Goal: Contribute content: Contribute content

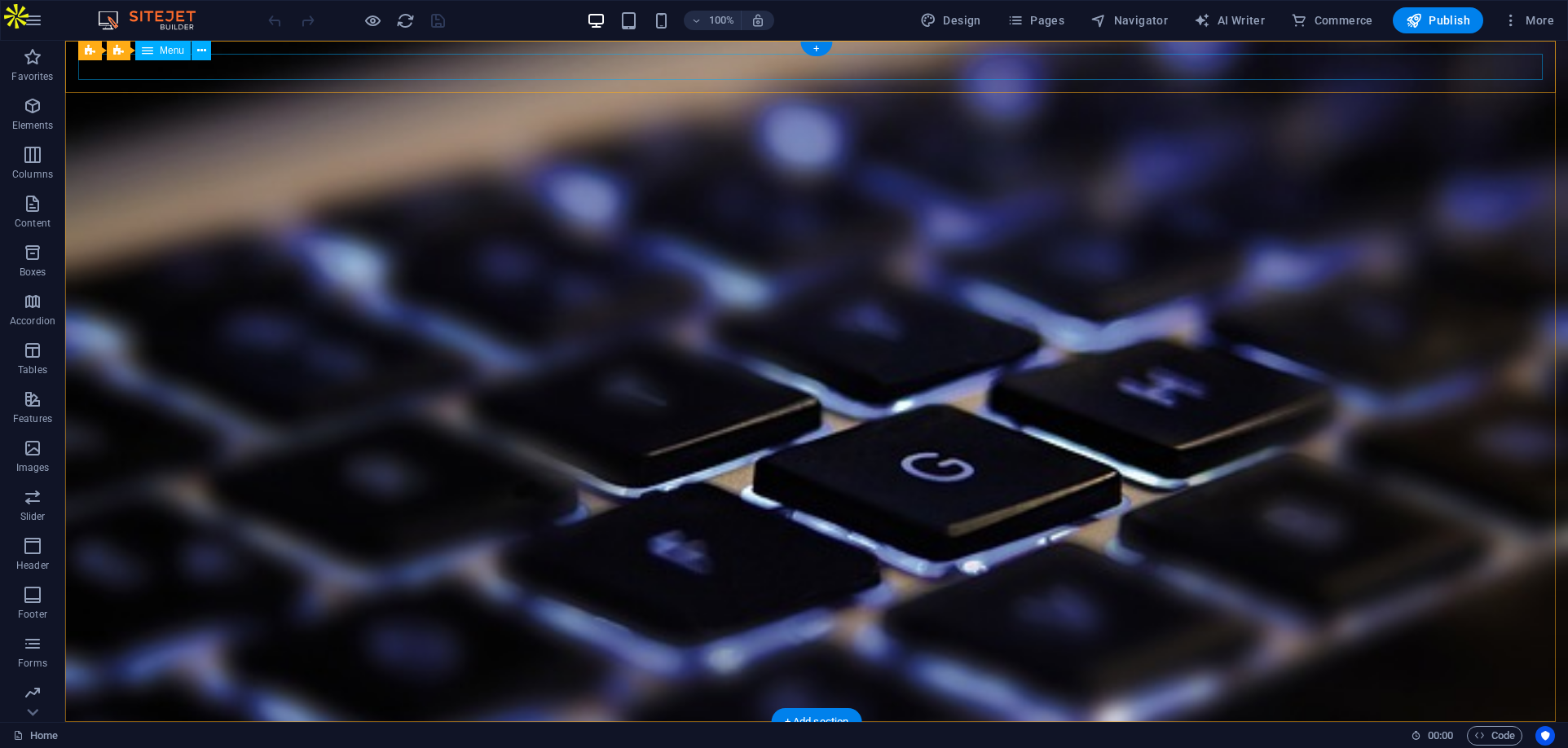
click at [221, 735] on nav "ABOUT CONTENT BESPOKE CONTENT CYBER SEO & GEO BLOG CONTENT SYNDICATION ARTICLES…" at bounding box center [816, 748] width 1476 height 26
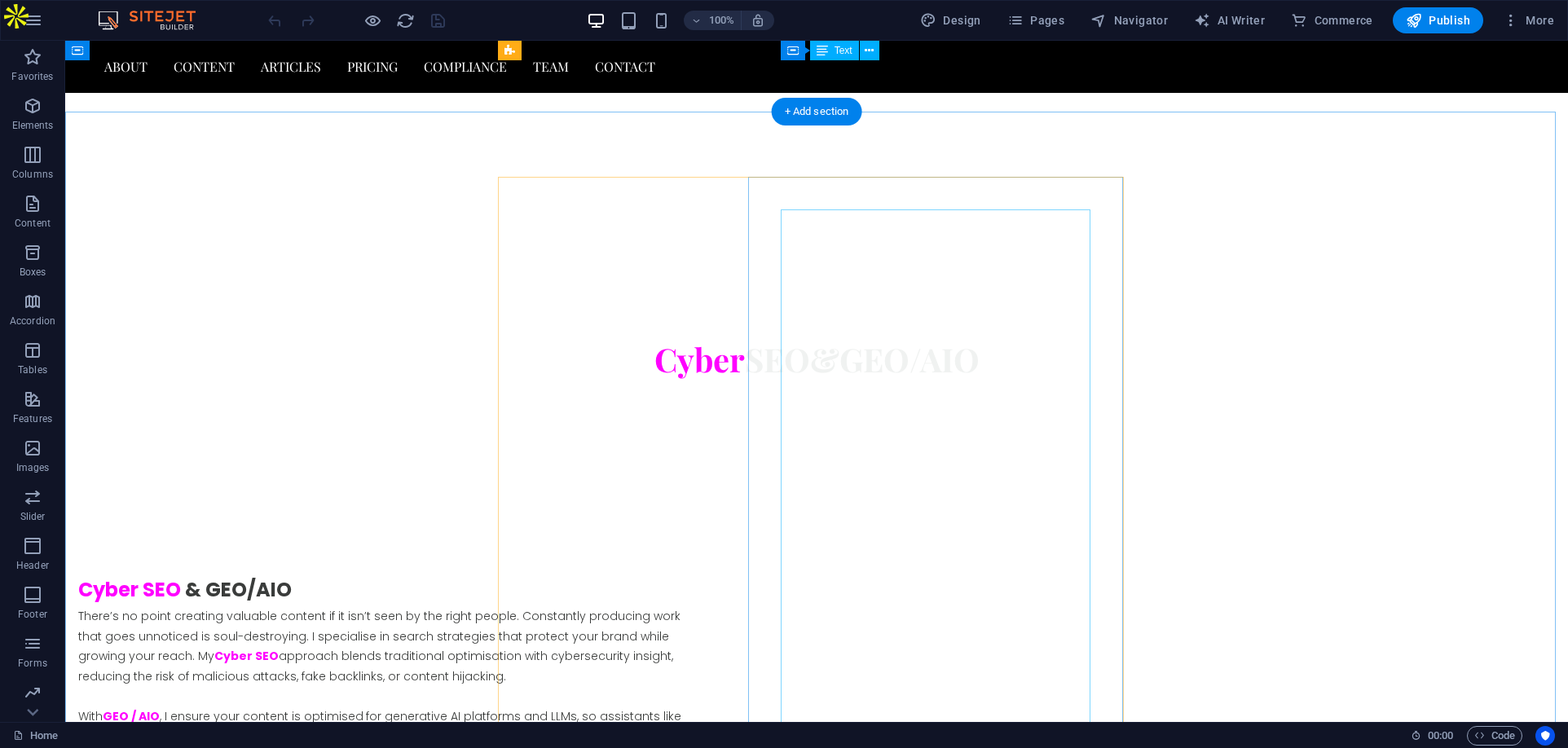
scroll to position [3586, 0]
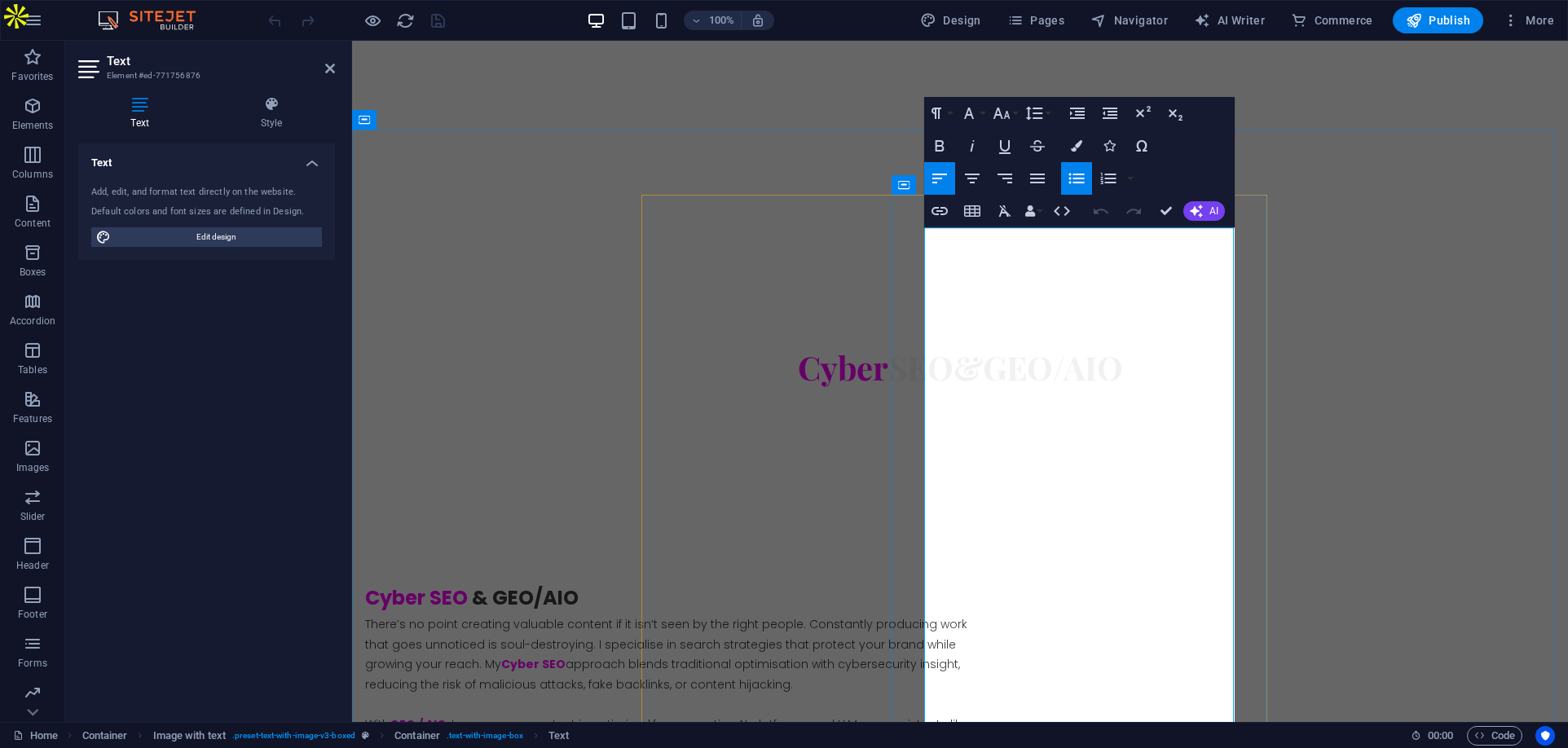
drag, startPoint x: 1215, startPoint y: 644, endPoint x: 914, endPoint y: 282, distance: 470.8
copy div "Maintain your voice. Amplify your impact. From ideation to publication, I take …"
drag, startPoint x: 1314, startPoint y: 345, endPoint x: 1148, endPoint y: 318, distance: 168.2
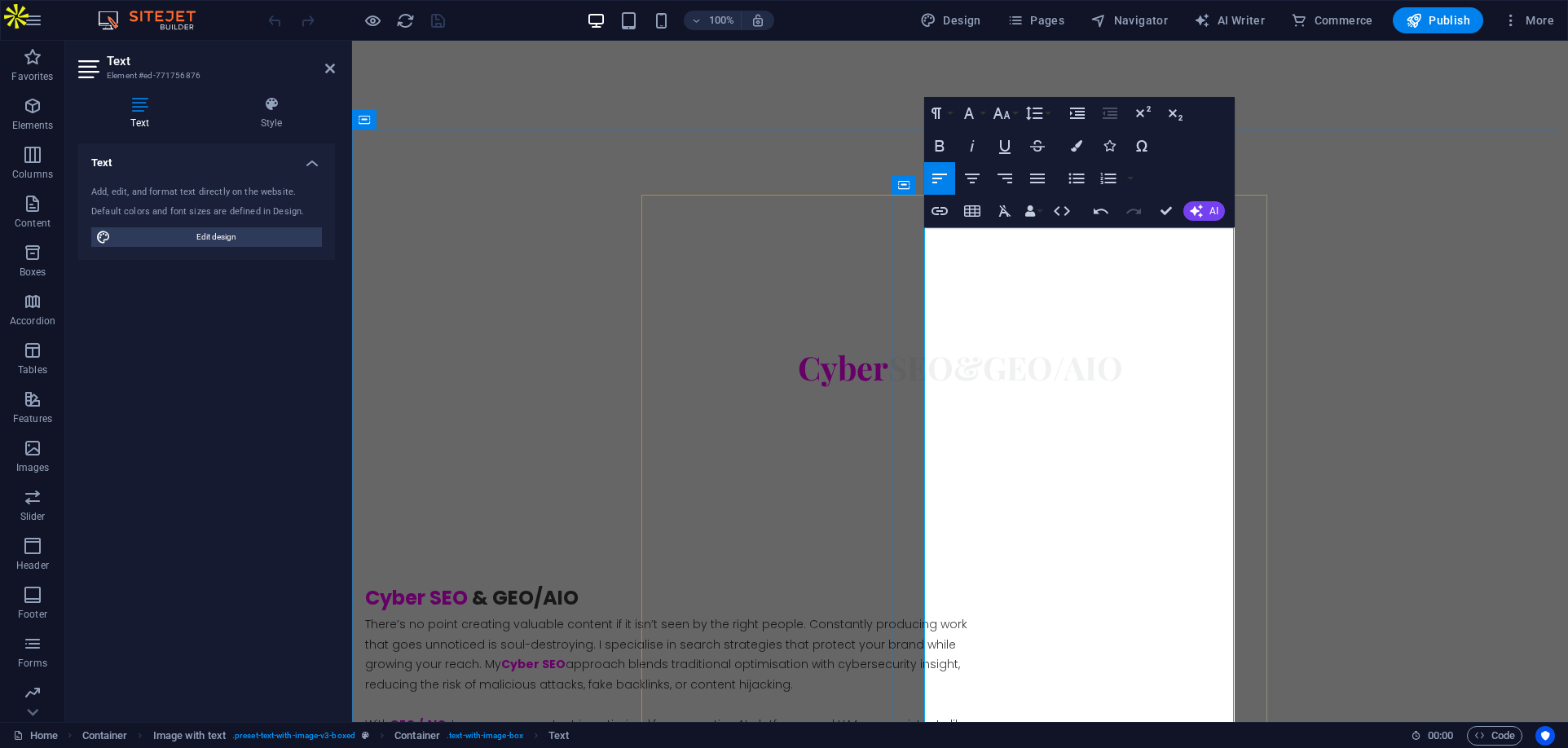
drag, startPoint x: 1115, startPoint y: 451, endPoint x: 1029, endPoint y: 453, distance: 86.0
click at [981, 117] on button "Font Family" at bounding box center [972, 113] width 31 height 32
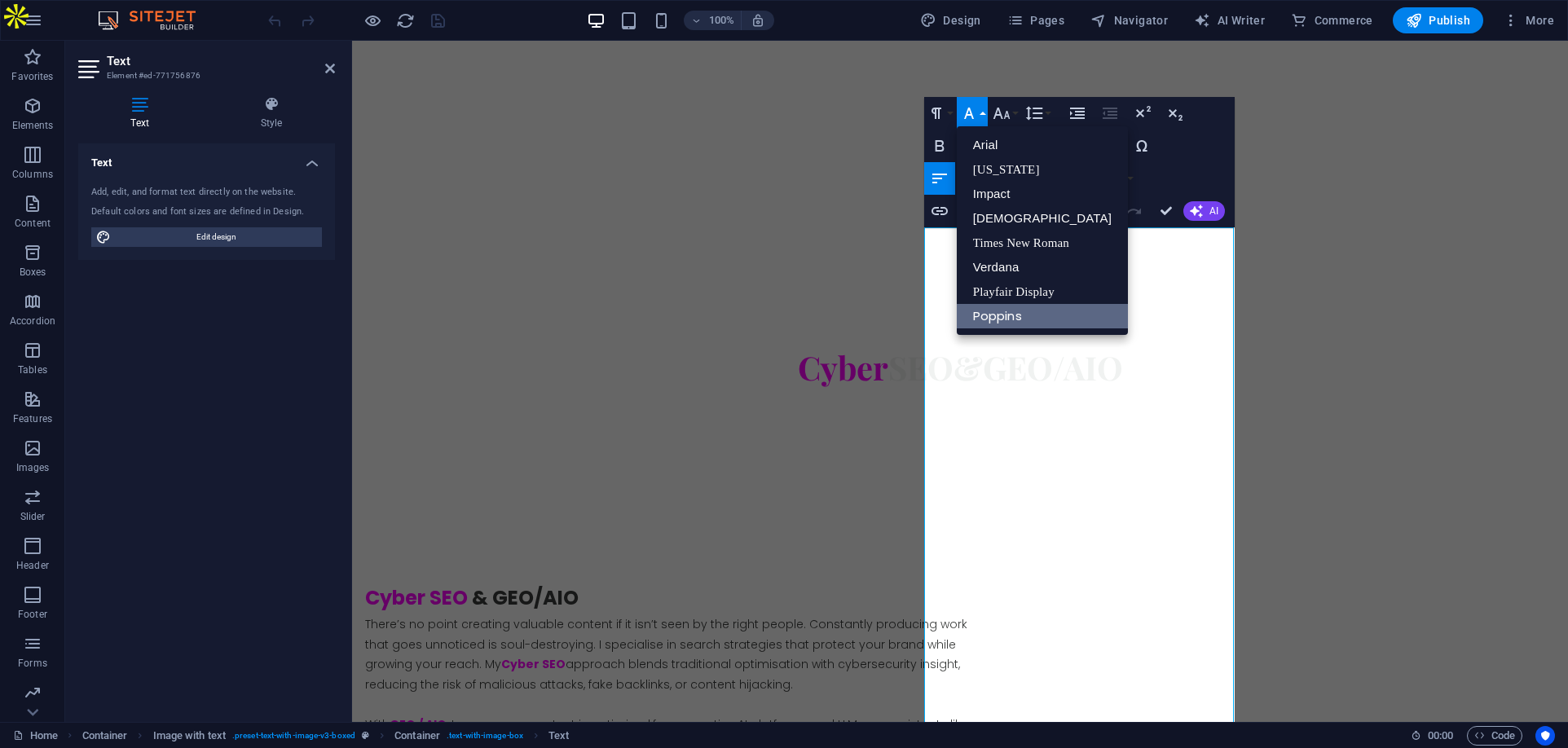
scroll to position [0, 0]
drag, startPoint x: 1180, startPoint y: 404, endPoint x: 905, endPoint y: 289, distance: 298.1
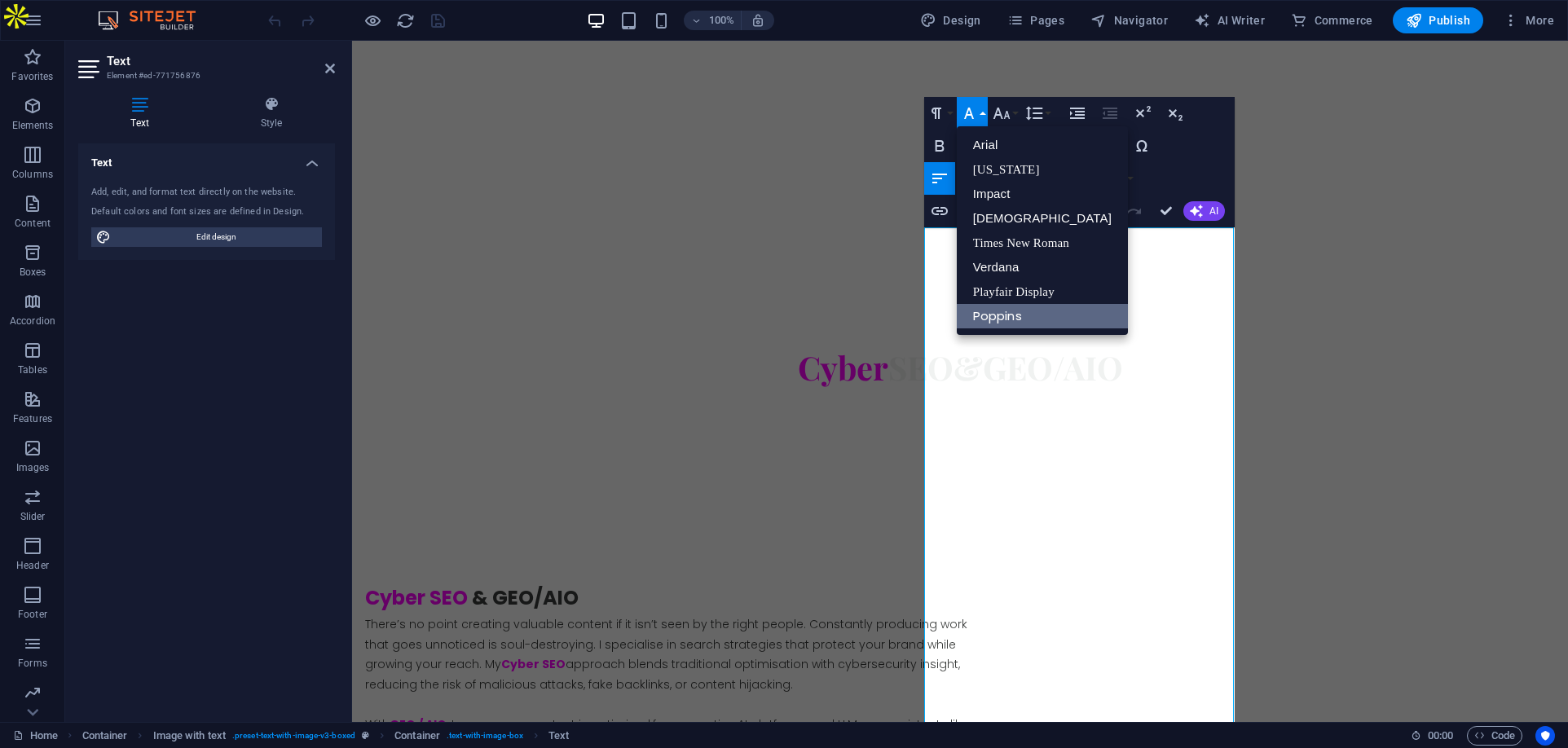
click at [996, 316] on link "Poppins" at bounding box center [1041, 316] width 171 height 25
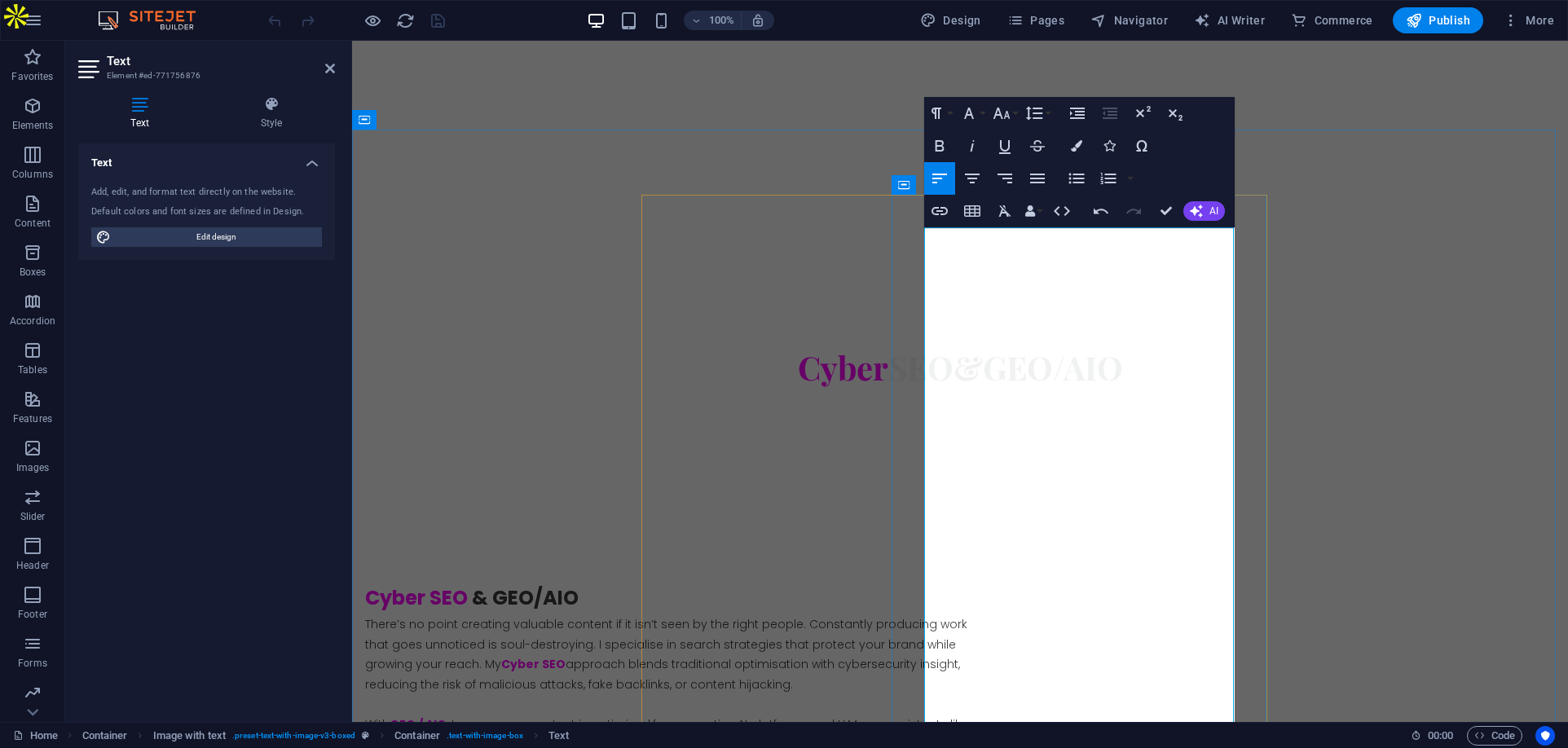
drag, startPoint x: 989, startPoint y: 535, endPoint x: 1201, endPoint y: 446, distance: 229.9
click at [1012, 116] on button "Font Size" at bounding box center [1005, 113] width 31 height 32
click at [1012, 110] on button "Font Size" at bounding box center [1005, 113] width 31 height 32
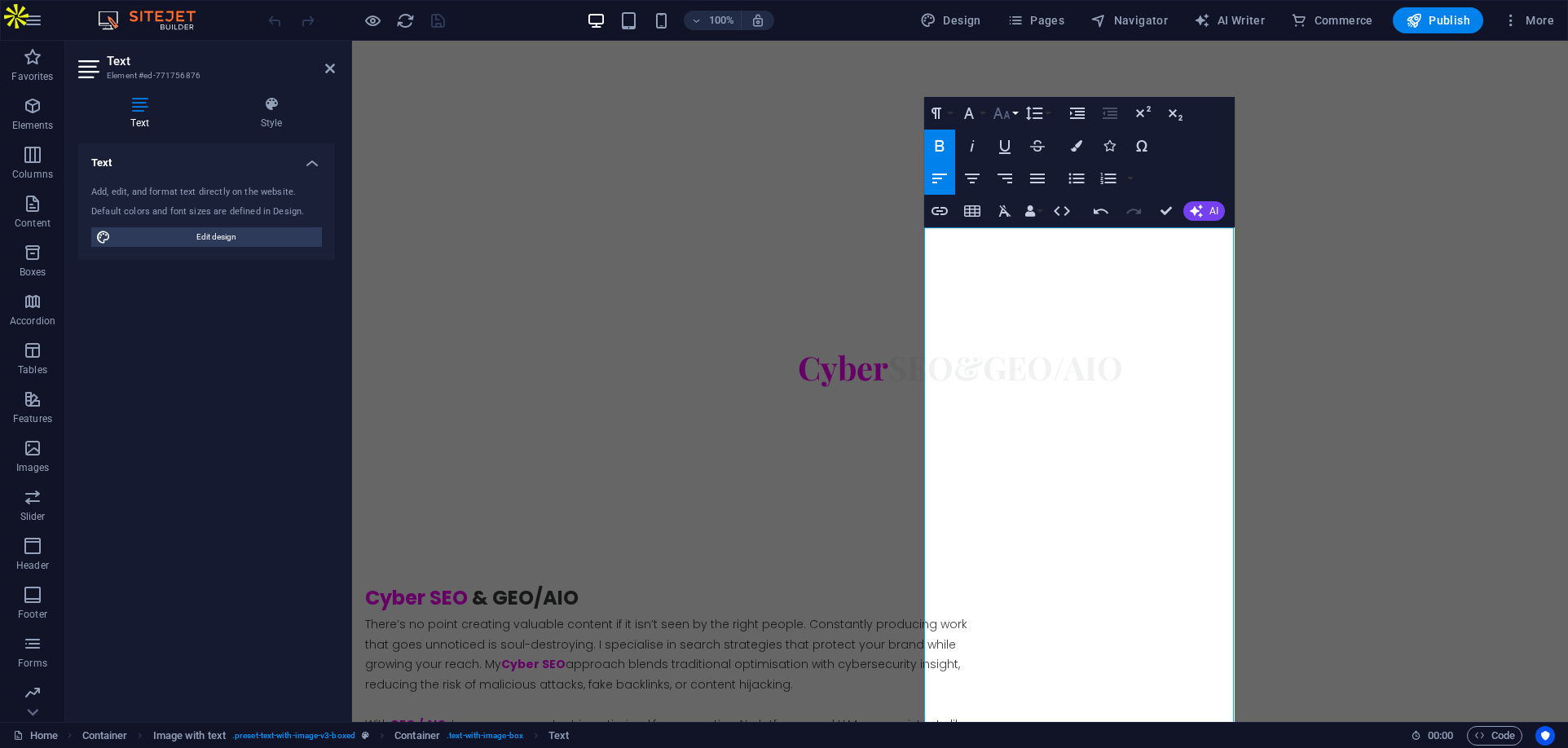
click at [1012, 110] on button "Font Size" at bounding box center [1005, 113] width 31 height 32
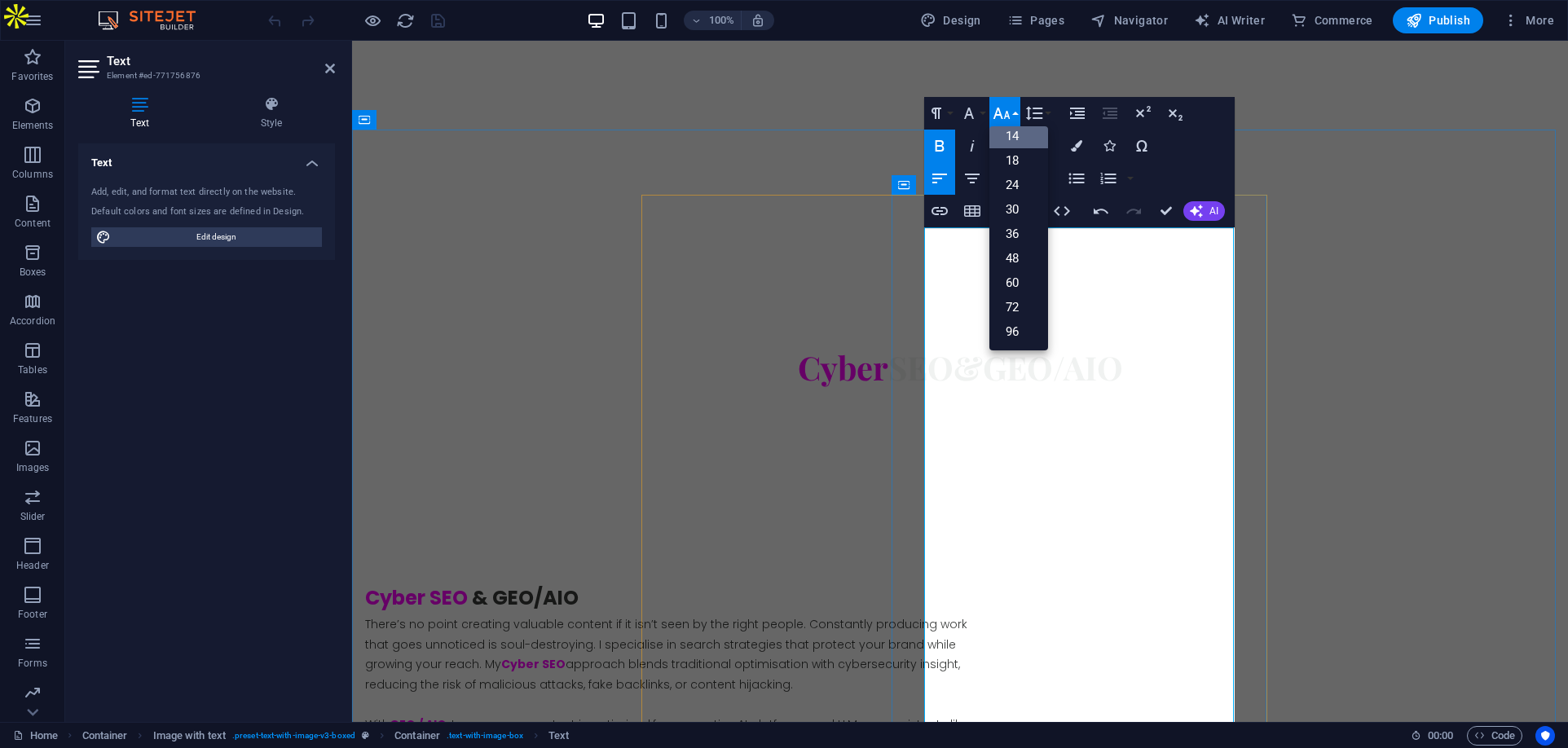
drag, startPoint x: 1097, startPoint y: 510, endPoint x: 1041, endPoint y: 495, distance: 58.0
click at [970, 108] on icon "button" at bounding box center [968, 112] width 9 height 11
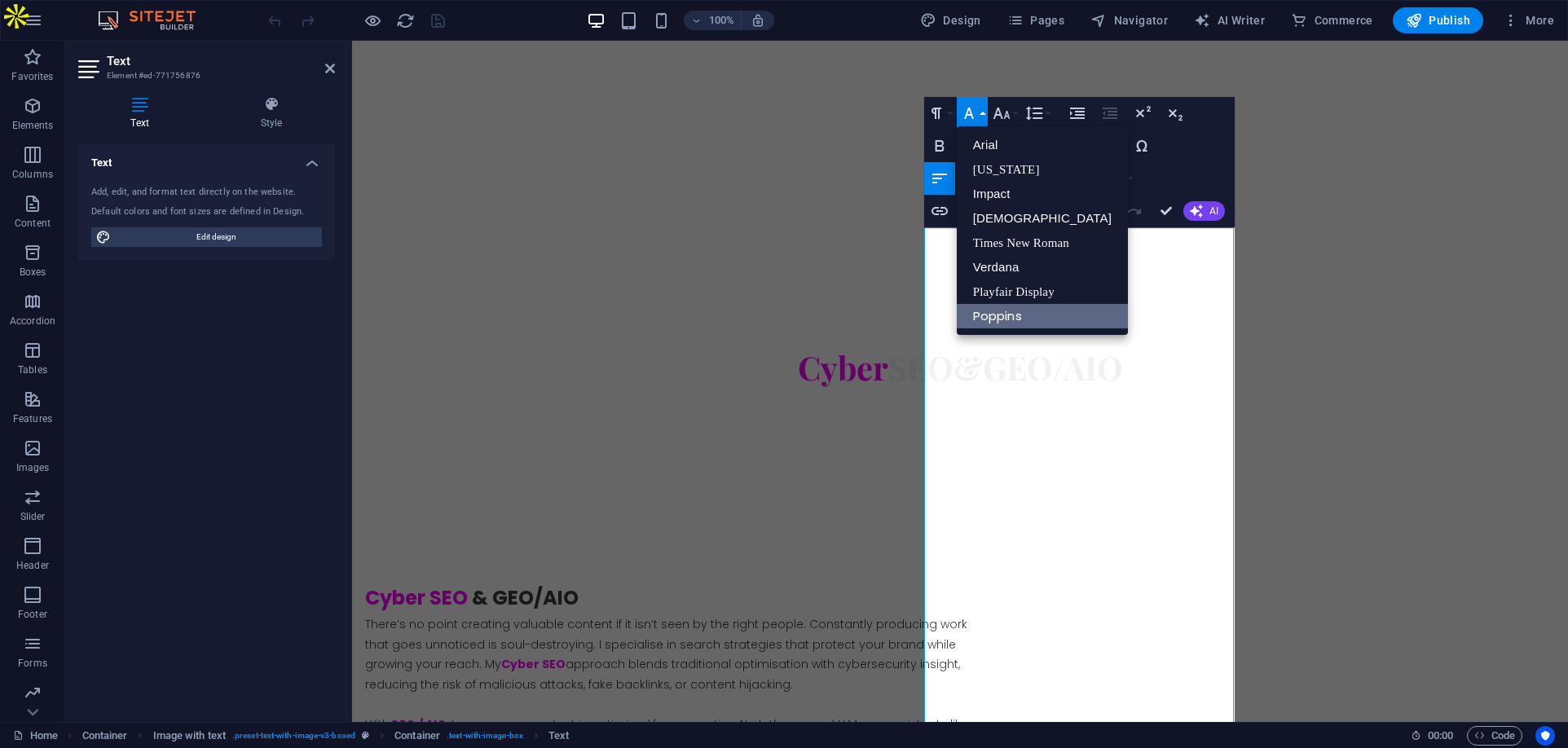
scroll to position [0, 0]
drag, startPoint x: 1213, startPoint y: 434, endPoint x: 910, endPoint y: 275, distance: 342.2
click at [1001, 108] on icon "button" at bounding box center [1001, 113] width 20 height 20
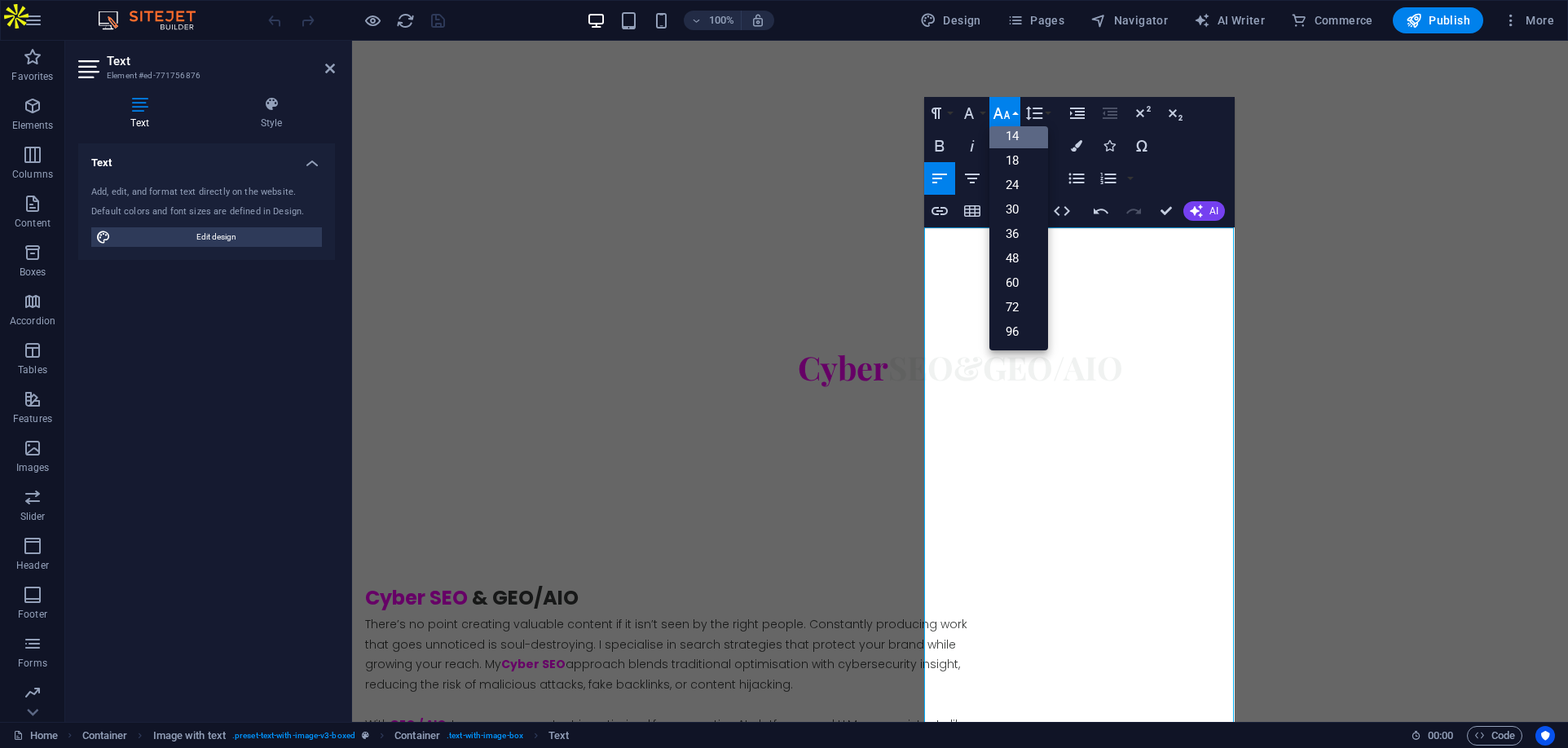
click at [1007, 132] on link "14" at bounding box center [1018, 136] width 59 height 25
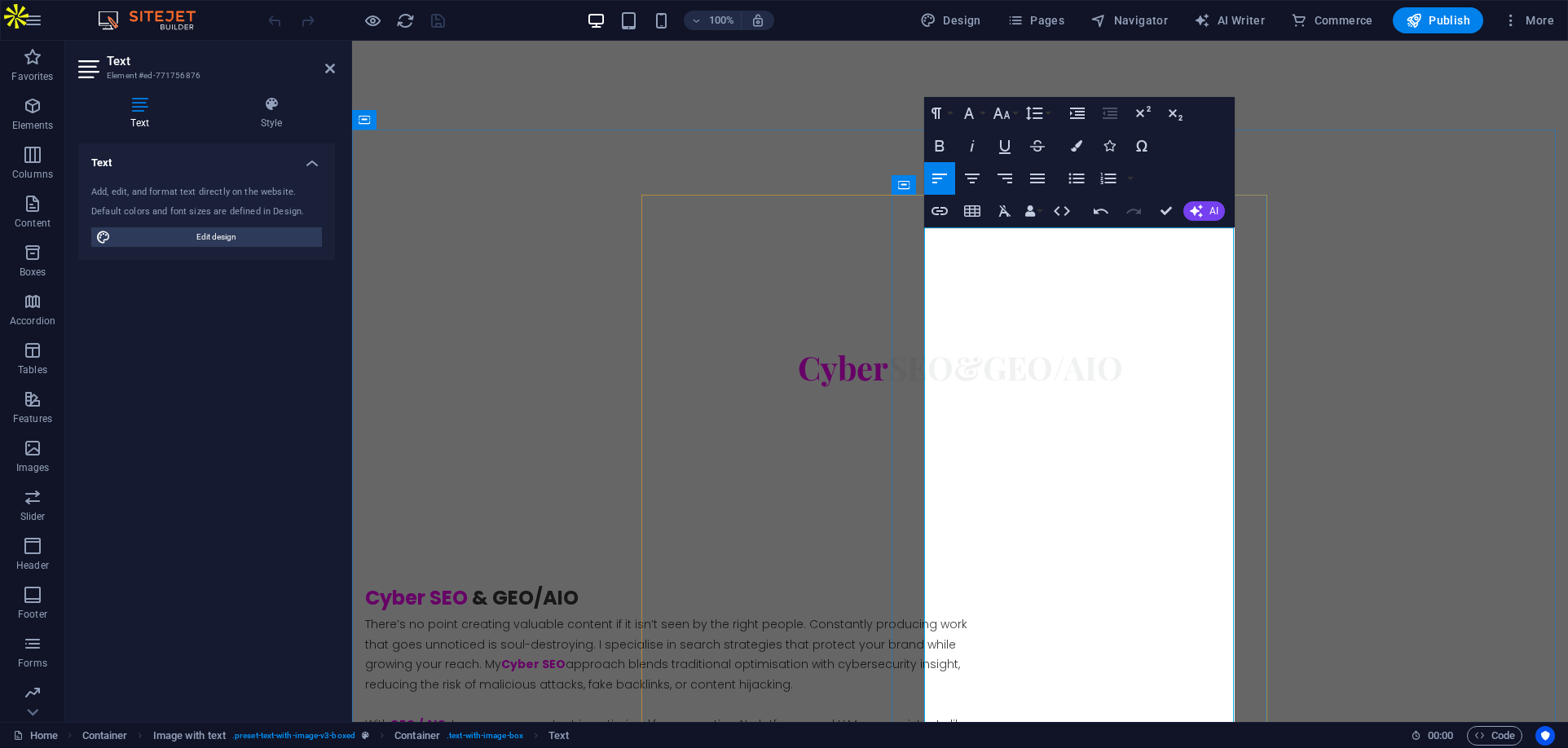
drag, startPoint x: 960, startPoint y: 266, endPoint x: 999, endPoint y: 371, distance: 112.0
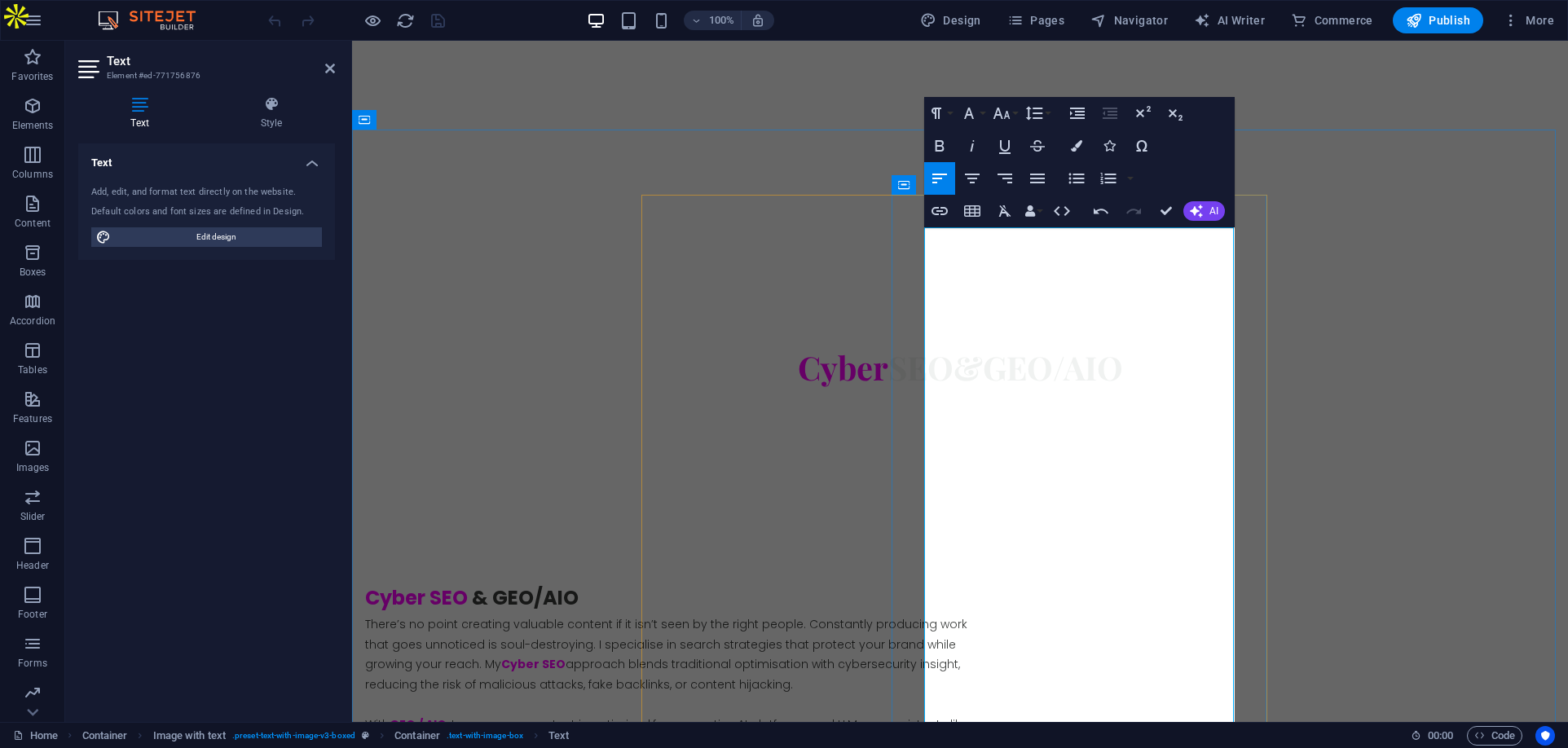
click at [978, 117] on icon "button" at bounding box center [968, 113] width 20 height 20
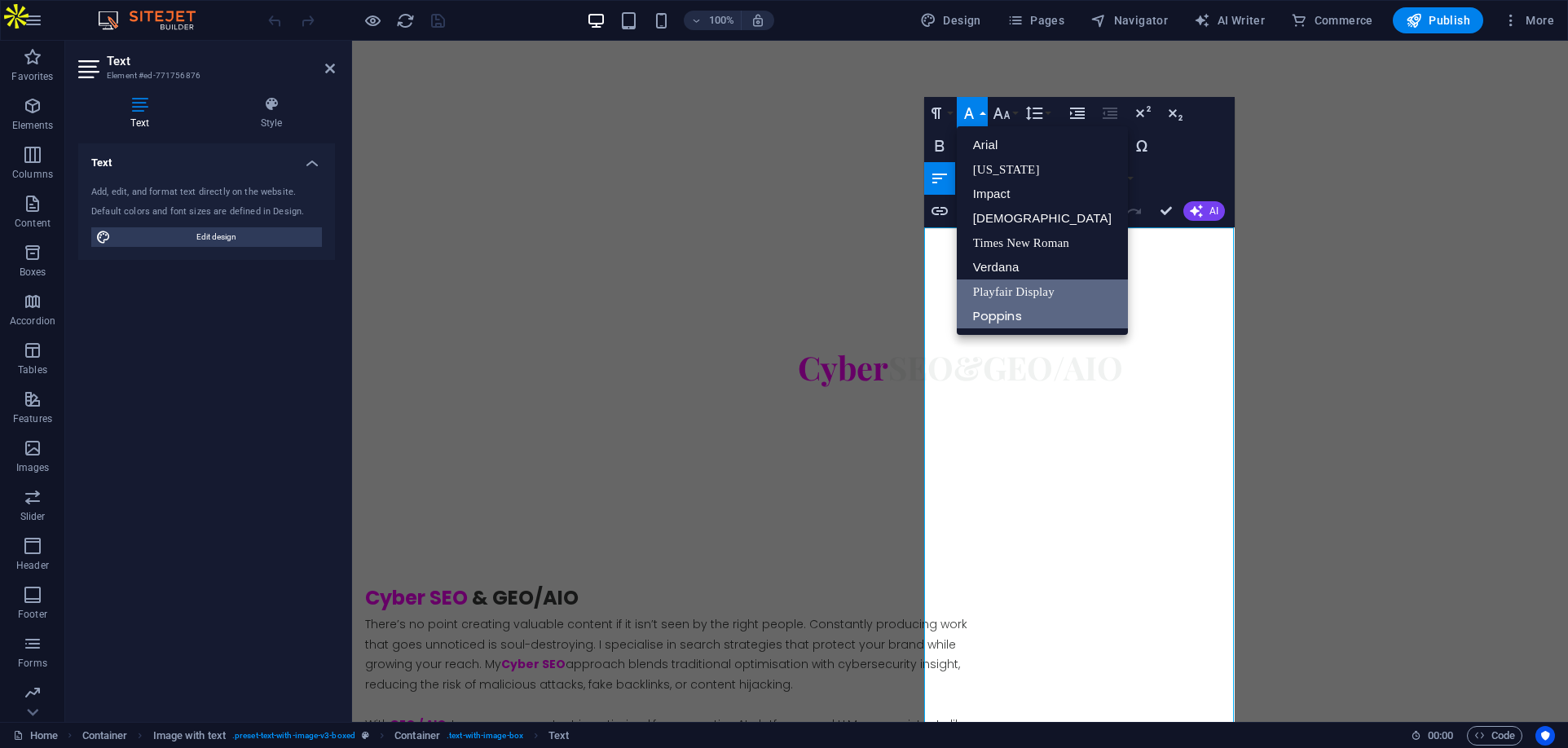
click at [995, 317] on link "Poppins" at bounding box center [1041, 316] width 171 height 25
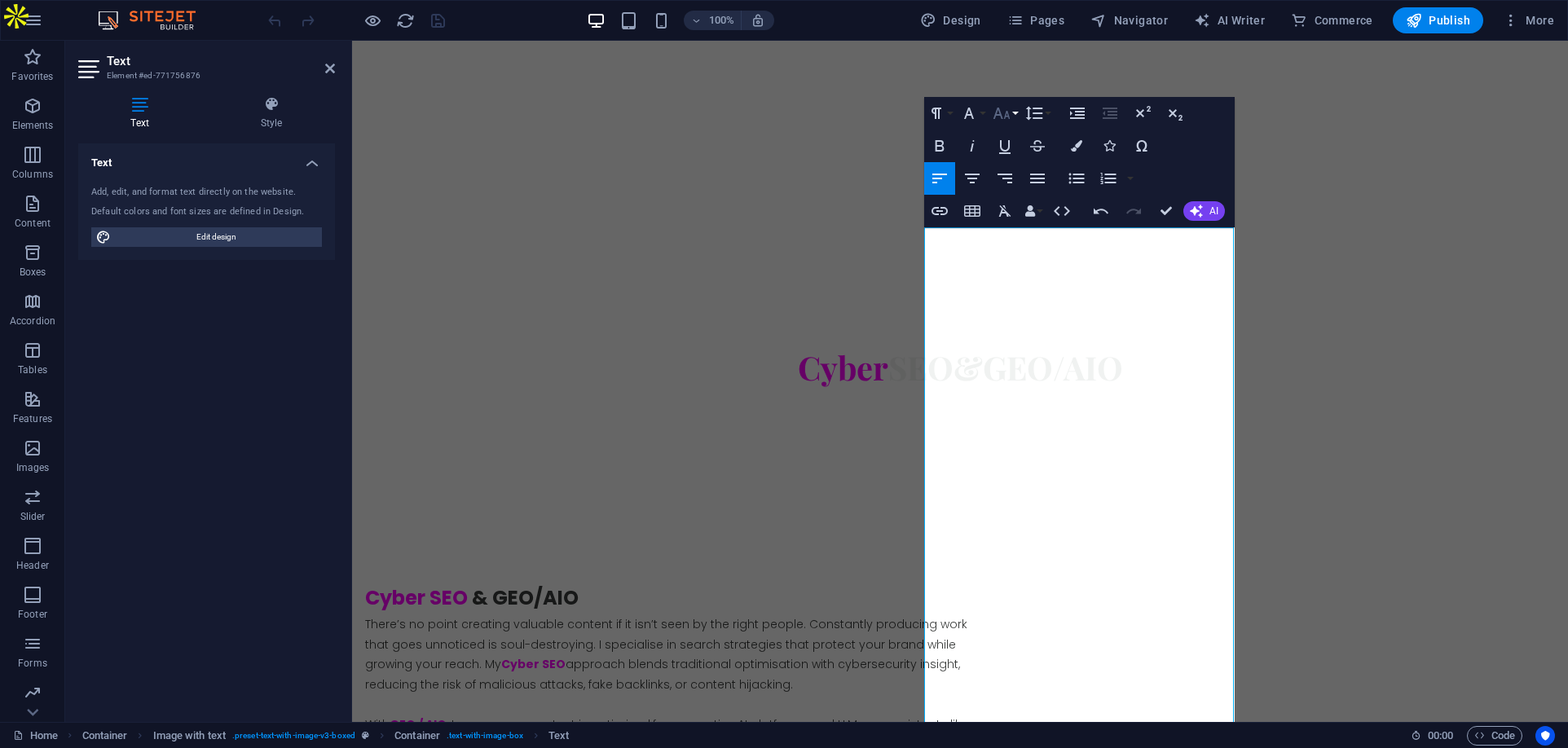
click at [1017, 113] on button "Font Size" at bounding box center [1005, 113] width 31 height 32
click at [1018, 140] on link "14" at bounding box center [1018, 136] width 59 height 25
drag, startPoint x: 1136, startPoint y: 289, endPoint x: 926, endPoint y: 294, distance: 210.1
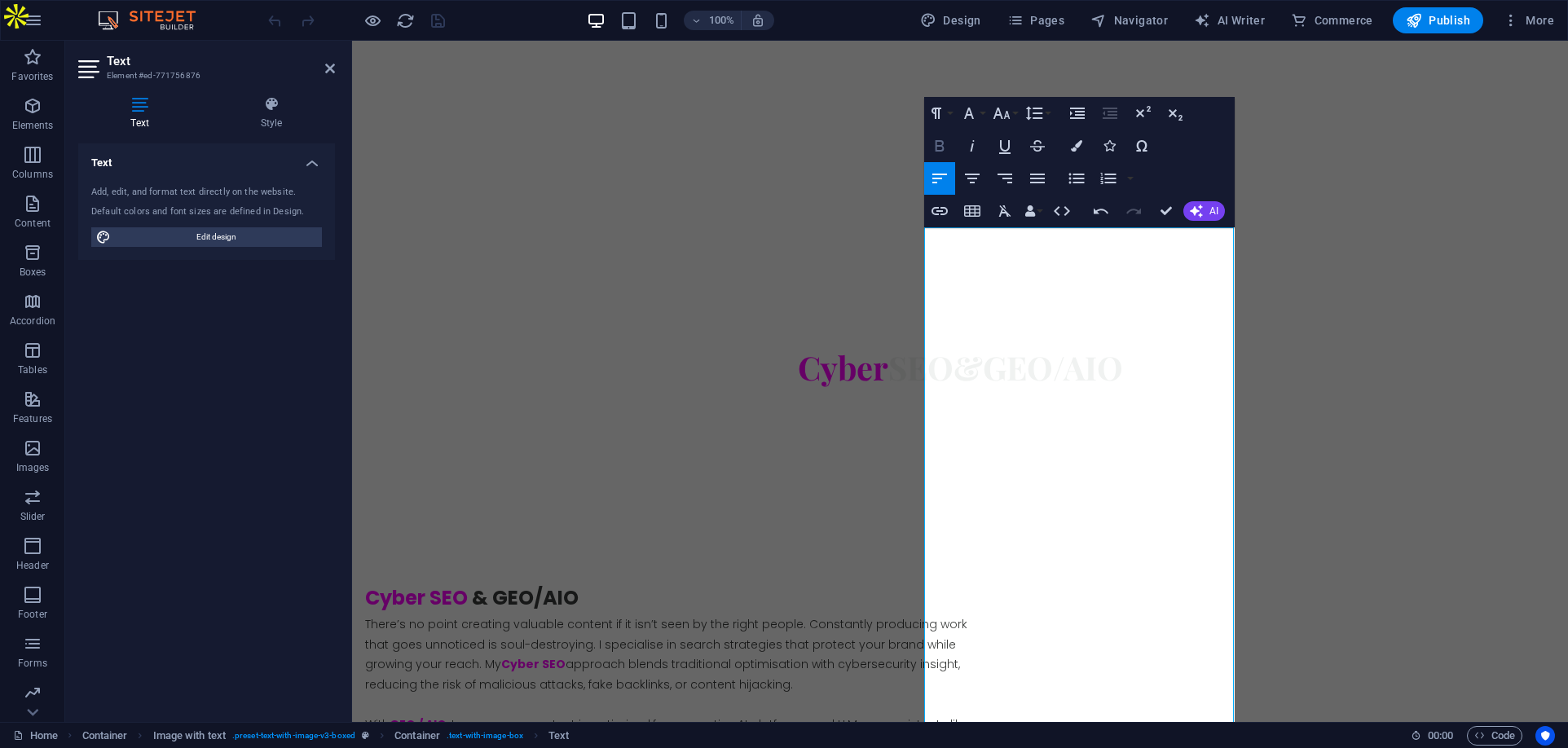
click at [940, 145] on icon "button" at bounding box center [939, 146] width 20 height 20
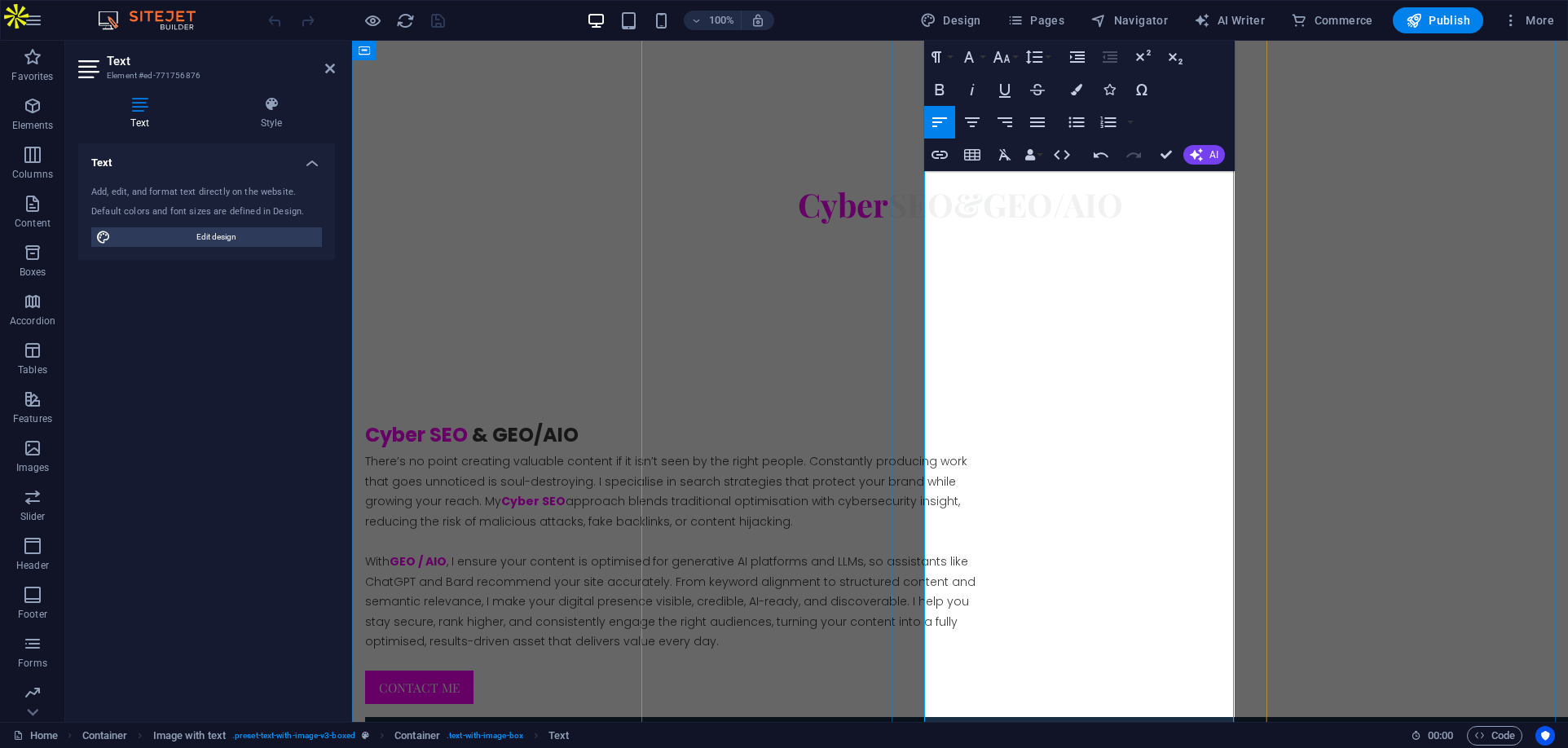
scroll to position [3831, 0]
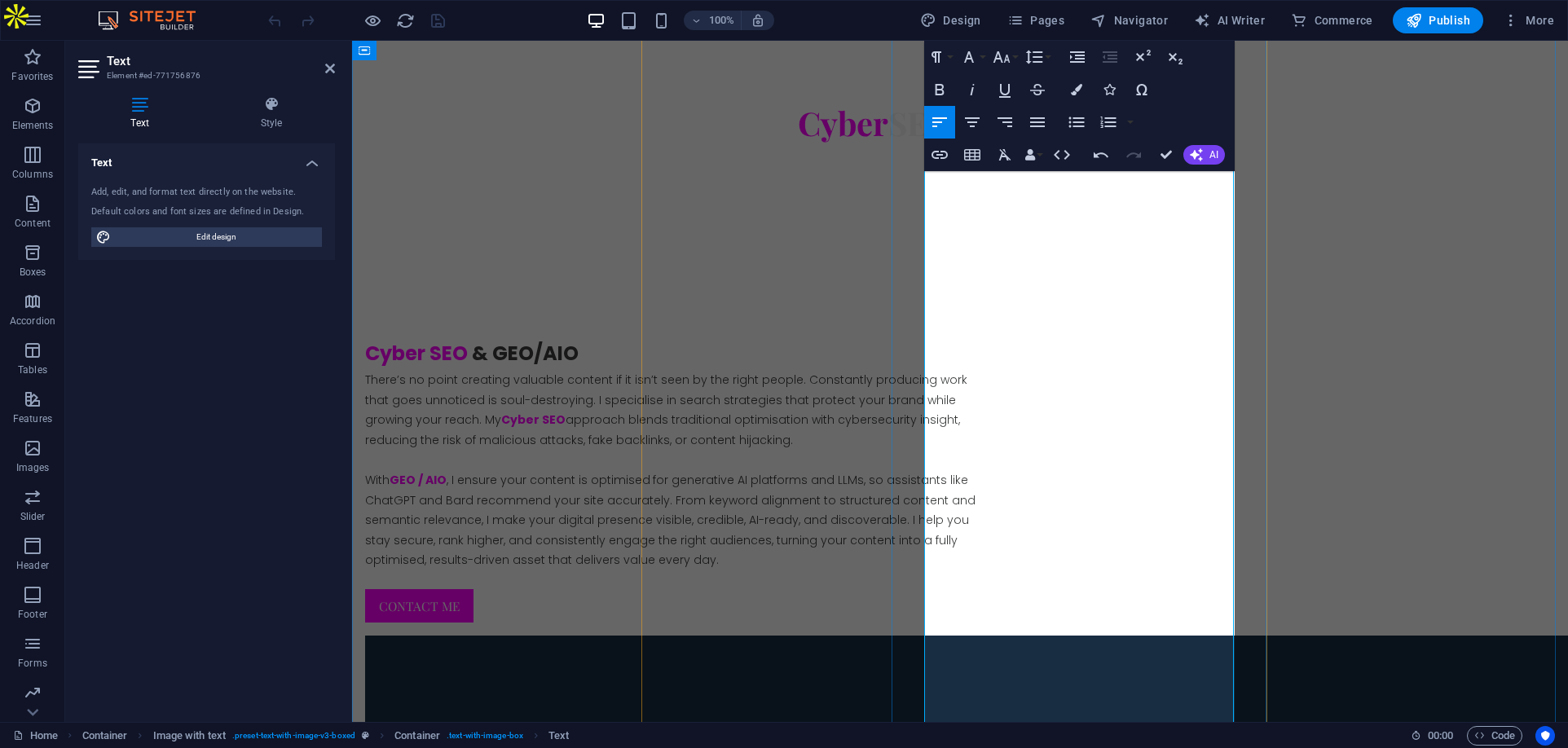
click at [1444, 20] on span "Publish" at bounding box center [1438, 20] width 65 height 16
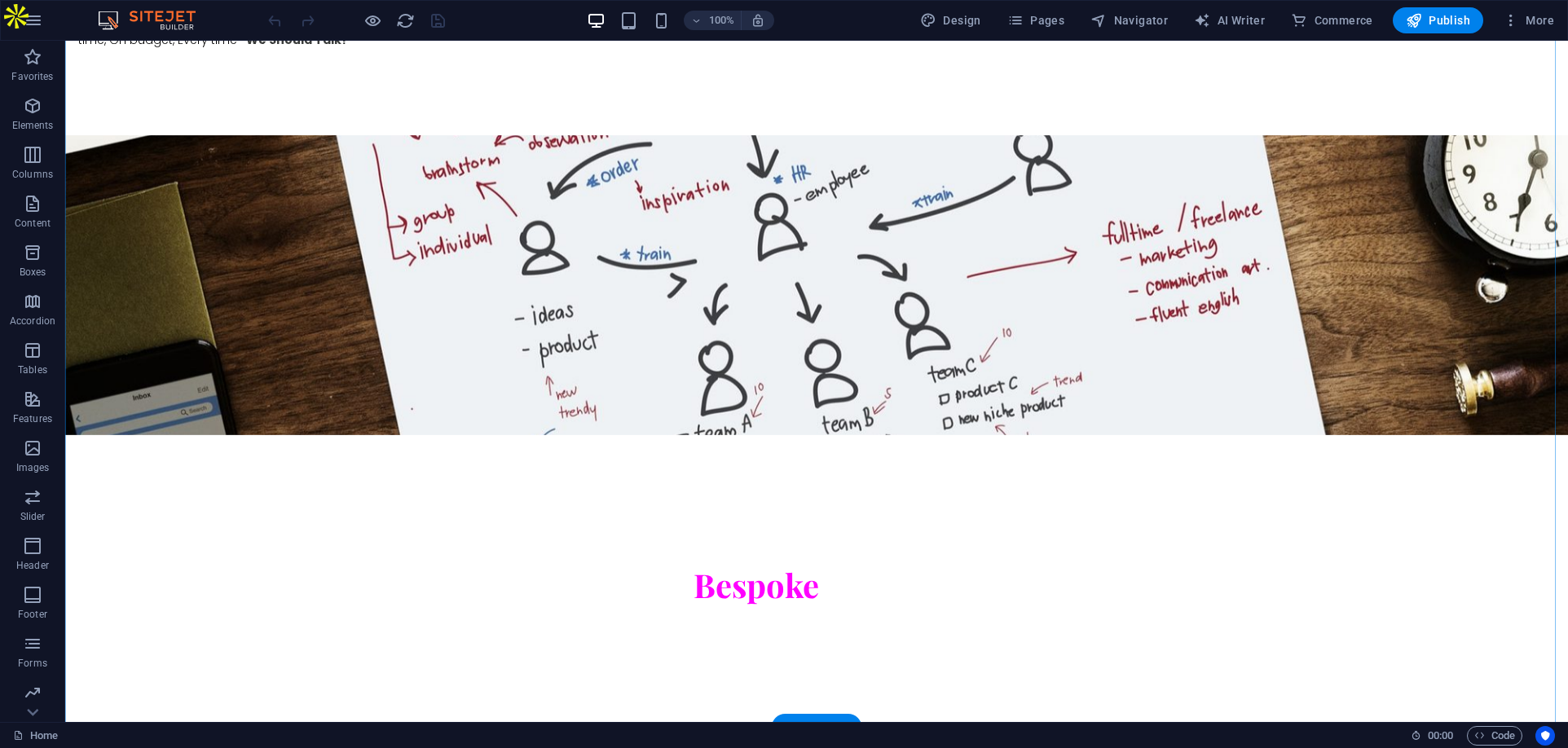
scroll to position [1875, 0]
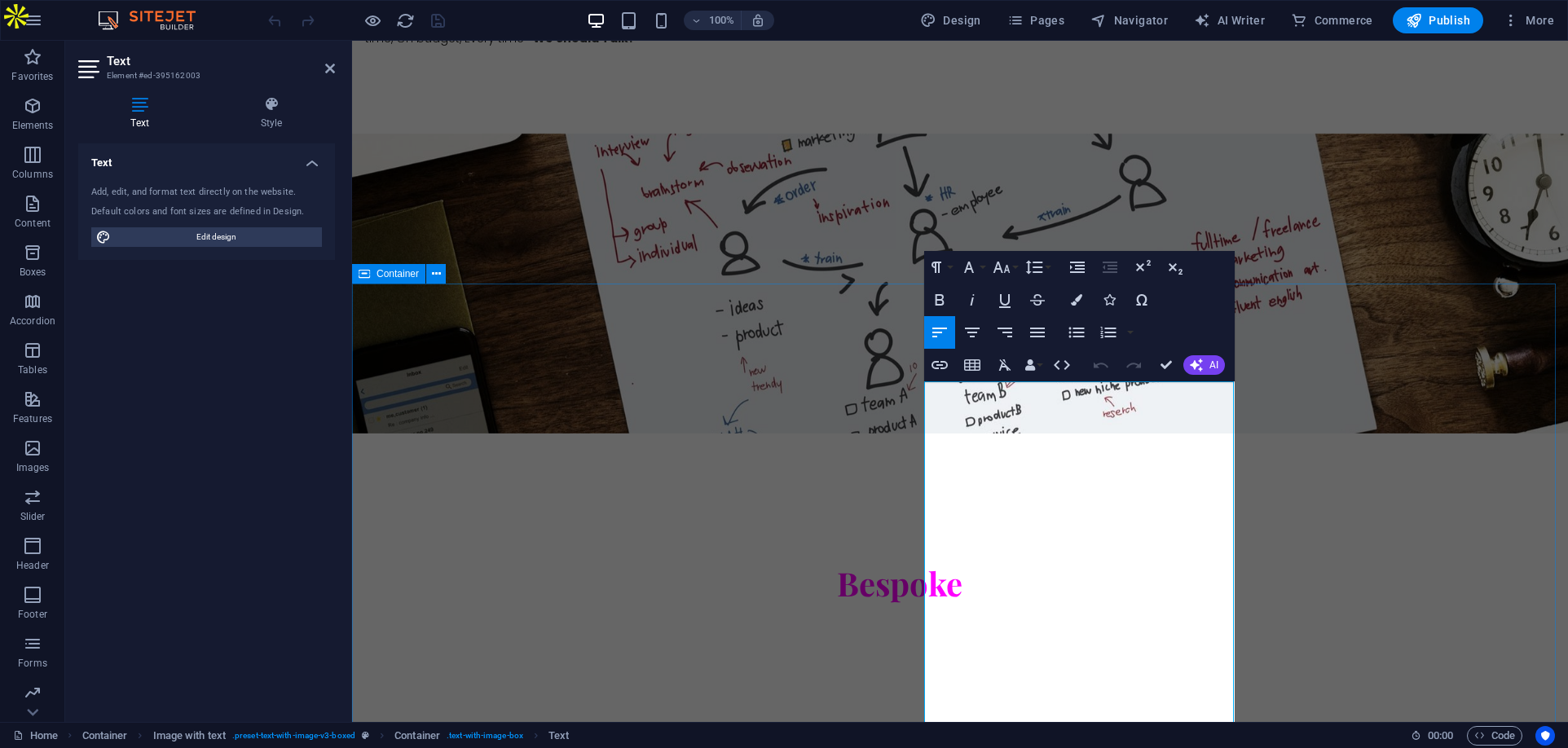
scroll to position [1401, 0]
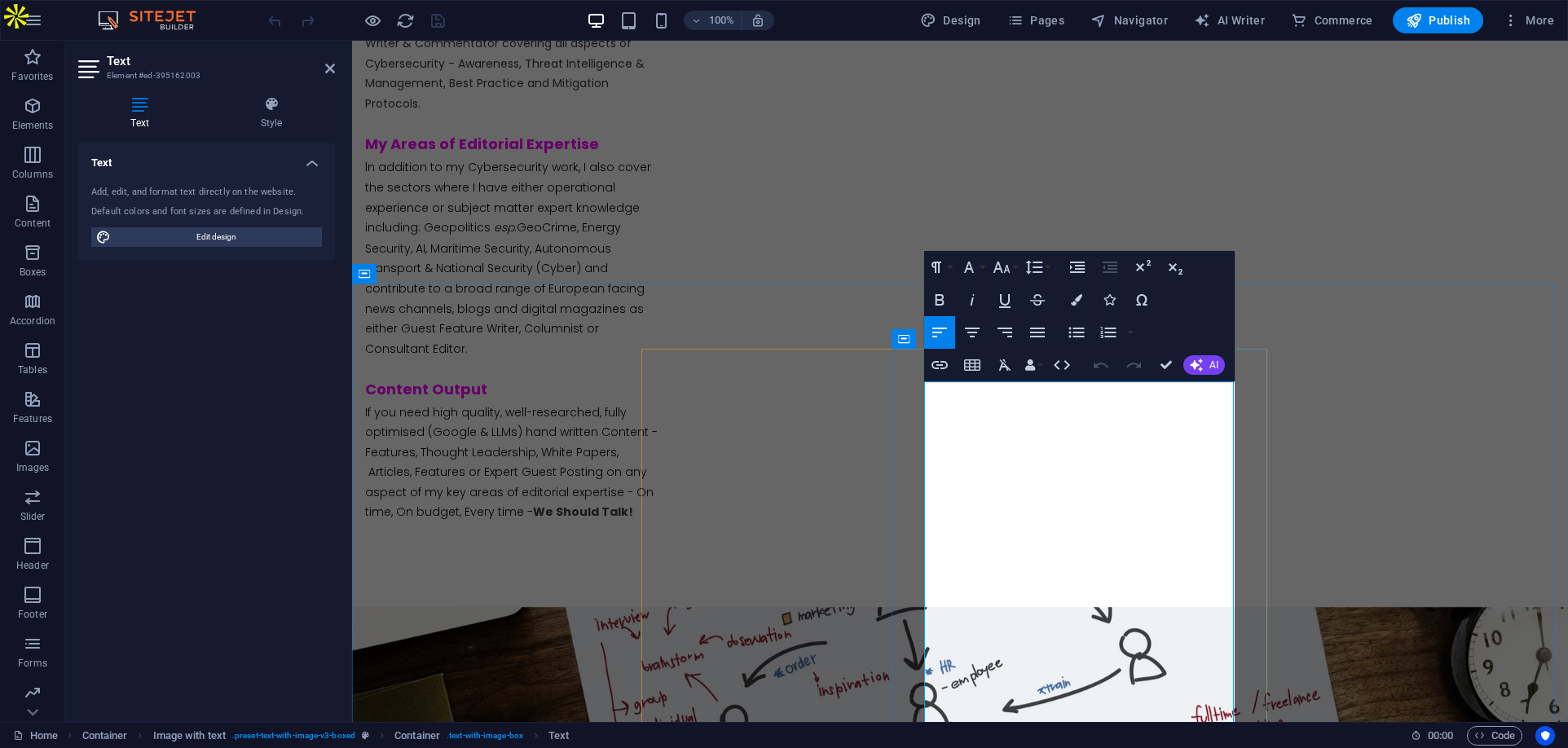
click at [1014, 263] on button "Font Size" at bounding box center [1005, 267] width 31 height 32
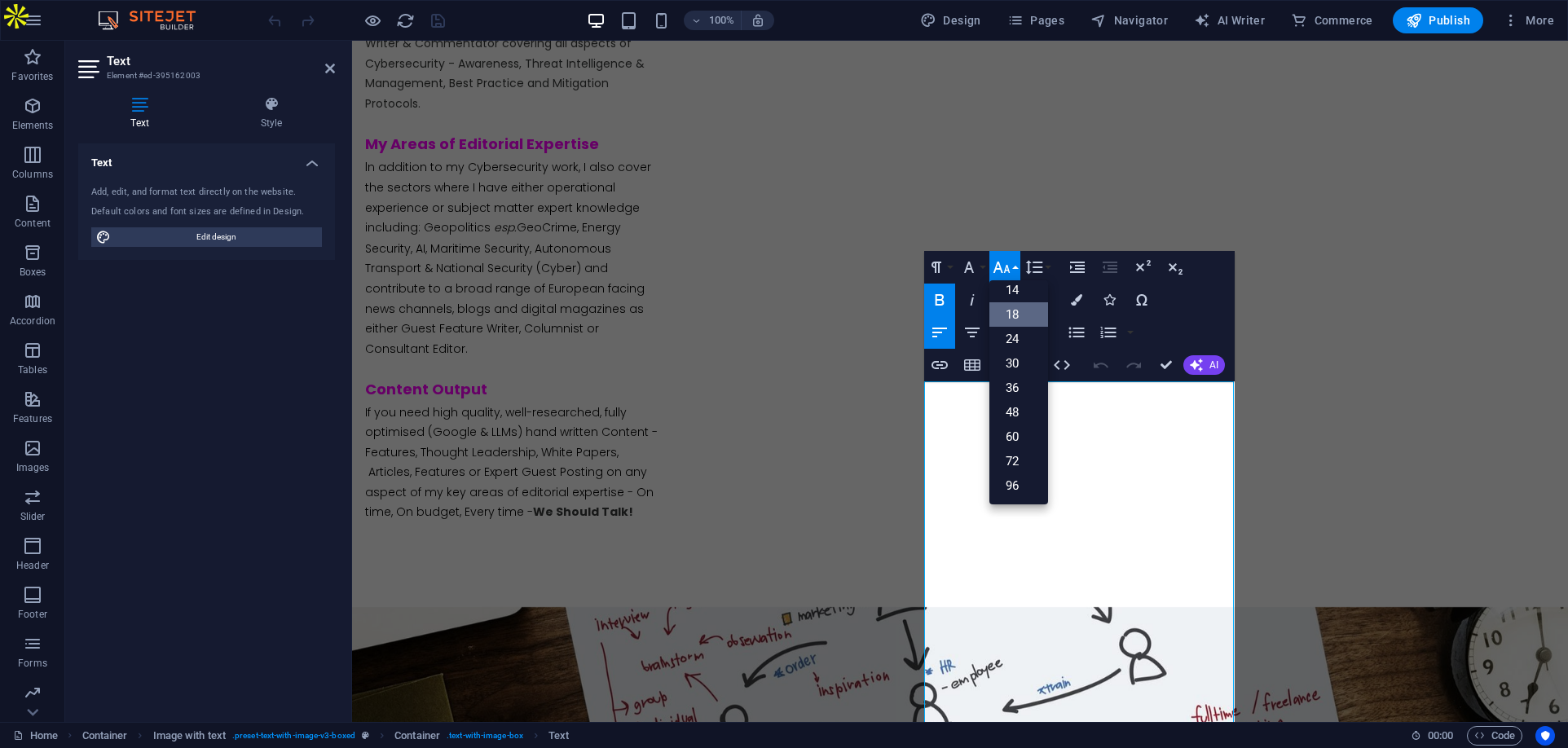
scroll to position [131, 0]
drag, startPoint x: 1452, startPoint y: 377, endPoint x: 1544, endPoint y: 391, distance: 93.1
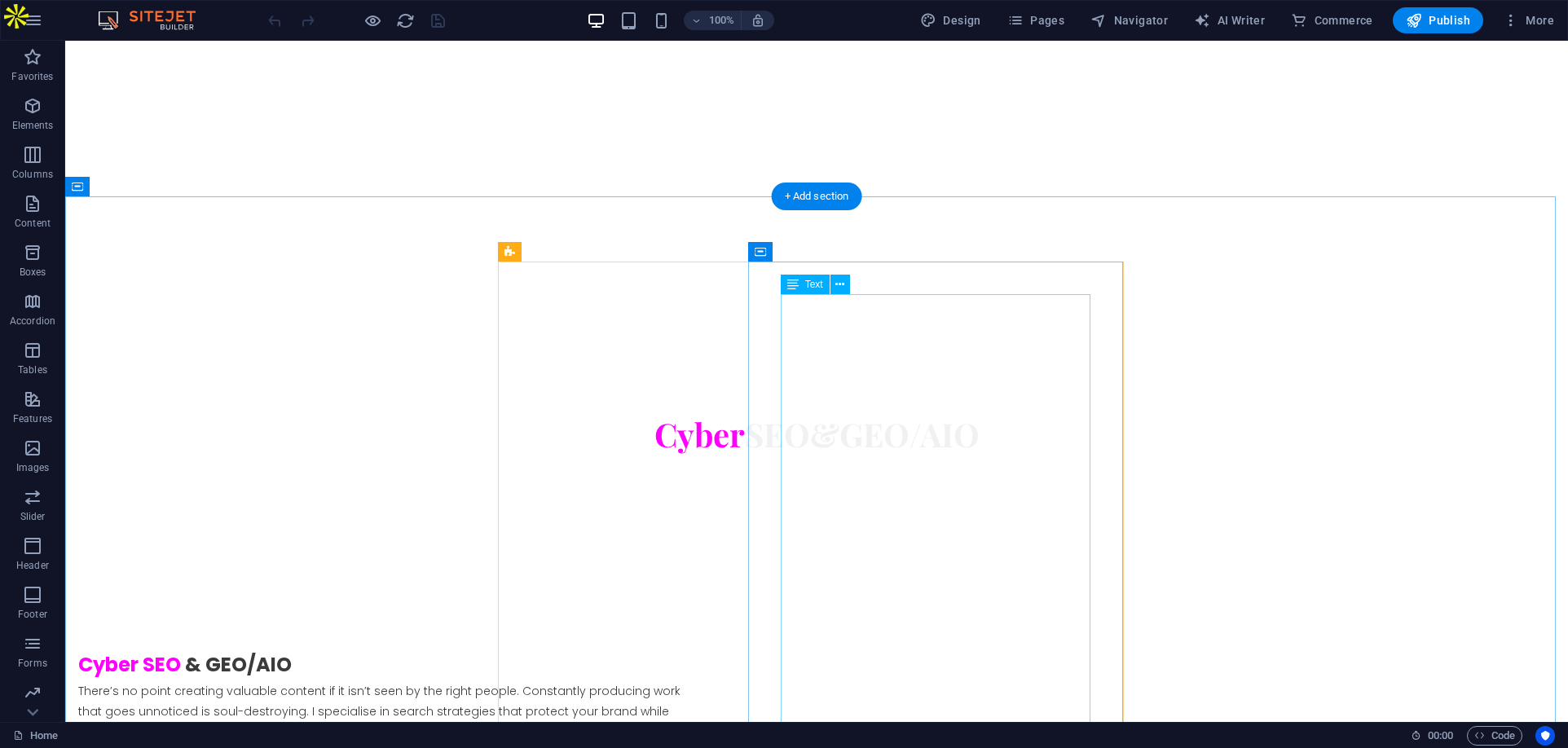
scroll to position [3520, 0]
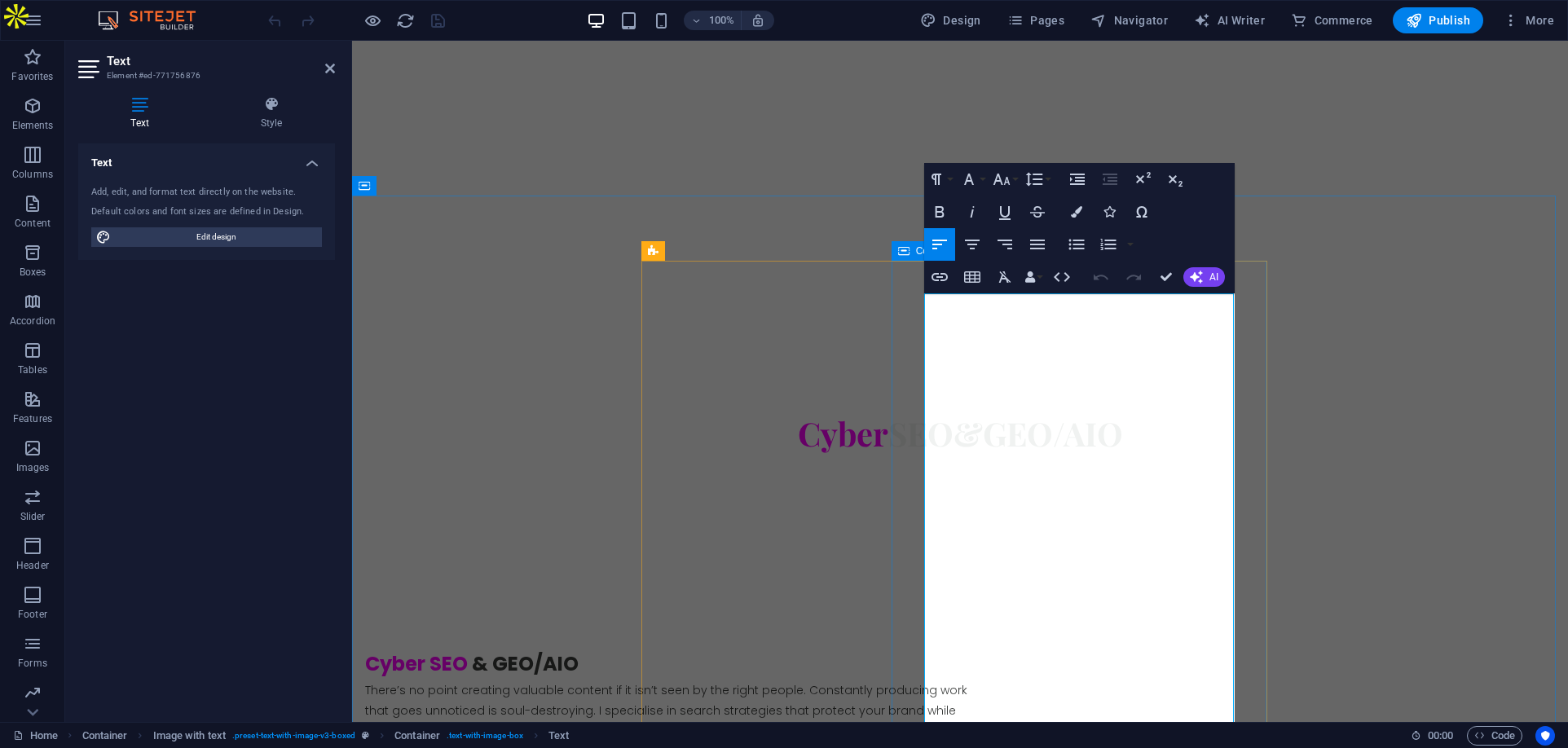
drag, startPoint x: 1155, startPoint y: 350, endPoint x: 915, endPoint y: 352, distance: 240.0
click at [1012, 175] on button "Font Size" at bounding box center [1005, 180] width 31 height 32
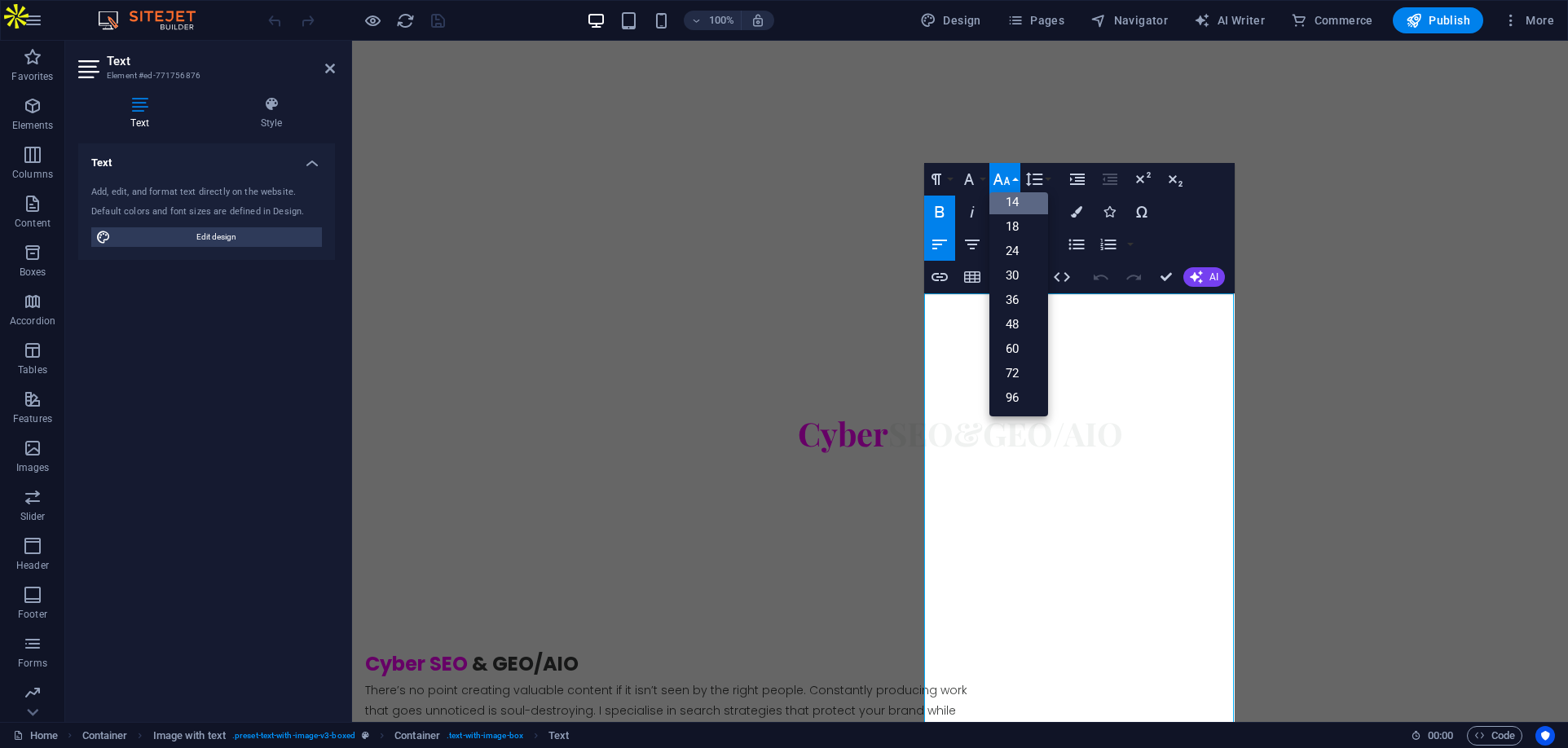
scroll to position [131, 0]
click at [1014, 229] on link "18" at bounding box center [1018, 226] width 59 height 25
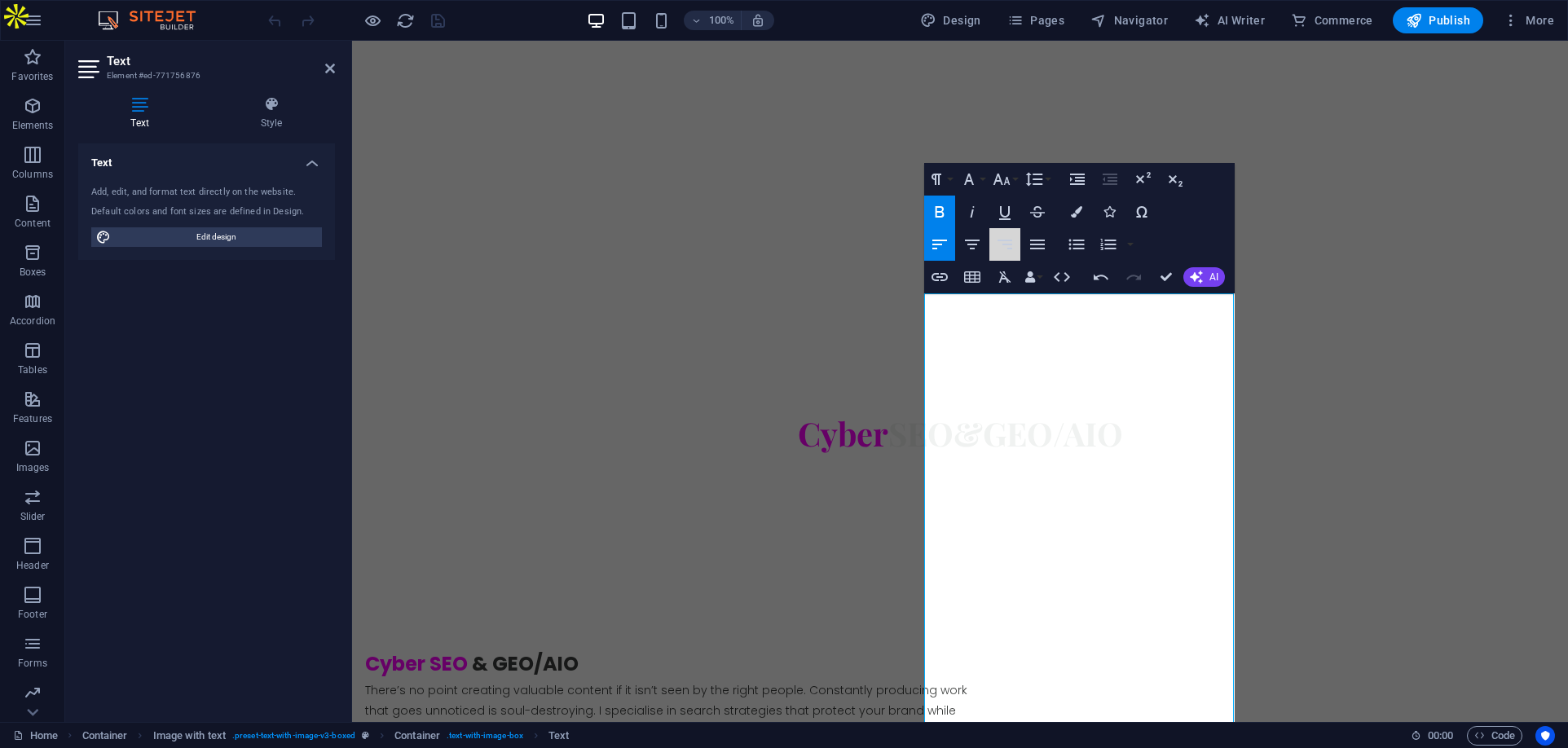
click at [1014, 229] on button "Align Right" at bounding box center [1005, 244] width 31 height 32
click at [944, 240] on icon "button" at bounding box center [939, 244] width 20 height 20
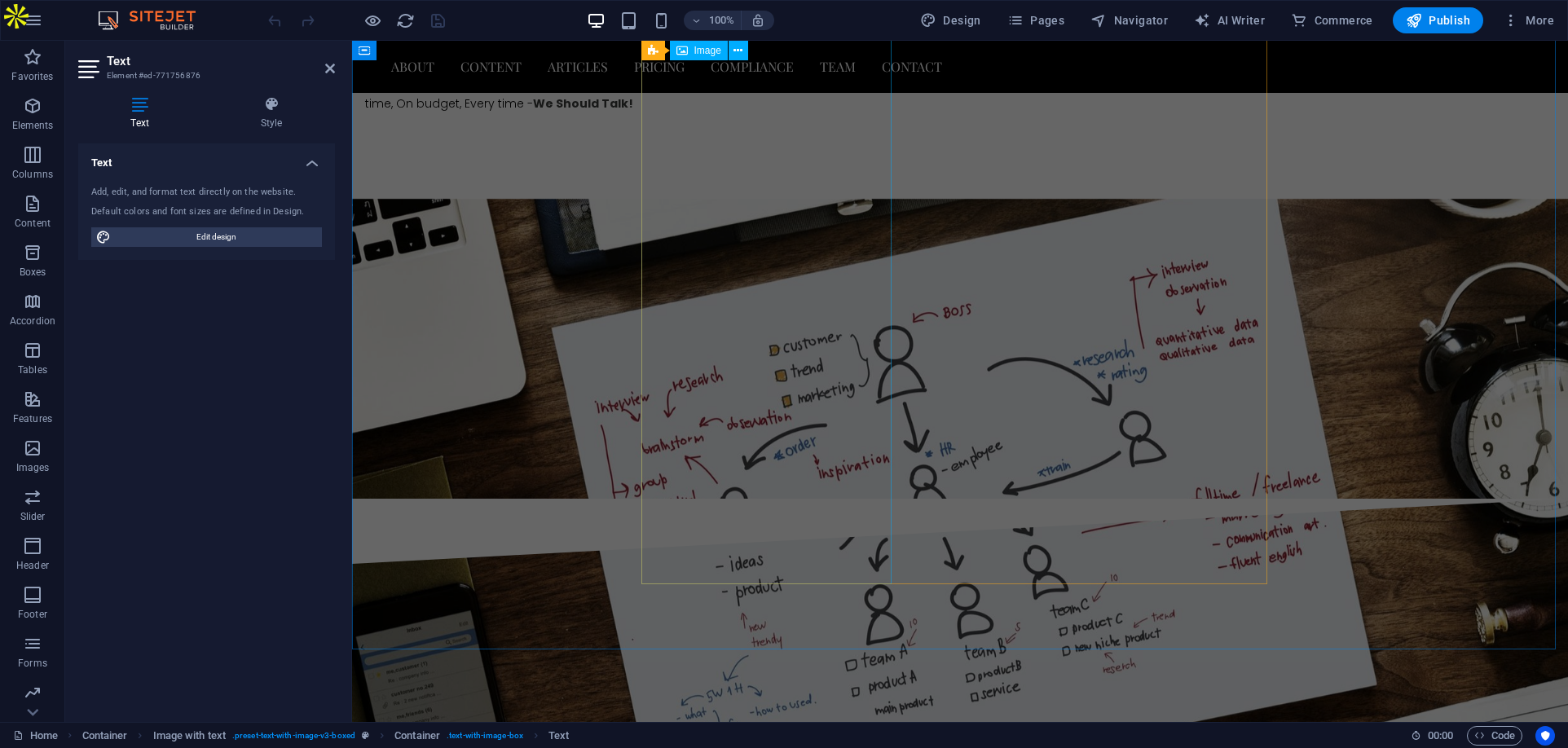
scroll to position [1808, 0]
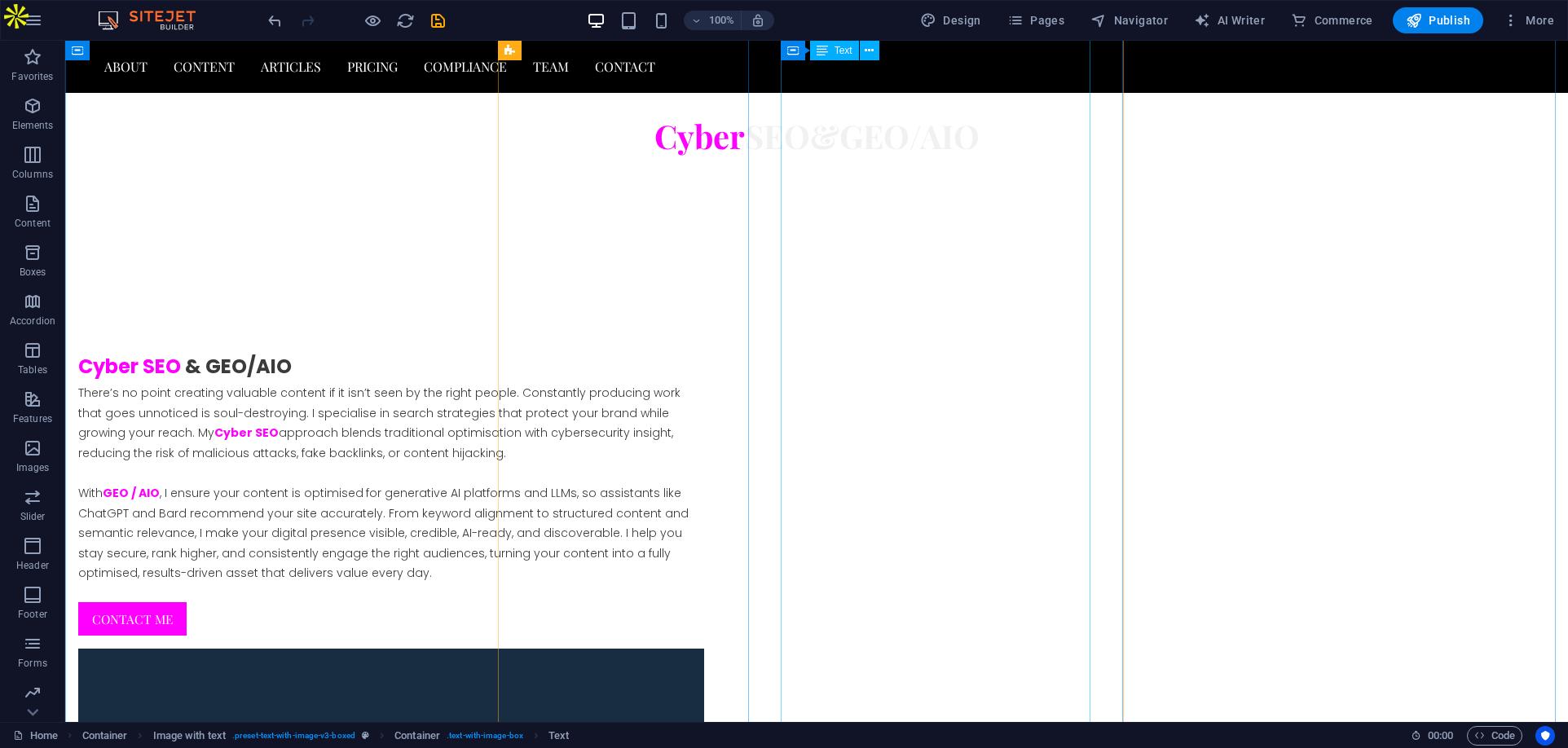
scroll to position [1673, 0]
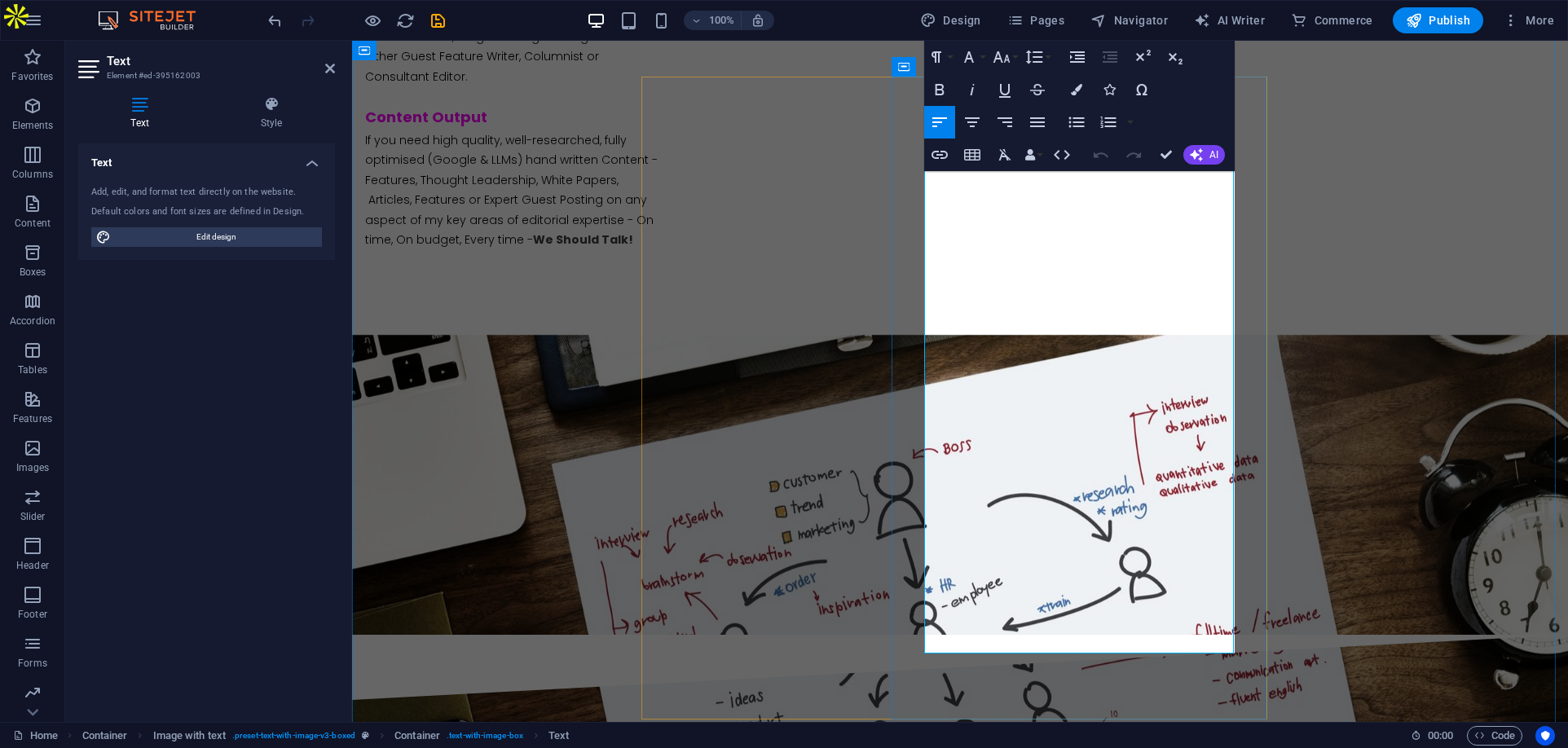
drag, startPoint x: 1029, startPoint y: 329, endPoint x: 1003, endPoint y: 332, distance: 26.2
click at [980, 55] on button "Font Family" at bounding box center [972, 57] width 31 height 32
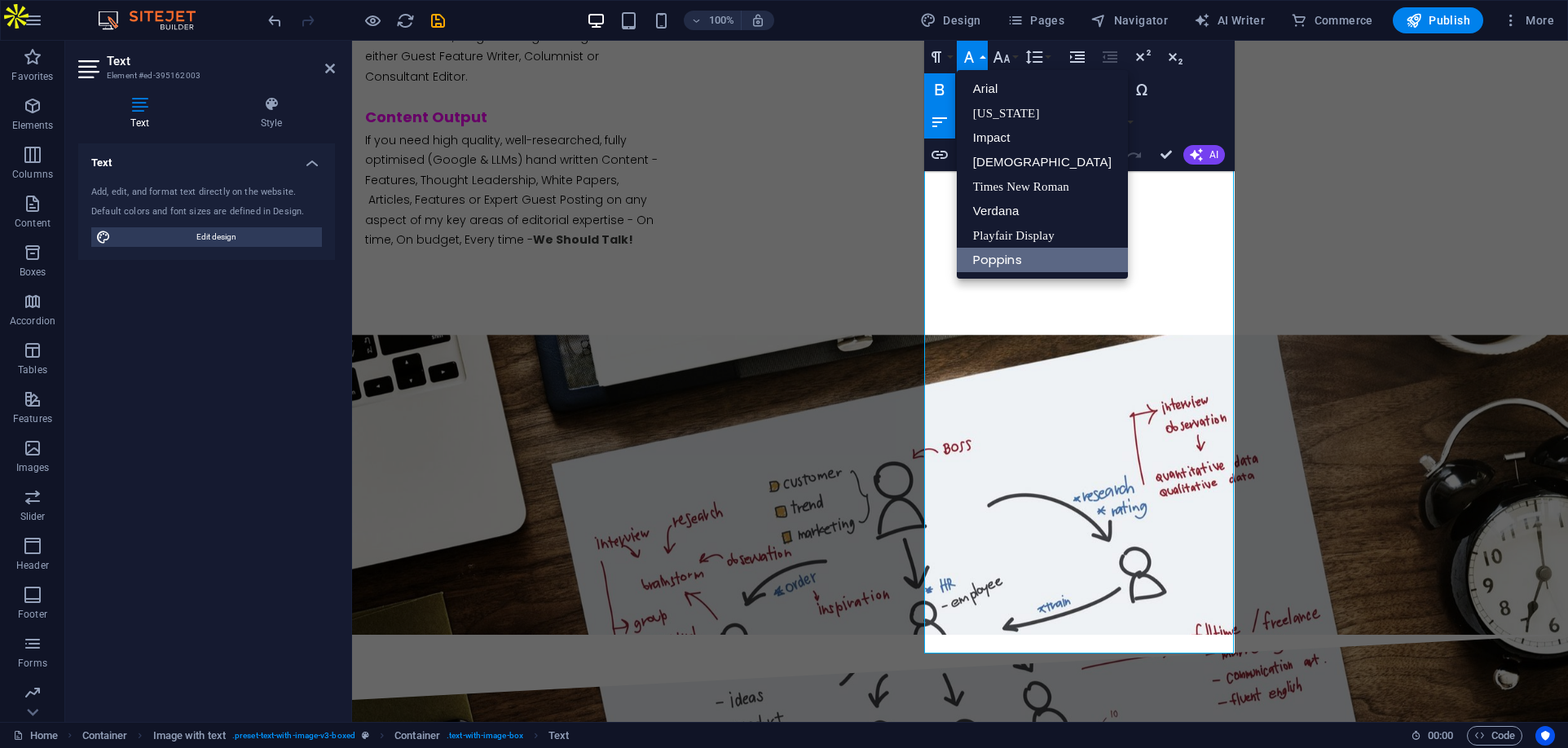
scroll to position [0, 0]
click at [1009, 53] on icon "button" at bounding box center [1001, 57] width 20 height 20
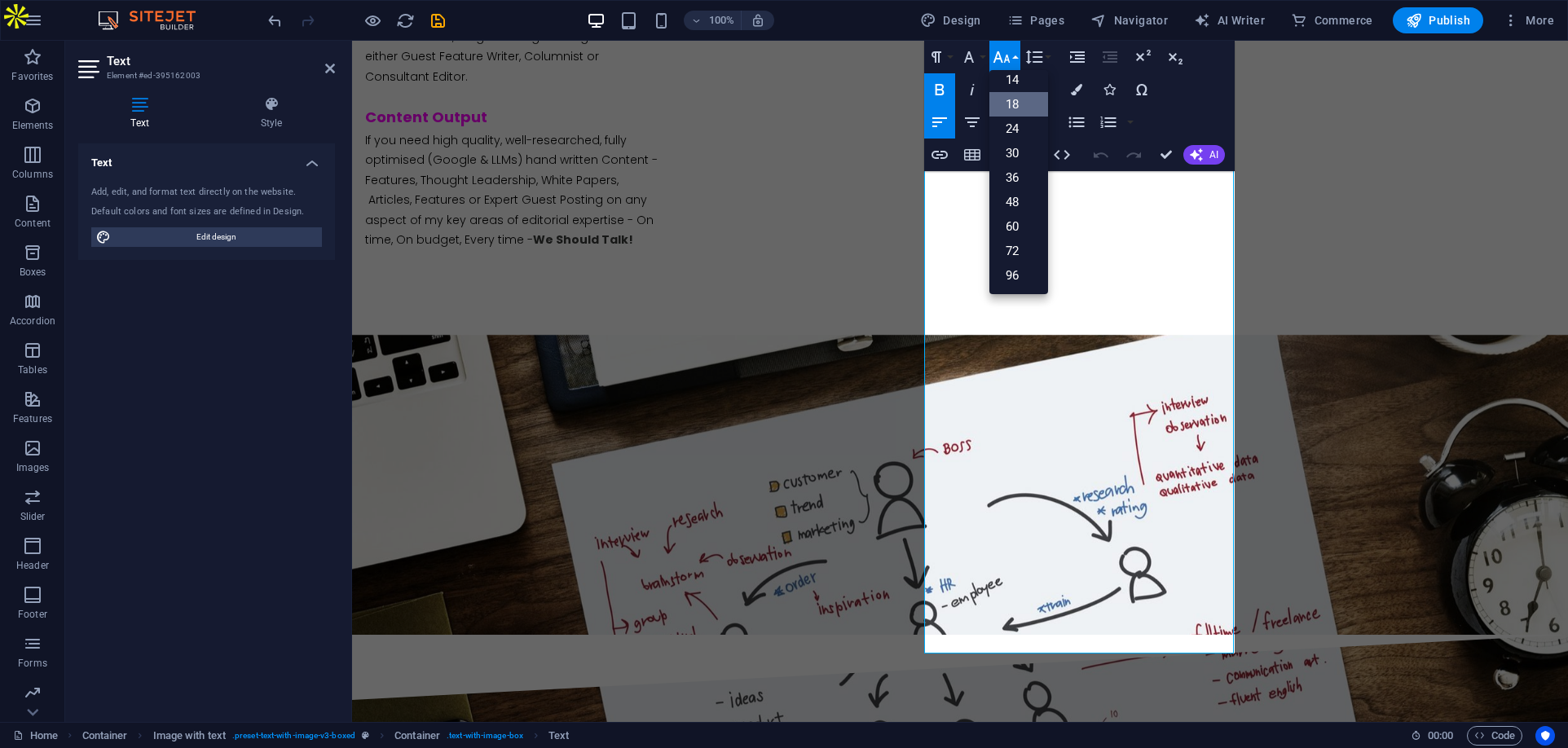
scroll to position [131, 0]
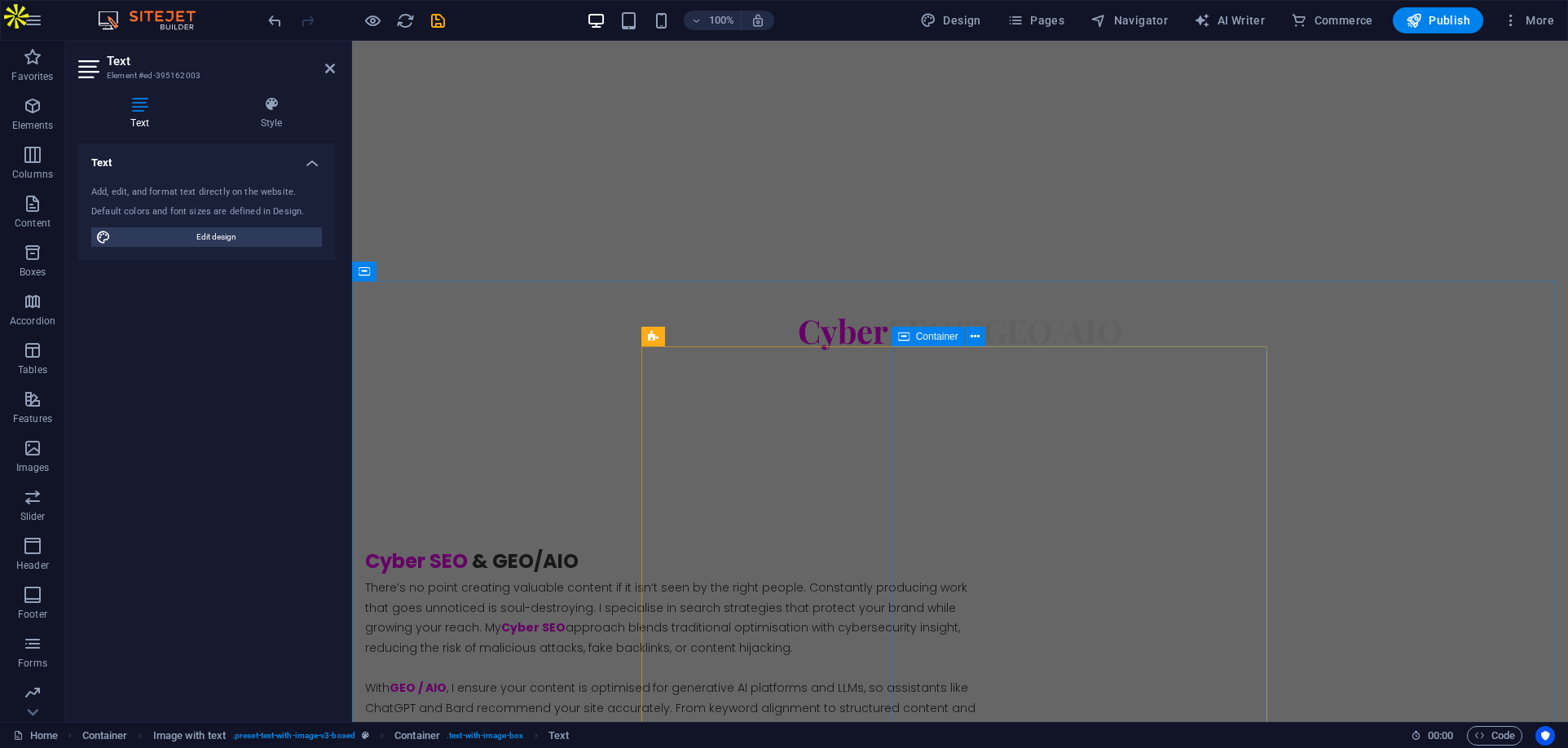
scroll to position [3629, 0]
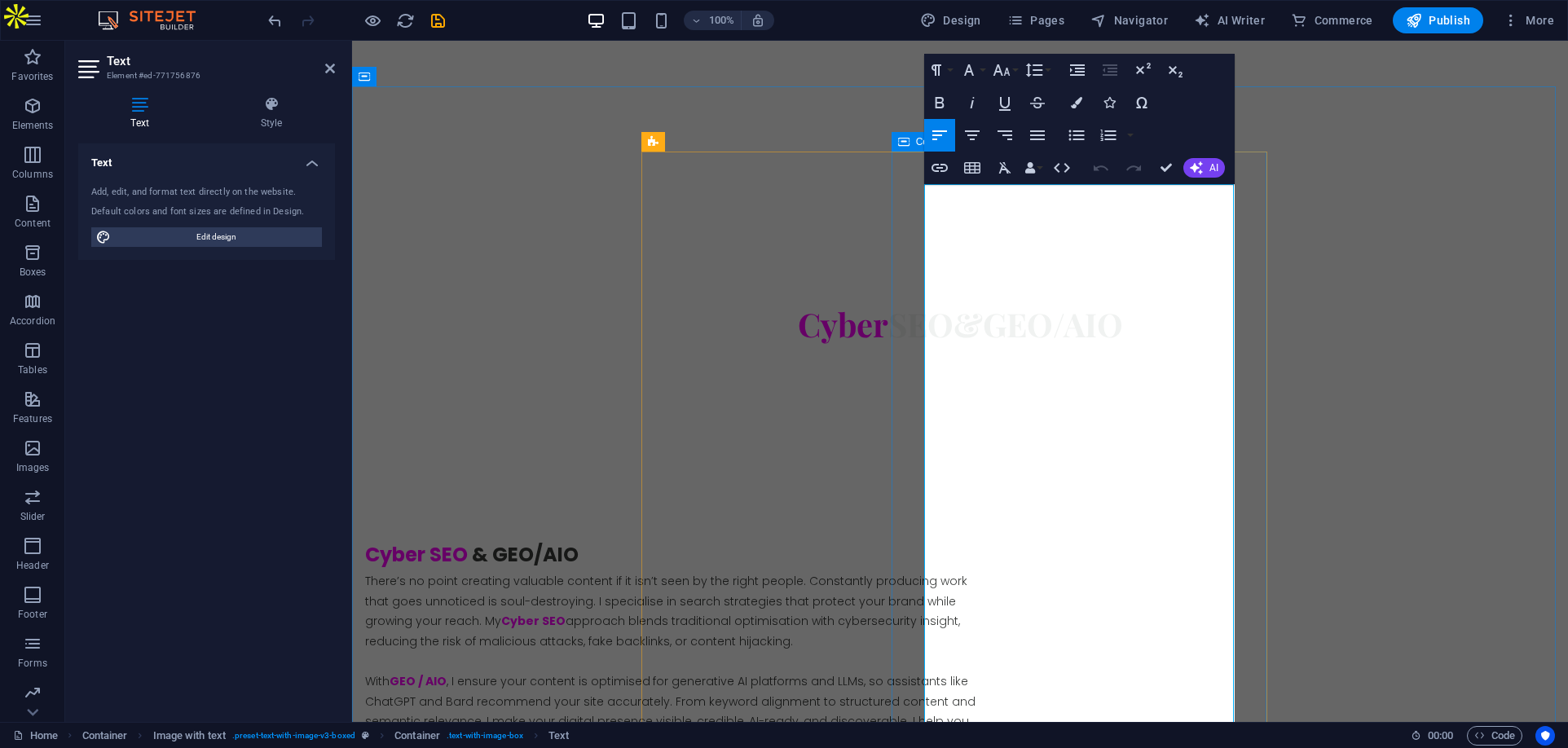
drag, startPoint x: 1200, startPoint y: 247, endPoint x: 915, endPoint y: 248, distance: 285.0
click at [1073, 100] on icon "button" at bounding box center [1076, 102] width 11 height 11
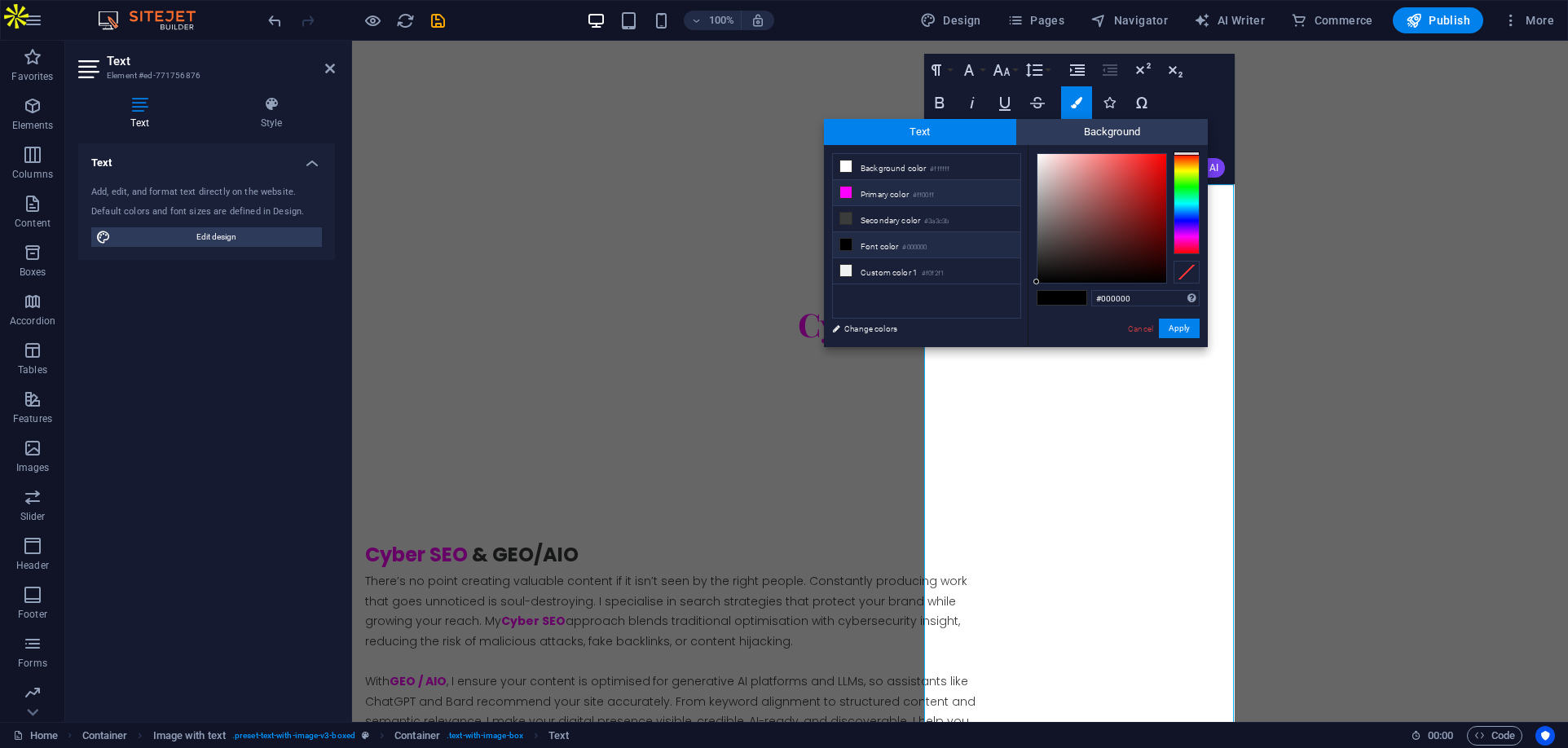
click at [878, 191] on li "Primary color #ff00ff" at bounding box center [927, 193] width 187 height 26
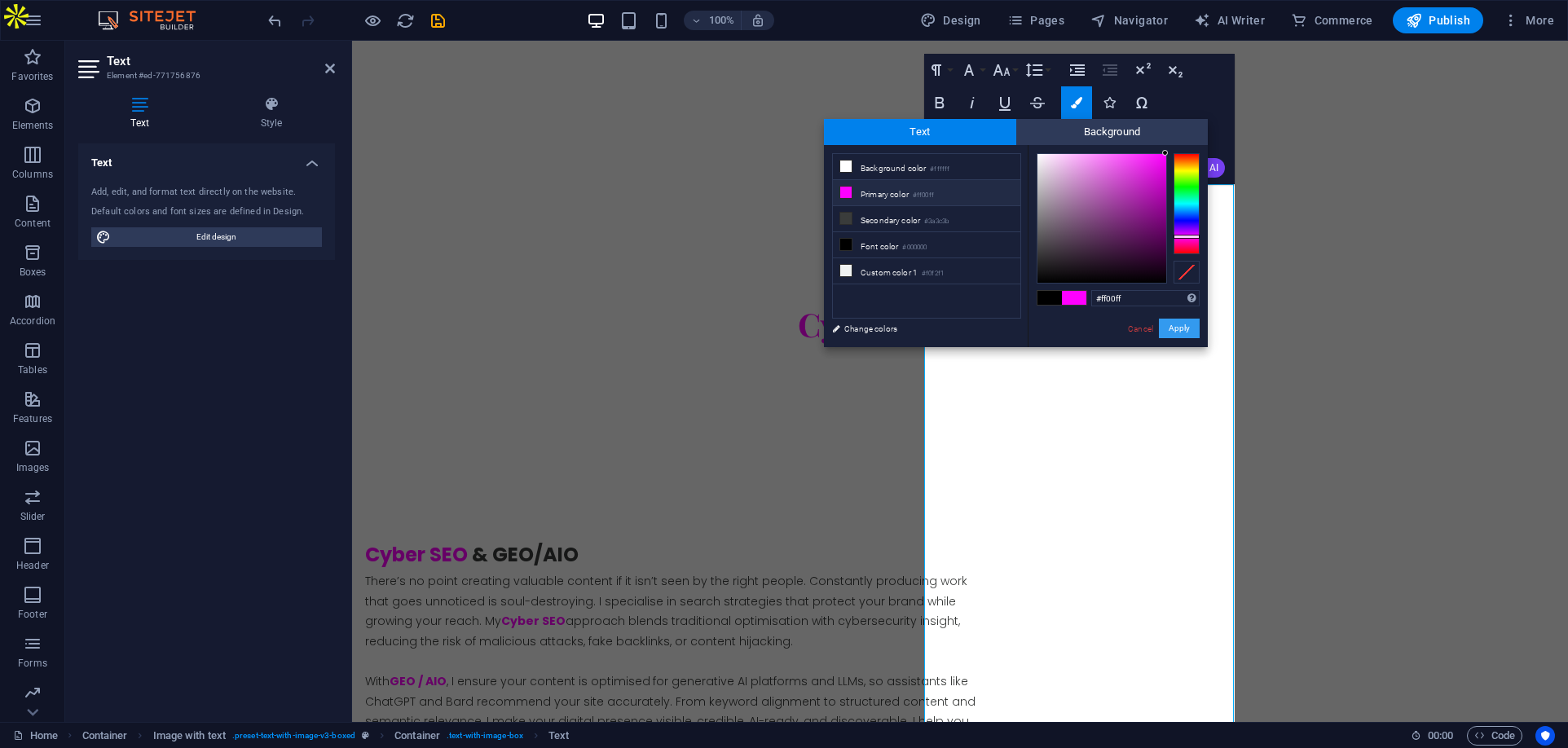
click at [1191, 330] on button "Apply" at bounding box center [1179, 328] width 41 height 20
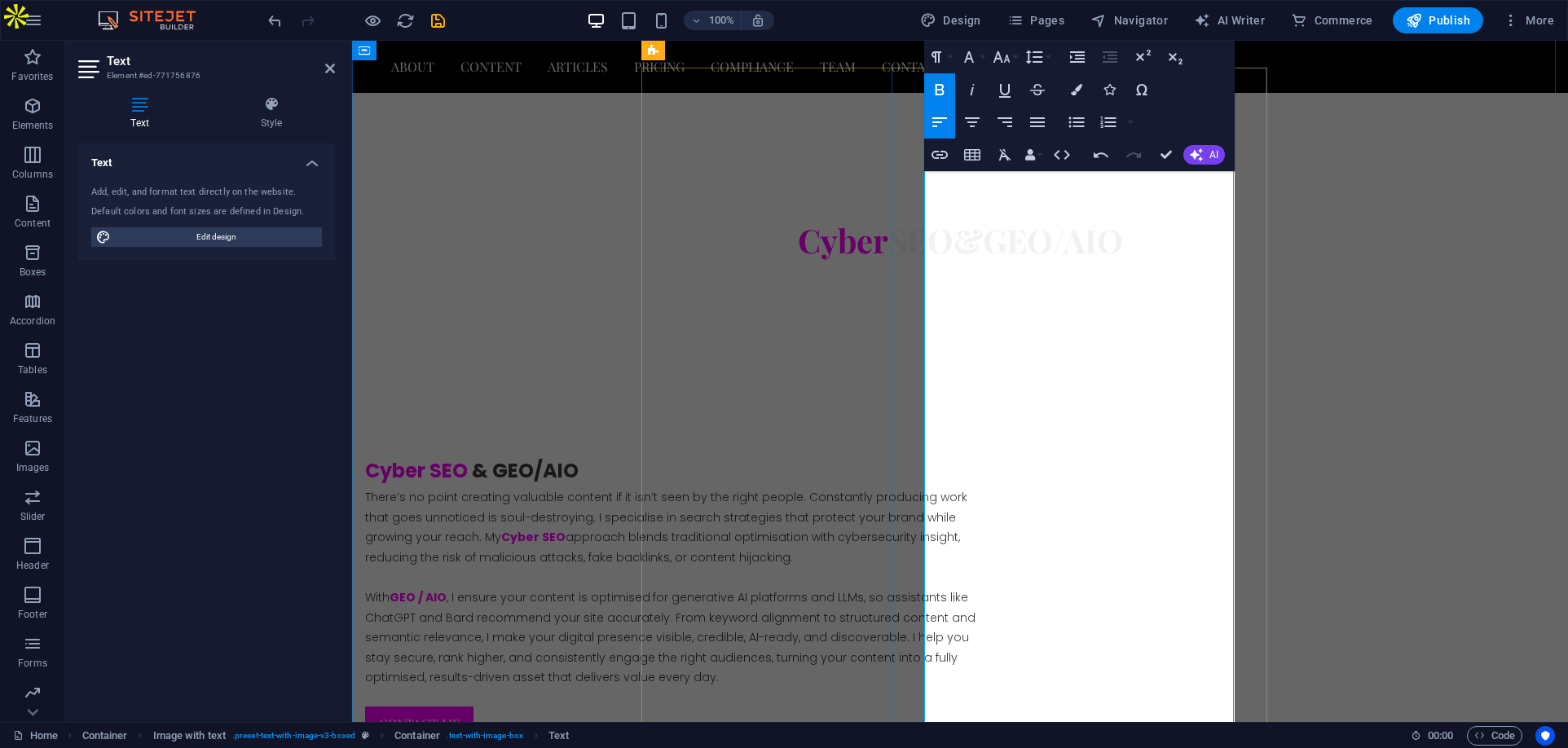
scroll to position [3711, 0]
drag, startPoint x: 1069, startPoint y: 420, endPoint x: 904, endPoint y: 409, distance: 165.4
drag, startPoint x: 1187, startPoint y: 406, endPoint x: 898, endPoint y: 416, distance: 289.2
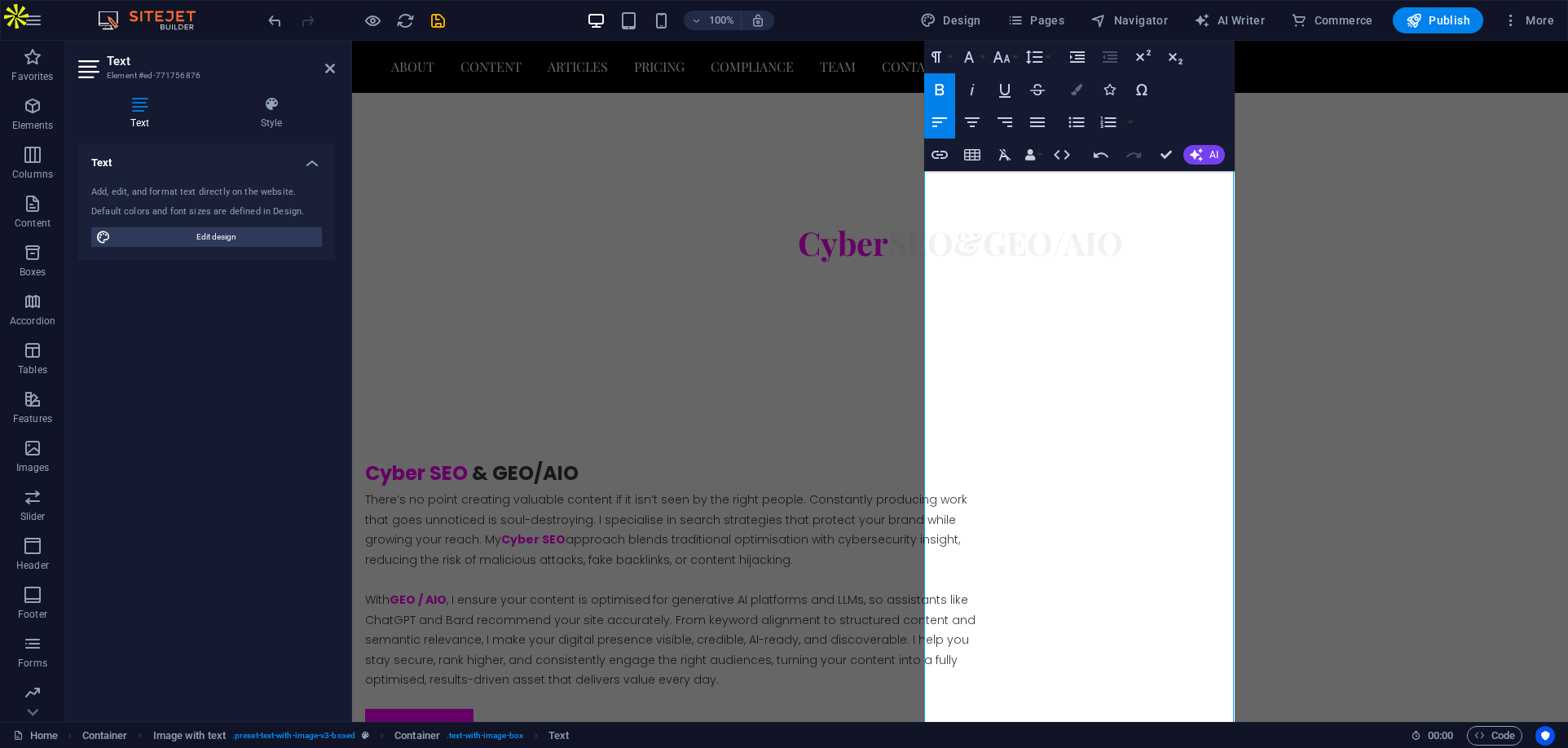
click at [1076, 87] on icon "button" at bounding box center [1076, 89] width 11 height 11
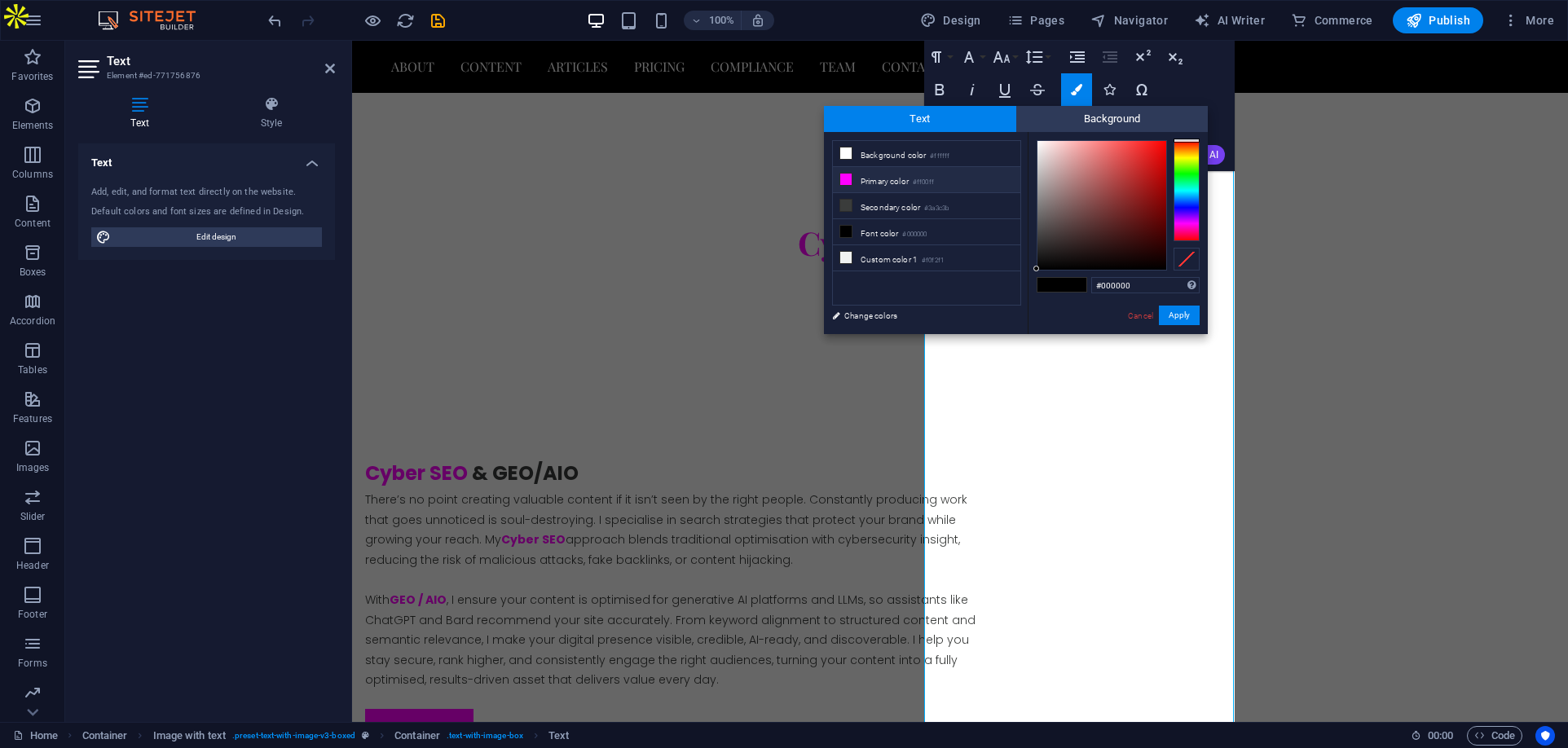
click at [908, 182] on li "Primary color #ff00ff" at bounding box center [927, 180] width 187 height 26
type input "#ff00ff"
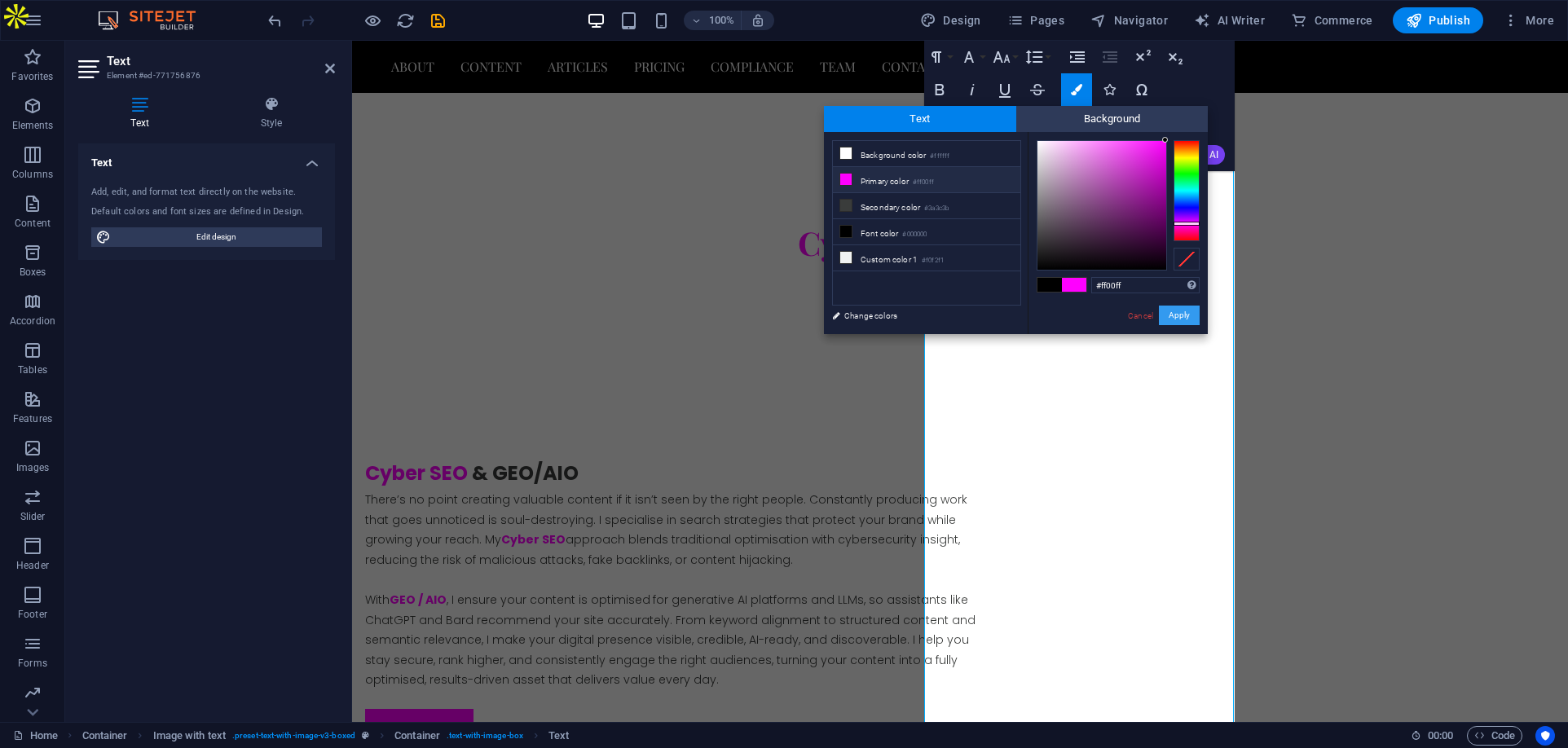
click at [1172, 317] on button "Apply" at bounding box center [1179, 315] width 41 height 20
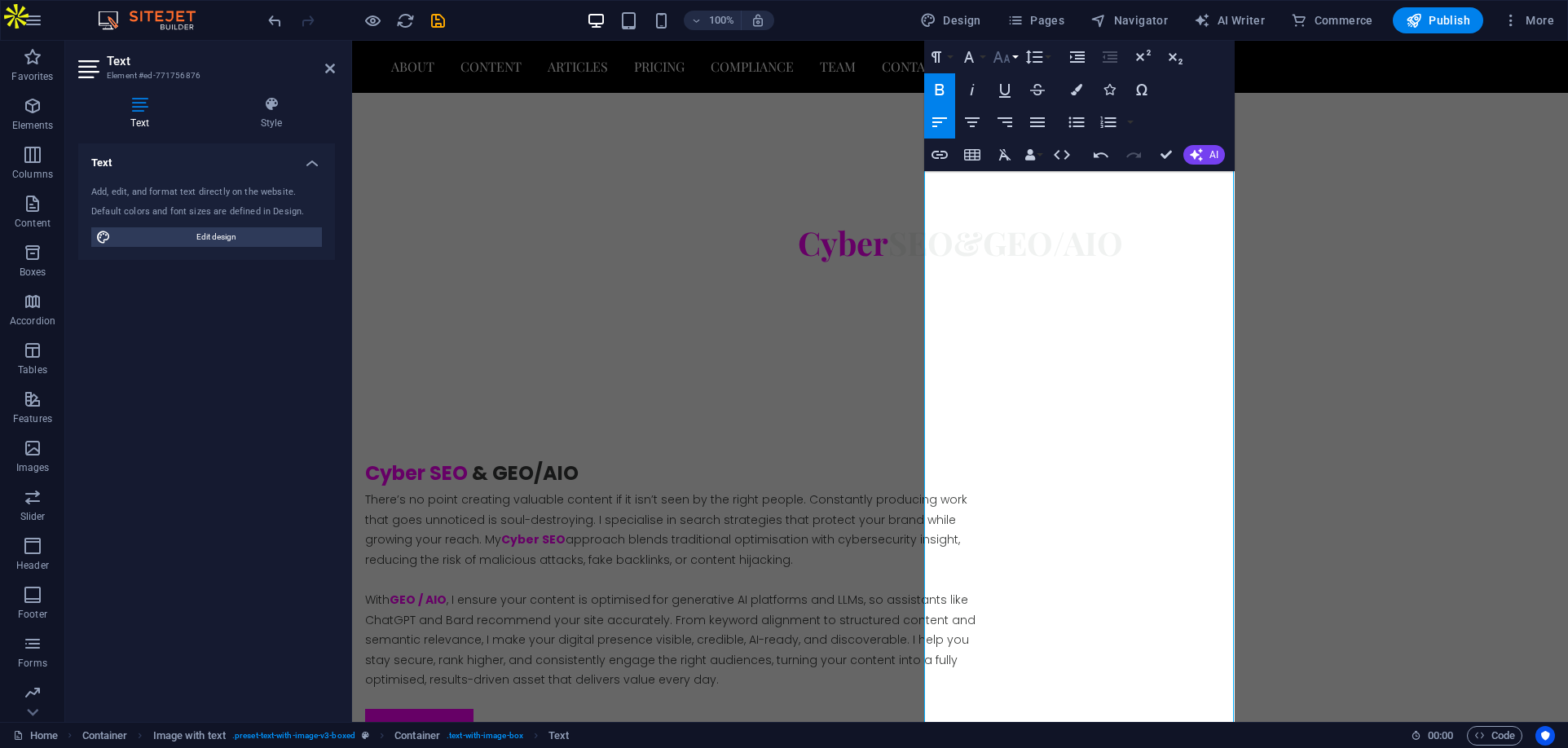
click at [1011, 54] on icon "button" at bounding box center [1001, 57] width 20 height 20
click at [1018, 236] on link "18" at bounding box center [1018, 235] width 59 height 25
click at [938, 87] on icon "button" at bounding box center [939, 89] width 20 height 20
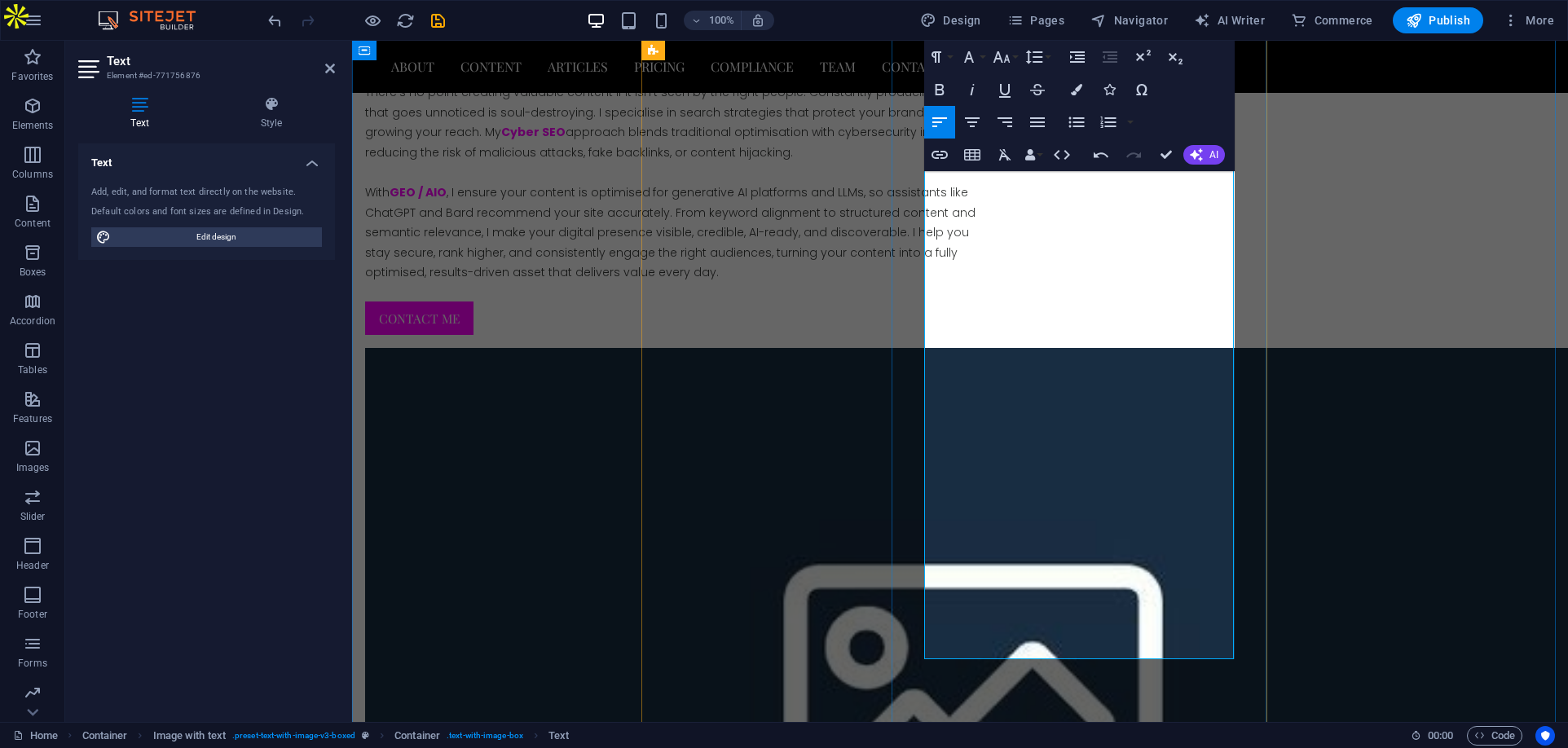
scroll to position [3874, 0]
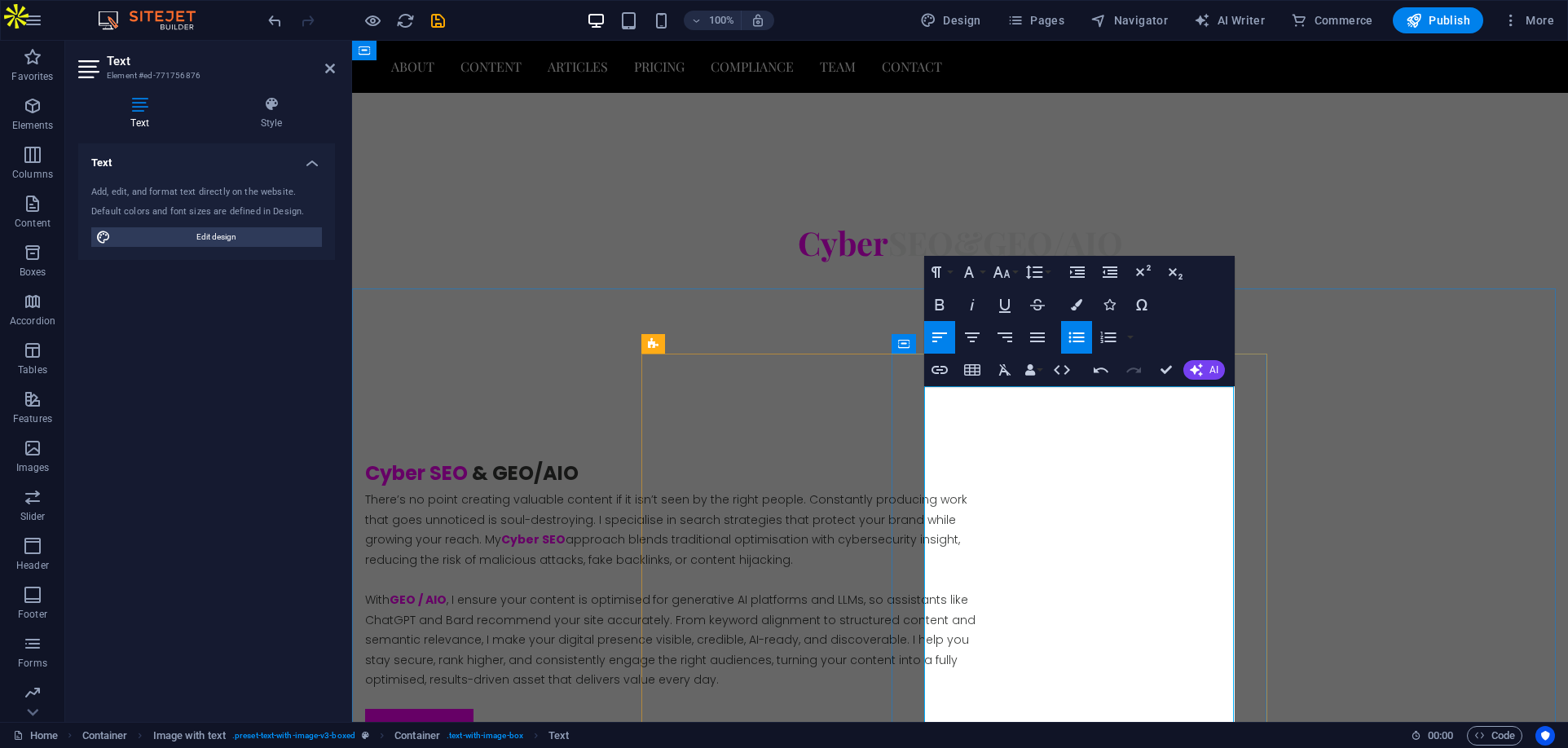
scroll to position [3303, 0]
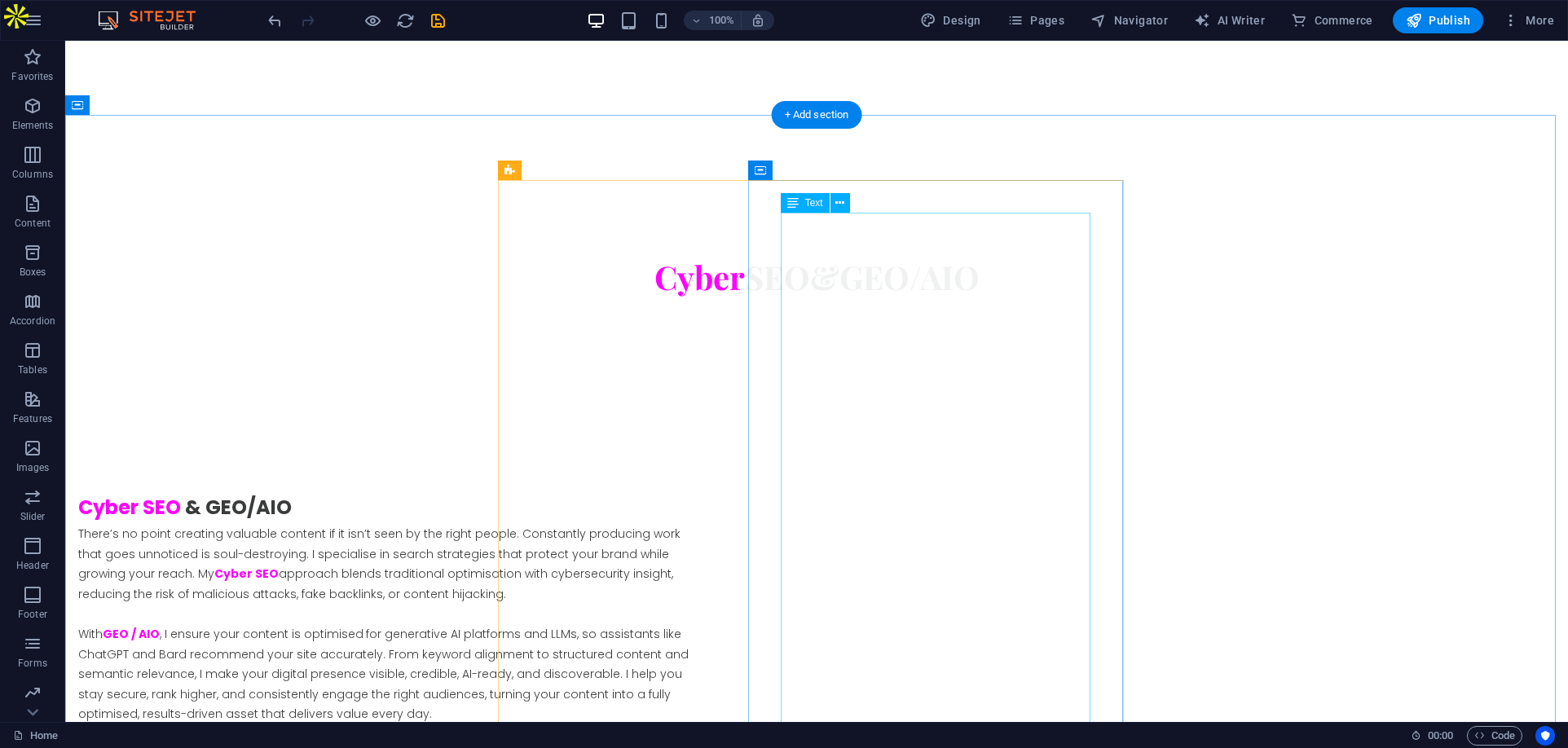
scroll to position [3762, 0]
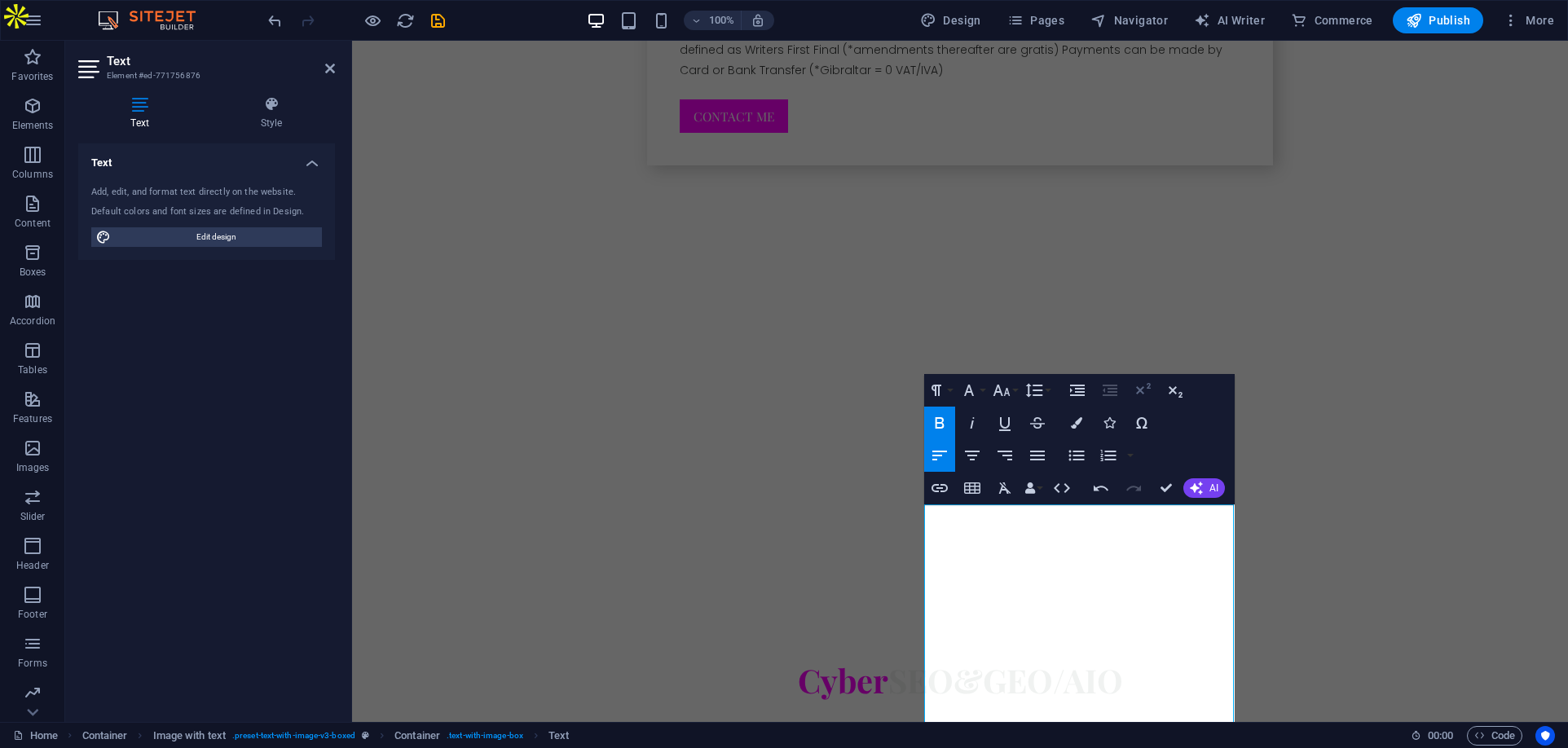
scroll to position [3518, 0]
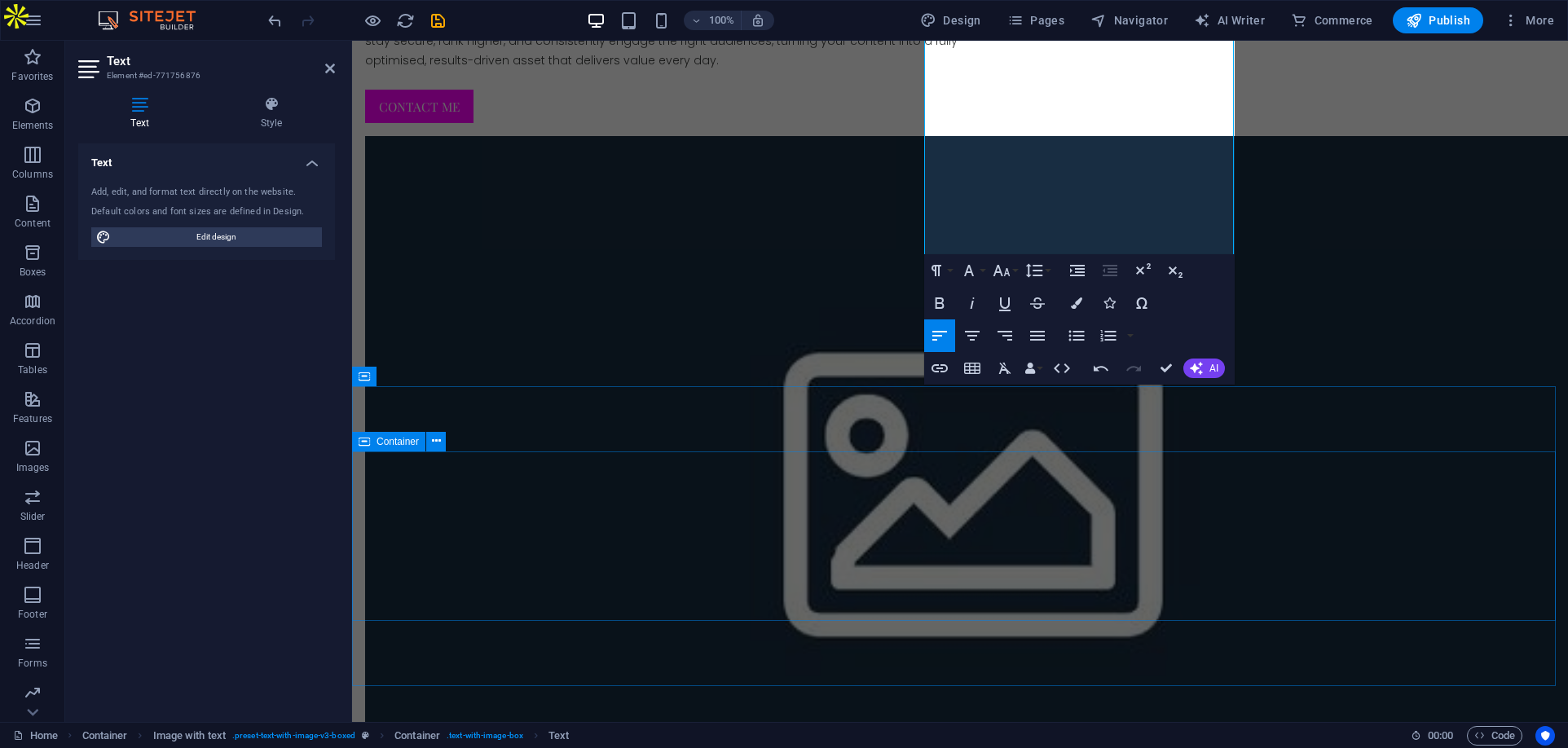
scroll to position [4332, 0]
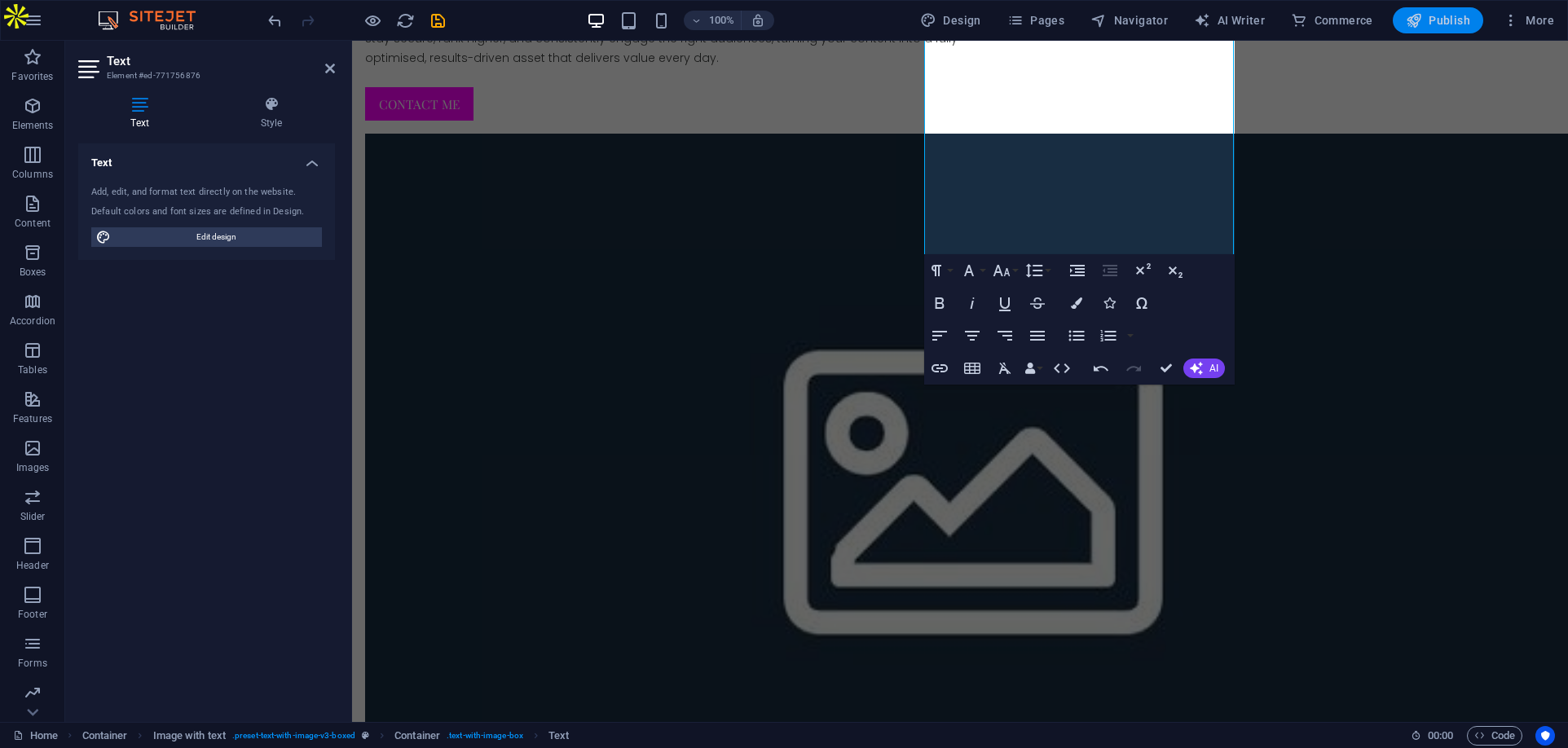
click at [1442, 18] on span "Publish" at bounding box center [1438, 20] width 65 height 16
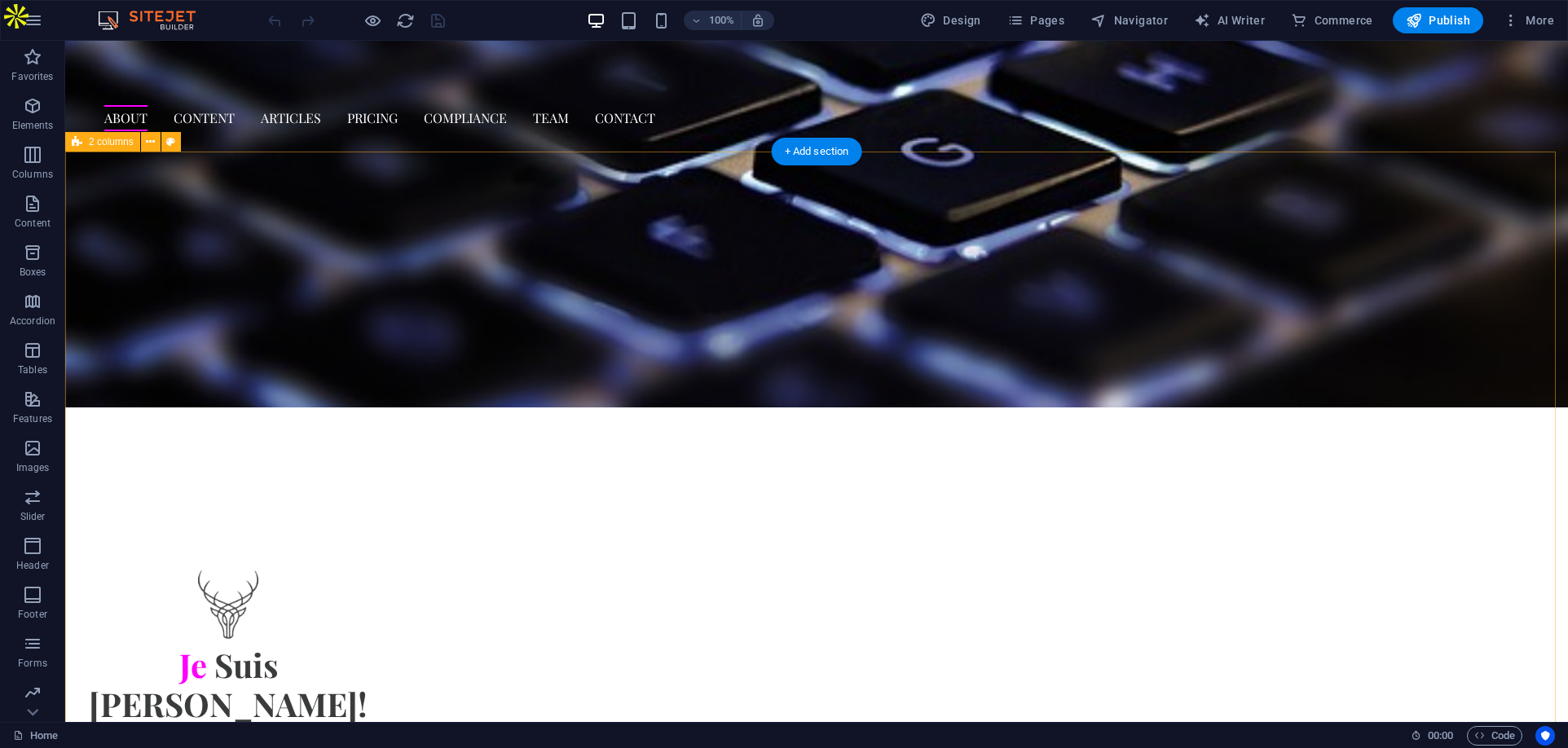
scroll to position [652, 0]
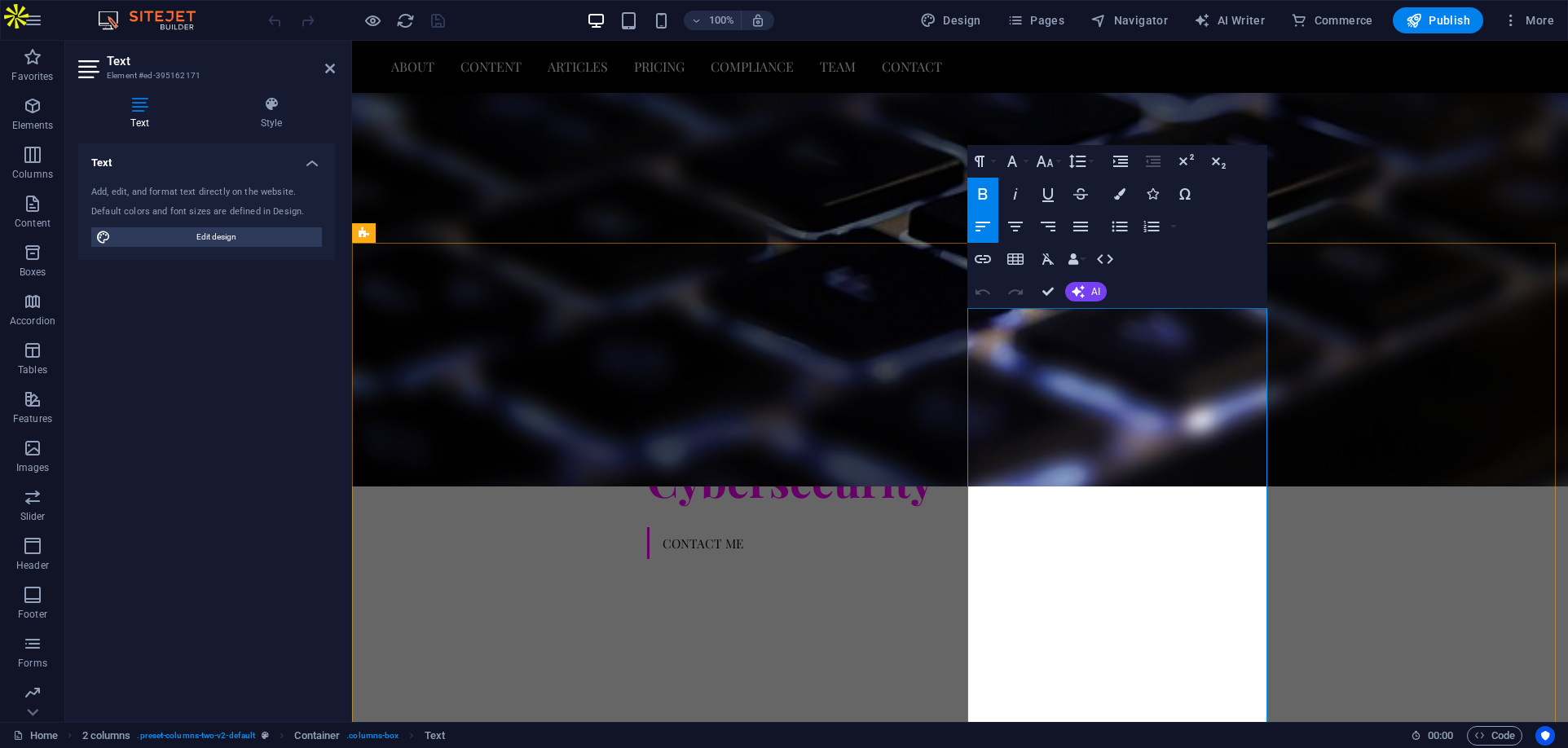
scroll to position [408, 0]
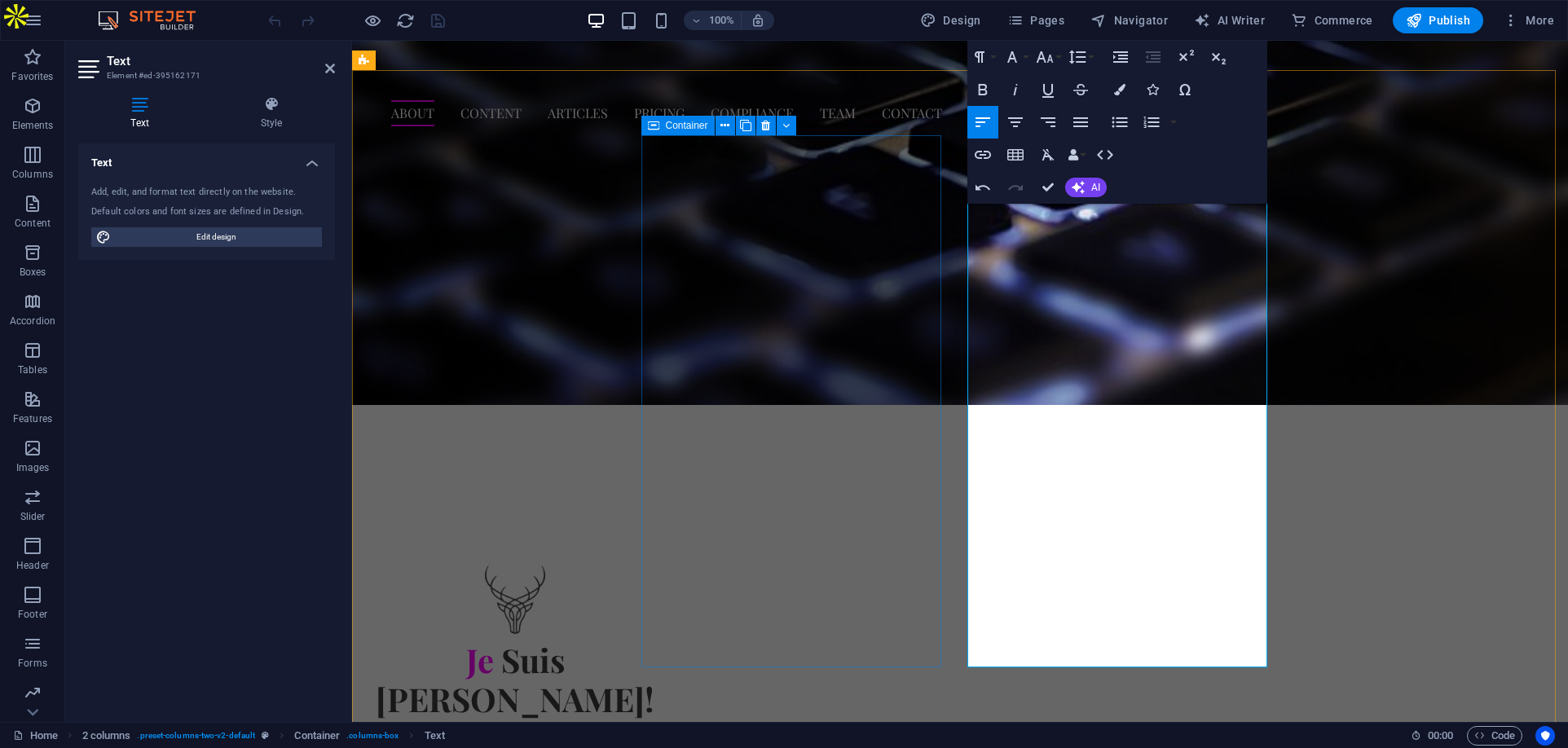
scroll to position [652, 0]
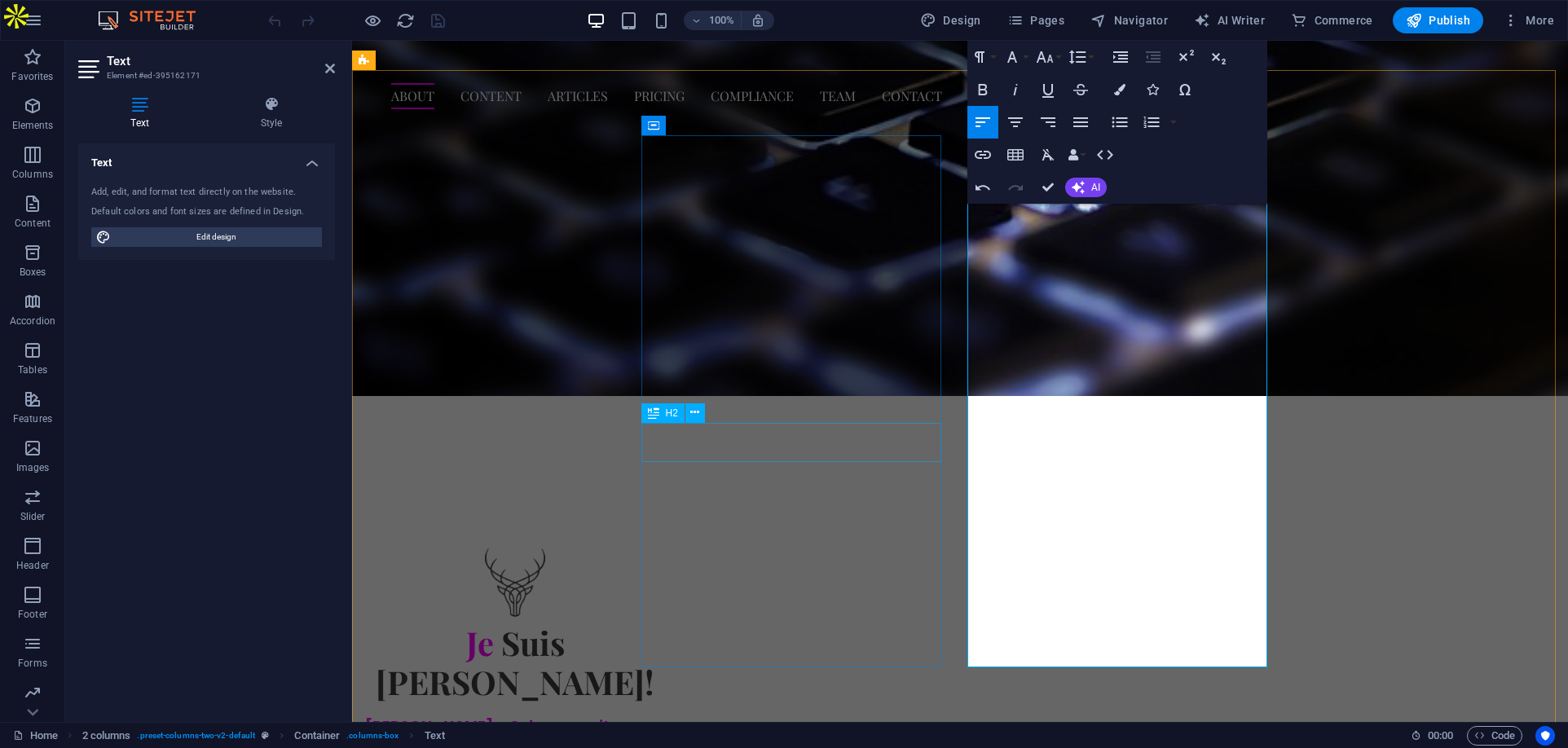
click at [665, 624] on div "Je Suis Prest!" at bounding box center [515, 663] width 299 height 78
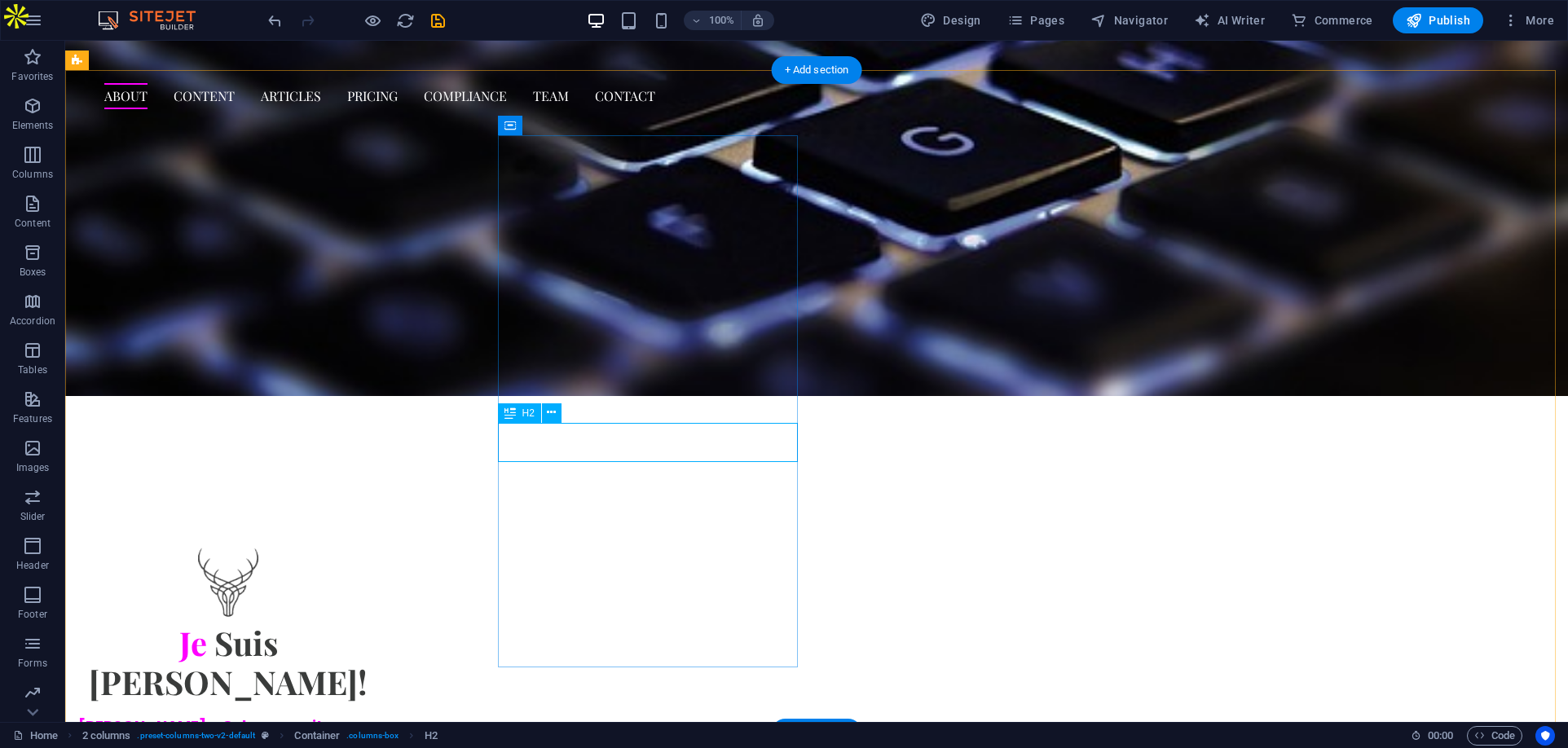
click at [378, 624] on div "Je Suis Prest!" at bounding box center [228, 663] width 299 height 78
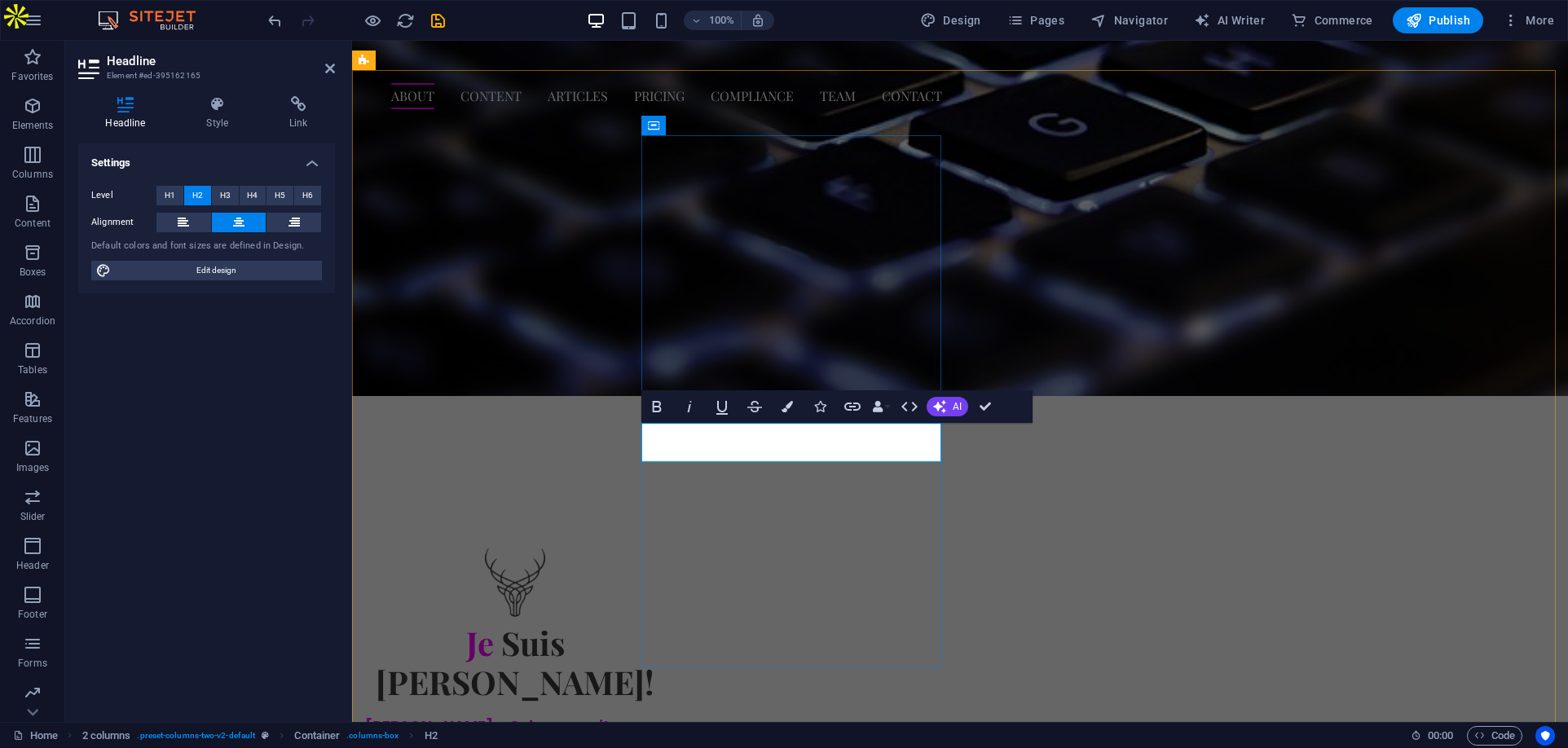
click at [665, 624] on h2 "Je Suis Prest!" at bounding box center [515, 663] width 299 height 78
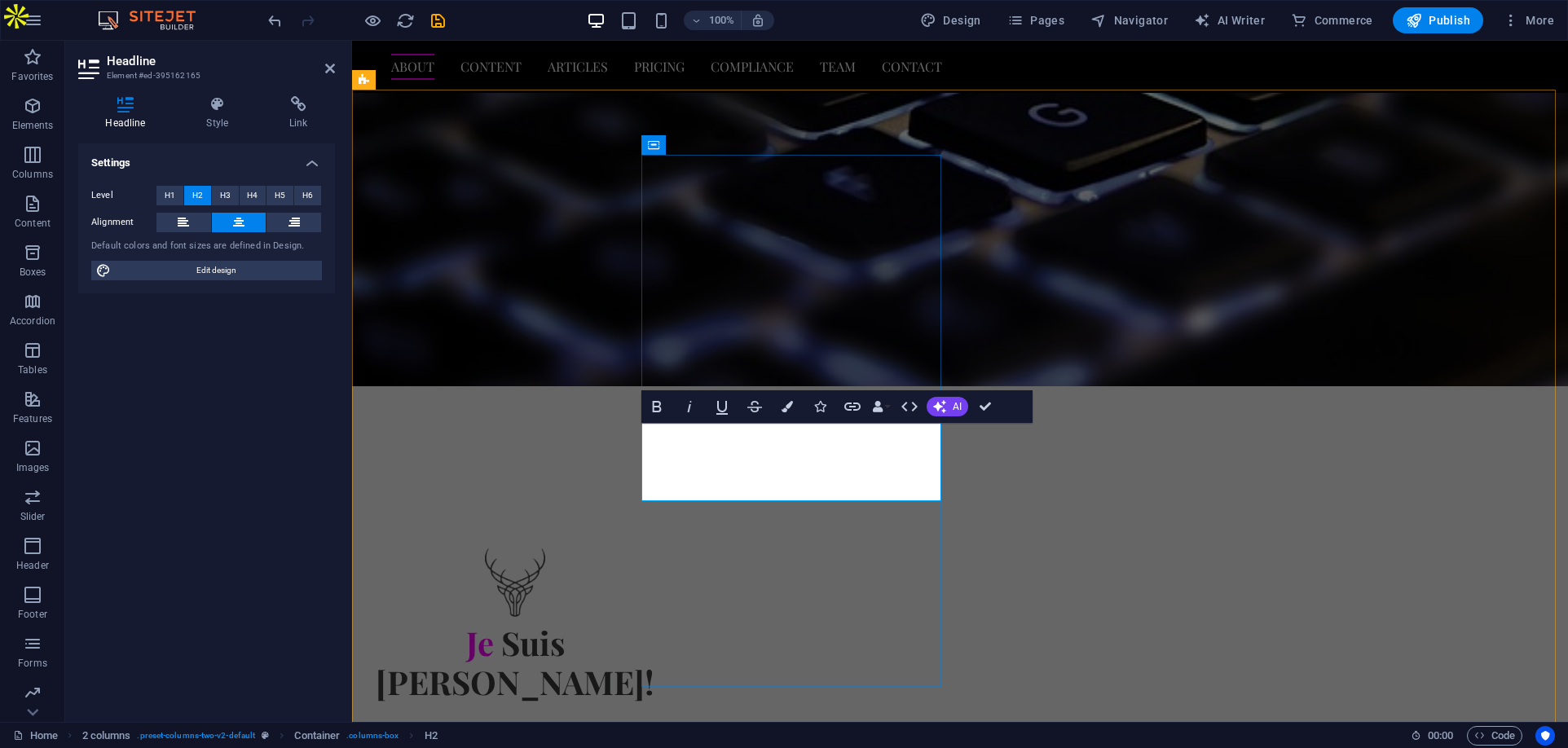
scroll to position [632, 0]
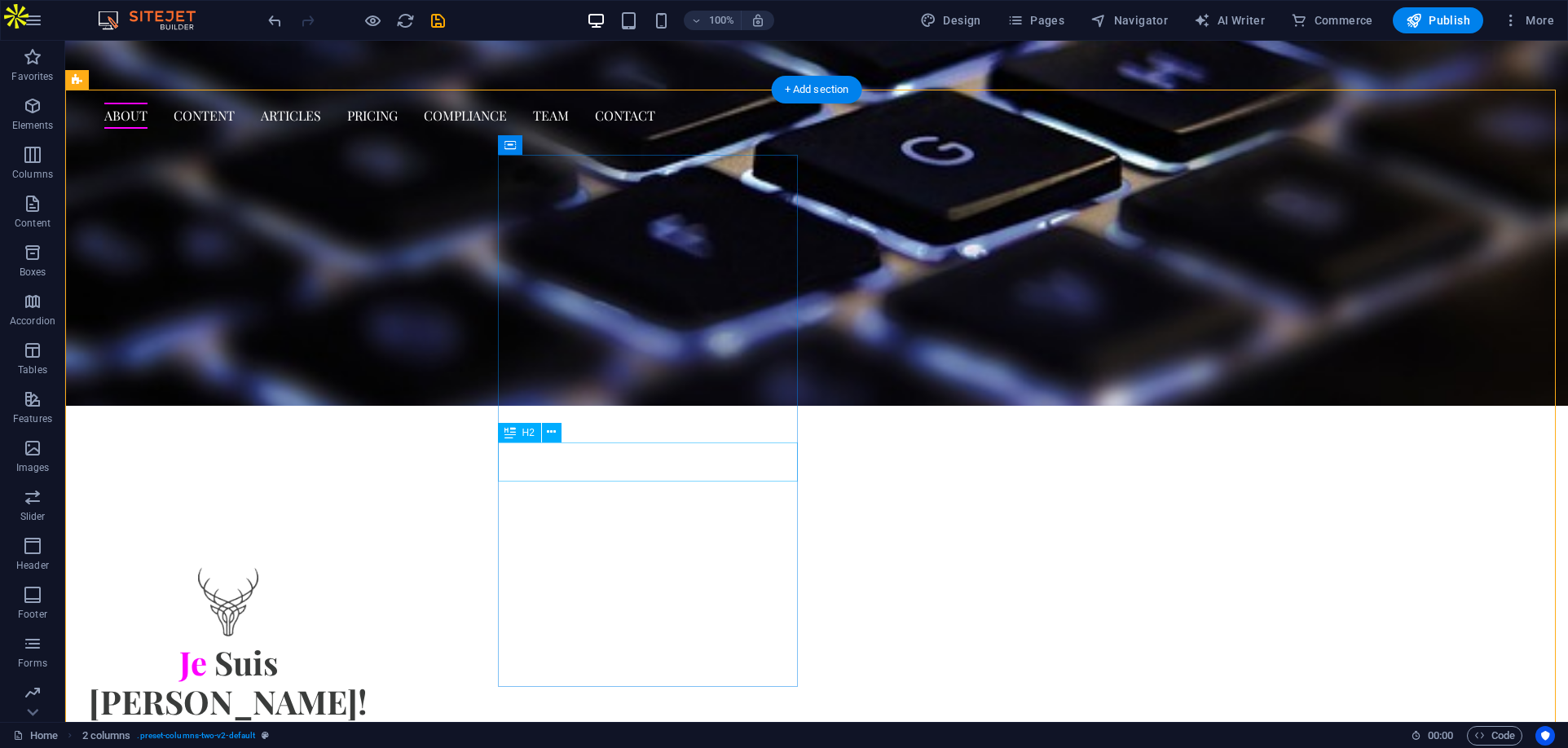
click at [378, 643] on div "Je Suis Prest!" at bounding box center [228, 682] width 299 height 78
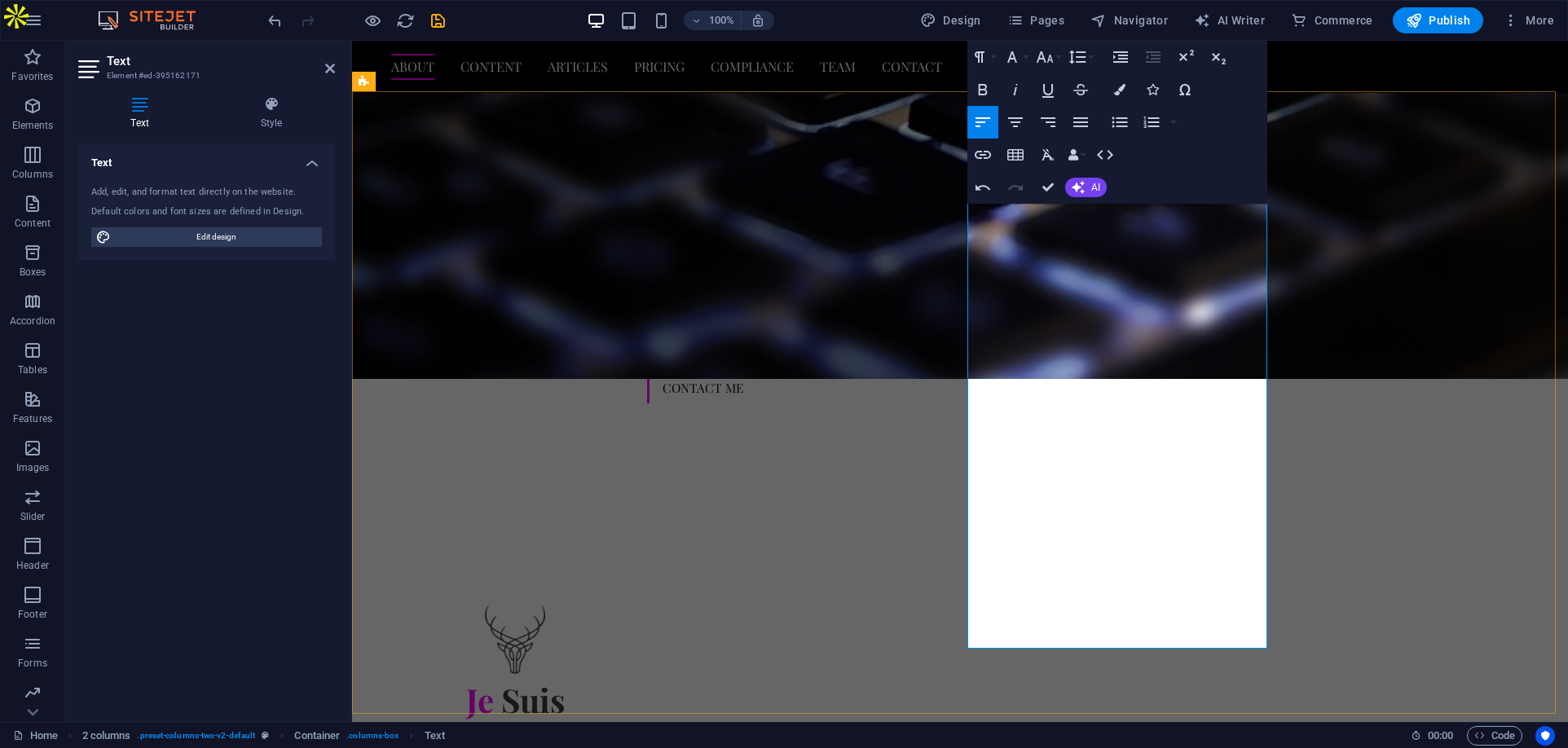
scroll to position [470, 0]
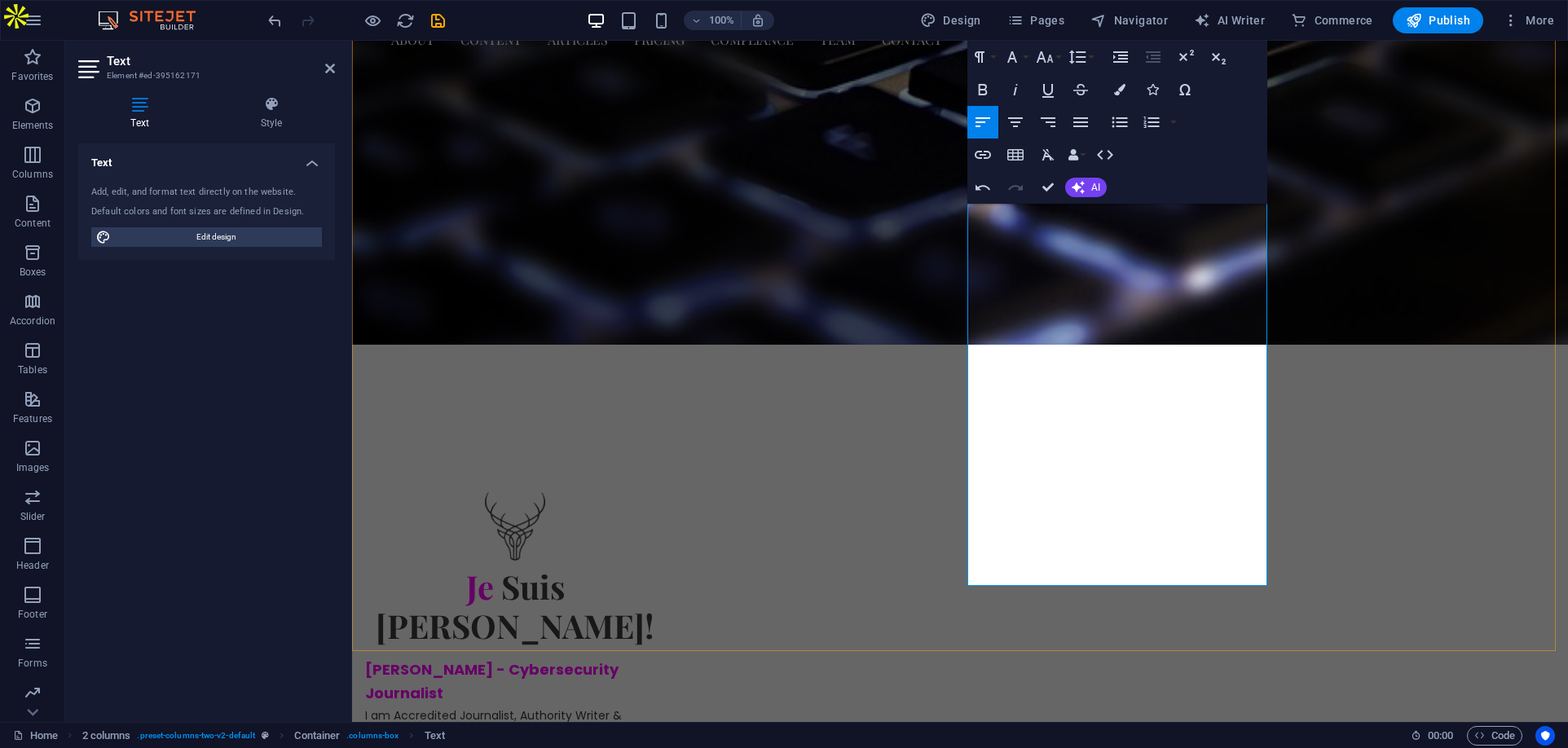
scroll to position [714, 0]
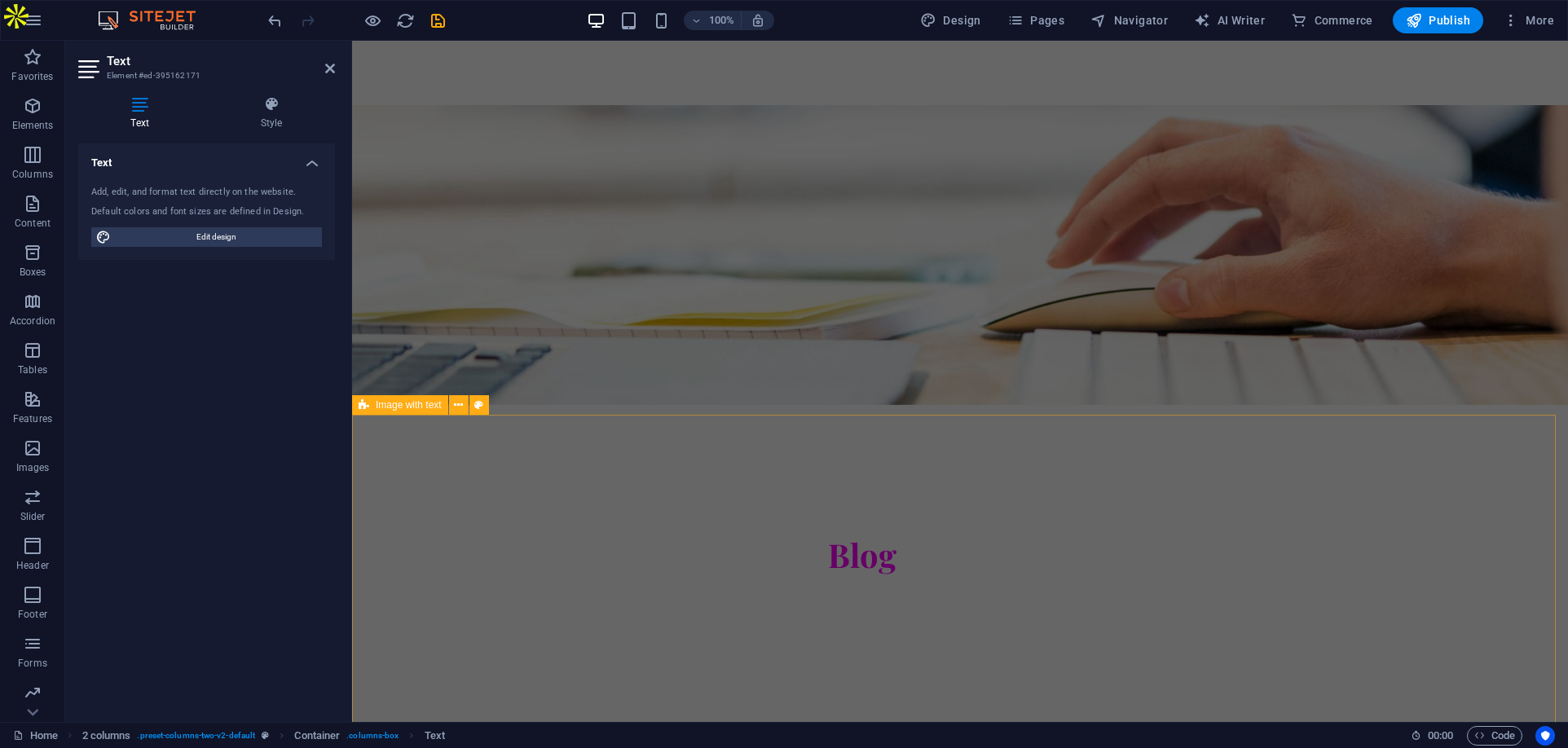
scroll to position [5685, 0]
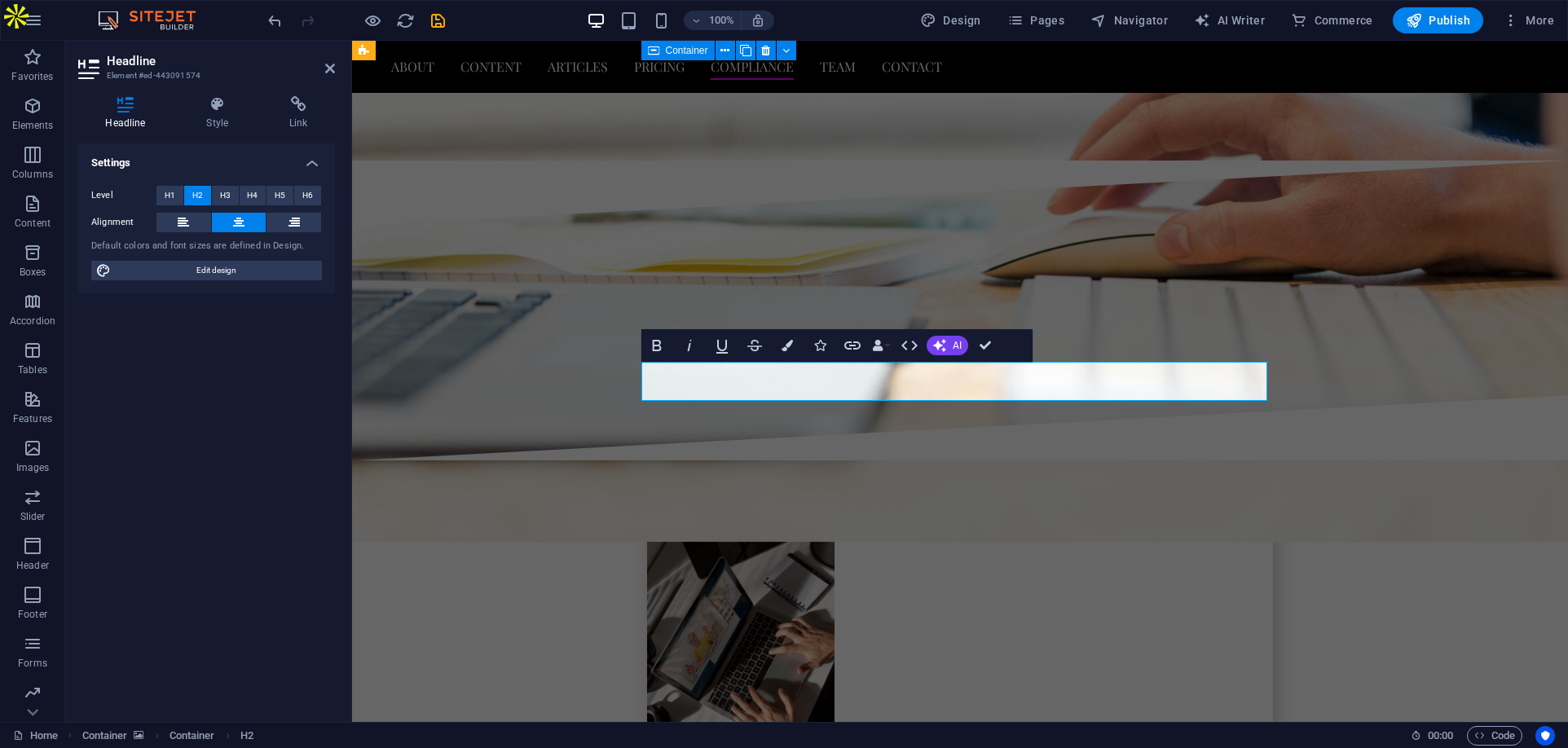
scroll to position [5529, 0]
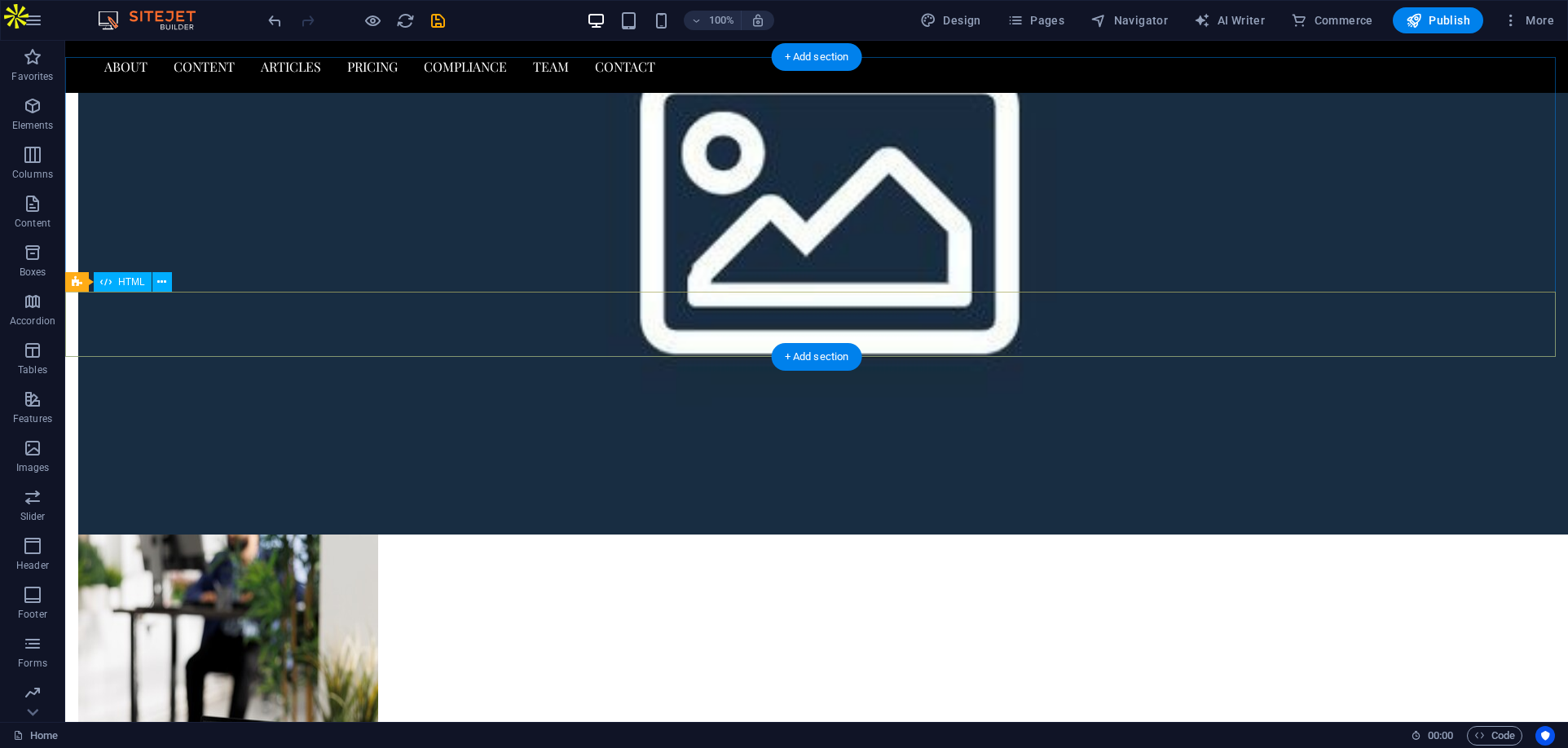
scroll to position [4469, 0]
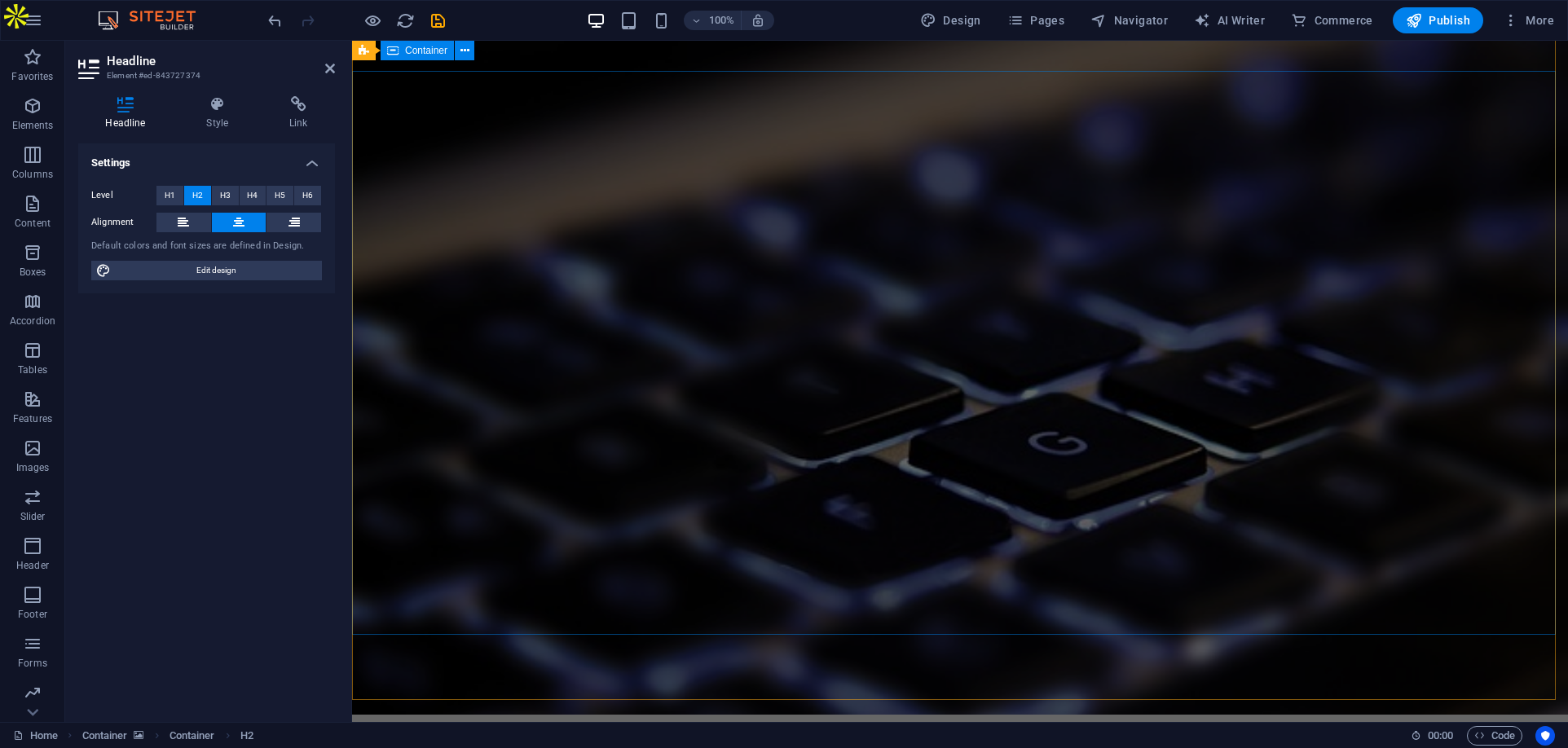
scroll to position [0, 0]
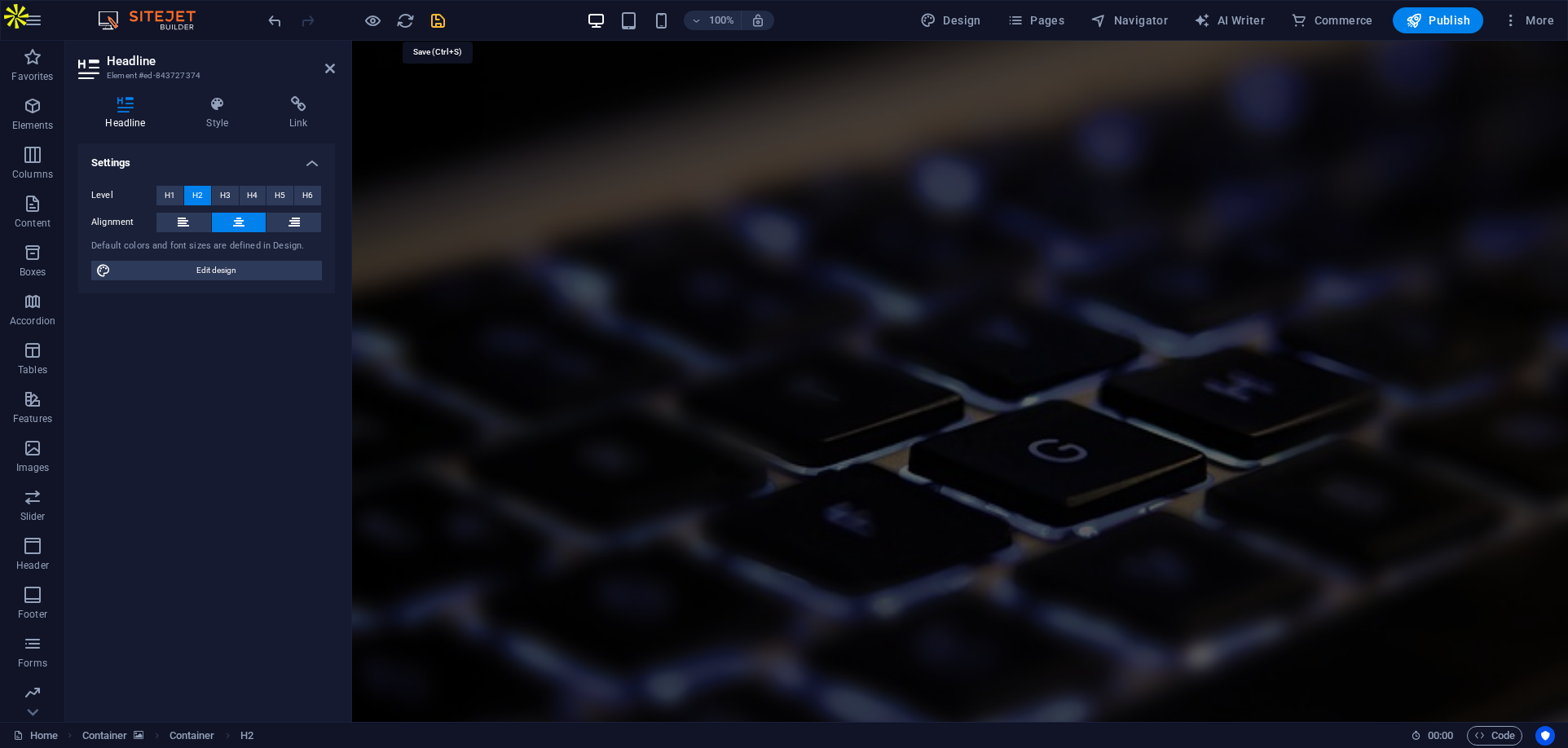
click at [436, 15] on icon "save" at bounding box center [438, 20] width 19 height 19
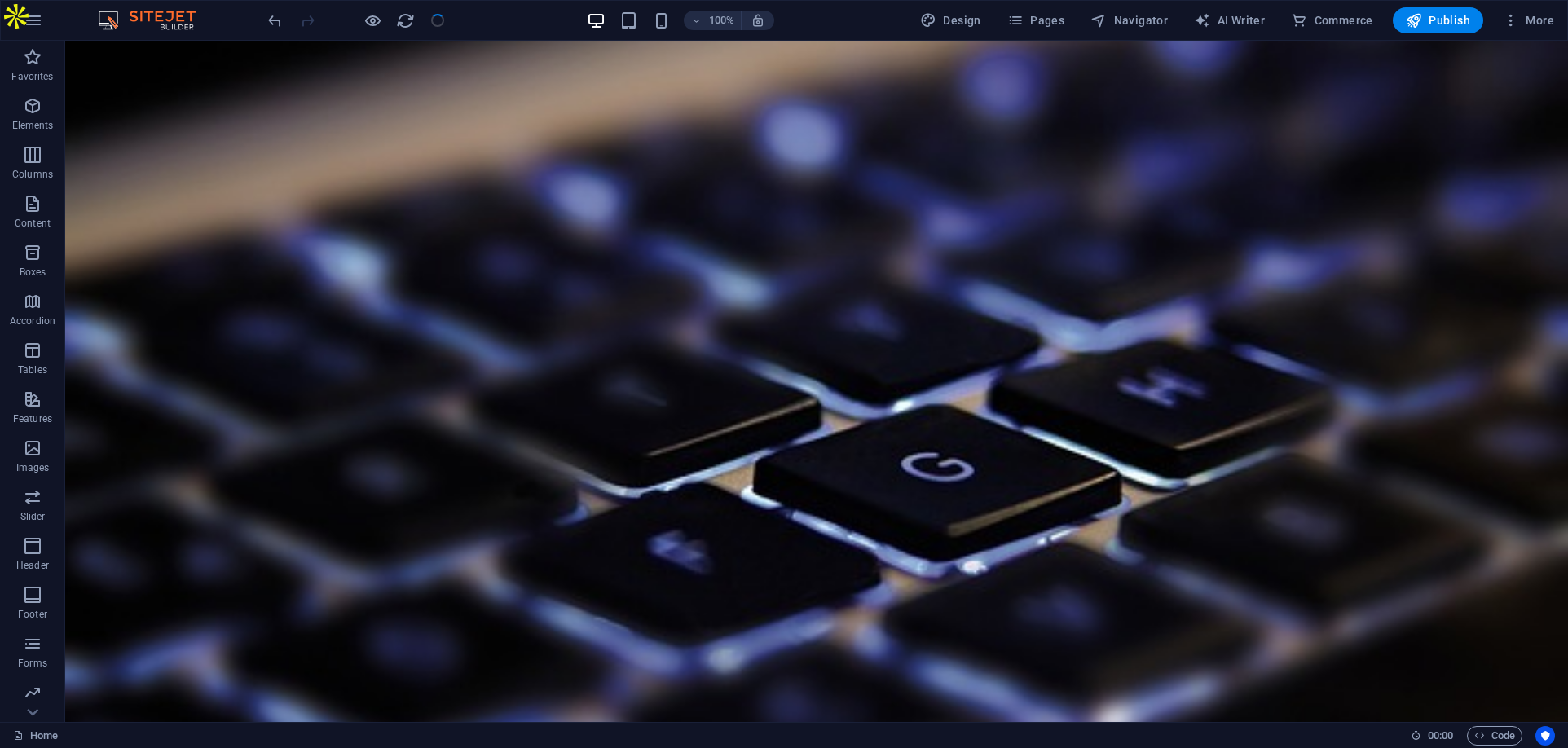
scroll to position [4447, 0]
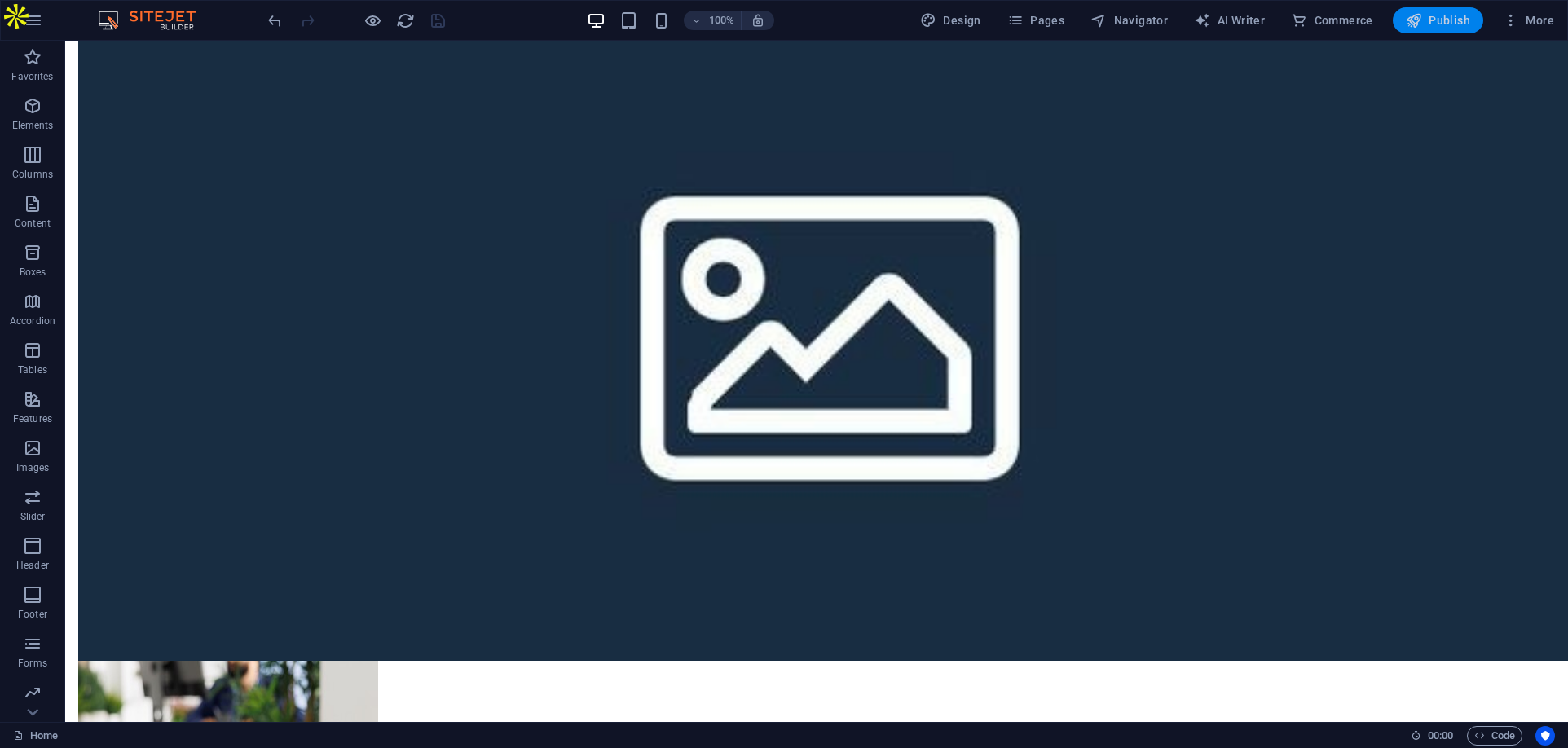
click at [1452, 13] on span "Publish" at bounding box center [1438, 20] width 65 height 16
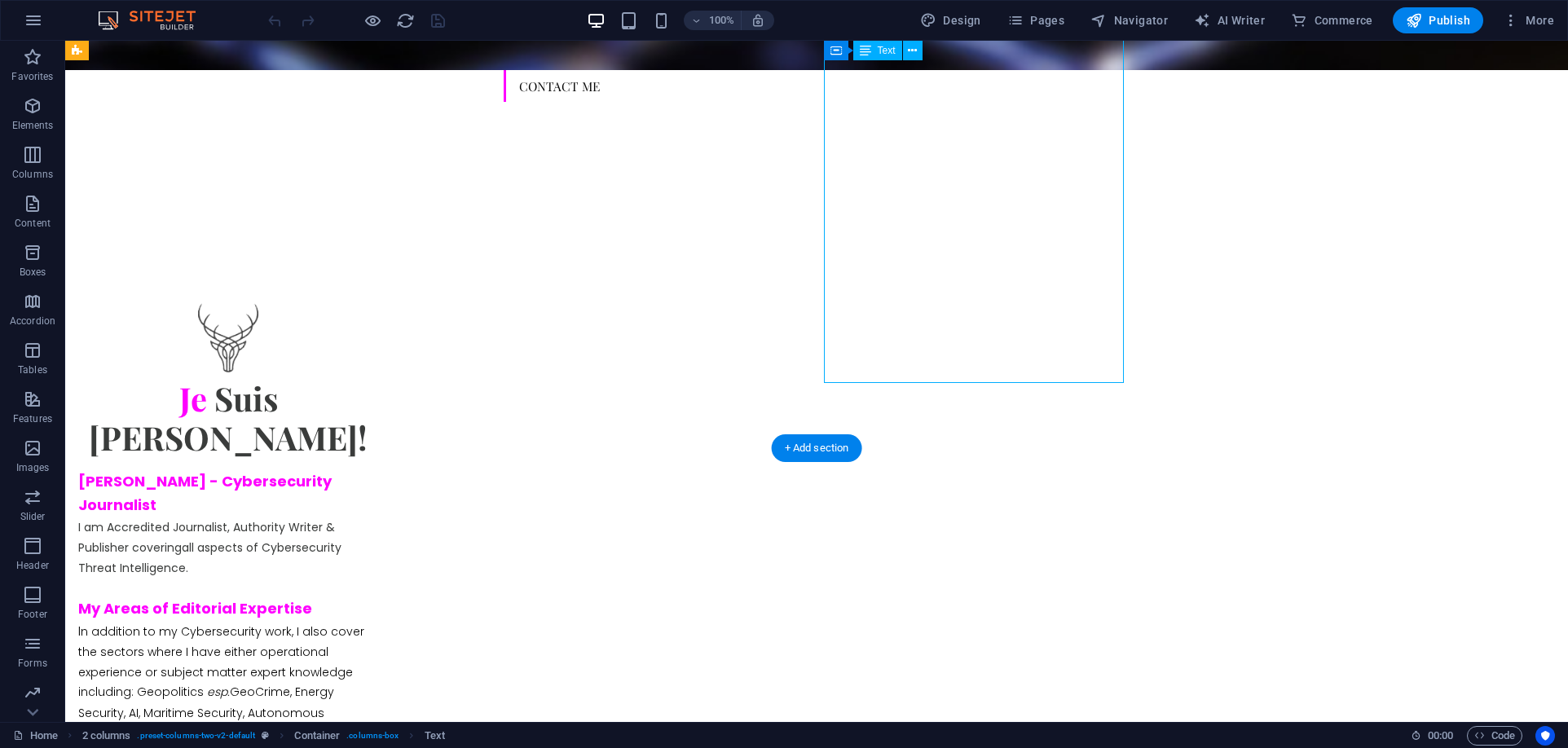
scroll to position [897, 0]
click at [378, 471] on div "[PERSON_NAME] - Cybersecurity Journalist I am Accredited Journalist, Authority …" at bounding box center [228, 739] width 299 height 536
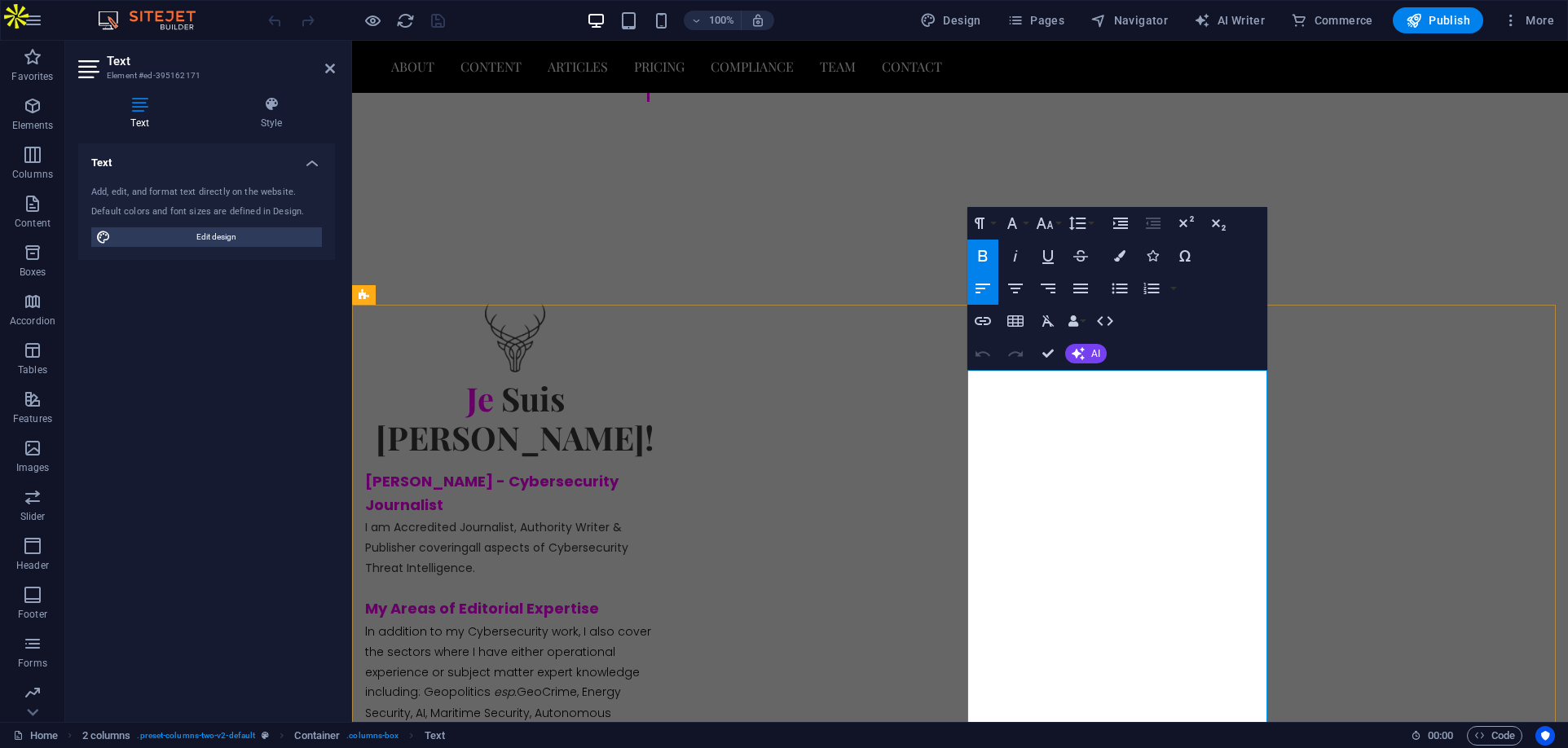
scroll to position [417, 0]
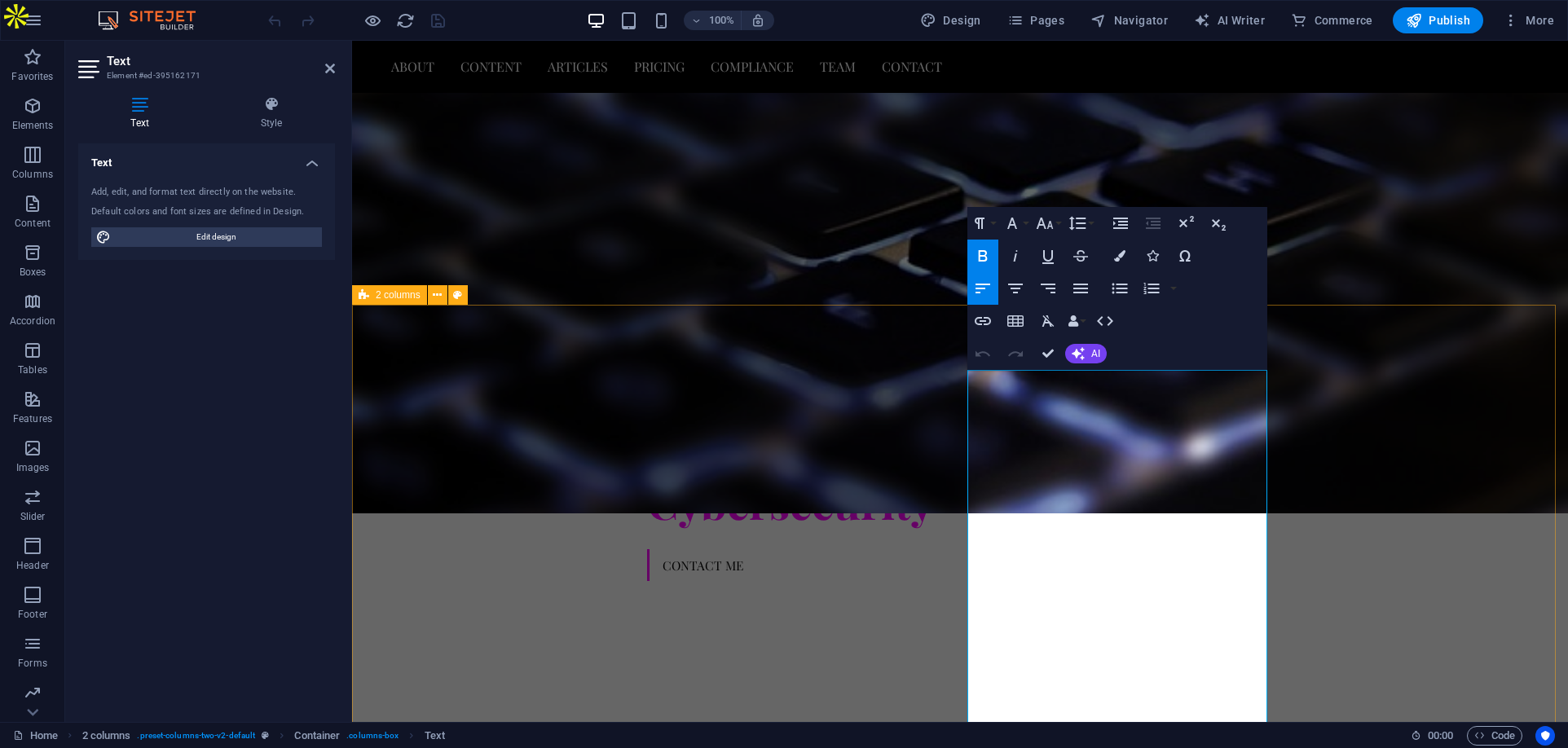
drag, startPoint x: 1100, startPoint y: 446, endPoint x: 964, endPoint y: 403, distance: 142.6
click at [1115, 251] on icon "button" at bounding box center [1119, 255] width 11 height 11
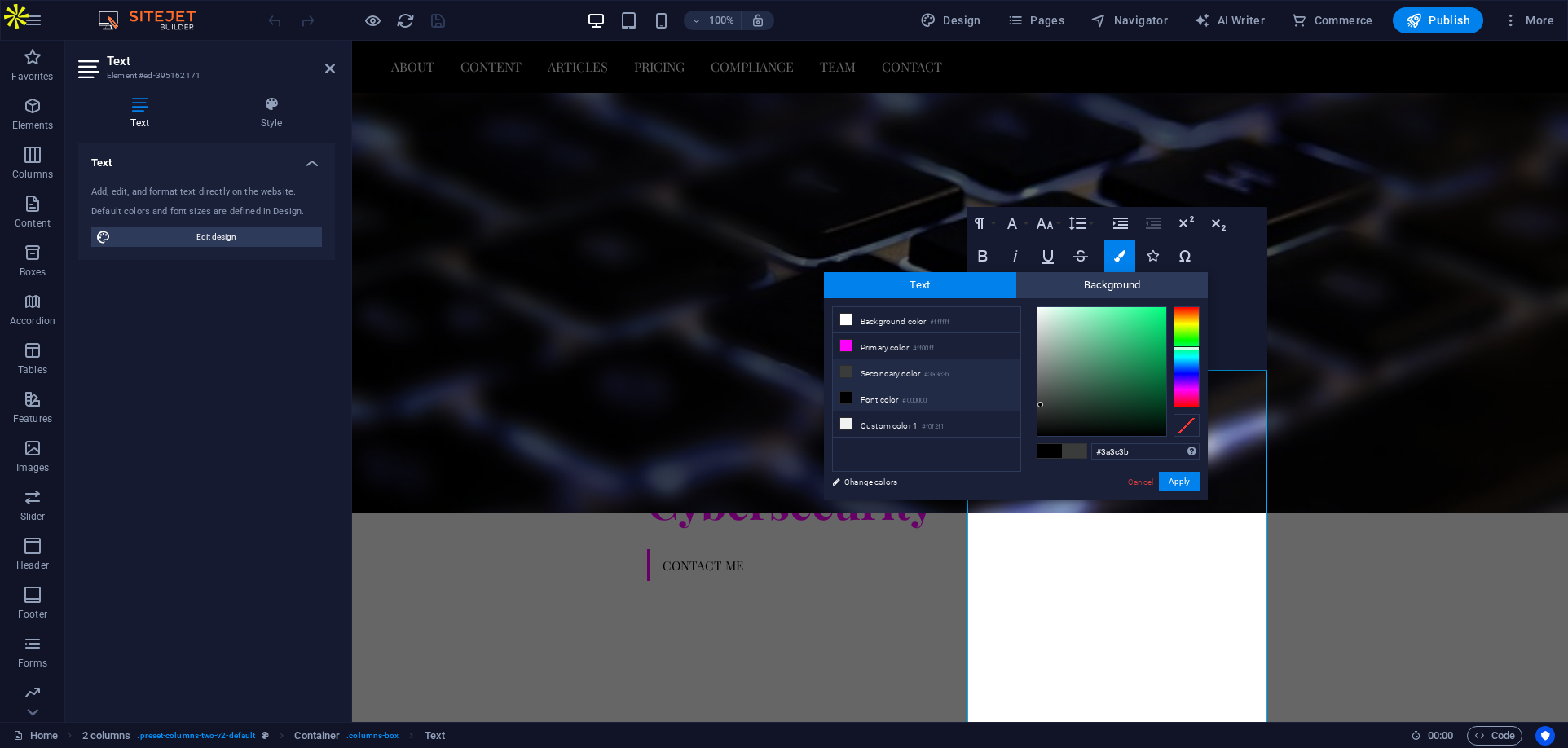
click at [948, 369] on small "#3a3c3b" at bounding box center [936, 374] width 25 height 11
click at [1175, 479] on button "Apply" at bounding box center [1179, 482] width 41 height 20
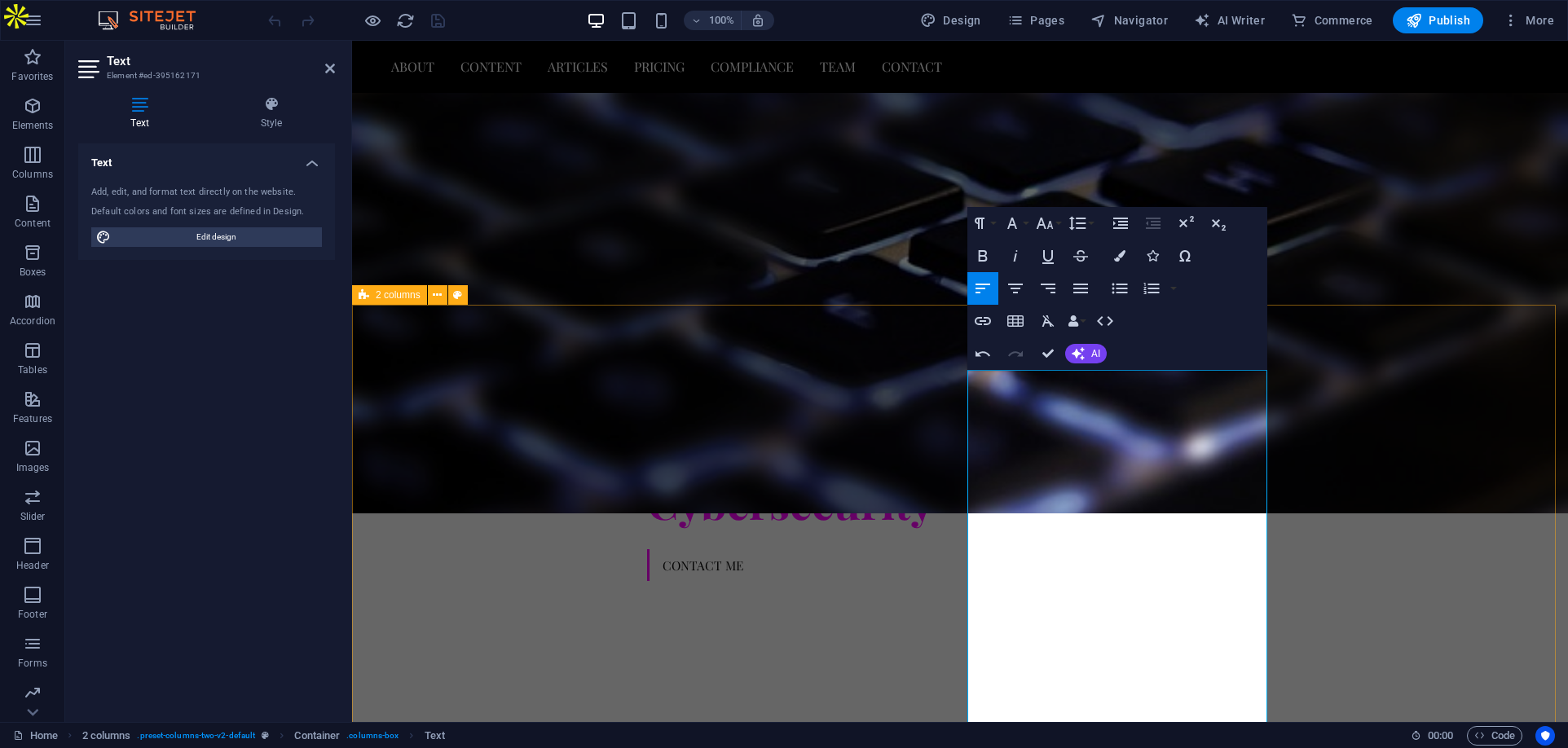
drag, startPoint x: 1093, startPoint y: 445, endPoint x: 955, endPoint y: 395, distance: 146.8
click at [1022, 226] on button "Font Family" at bounding box center [1015, 223] width 31 height 32
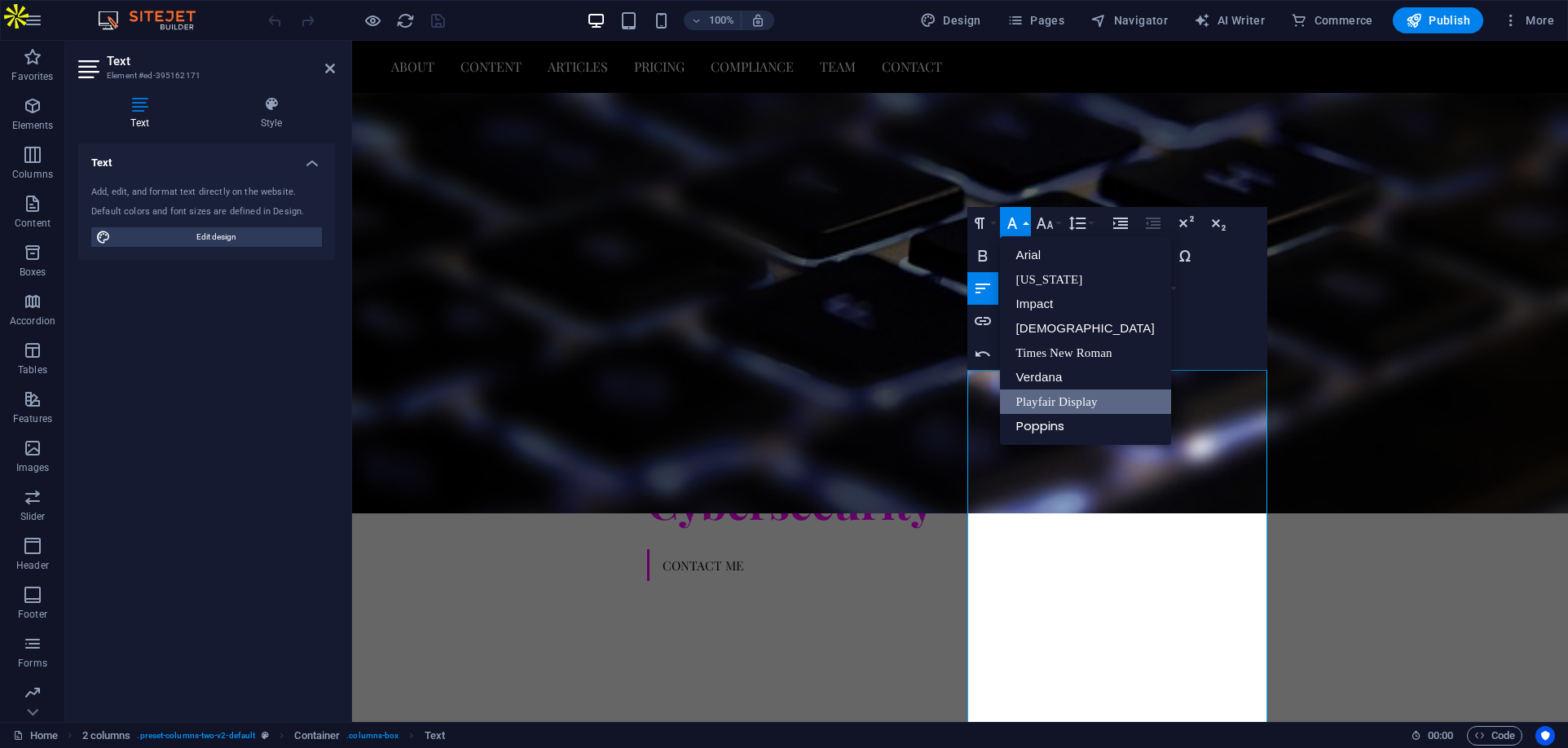
scroll to position [0, 0]
click at [1022, 426] on link "Poppins" at bounding box center [1085, 426] width 171 height 25
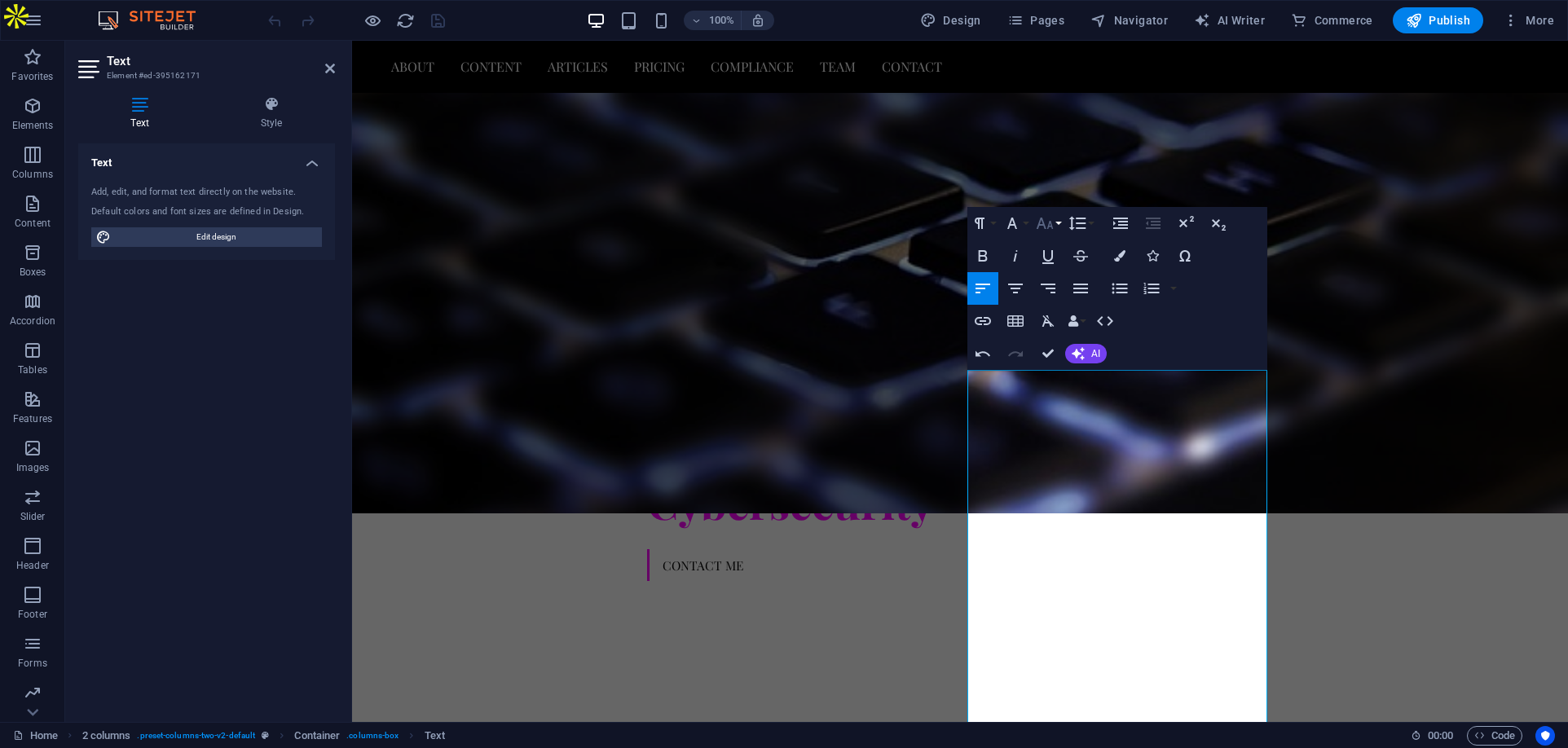
click at [1057, 226] on button "Font Size" at bounding box center [1047, 223] width 31 height 32
click at [1056, 367] on link "14" at bounding box center [1061, 377] width 59 height 25
drag, startPoint x: 1092, startPoint y: 446, endPoint x: 966, endPoint y: 402, distance: 133.5
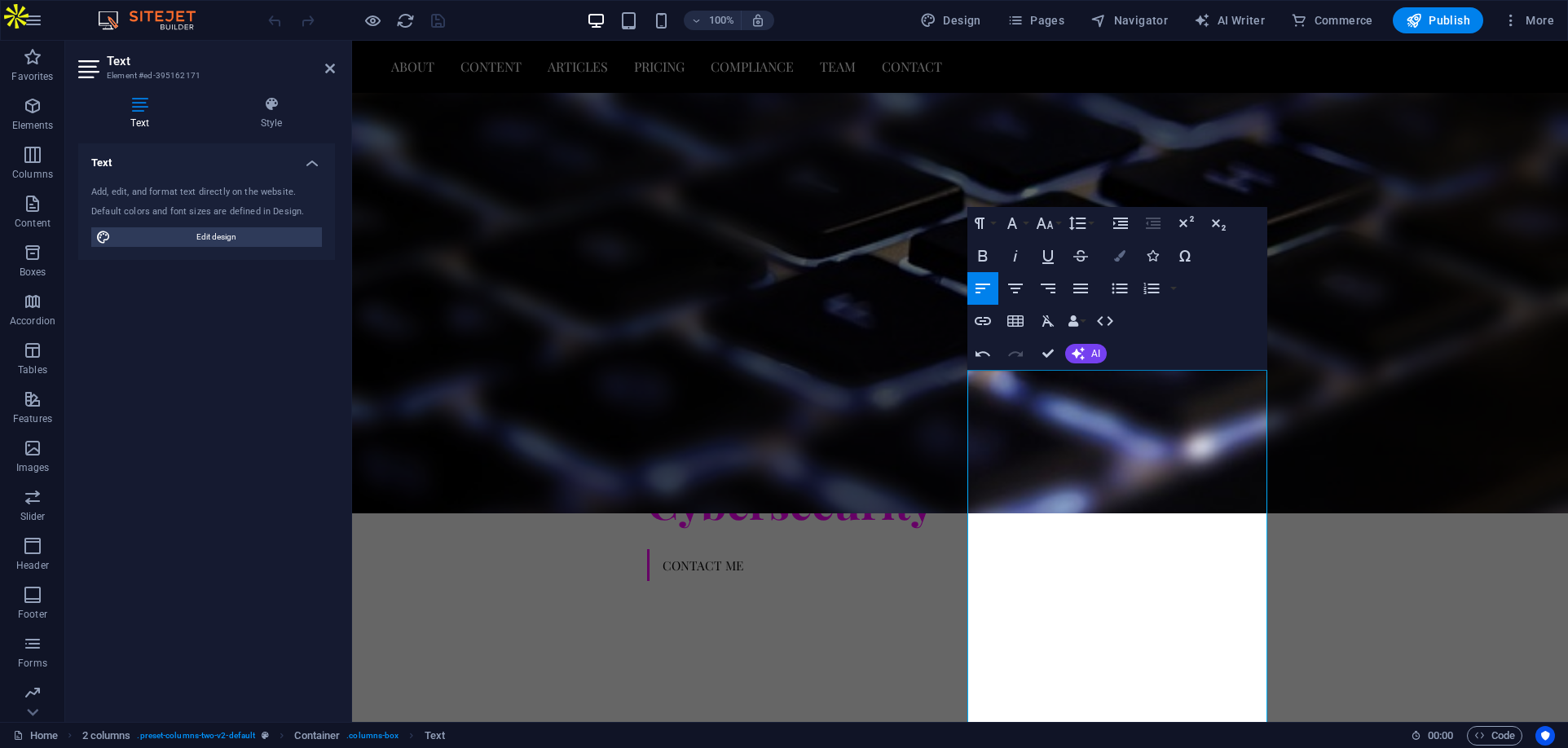
click at [1124, 245] on button "Colors" at bounding box center [1120, 256] width 31 height 32
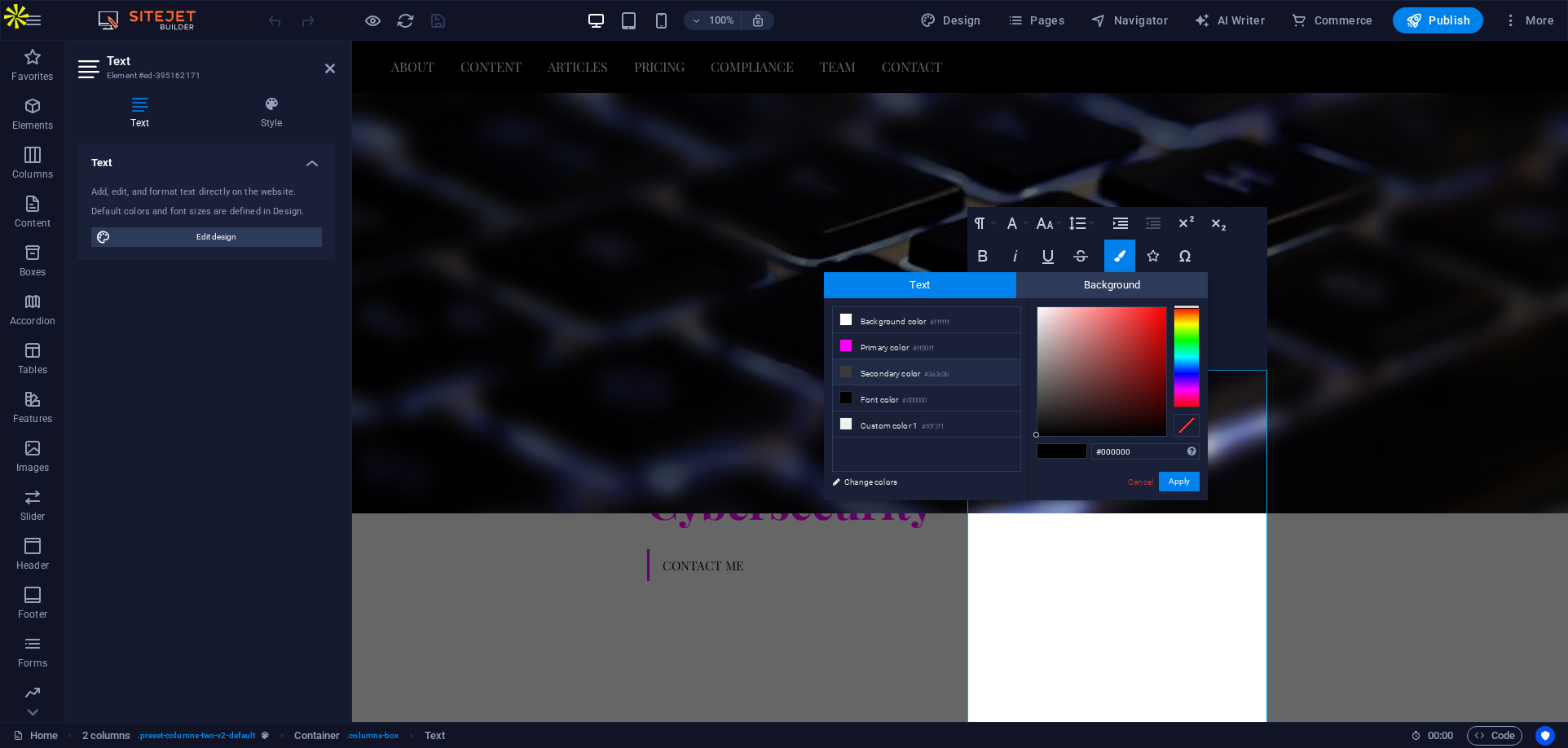
click at [897, 374] on li "Secondary color #3a3c3b" at bounding box center [927, 372] width 187 height 26
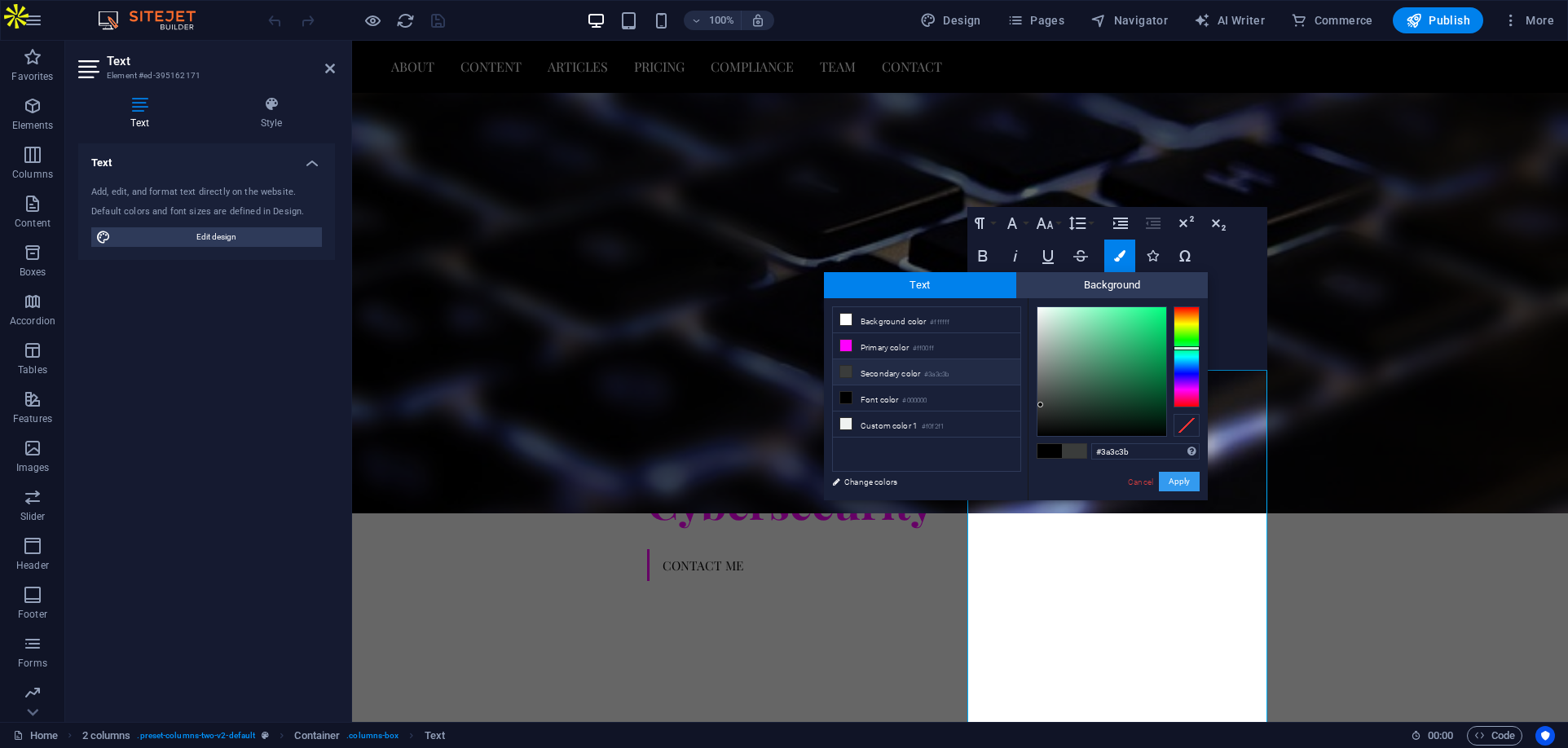
click at [1164, 485] on button "Apply" at bounding box center [1179, 482] width 41 height 20
click at [1177, 477] on button "Apply" at bounding box center [1179, 482] width 41 height 20
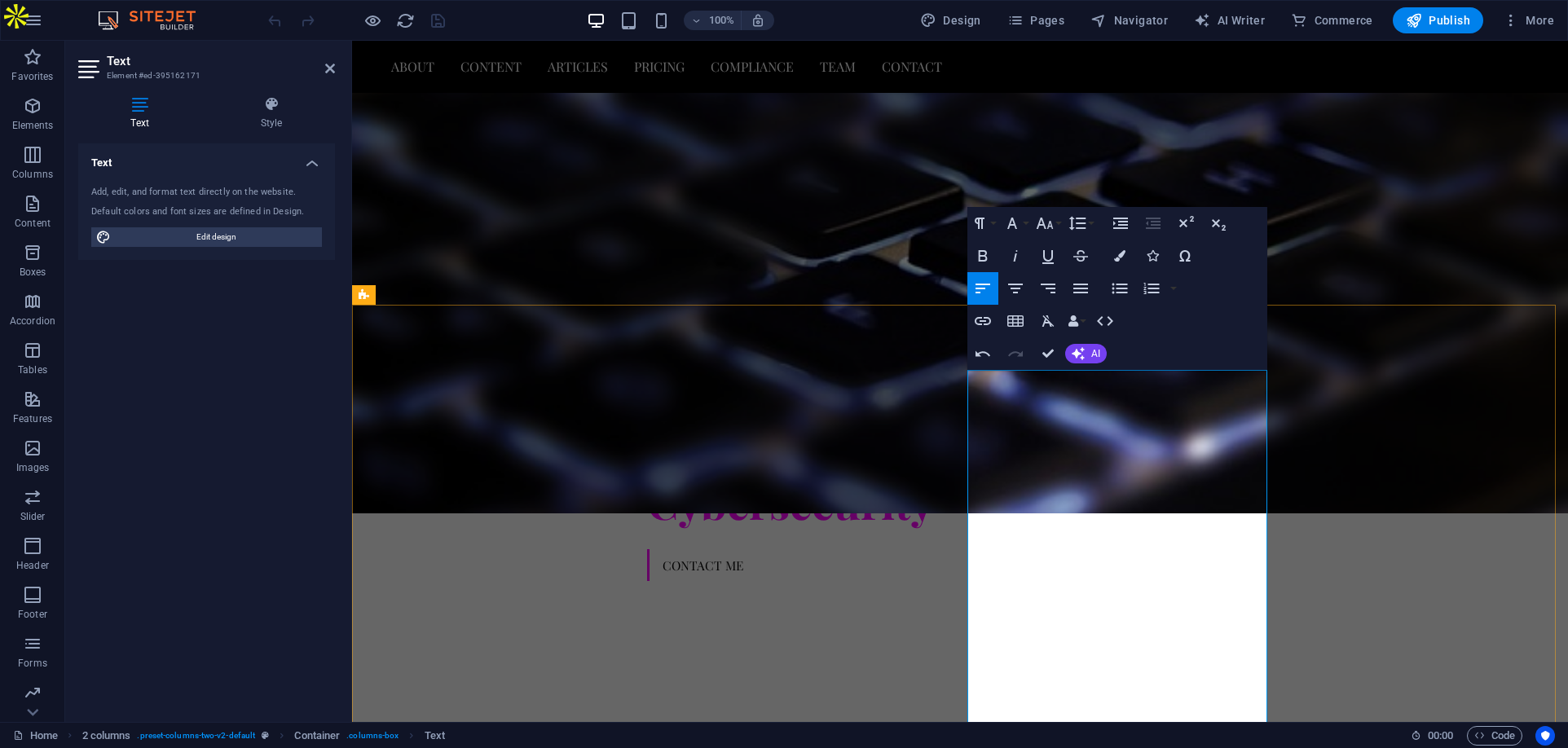
drag, startPoint x: 1218, startPoint y: 485, endPoint x: 1236, endPoint y: 664, distance: 179.9
click at [1119, 254] on icon "button" at bounding box center [1119, 255] width 11 height 11
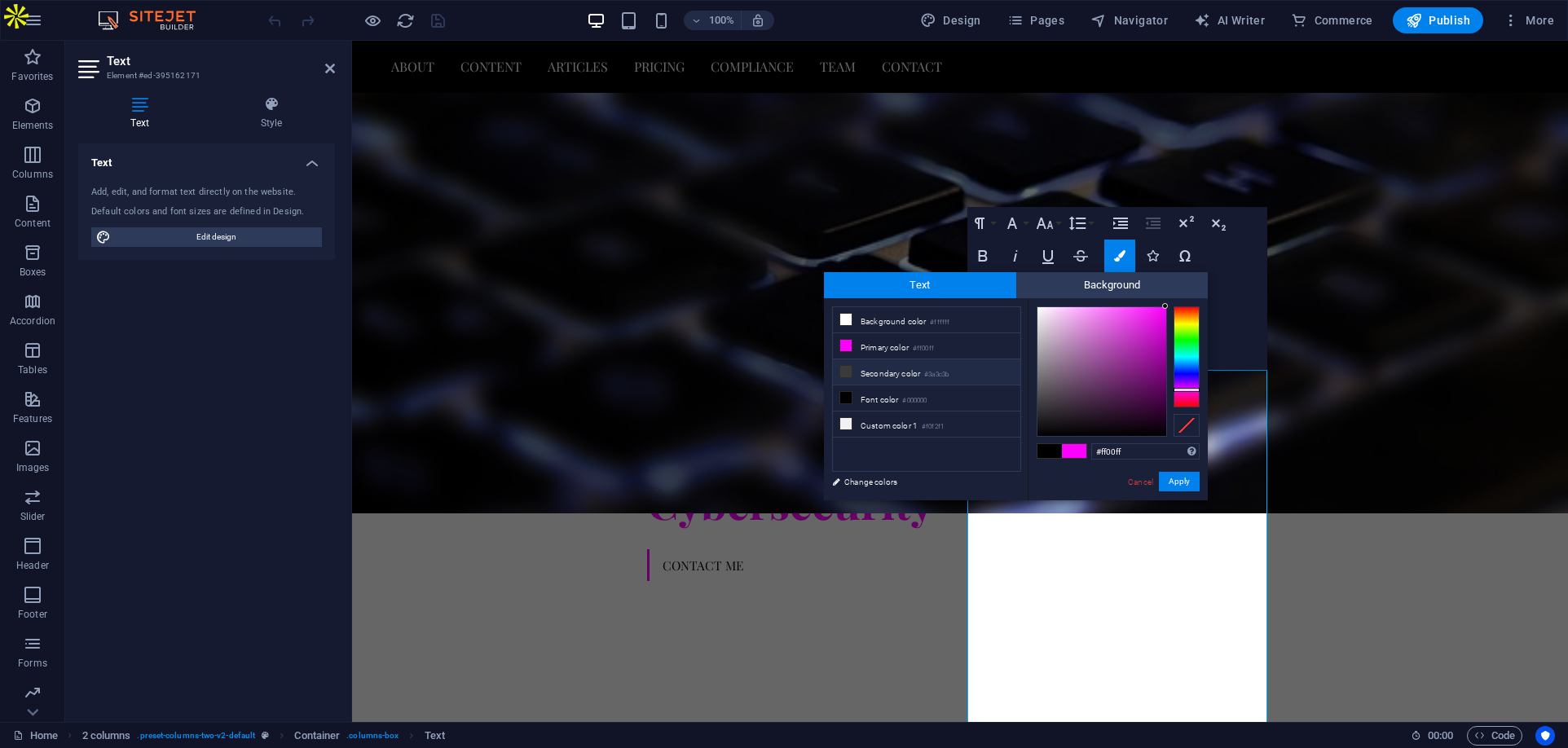
click at [898, 368] on li "Secondary color #3a3c3b" at bounding box center [927, 372] width 187 height 26
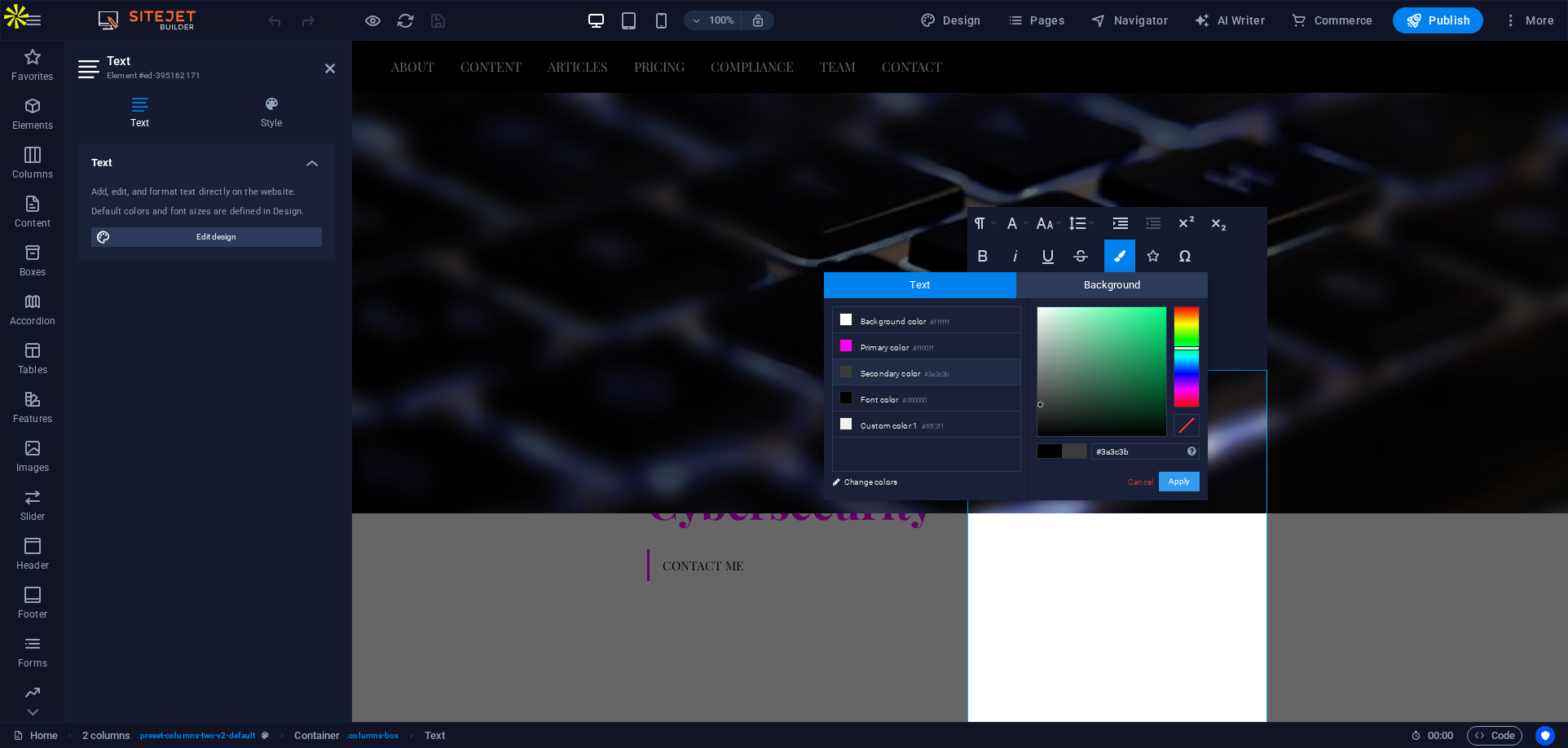
click at [1177, 483] on button "Apply" at bounding box center [1179, 482] width 41 height 20
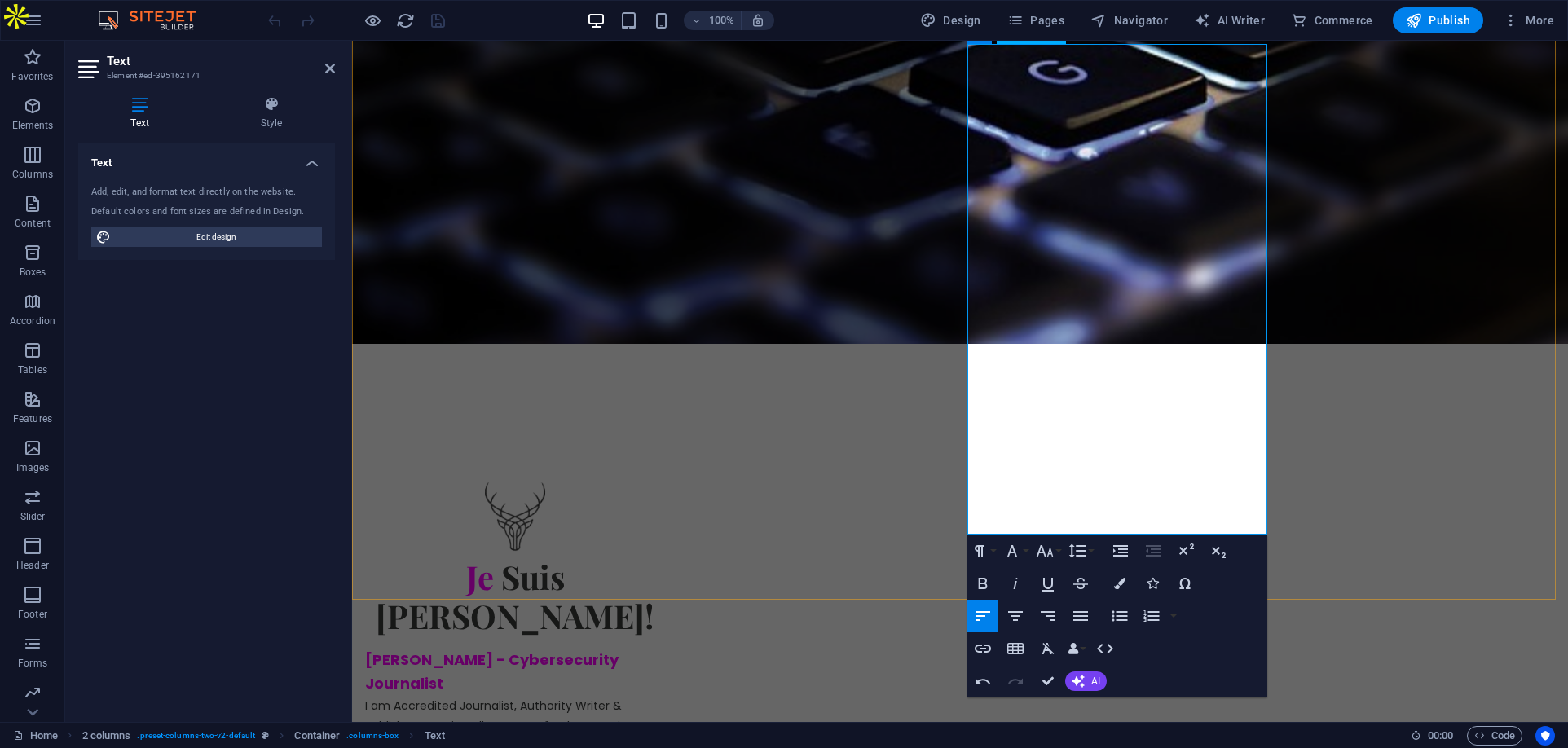
scroll to position [743, 0]
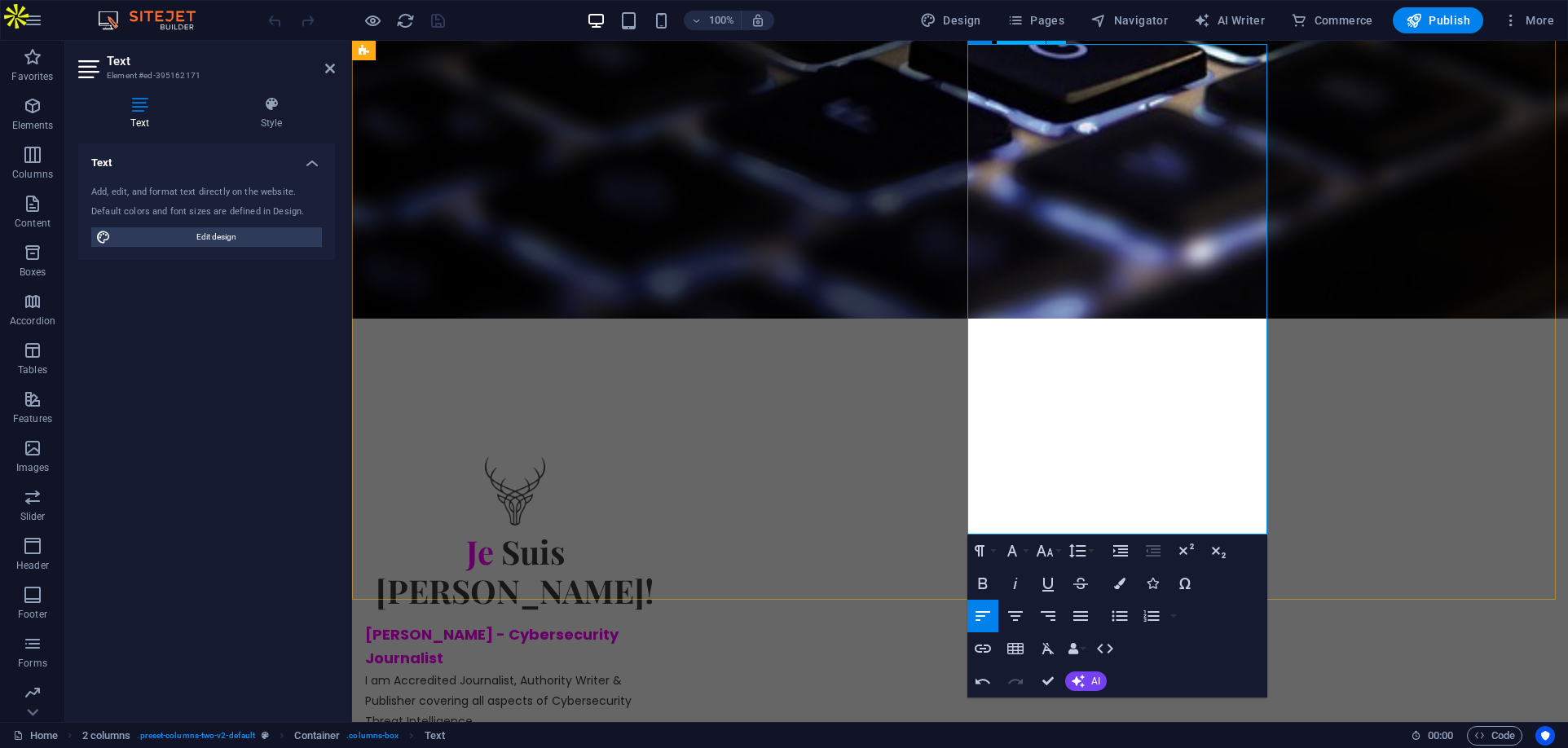
drag, startPoint x: 1156, startPoint y: 345, endPoint x: 966, endPoint y: 174, distance: 255.6
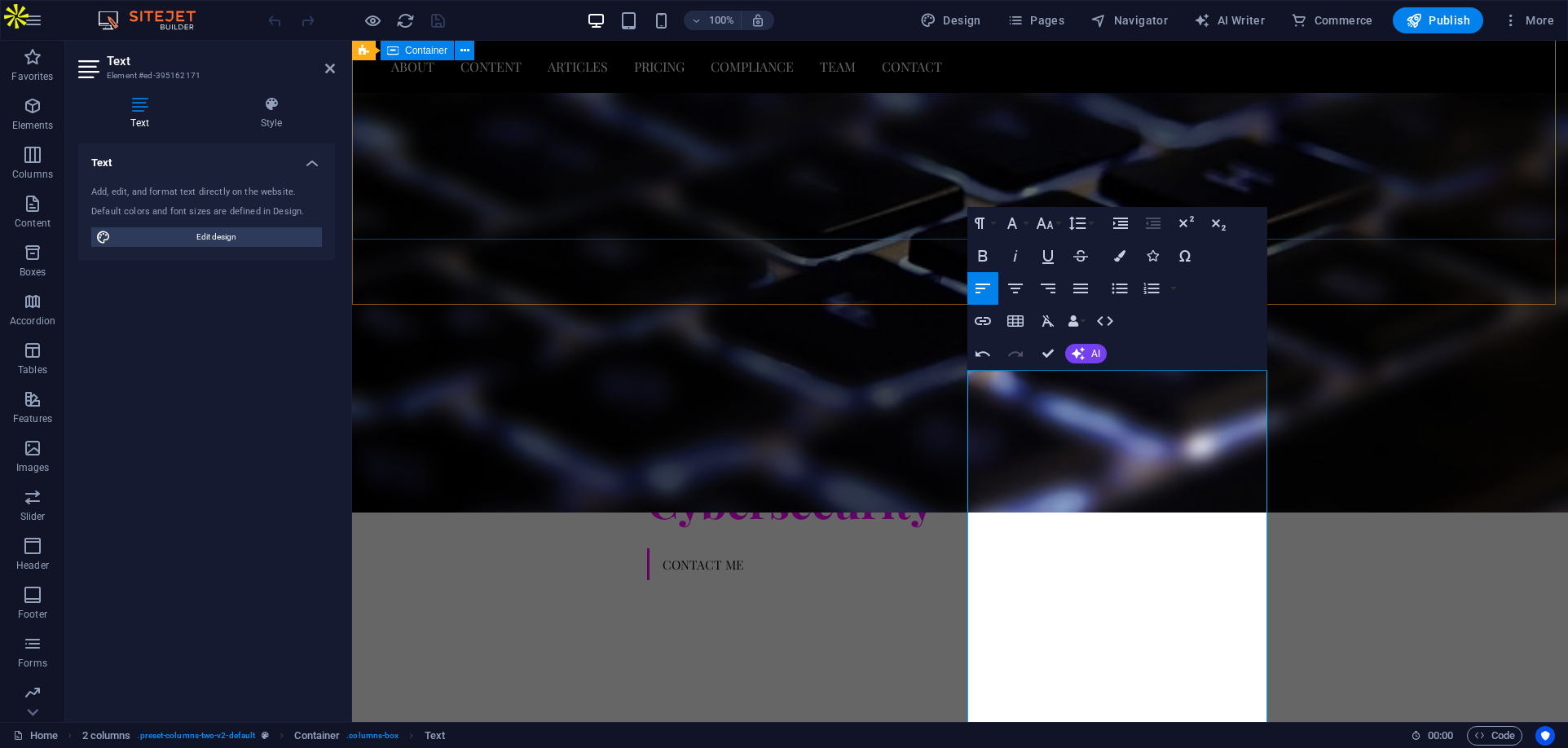
scroll to position [417, 0]
click at [1016, 221] on icon "button" at bounding box center [1012, 223] width 20 height 20
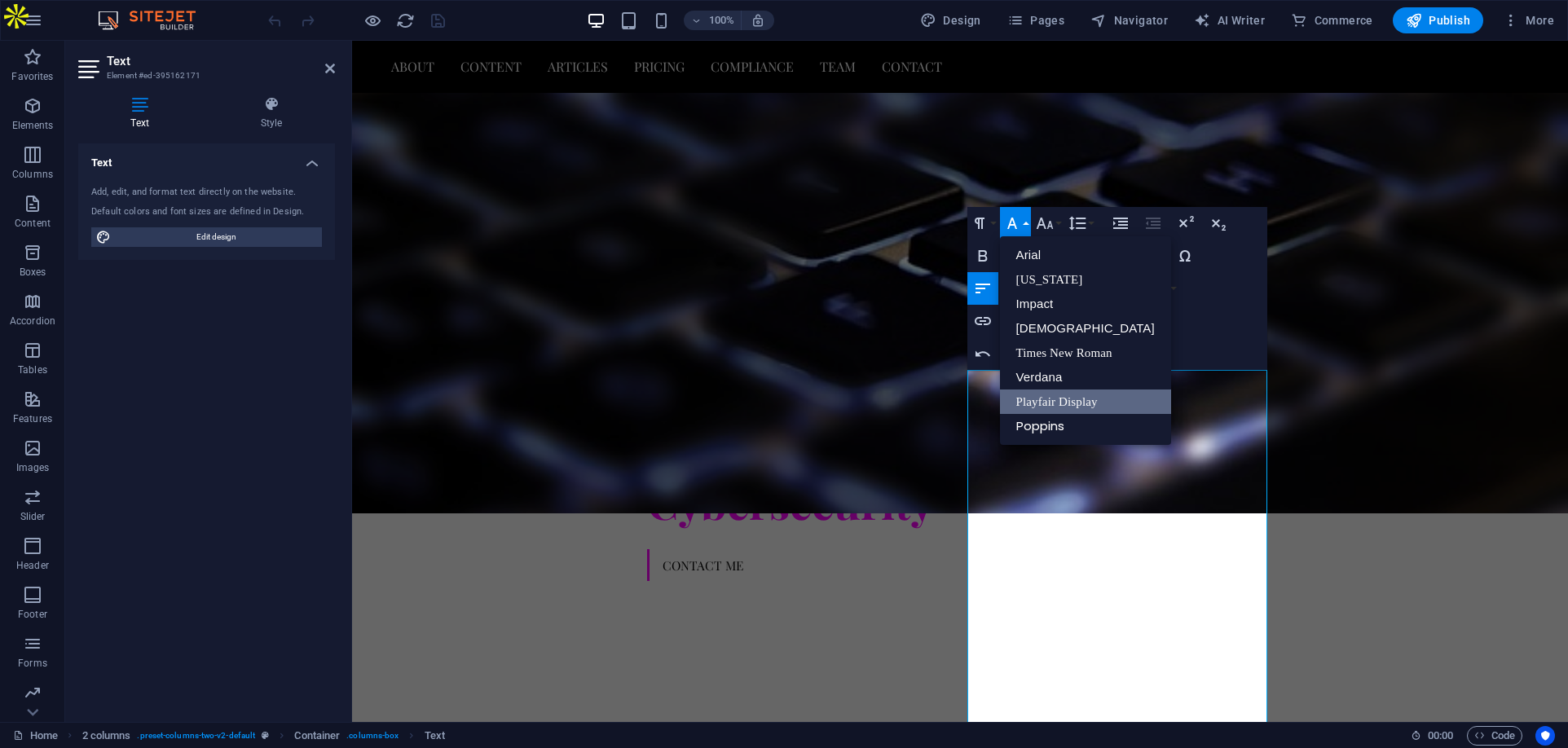
scroll to position [0, 0]
click at [1023, 420] on link "Poppins" at bounding box center [1085, 426] width 171 height 25
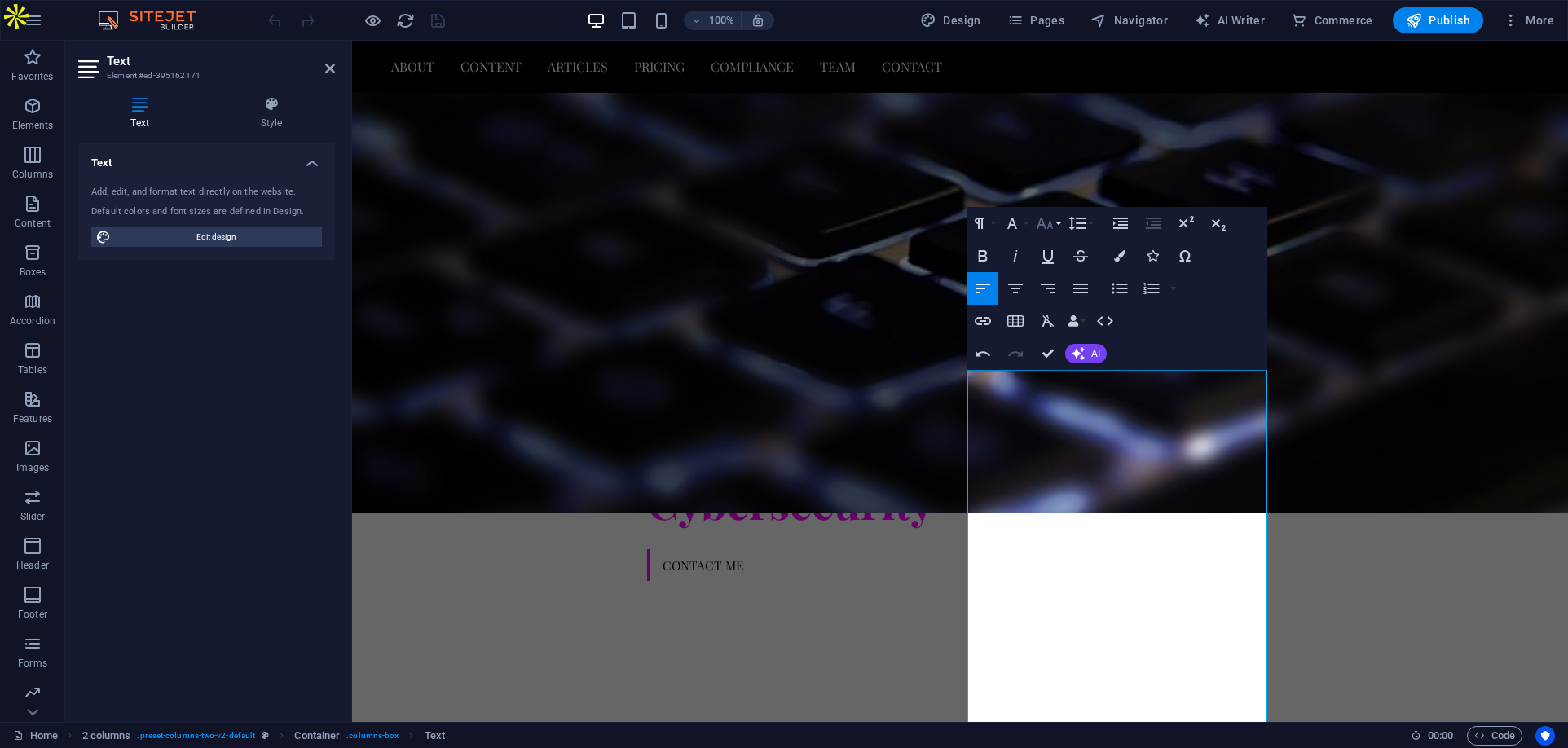
click at [1057, 226] on button "Font Size" at bounding box center [1047, 223] width 31 height 32
click at [1054, 376] on link "14" at bounding box center [1061, 377] width 59 height 25
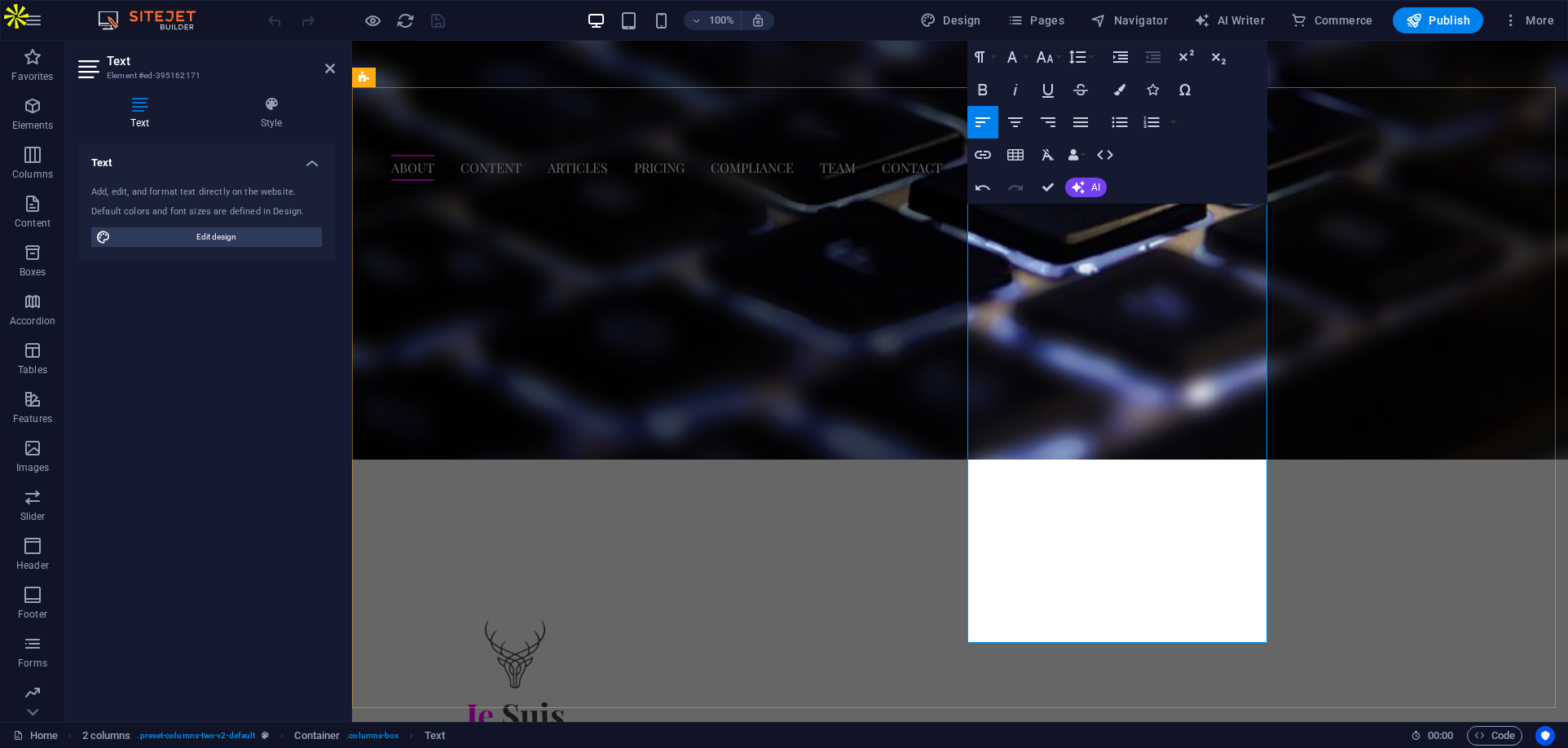
scroll to position [662, 0]
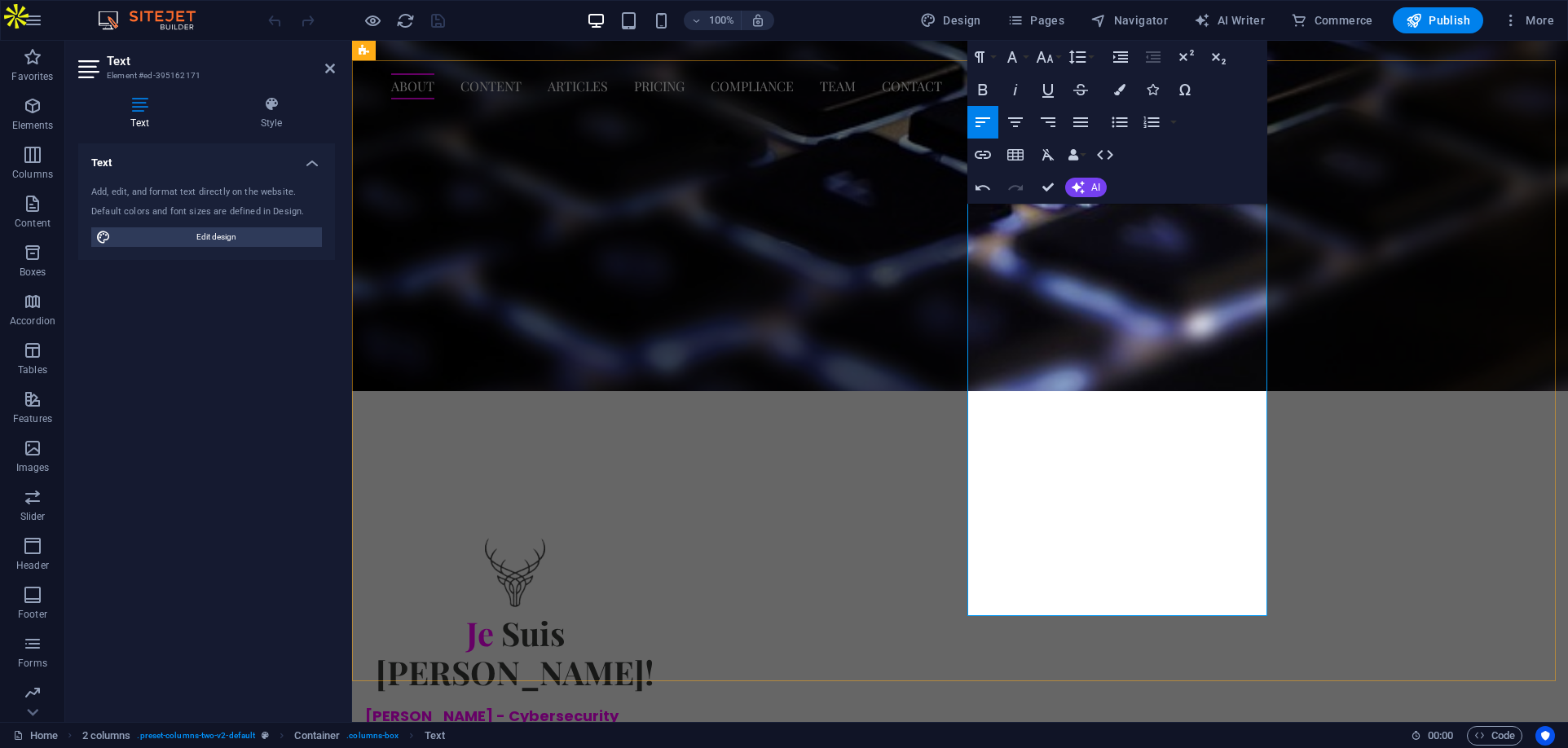
drag, startPoint x: 1115, startPoint y: 465, endPoint x: 1232, endPoint y: 594, distance: 174.2
click at [1115, 85] on icon "button" at bounding box center [1119, 89] width 11 height 11
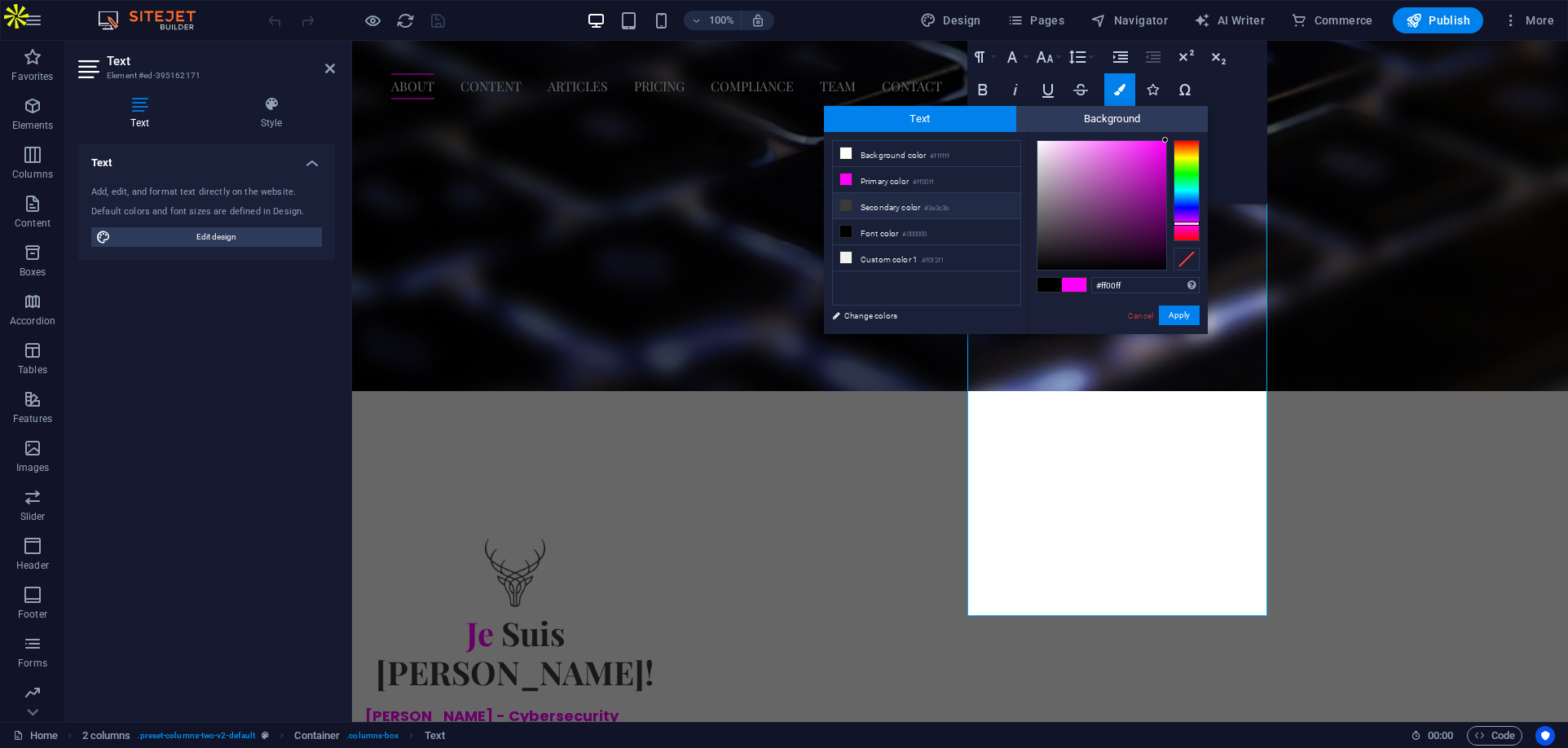
click at [902, 202] on li "Secondary color #3a3c3b" at bounding box center [927, 206] width 187 height 26
type input "#3a3c3b"
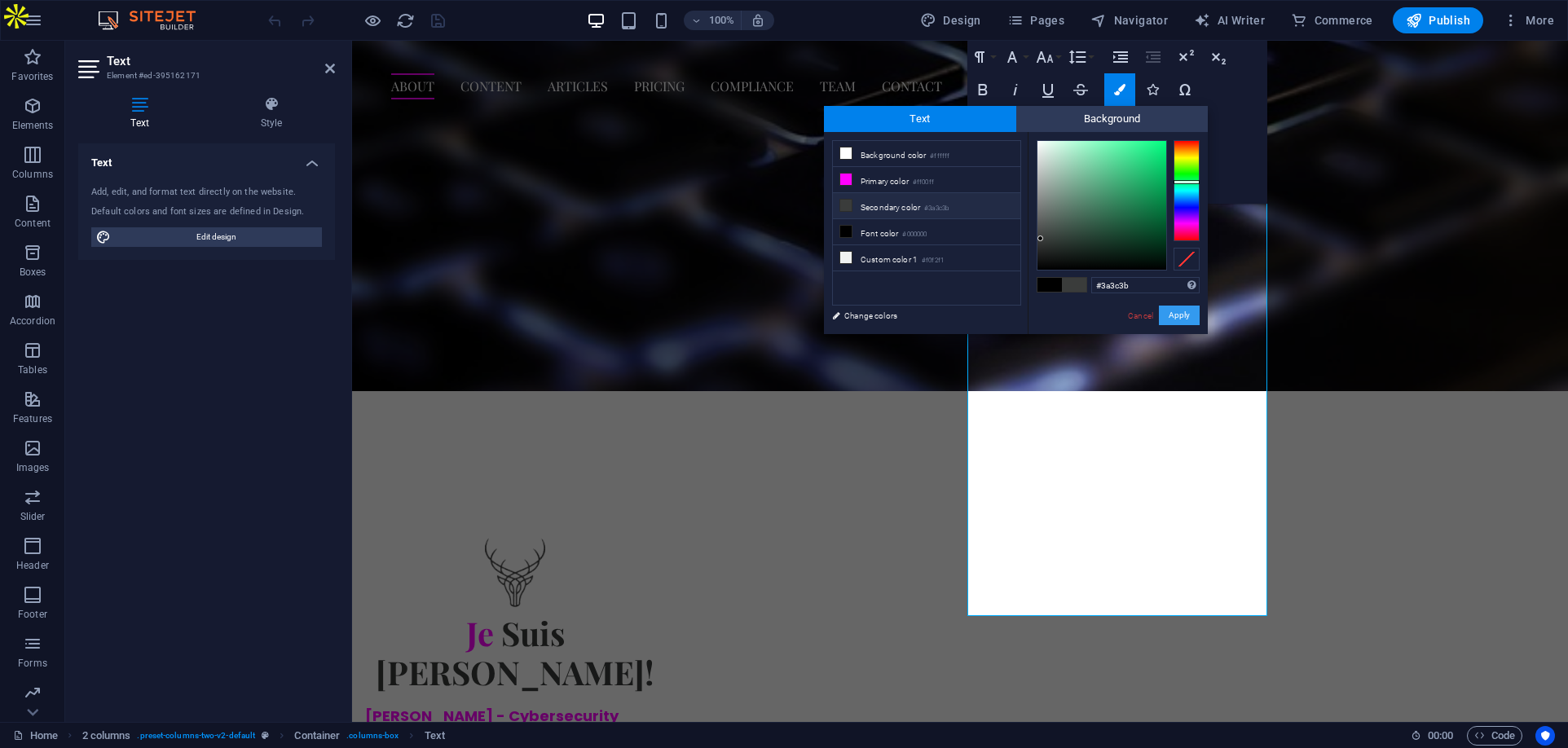
click at [1172, 313] on button "Apply" at bounding box center [1179, 315] width 41 height 20
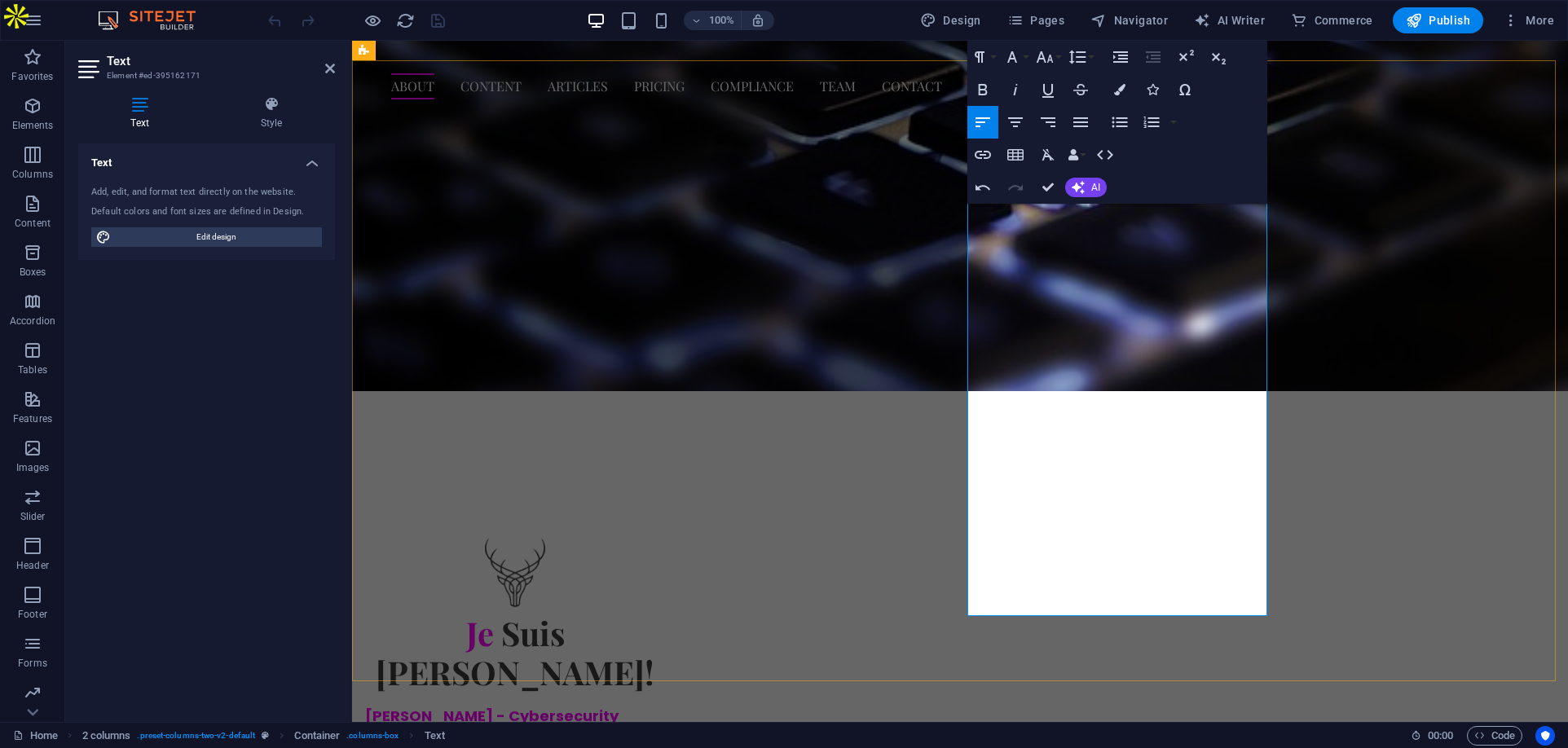
drag, startPoint x: 1256, startPoint y: 586, endPoint x: 968, endPoint y: 480, distance: 306.9
click at [1025, 52] on button "Font Family" at bounding box center [1015, 57] width 31 height 32
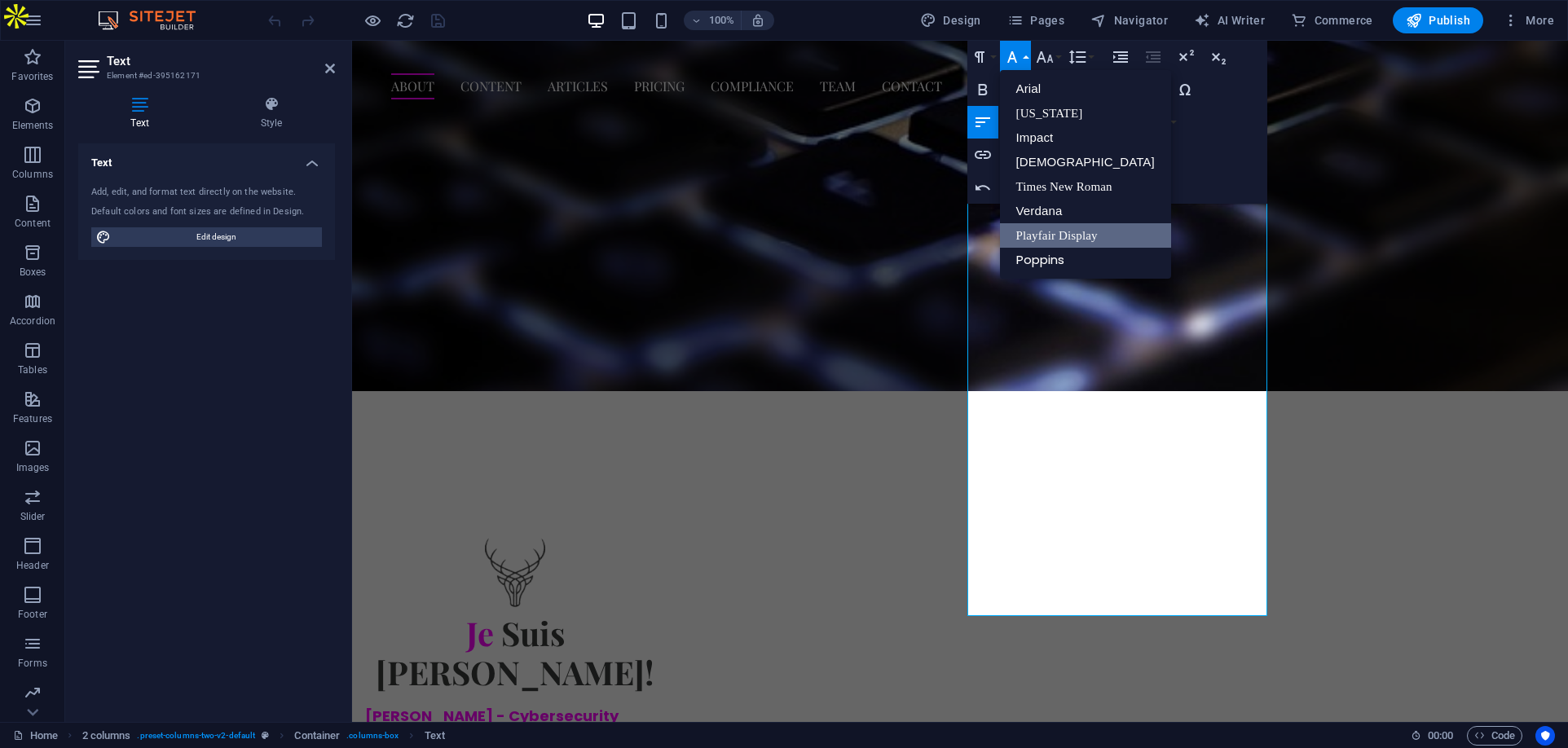
scroll to position [0, 0]
click at [1055, 260] on link "Poppins" at bounding box center [1085, 260] width 171 height 25
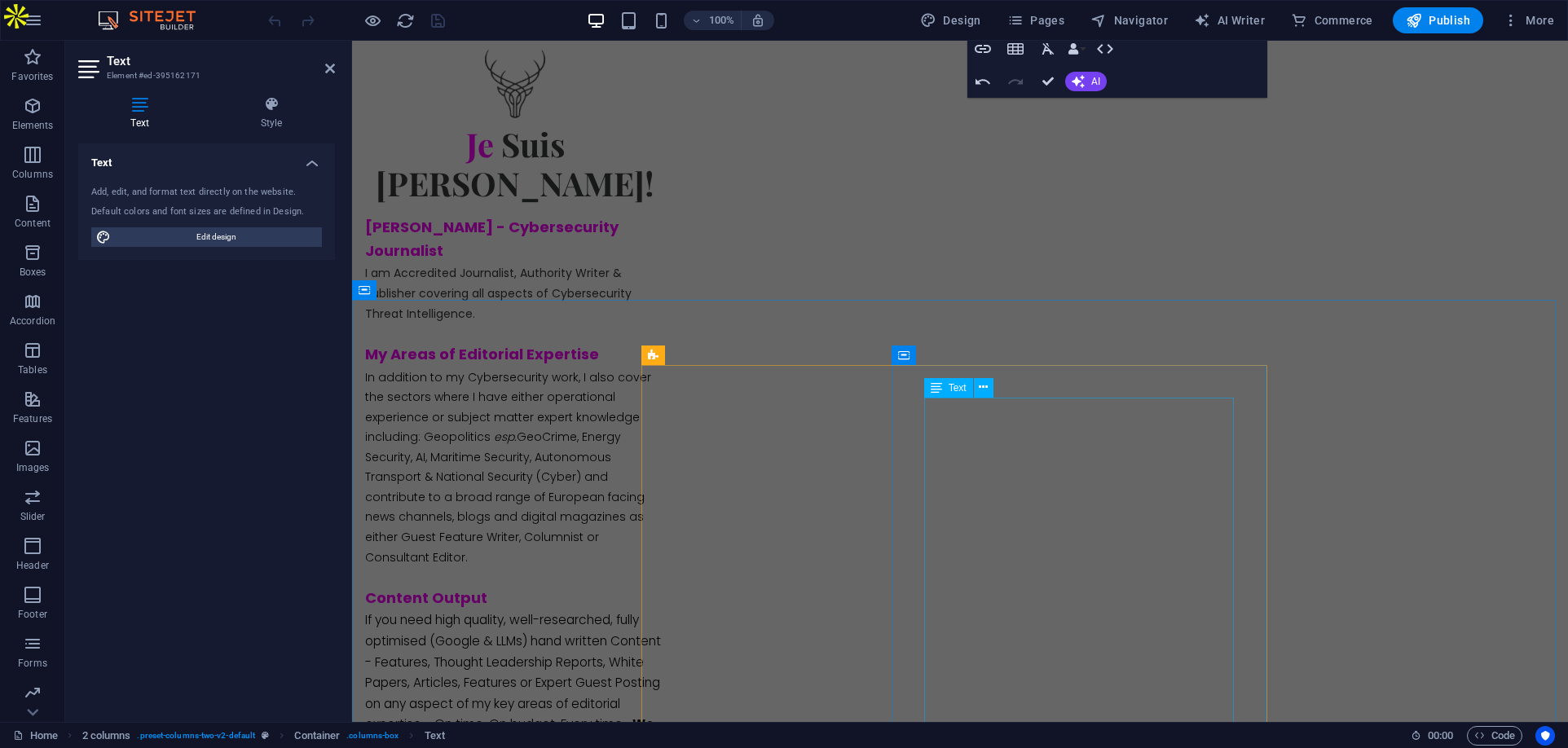
scroll to position [1396, 0]
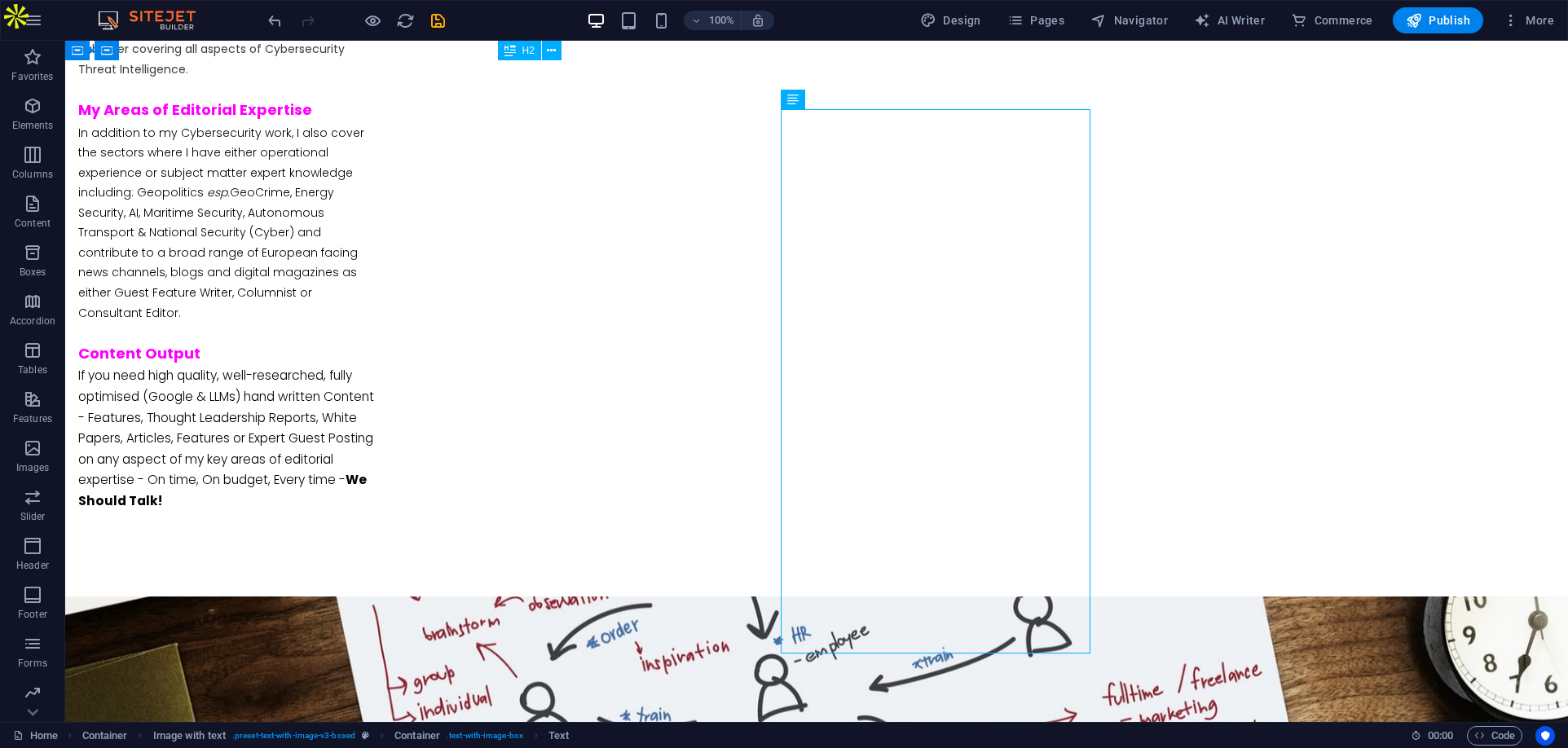
scroll to position [1658, 0]
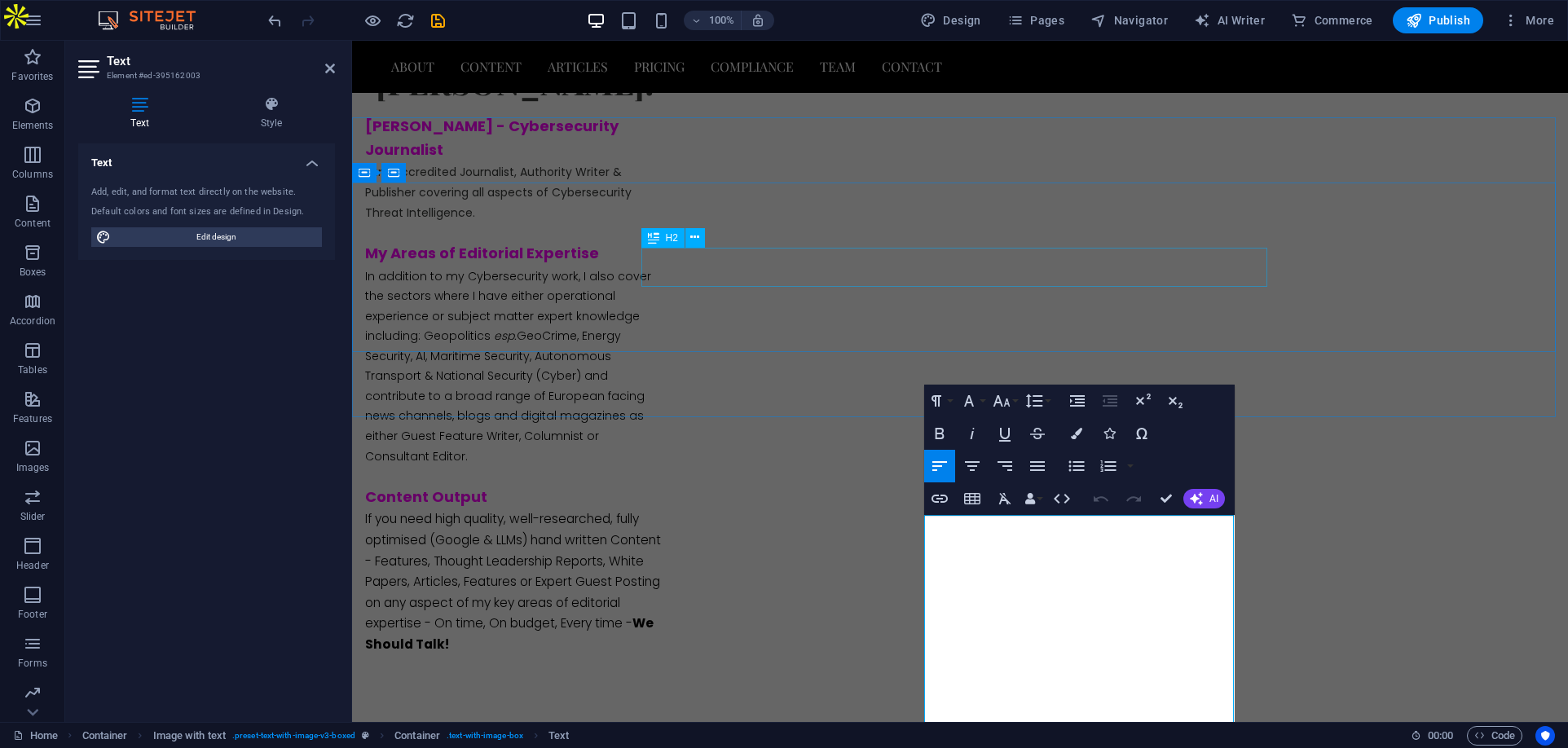
scroll to position [1250, 0]
drag, startPoint x: 1103, startPoint y: 527, endPoint x: 1058, endPoint y: 526, distance: 45.0
click at [1077, 434] on icon "button" at bounding box center [1076, 435] width 11 height 11
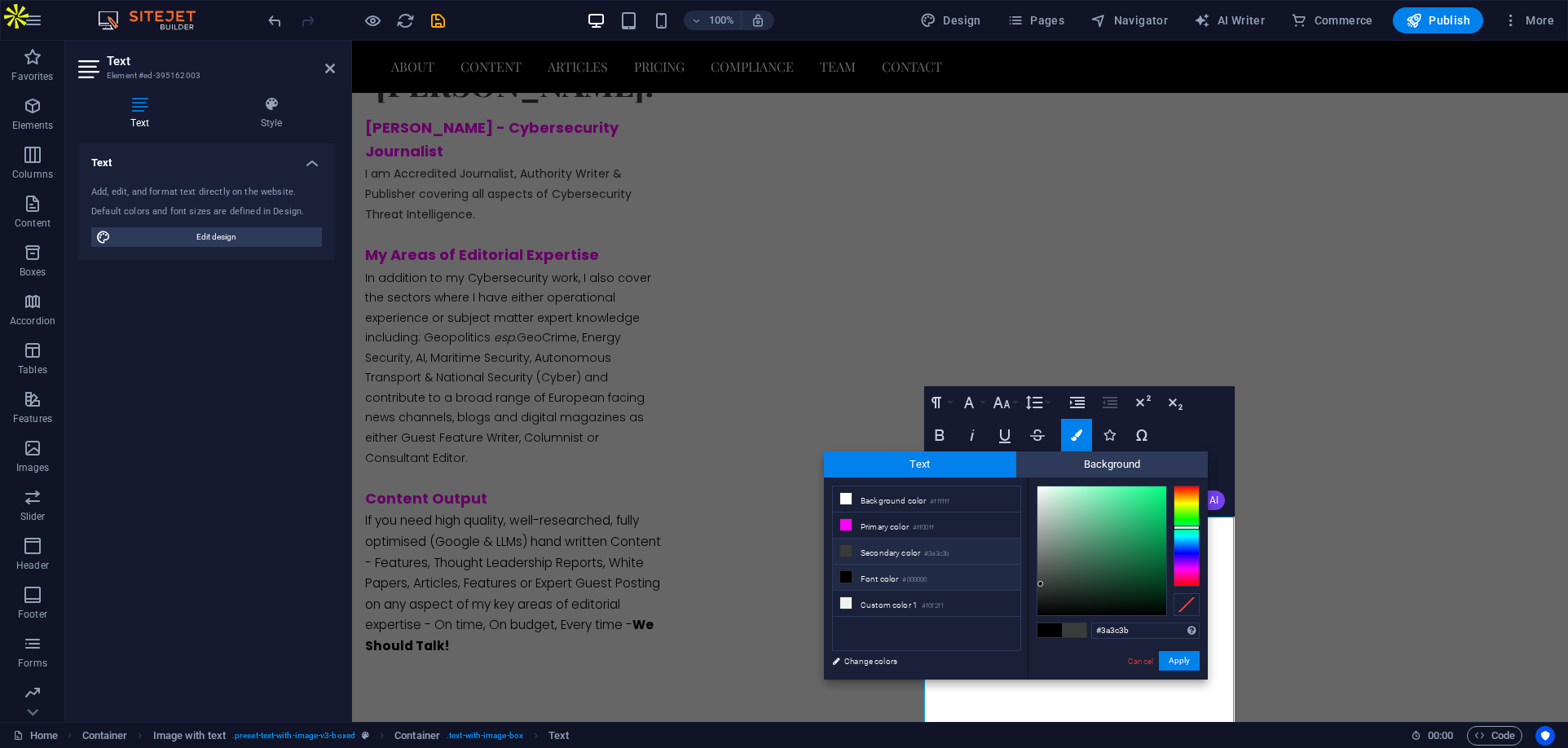
click at [967, 554] on li "Secondary color #3a3c3b" at bounding box center [927, 551] width 187 height 26
click at [1179, 659] on button "Apply" at bounding box center [1179, 660] width 41 height 20
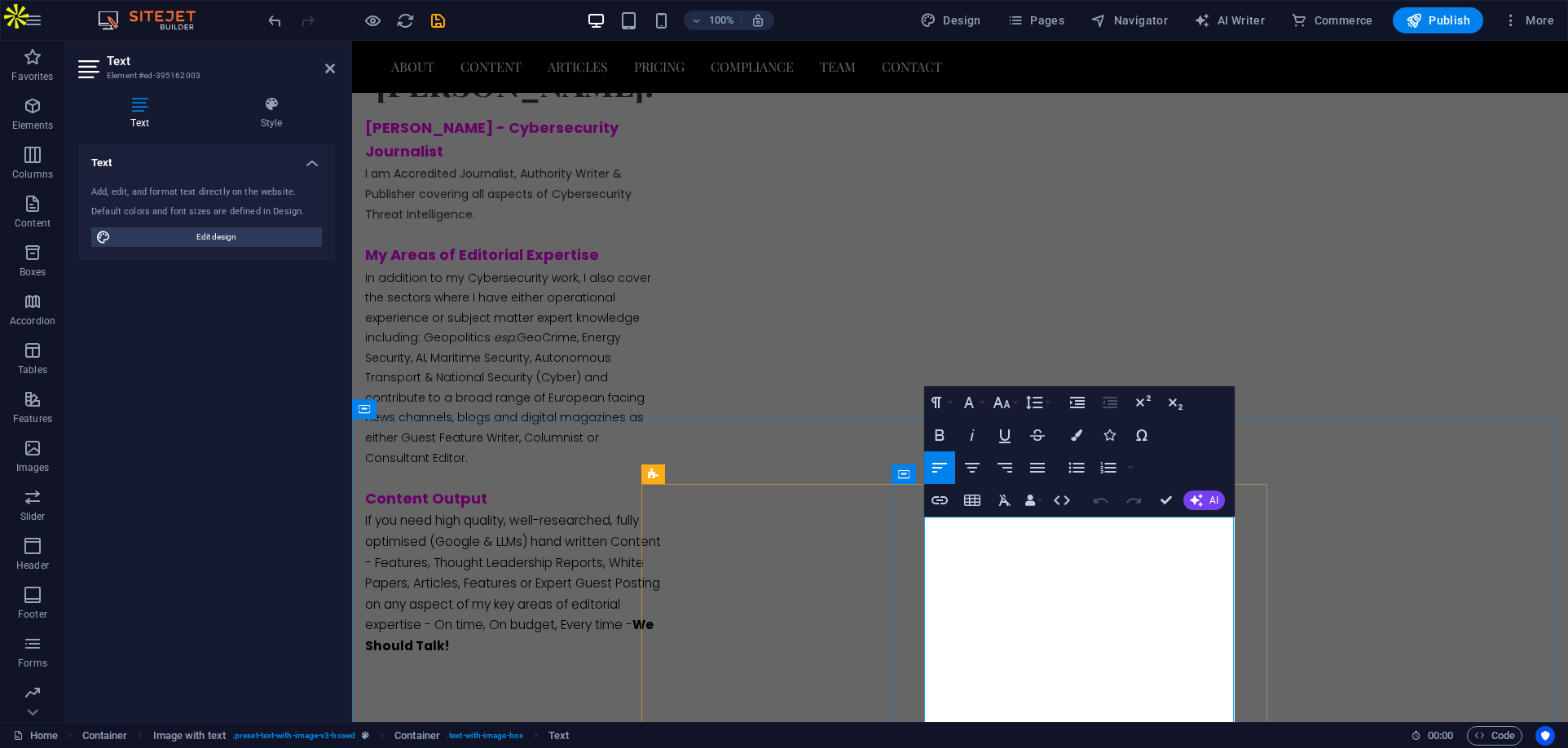
click at [1450, 24] on span "Publish" at bounding box center [1438, 20] width 65 height 16
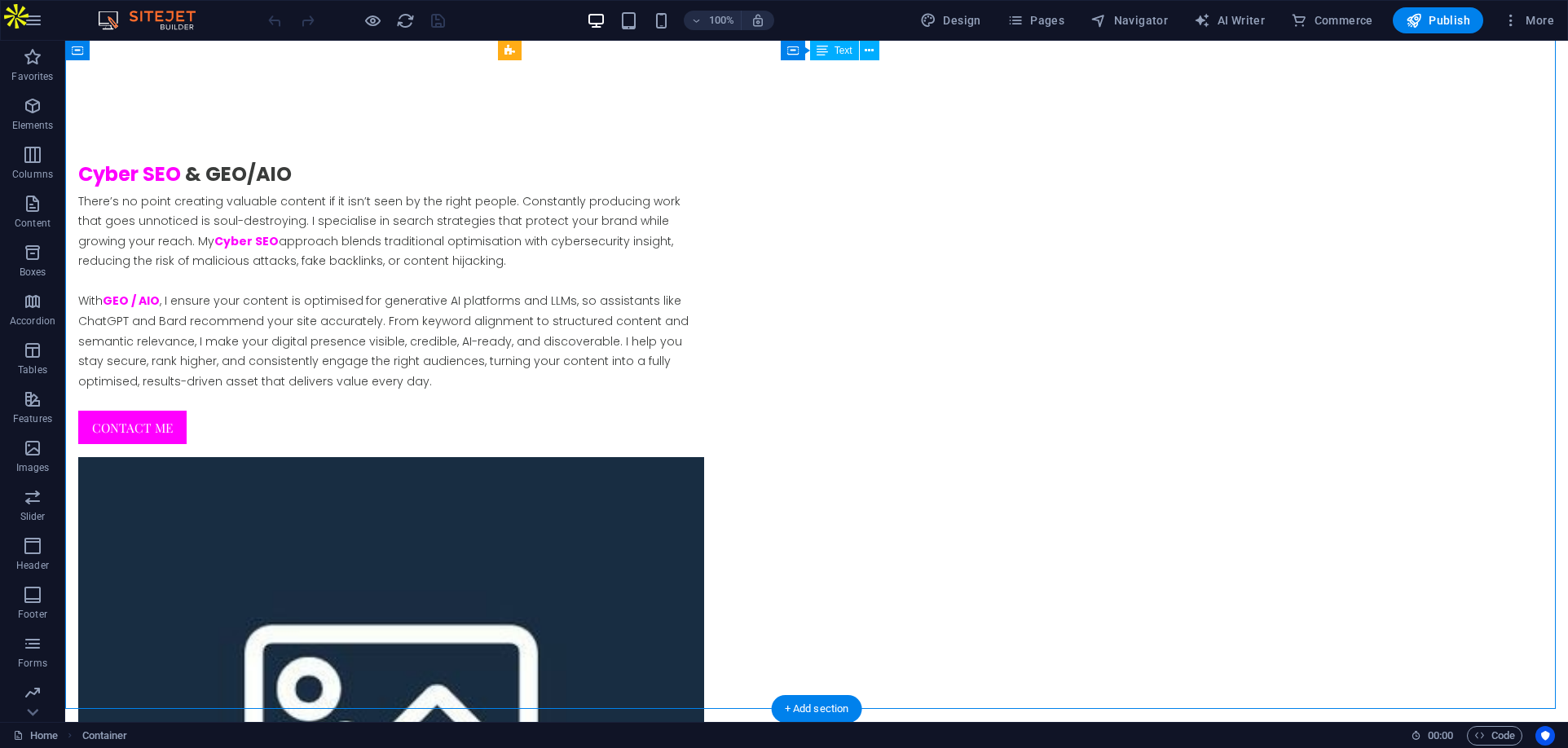
drag, startPoint x: 1078, startPoint y: 453, endPoint x: 819, endPoint y: 266, distance: 319.5
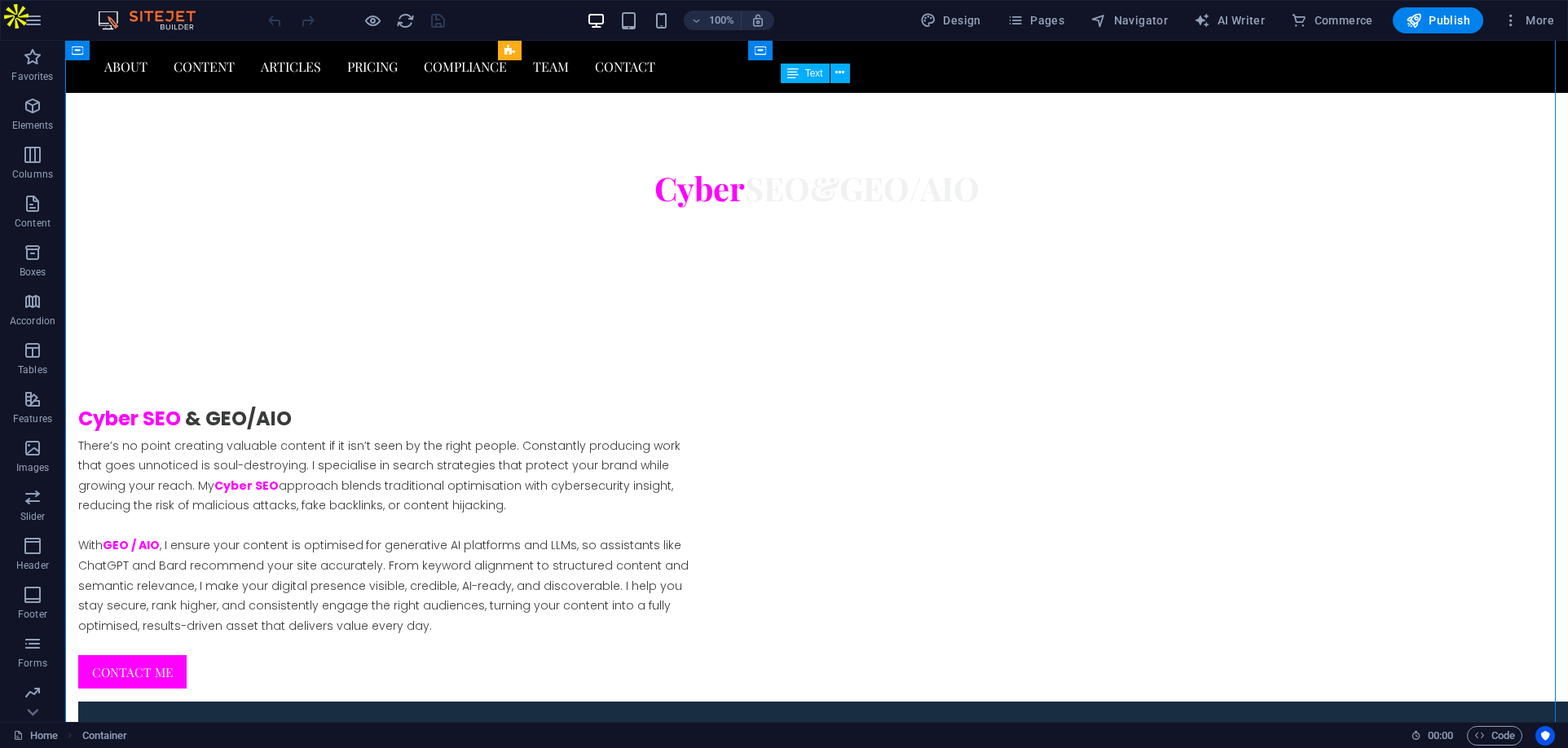
scroll to position [3586, 0]
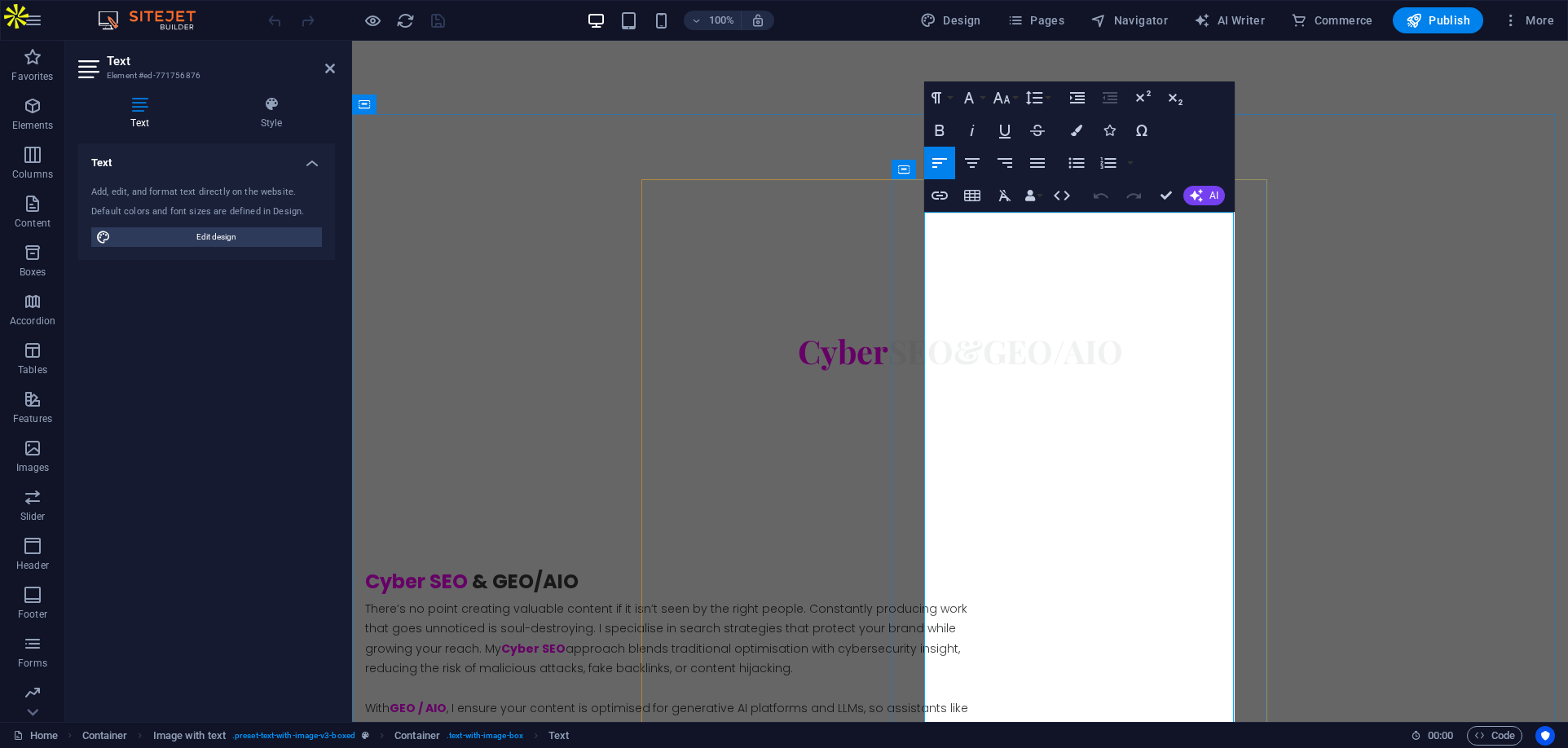
drag, startPoint x: 1189, startPoint y: 460, endPoint x: 925, endPoint y: 294, distance: 311.9
click at [1078, 135] on icon "button" at bounding box center [1076, 130] width 11 height 11
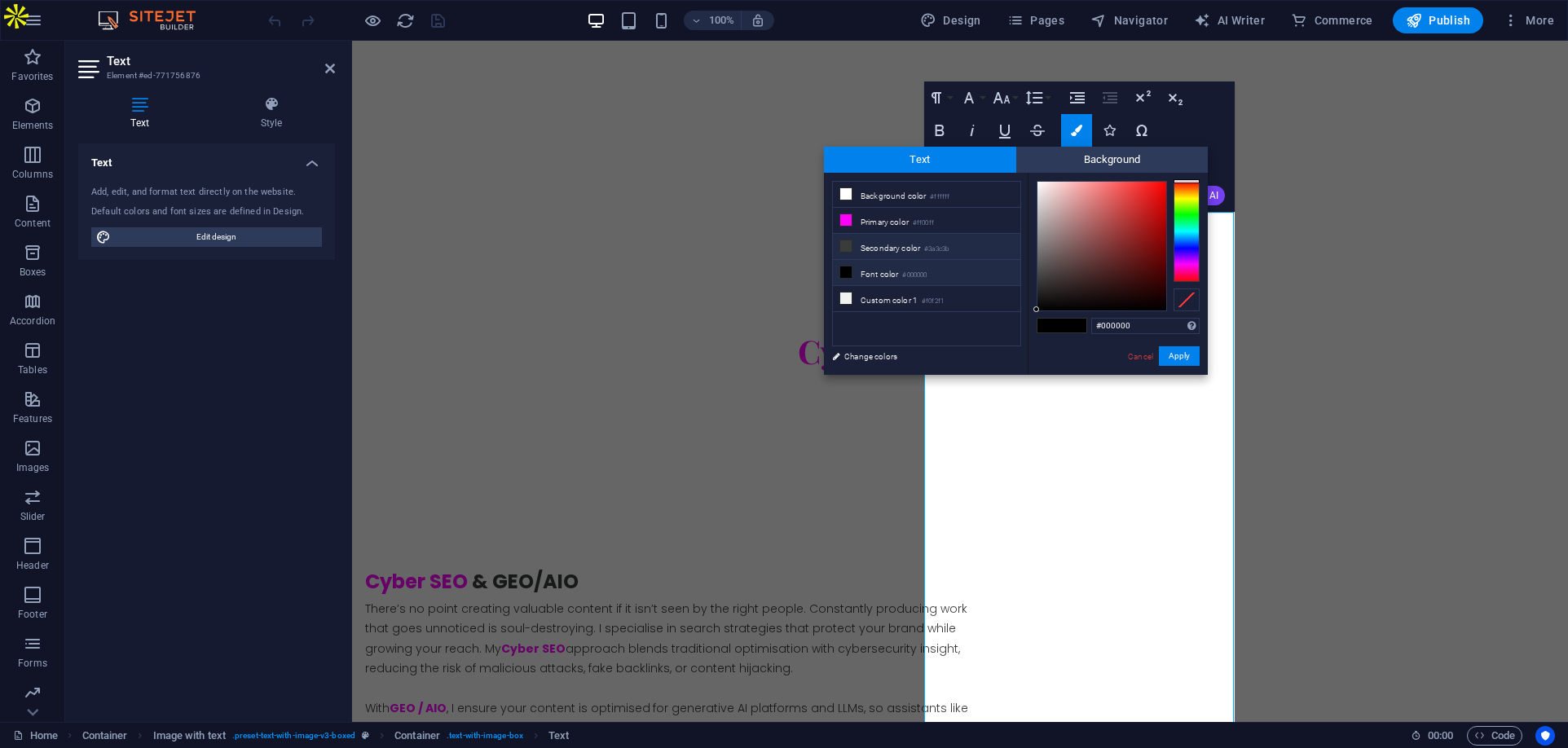
click at [918, 246] on li "Secondary color #3a3c3b" at bounding box center [927, 247] width 187 height 26
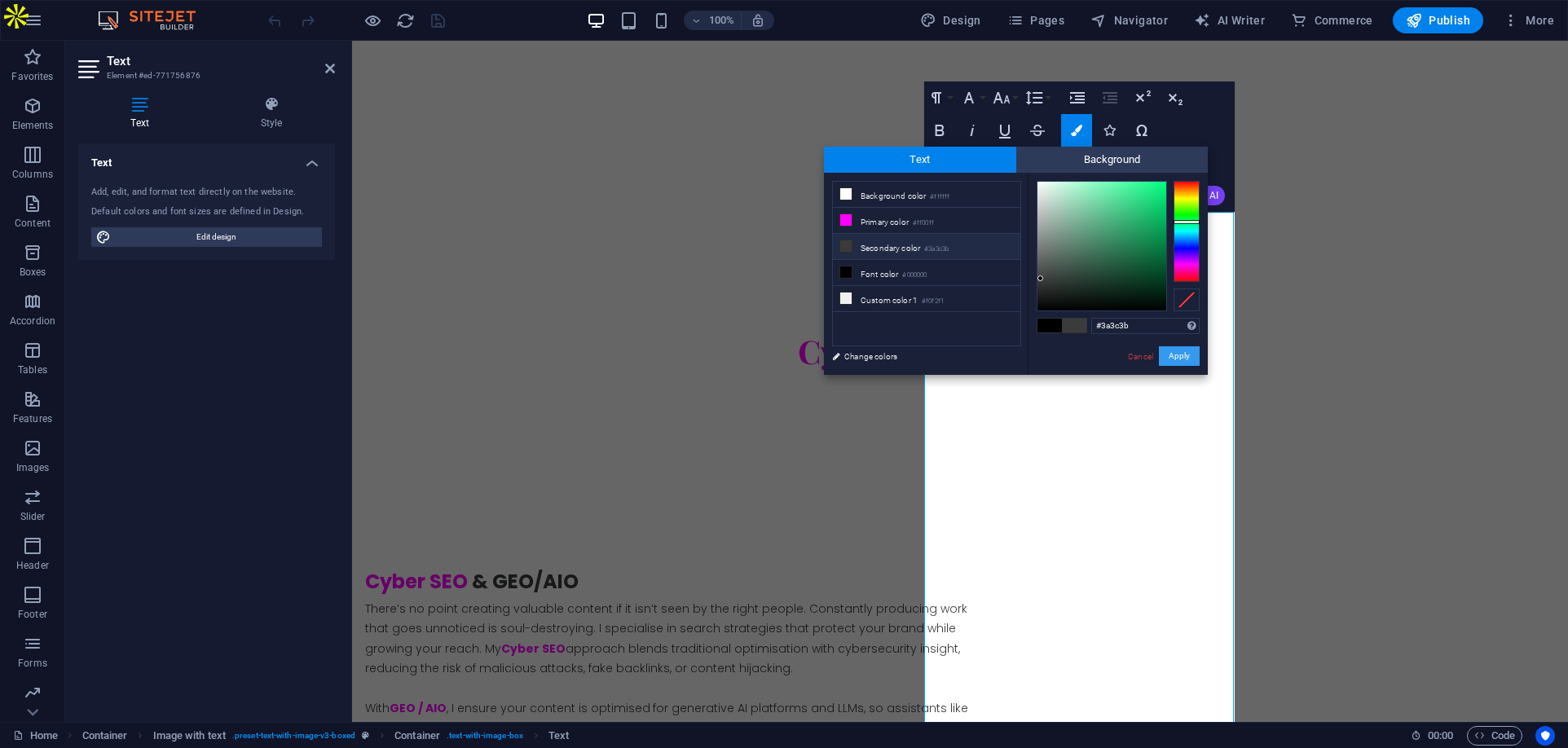
click at [1175, 355] on button "Apply" at bounding box center [1179, 356] width 41 height 20
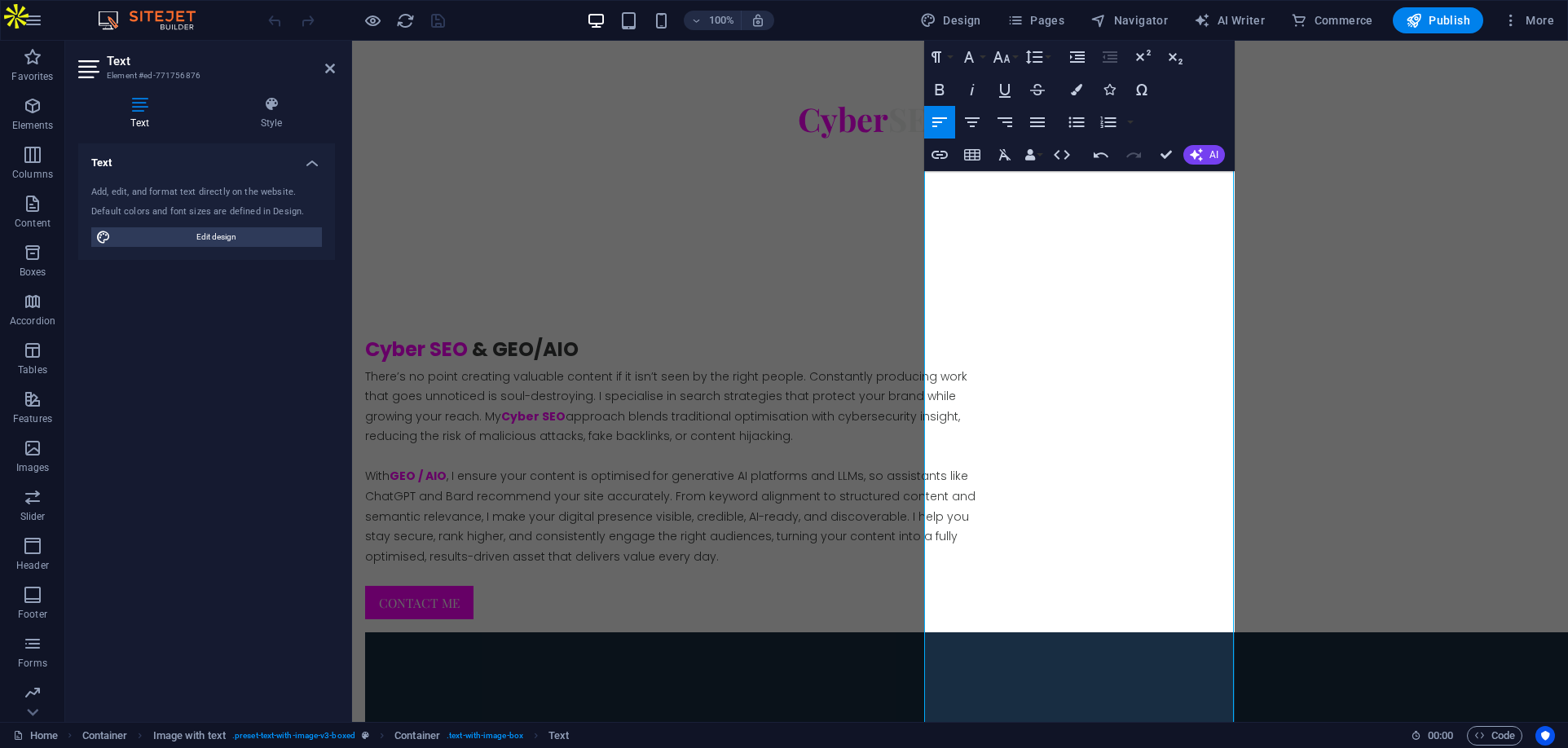
scroll to position [3865, 0]
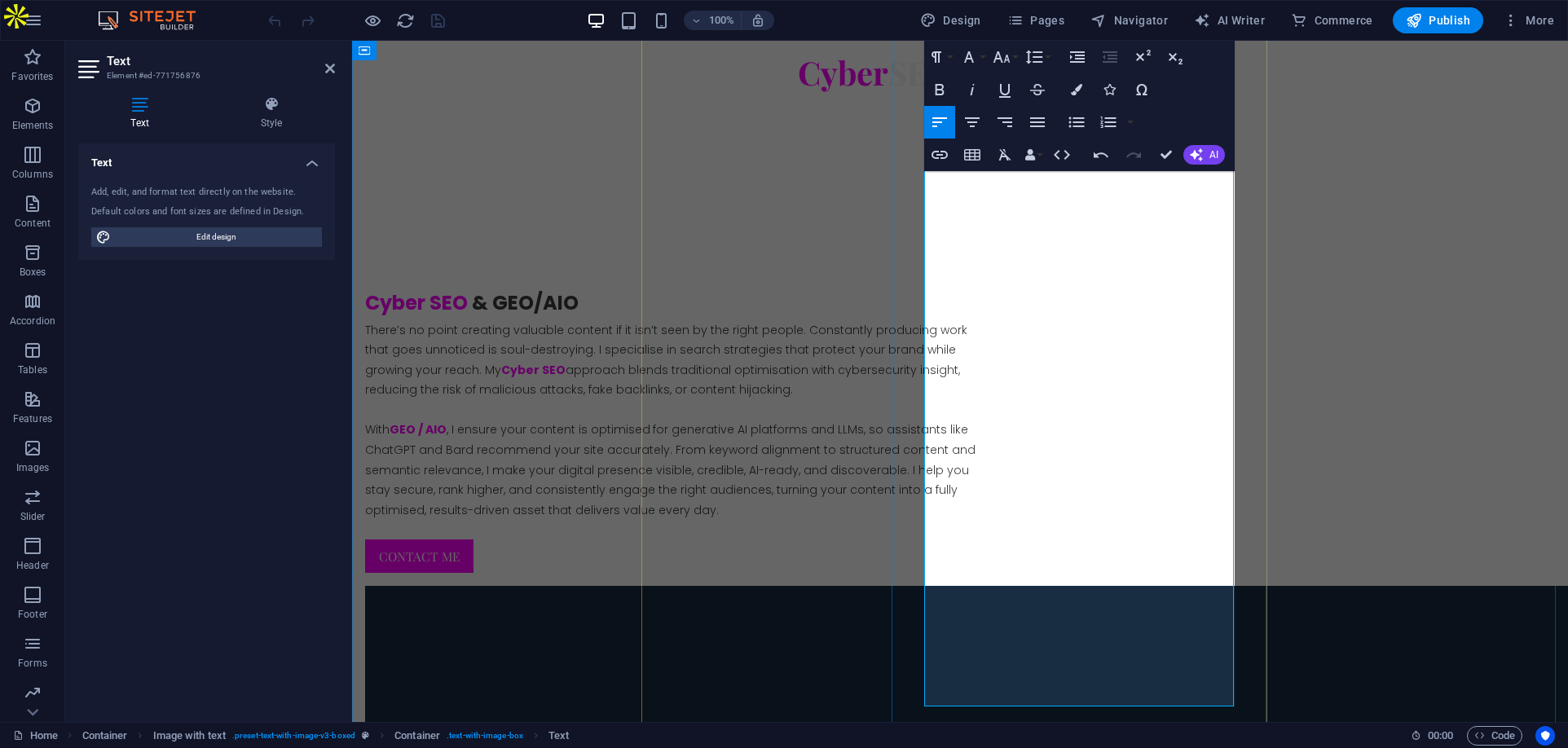
drag, startPoint x: 1115, startPoint y: 414, endPoint x: 1181, endPoint y: 639, distance: 234.5
click at [1079, 88] on icon "button" at bounding box center [1076, 89] width 11 height 11
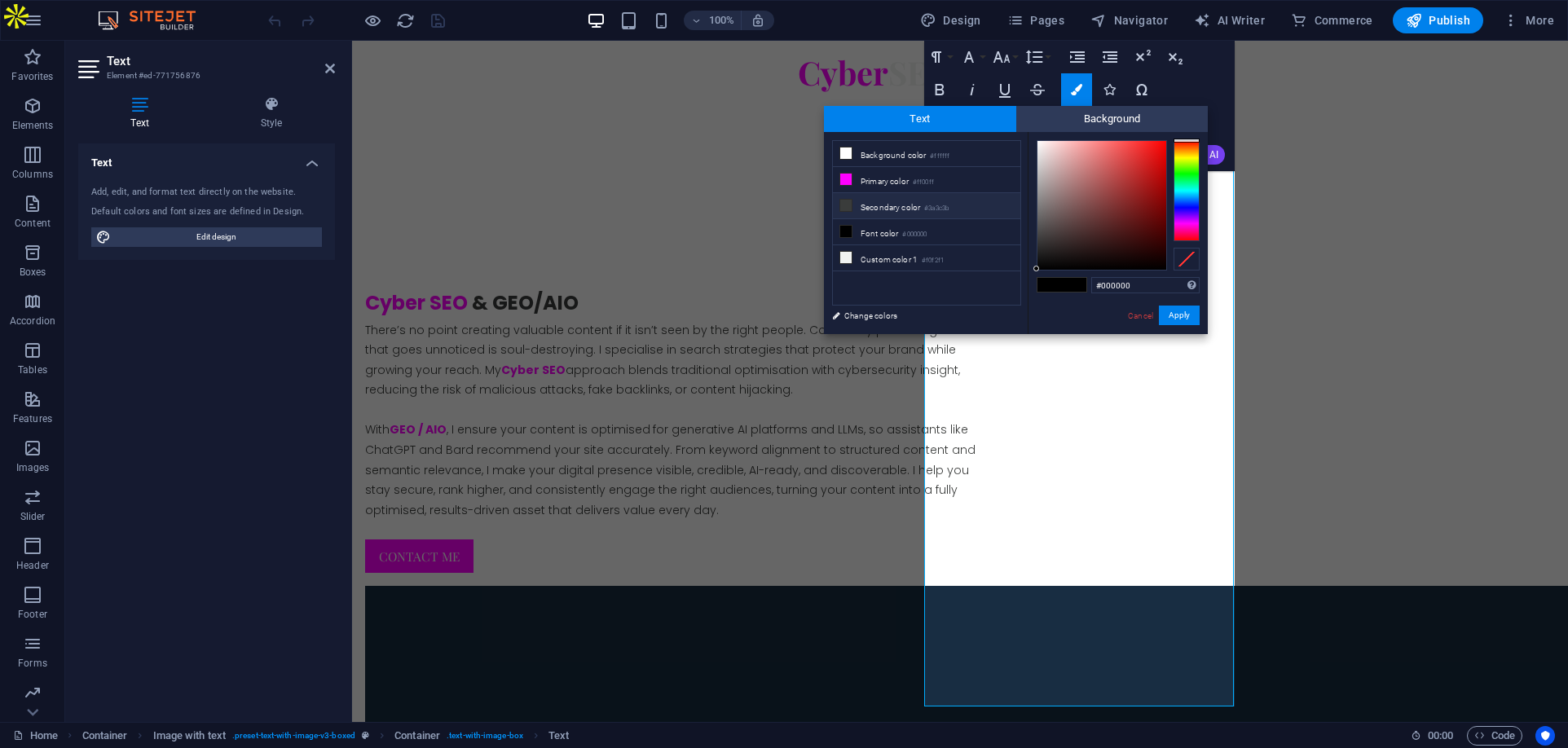
click at [889, 204] on li "Secondary color #3a3c3b" at bounding box center [927, 206] width 187 height 26
type input "#3a3c3b"
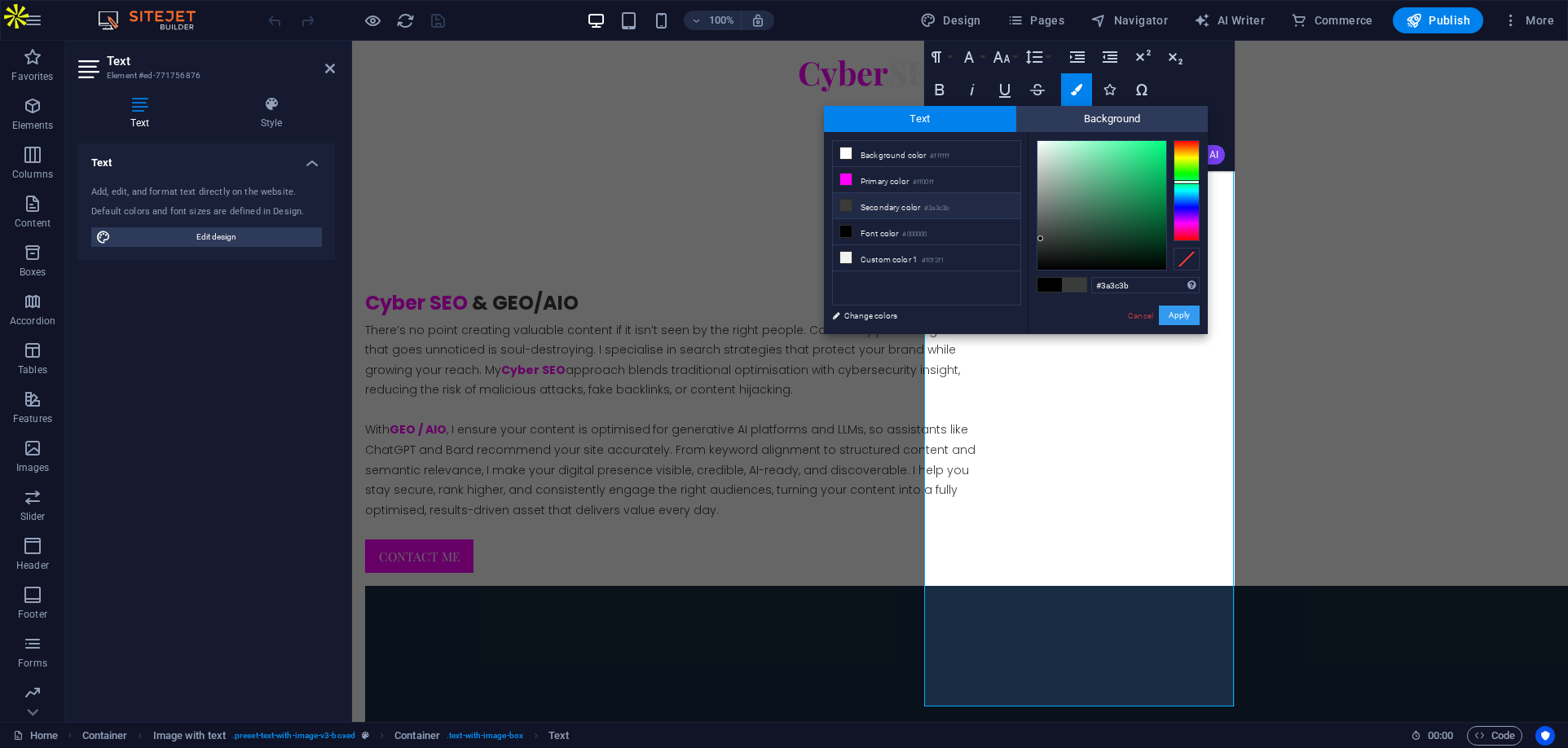
click at [1177, 312] on button "Apply" at bounding box center [1179, 315] width 41 height 20
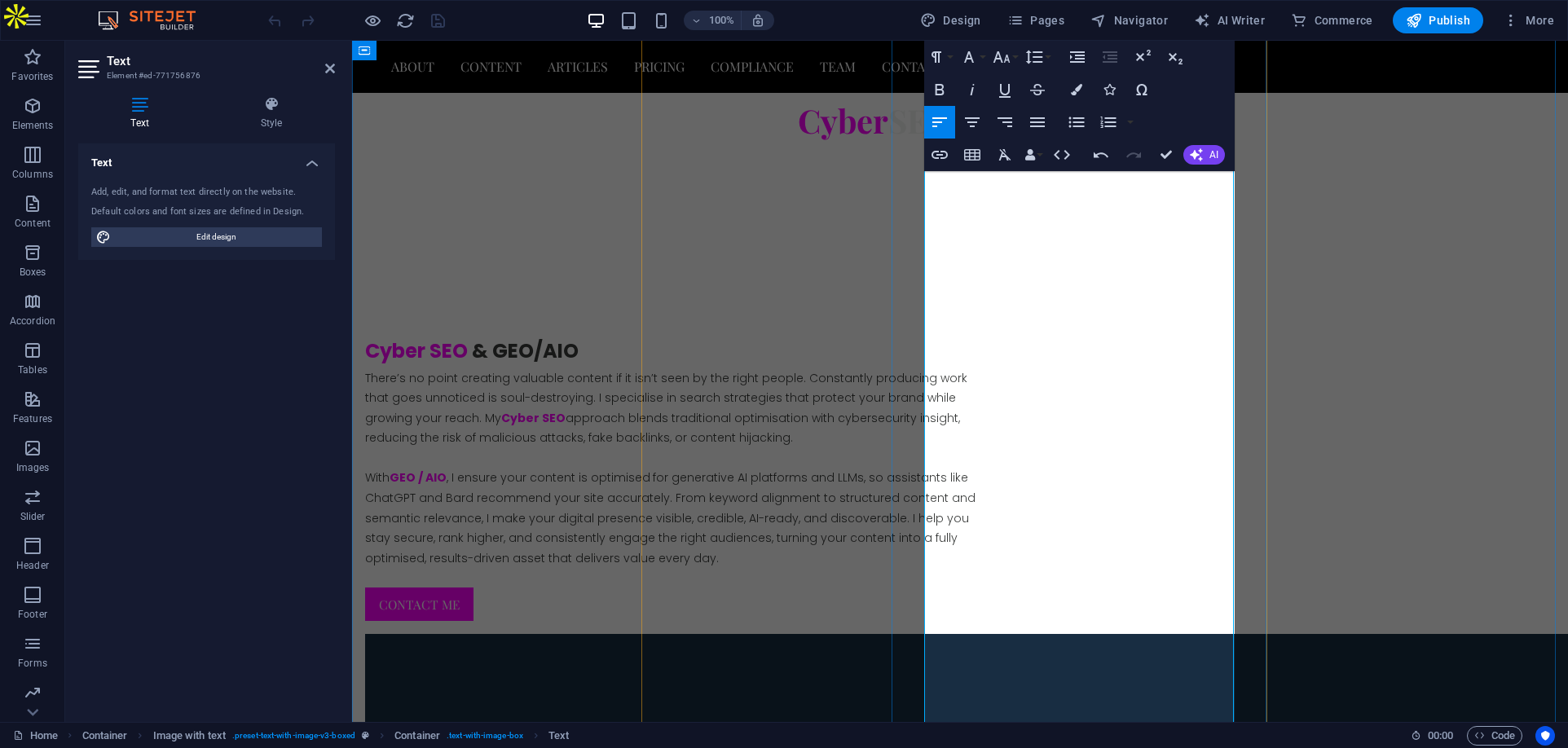
scroll to position [3783, 0]
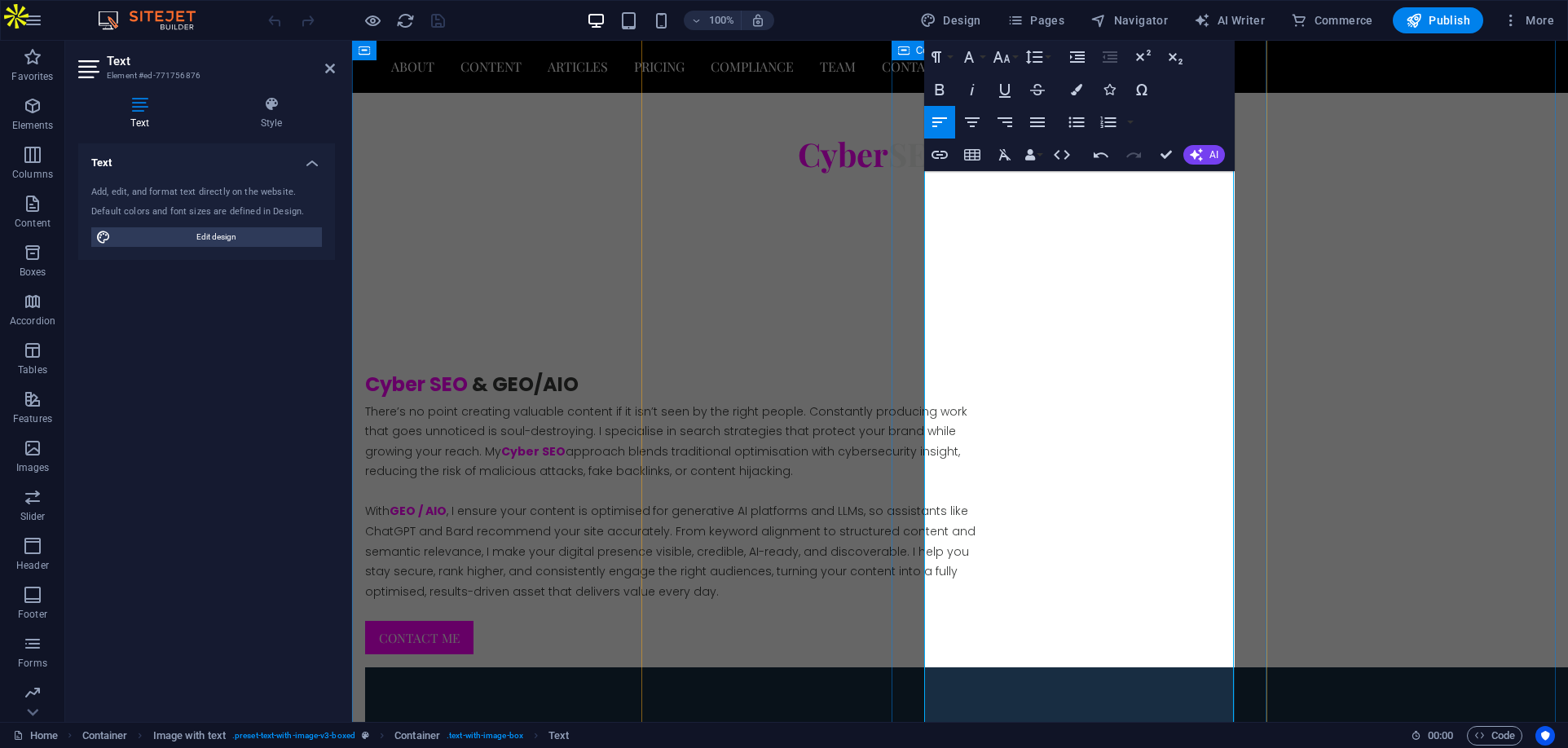
drag, startPoint x: 989, startPoint y: 385, endPoint x: 908, endPoint y: 326, distance: 100.2
click at [971, 53] on icon "button" at bounding box center [968, 57] width 20 height 20
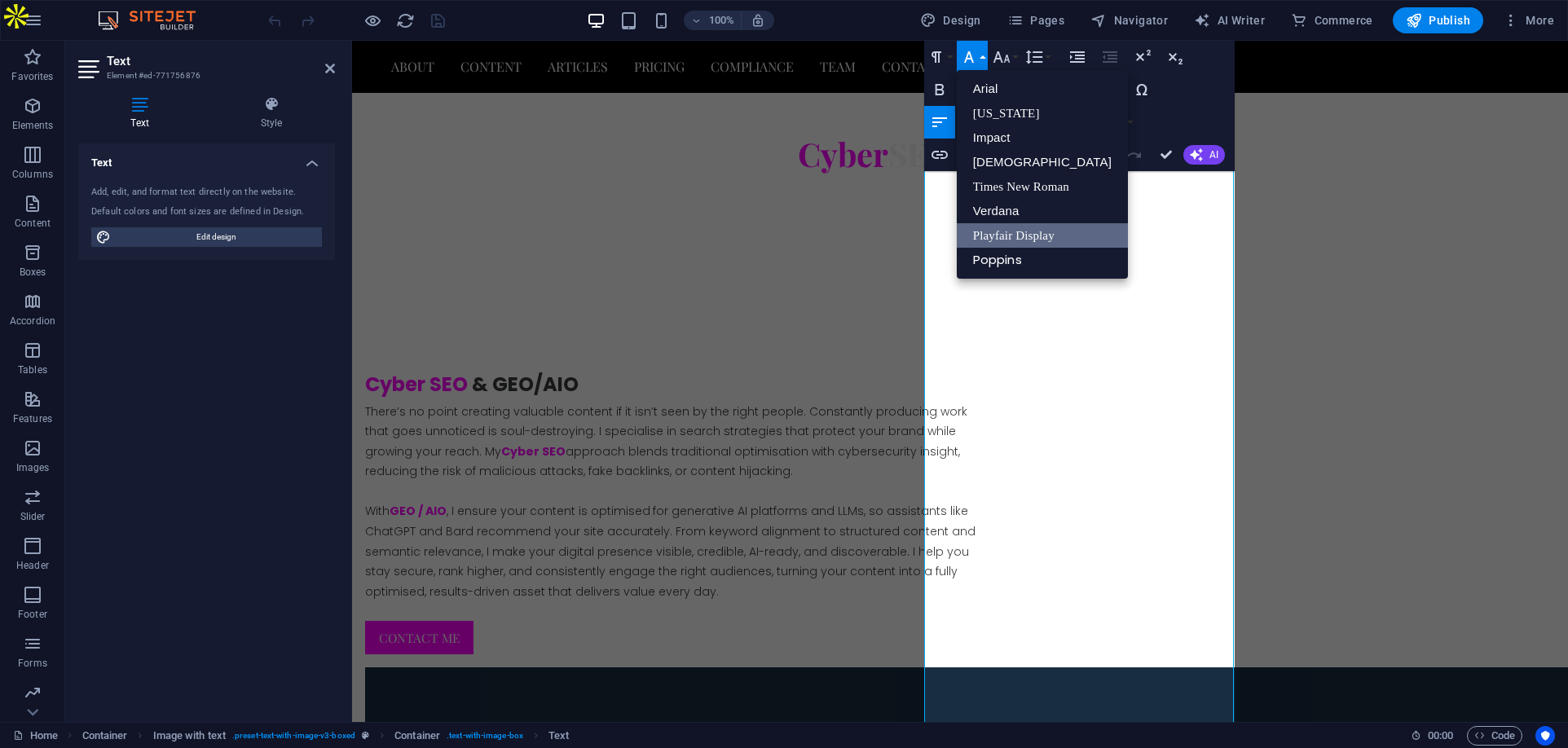
scroll to position [0, 0]
click at [976, 253] on link "Poppins" at bounding box center [1041, 260] width 171 height 25
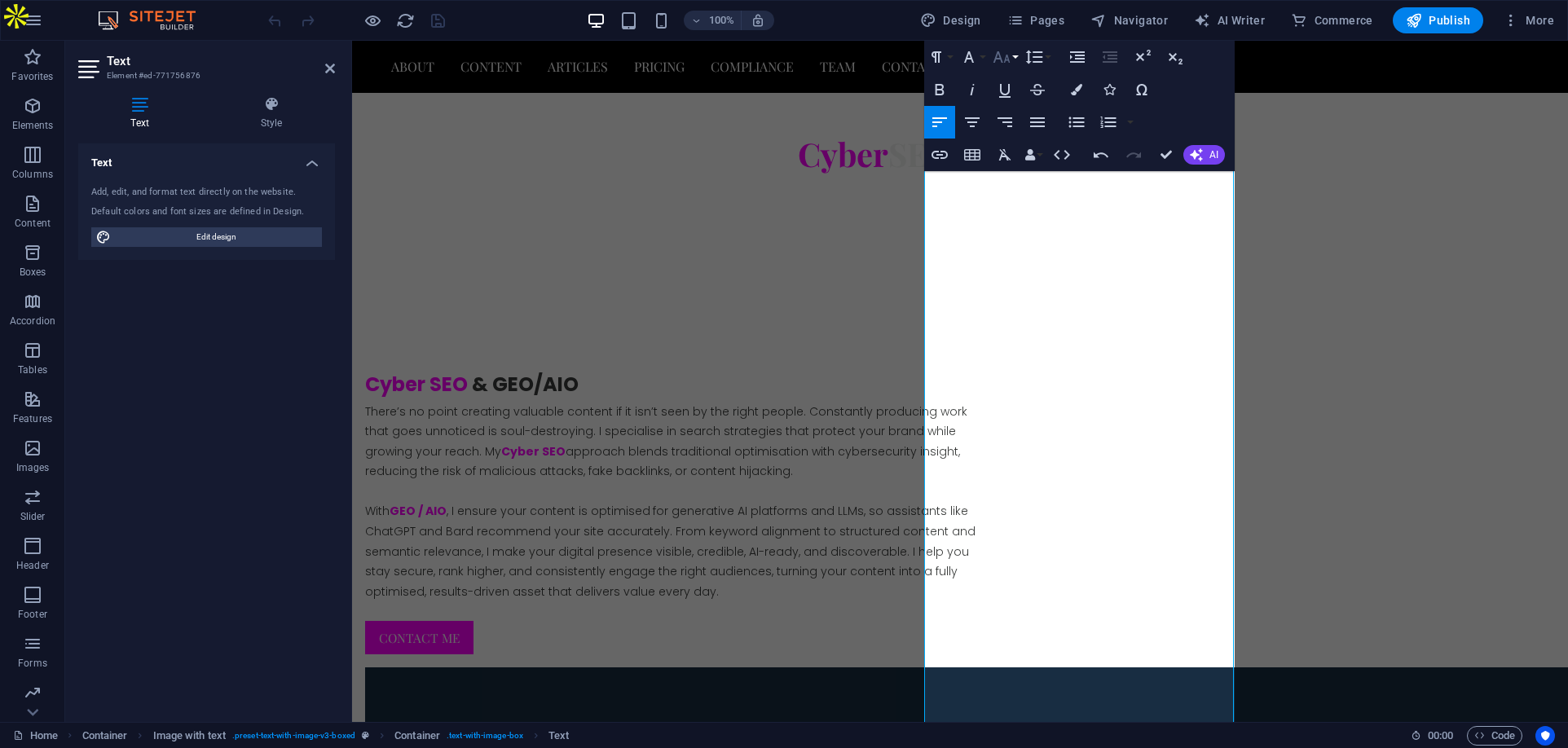
click at [1015, 51] on button "Font Size" at bounding box center [1005, 57] width 31 height 32
click at [1017, 208] on link "14" at bounding box center [1018, 211] width 59 height 25
drag, startPoint x: 1115, startPoint y: 343, endPoint x: 1098, endPoint y: 346, distance: 17.3
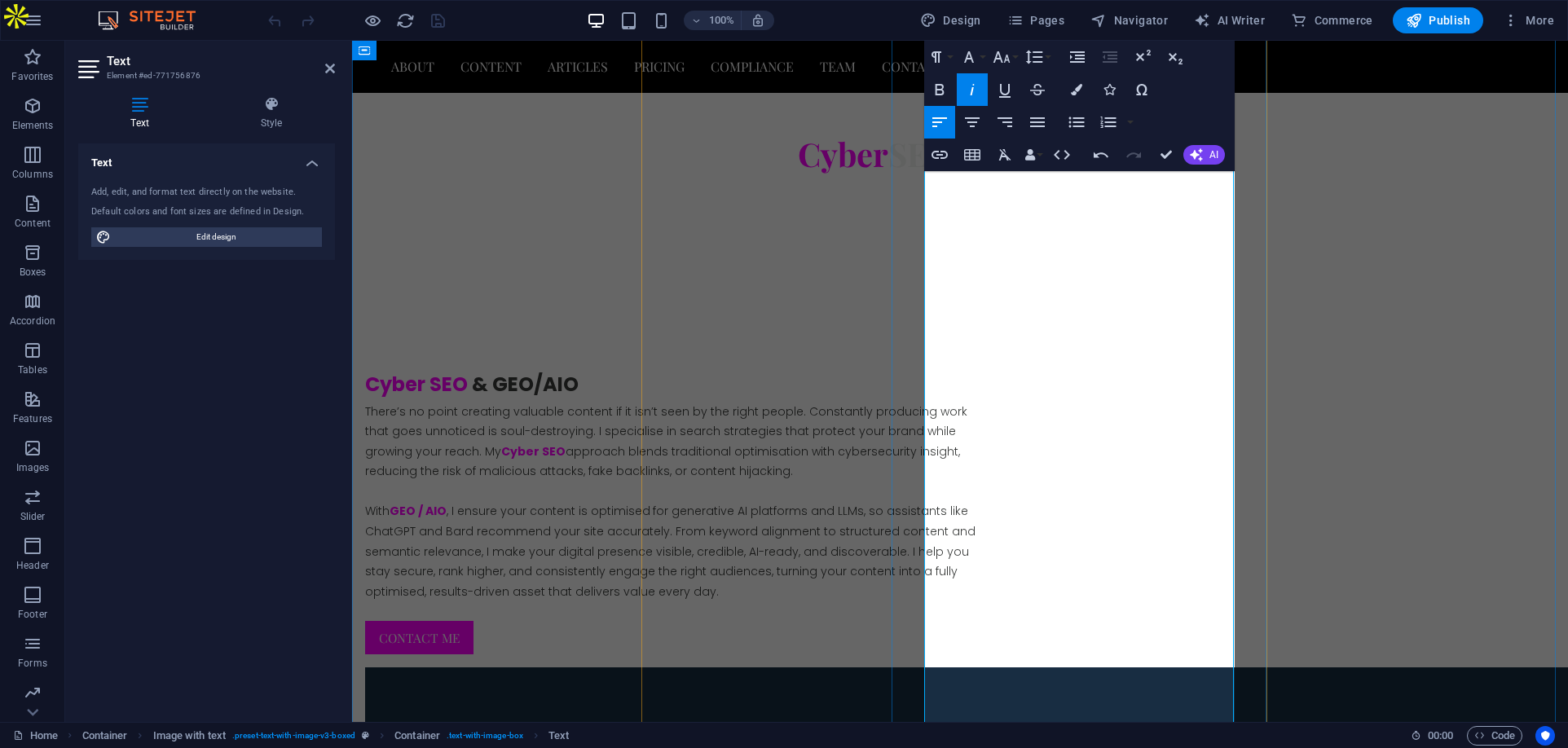
click at [970, 91] on icon "button" at bounding box center [972, 89] width 20 height 20
drag, startPoint x: 1064, startPoint y: 340, endPoint x: 1144, endPoint y: 334, distance: 80.2
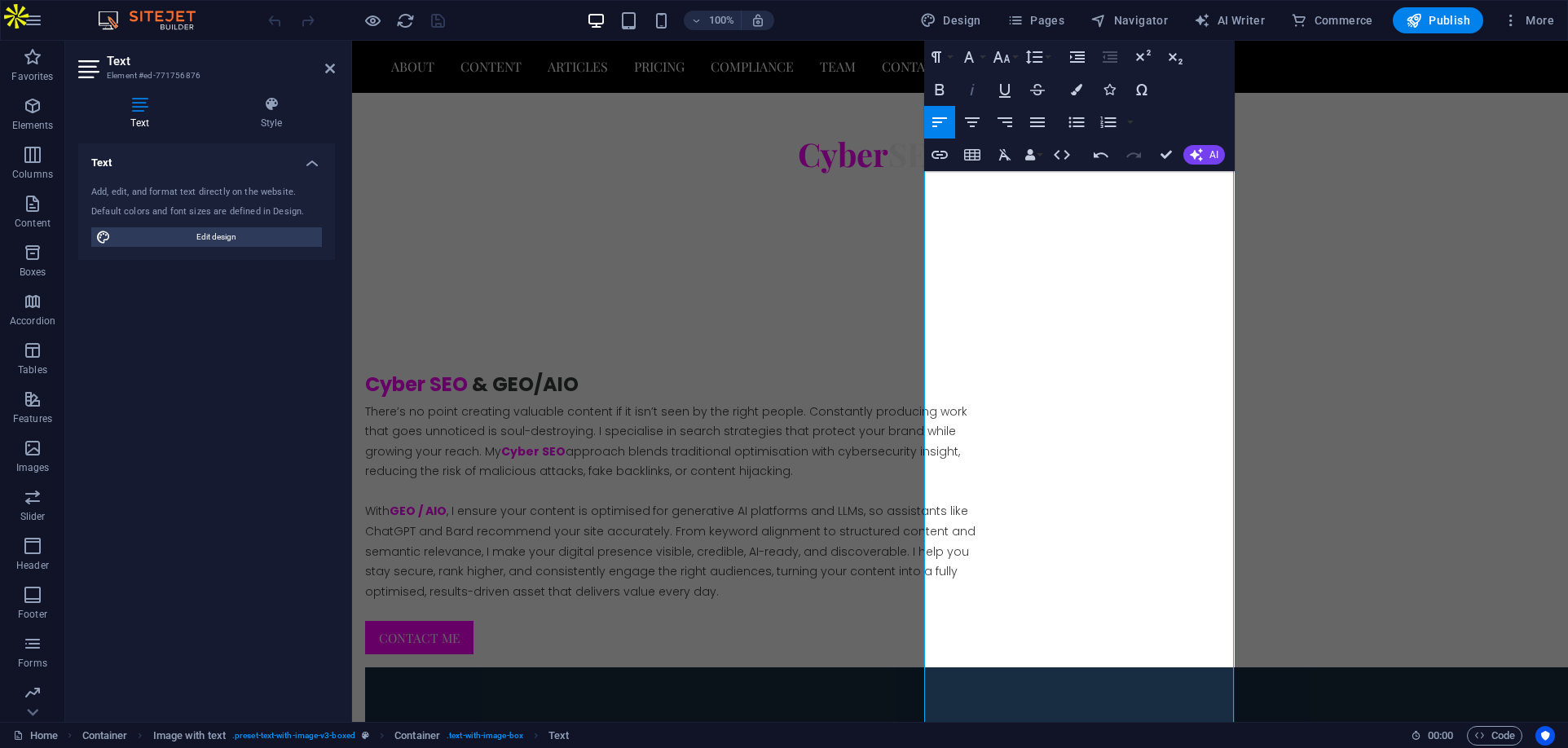
click at [975, 89] on icon "button" at bounding box center [972, 89] width 20 height 20
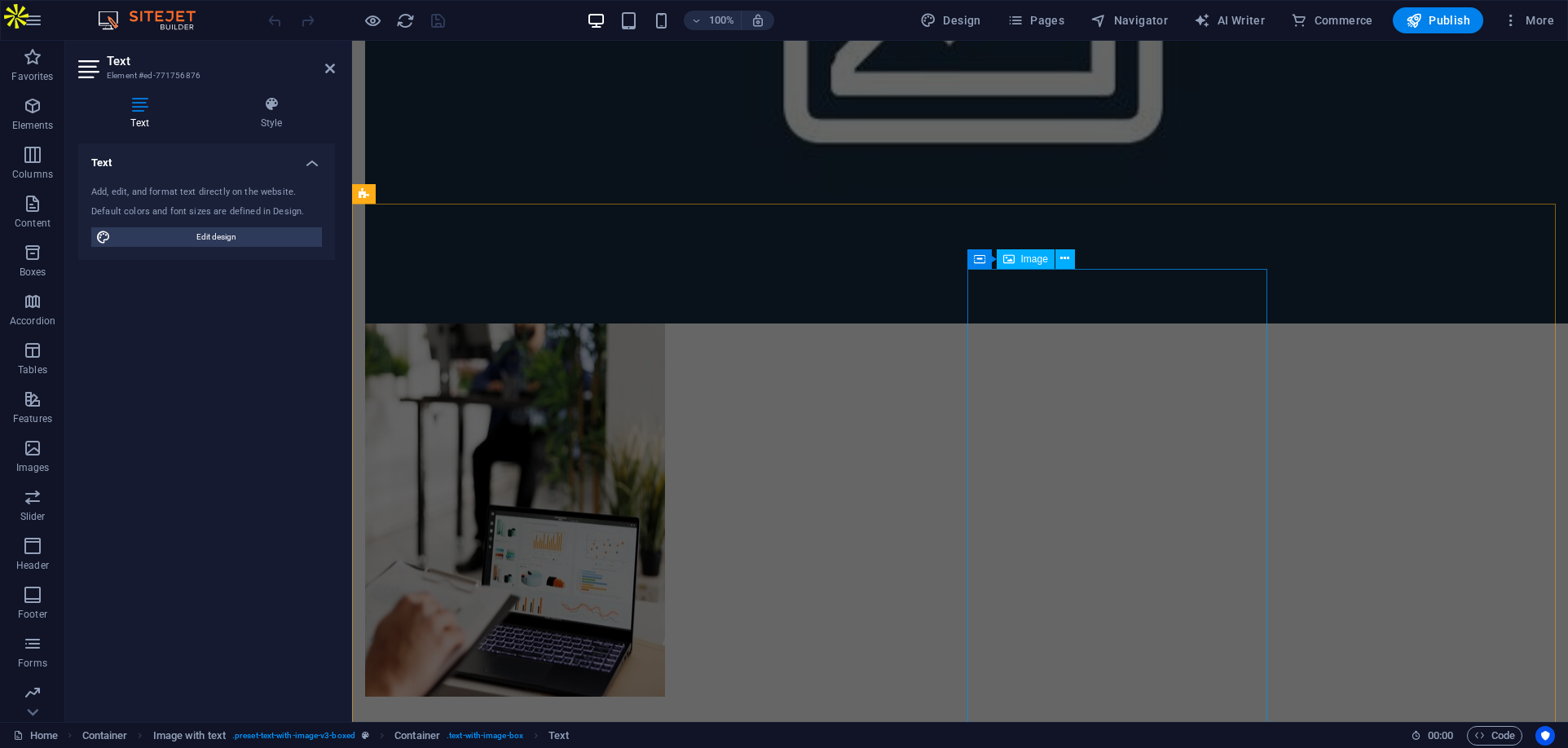
scroll to position [4971, 0]
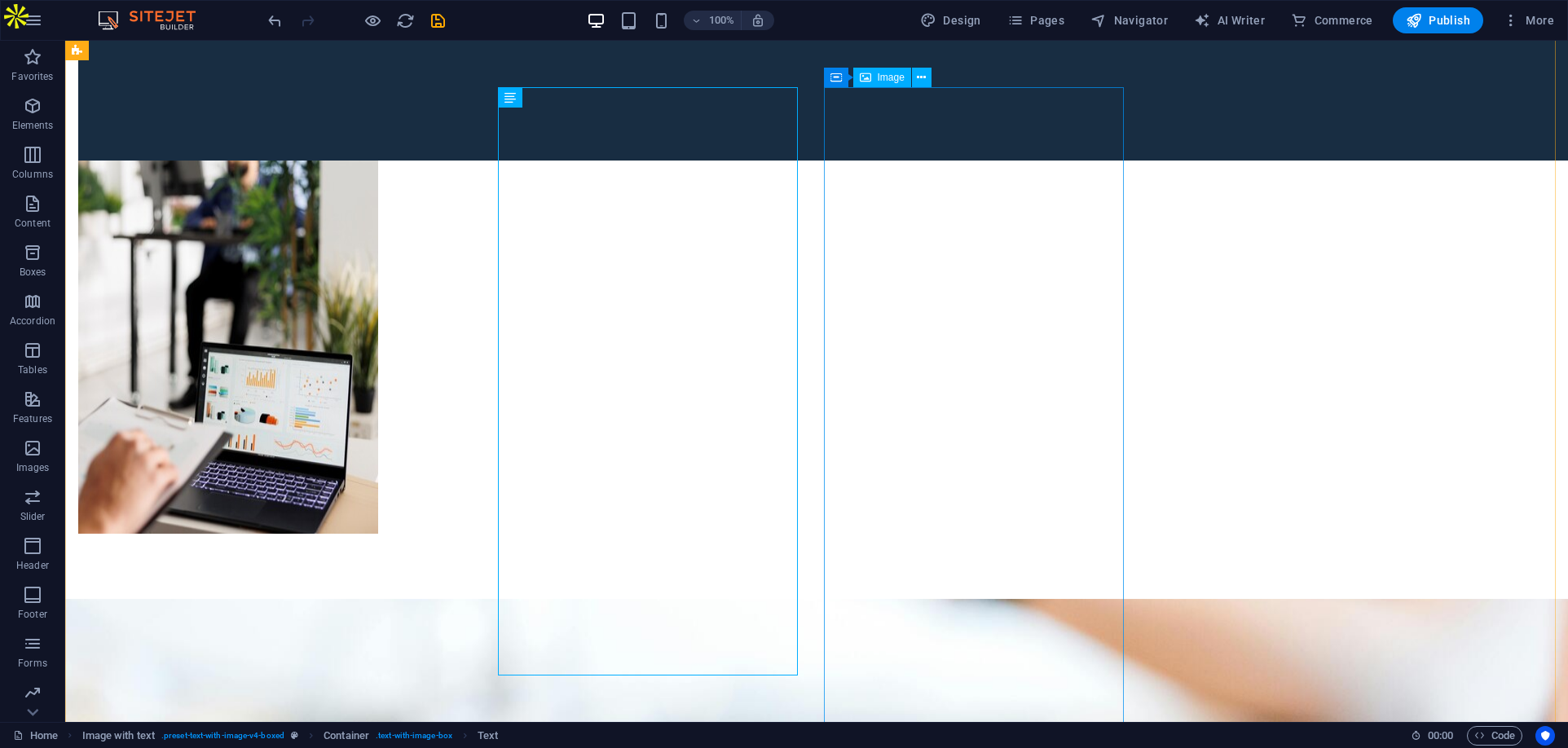
scroll to position [4981, 0]
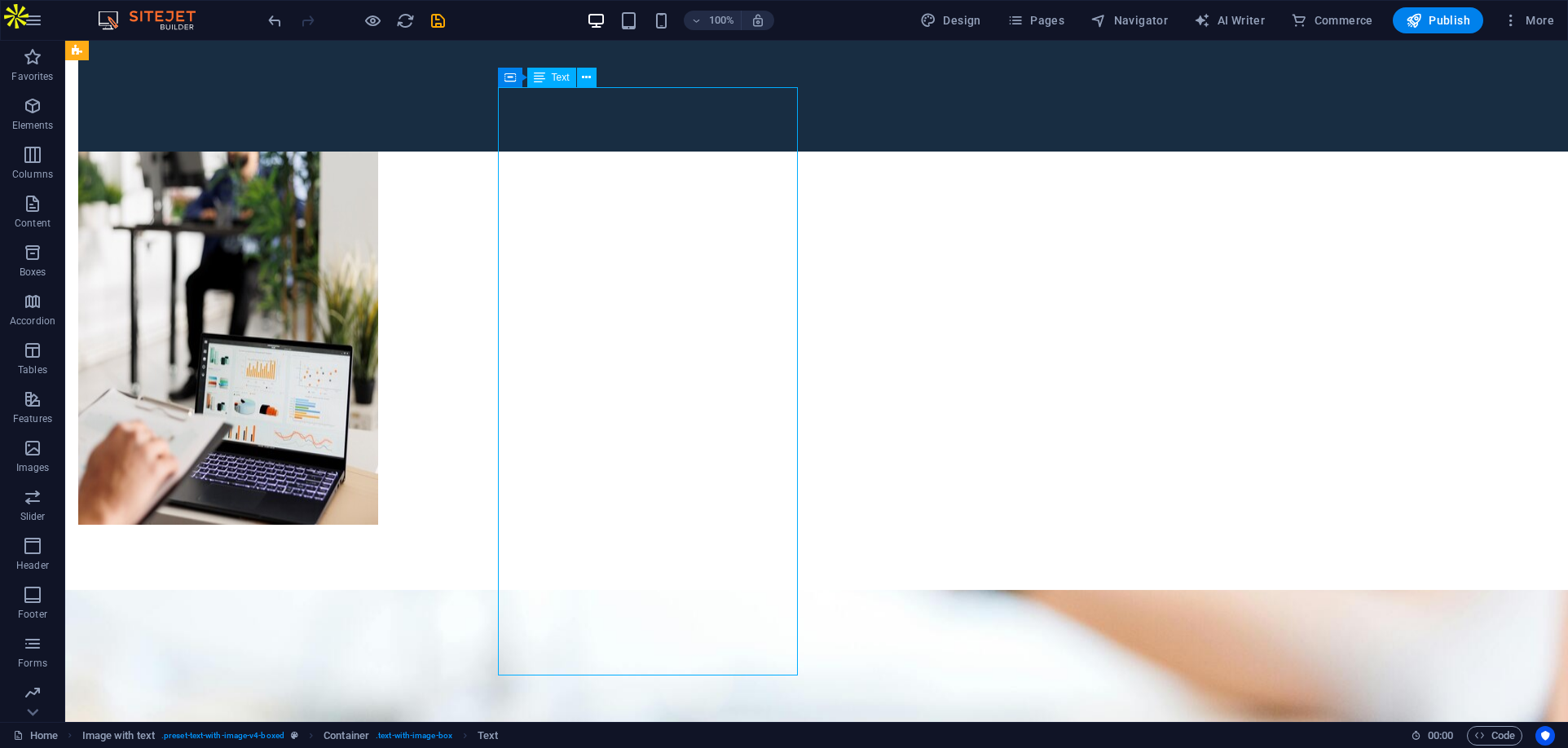
drag, startPoint x: 587, startPoint y: 324, endPoint x: 637, endPoint y: 182, distance: 150.5
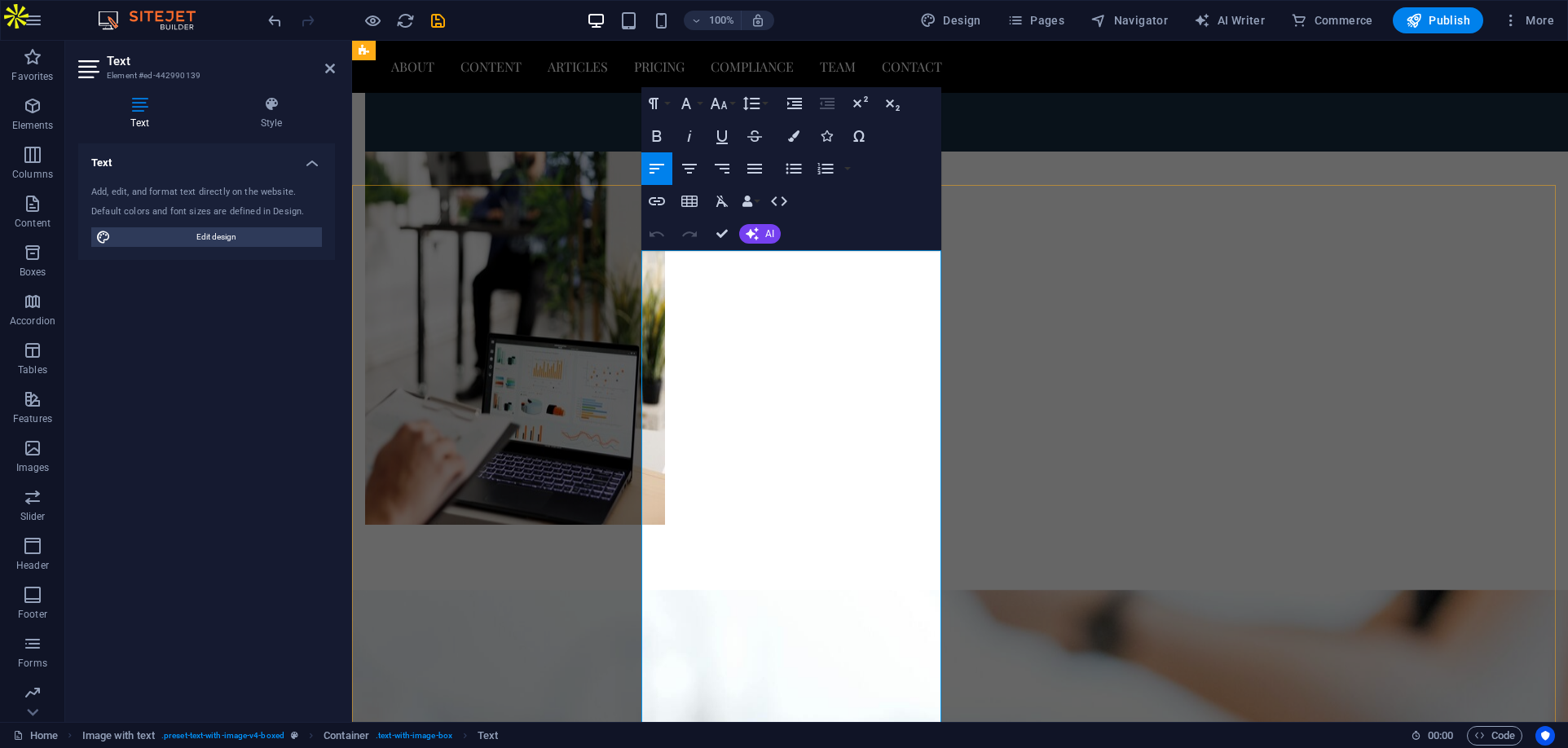
scroll to position [4817, 0]
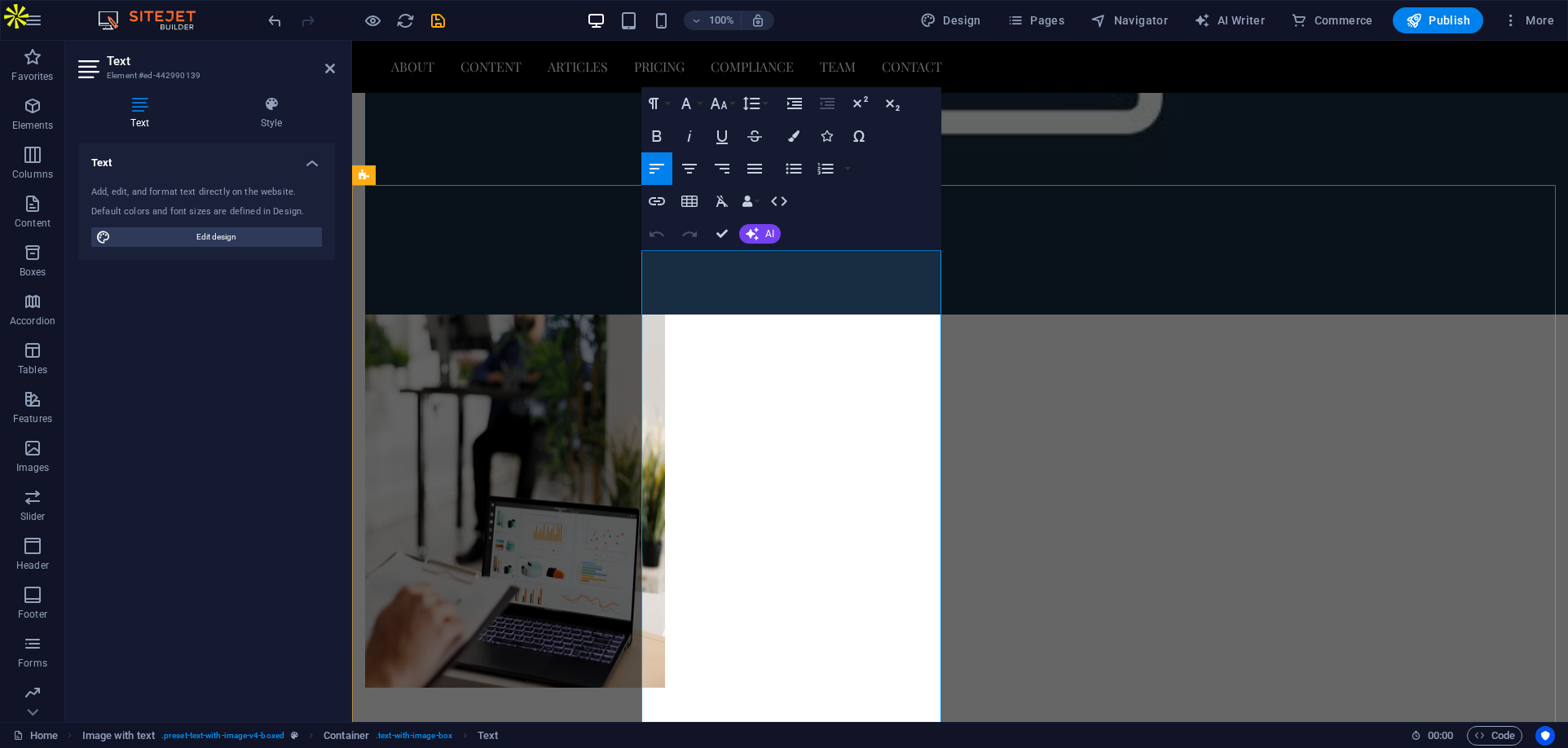
drag, startPoint x: 892, startPoint y: 303, endPoint x: 895, endPoint y: 317, distance: 14.3
click at [798, 127] on button "Colors" at bounding box center [794, 136] width 31 height 32
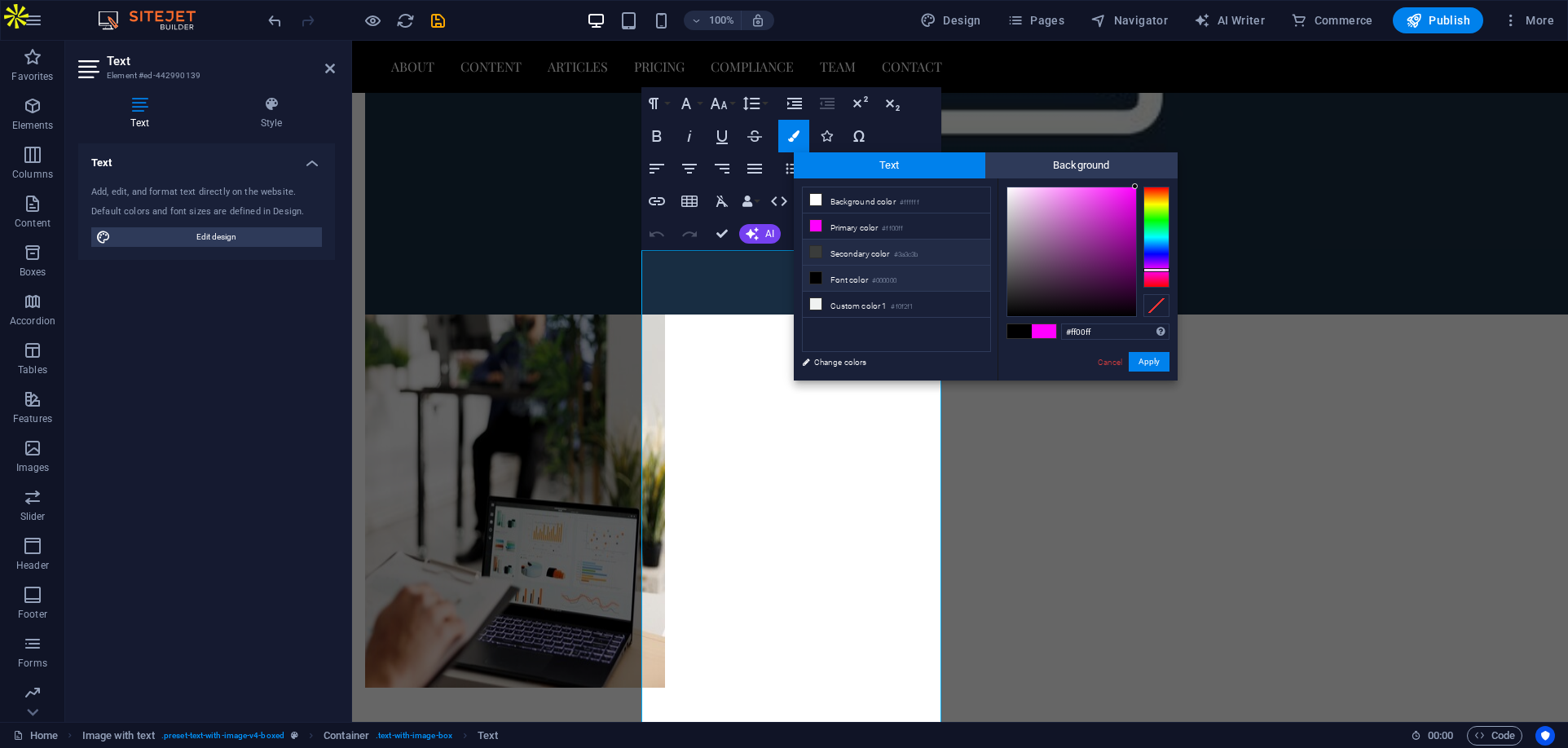
click at [864, 250] on li "Secondary color #3a3c3b" at bounding box center [896, 253] width 187 height 26
type input "#3a3c3b"
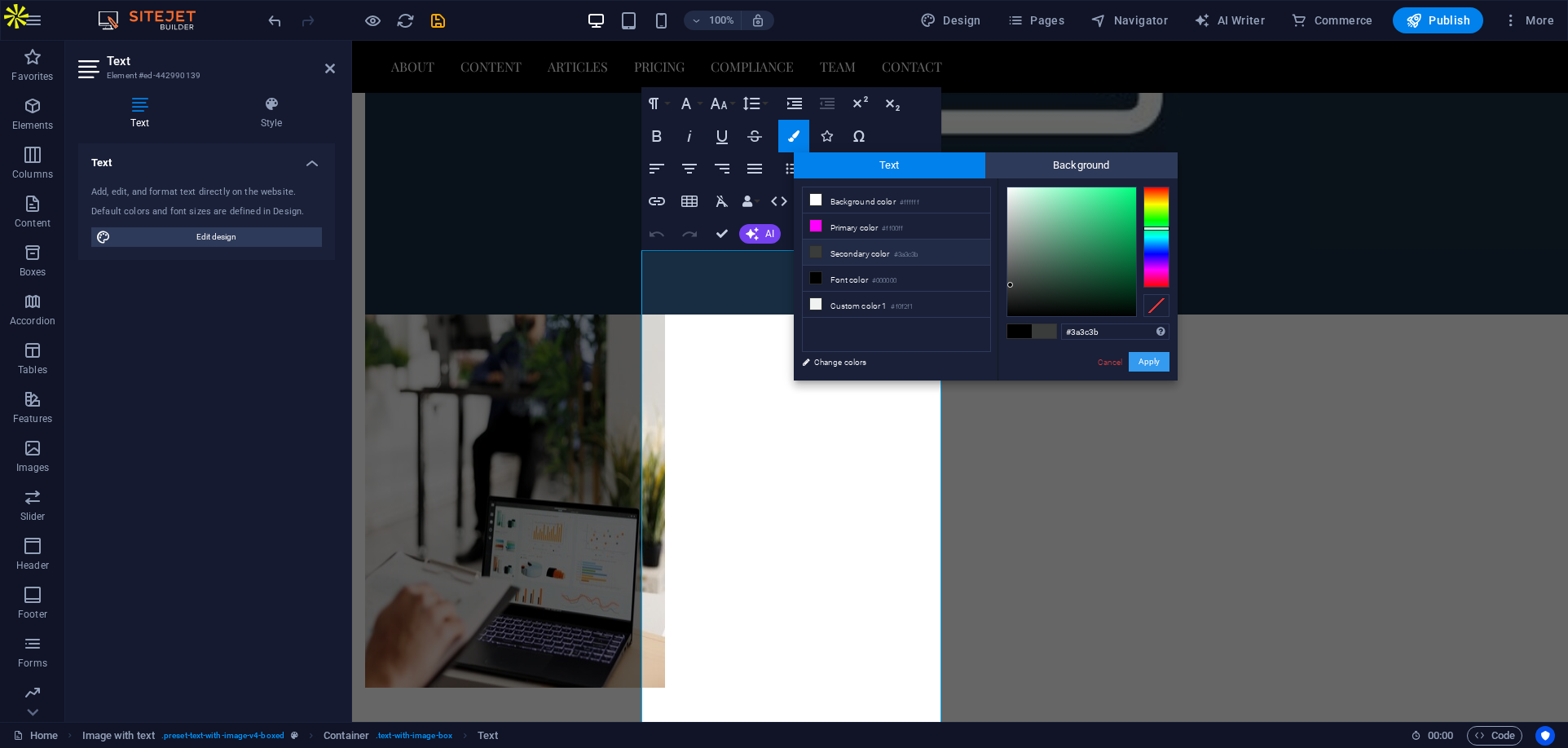
click at [1156, 363] on button "Apply" at bounding box center [1149, 362] width 41 height 20
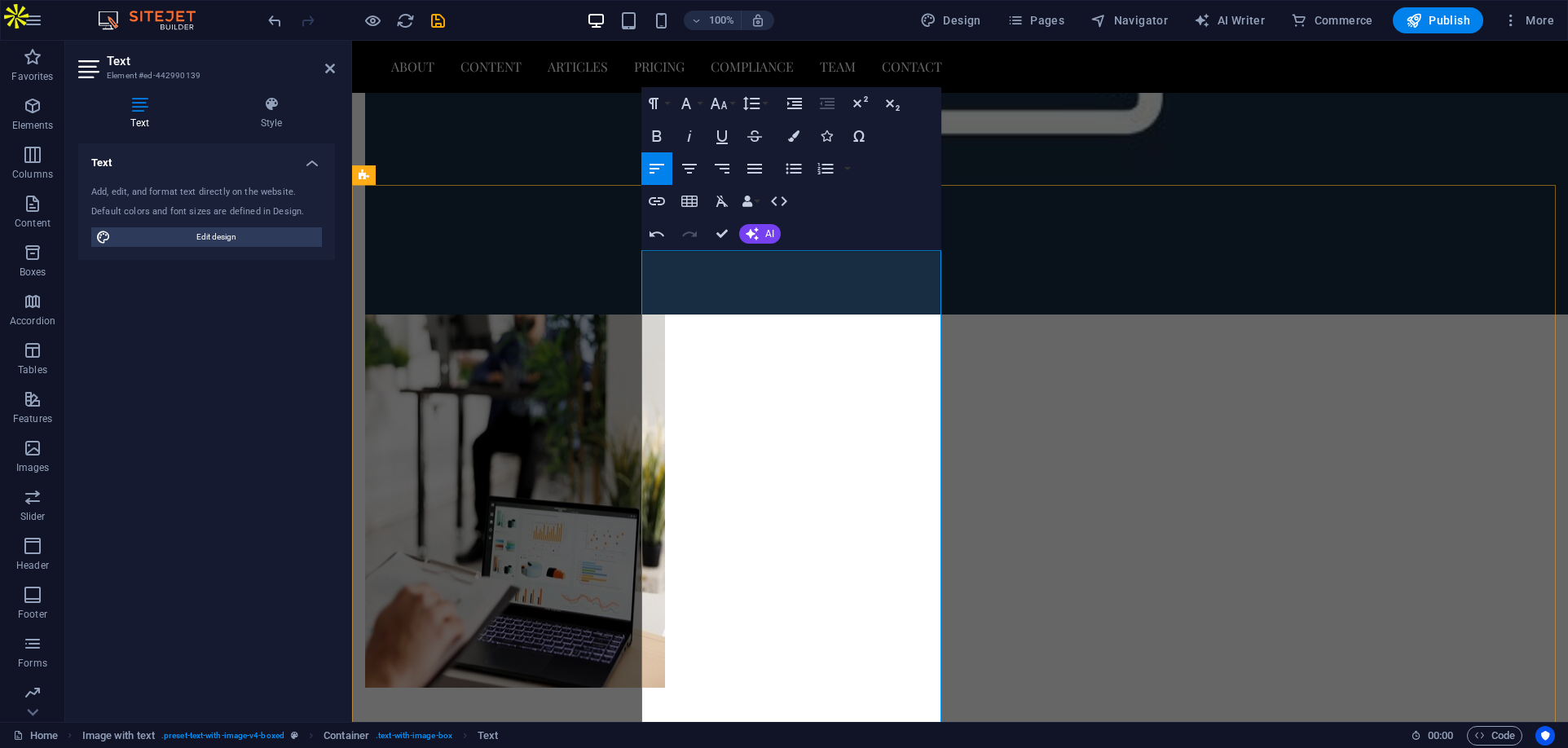
drag, startPoint x: 751, startPoint y: 344, endPoint x: 807, endPoint y: 485, distance: 151.7
click at [796, 128] on button "Colors" at bounding box center [794, 136] width 31 height 32
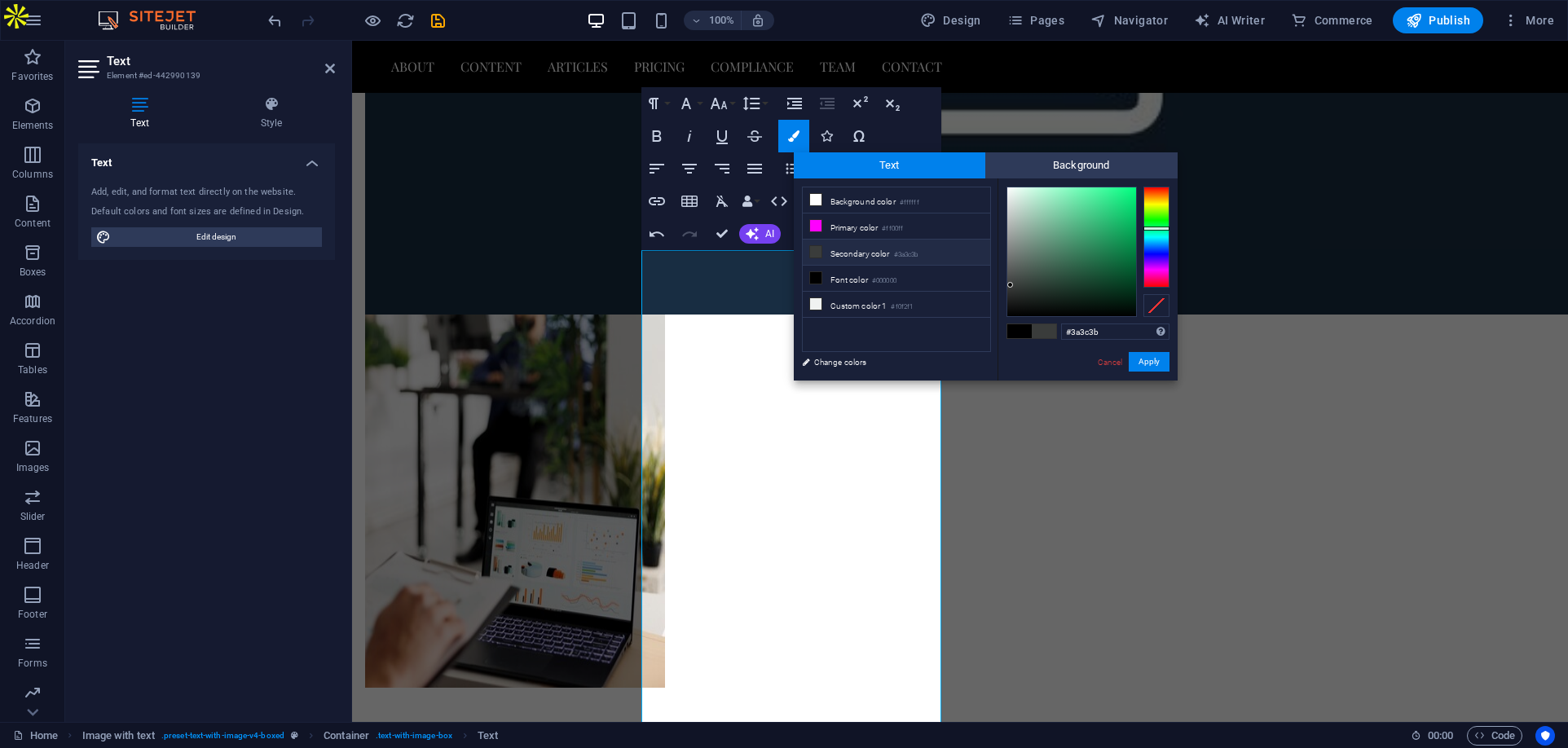
click at [852, 257] on li "Secondary color #3a3c3b" at bounding box center [896, 253] width 187 height 26
click at [1146, 358] on button "Apply" at bounding box center [1149, 362] width 41 height 20
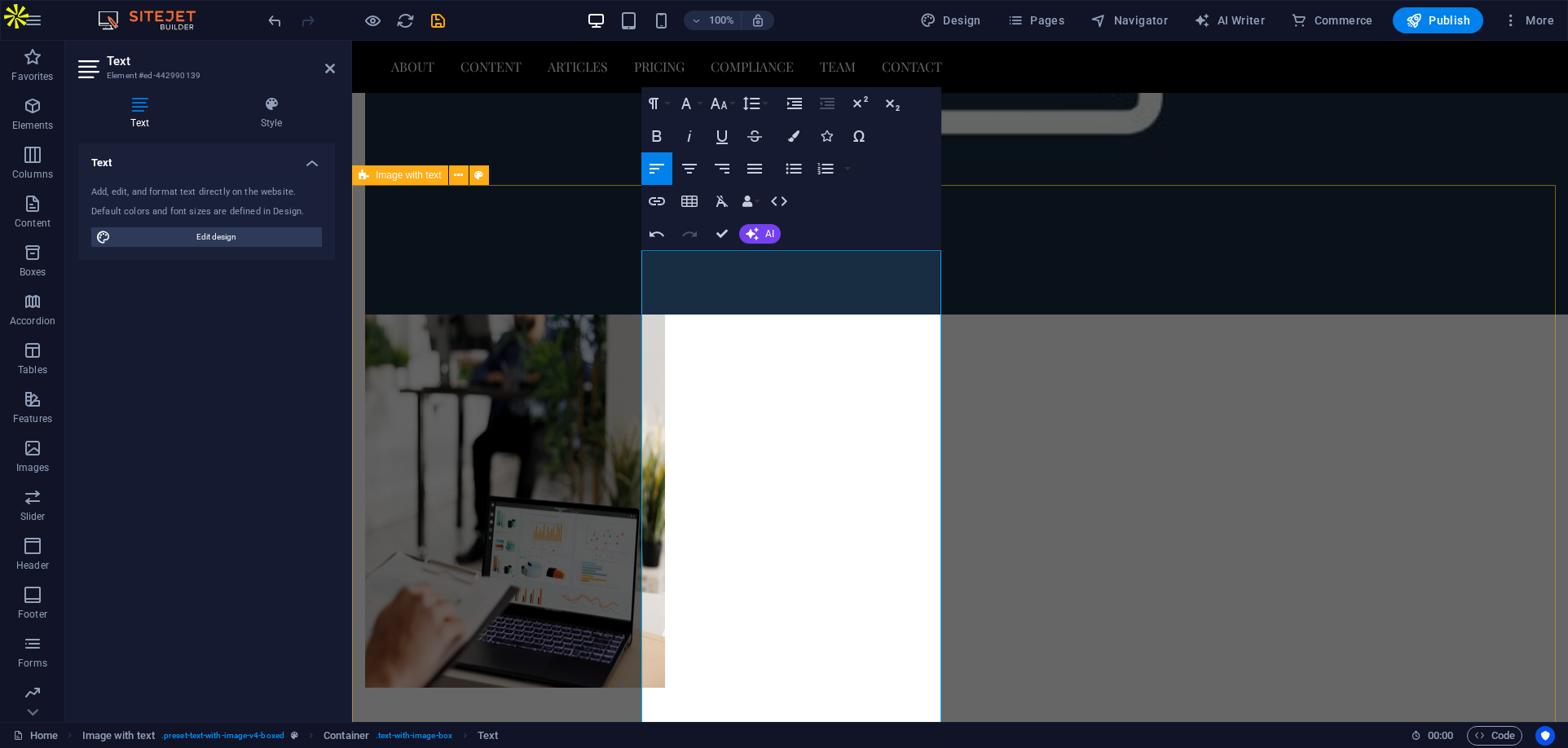
drag, startPoint x: 716, startPoint y: 551, endPoint x: 634, endPoint y: 540, distance: 82.7
click at [791, 128] on button "Colors" at bounding box center [794, 136] width 31 height 32
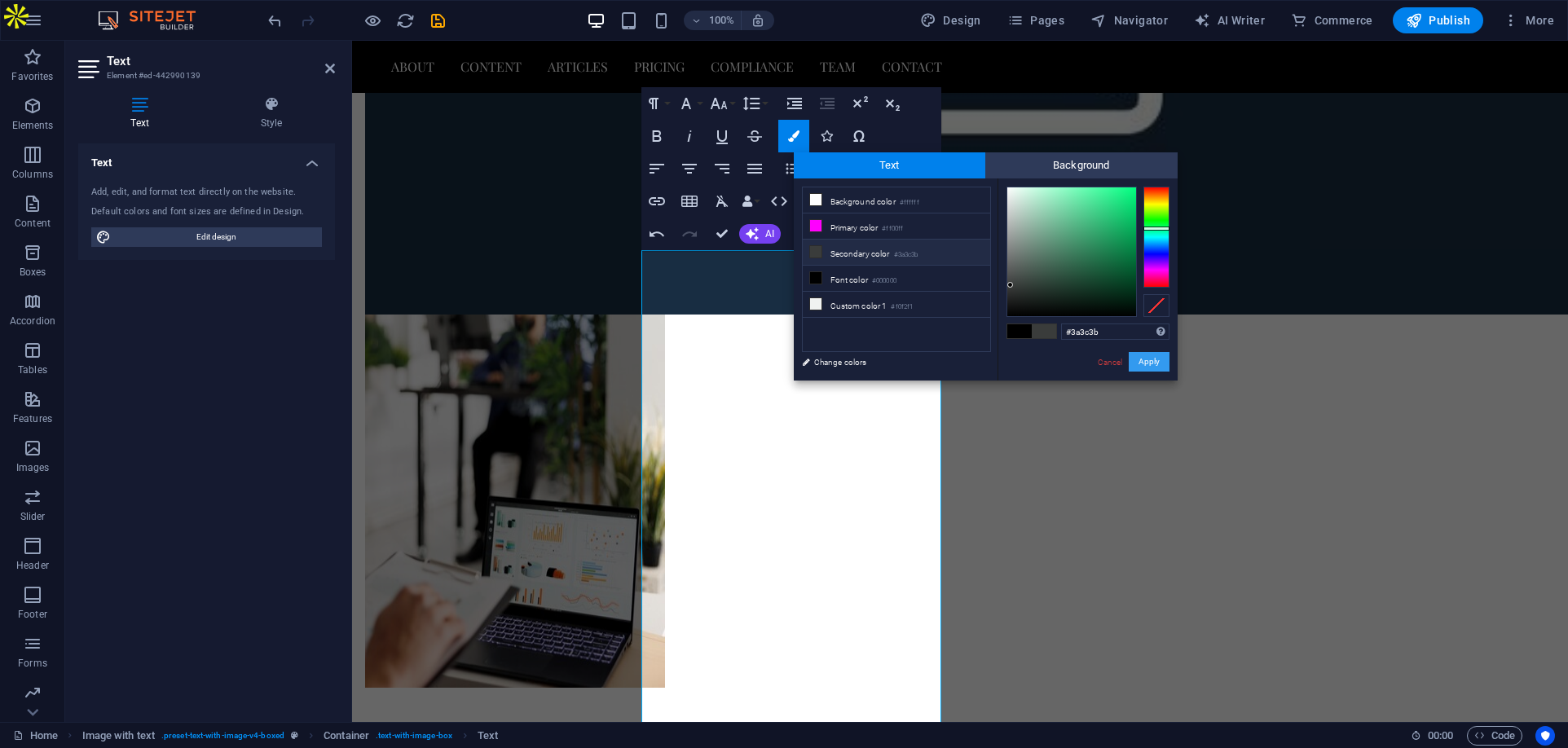
click at [1149, 355] on button "Apply" at bounding box center [1149, 362] width 41 height 20
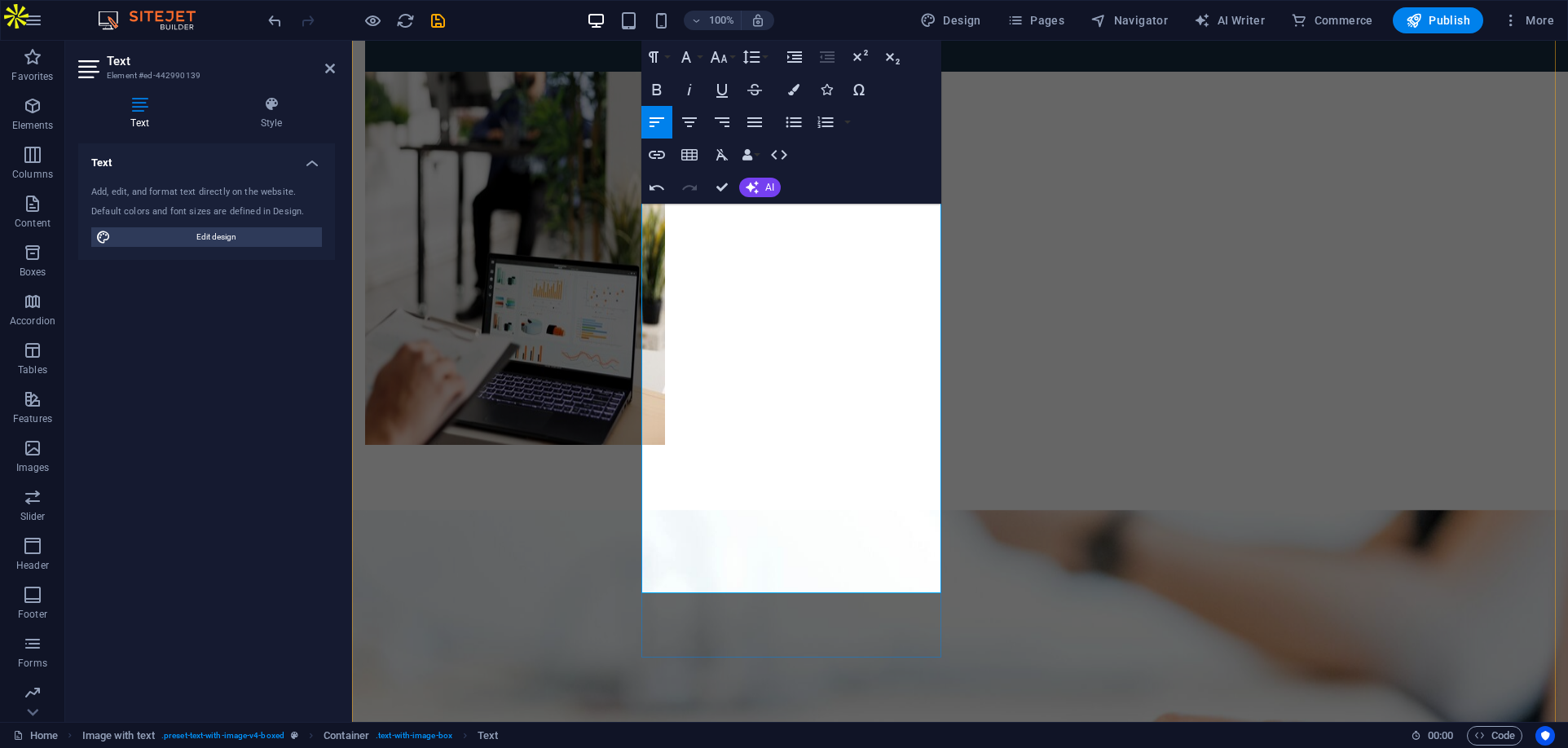
scroll to position [5062, 0]
drag, startPoint x: 851, startPoint y: 344, endPoint x: 641, endPoint y: 301, distance: 214.4
click at [695, 54] on icon "button" at bounding box center [686, 57] width 20 height 20
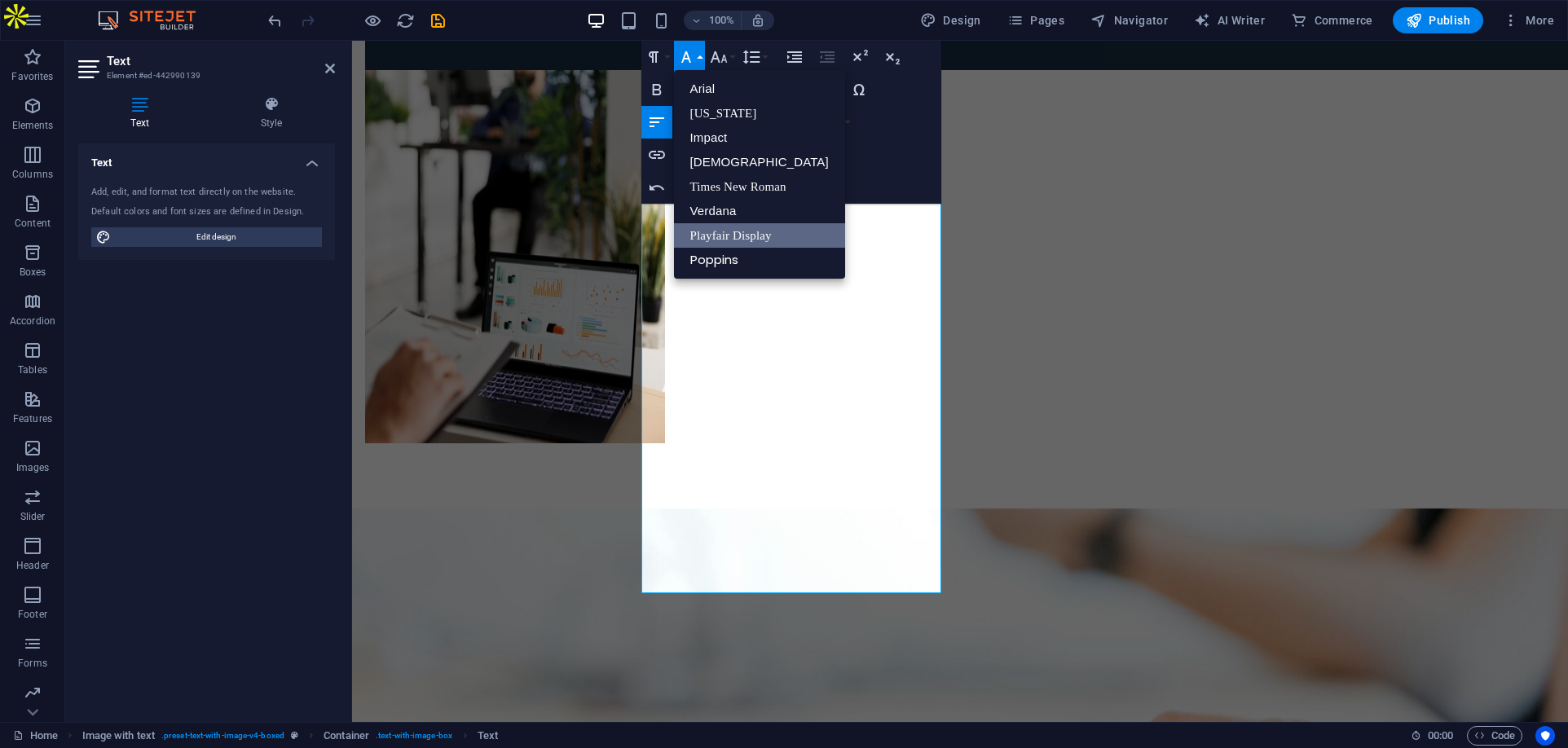
scroll to position [0, 0]
click at [696, 254] on link "Poppins" at bounding box center [759, 260] width 171 height 25
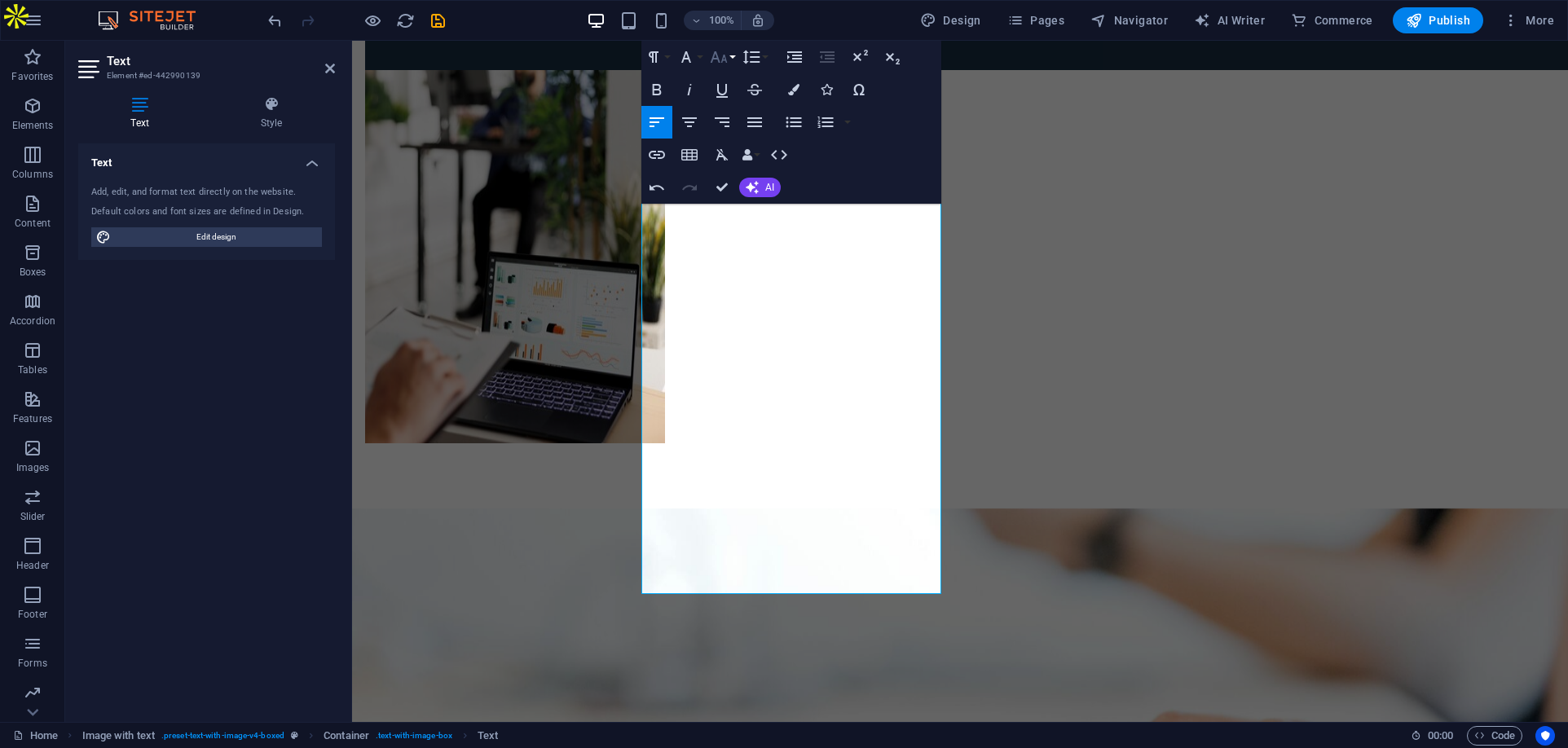
click at [727, 52] on icon "button" at bounding box center [718, 57] width 20 height 20
click at [731, 205] on link "14" at bounding box center [735, 211] width 59 height 25
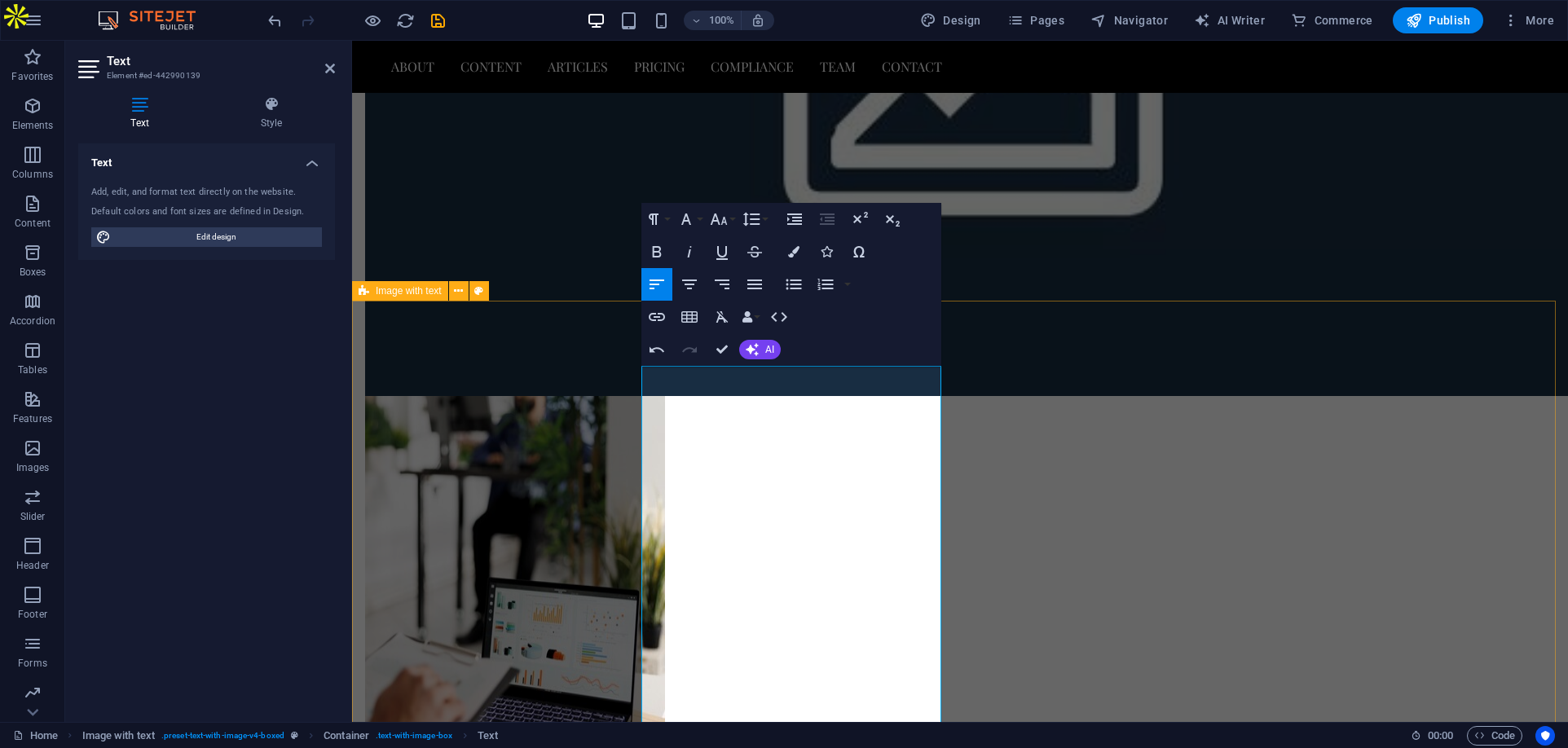
scroll to position [4655, 0]
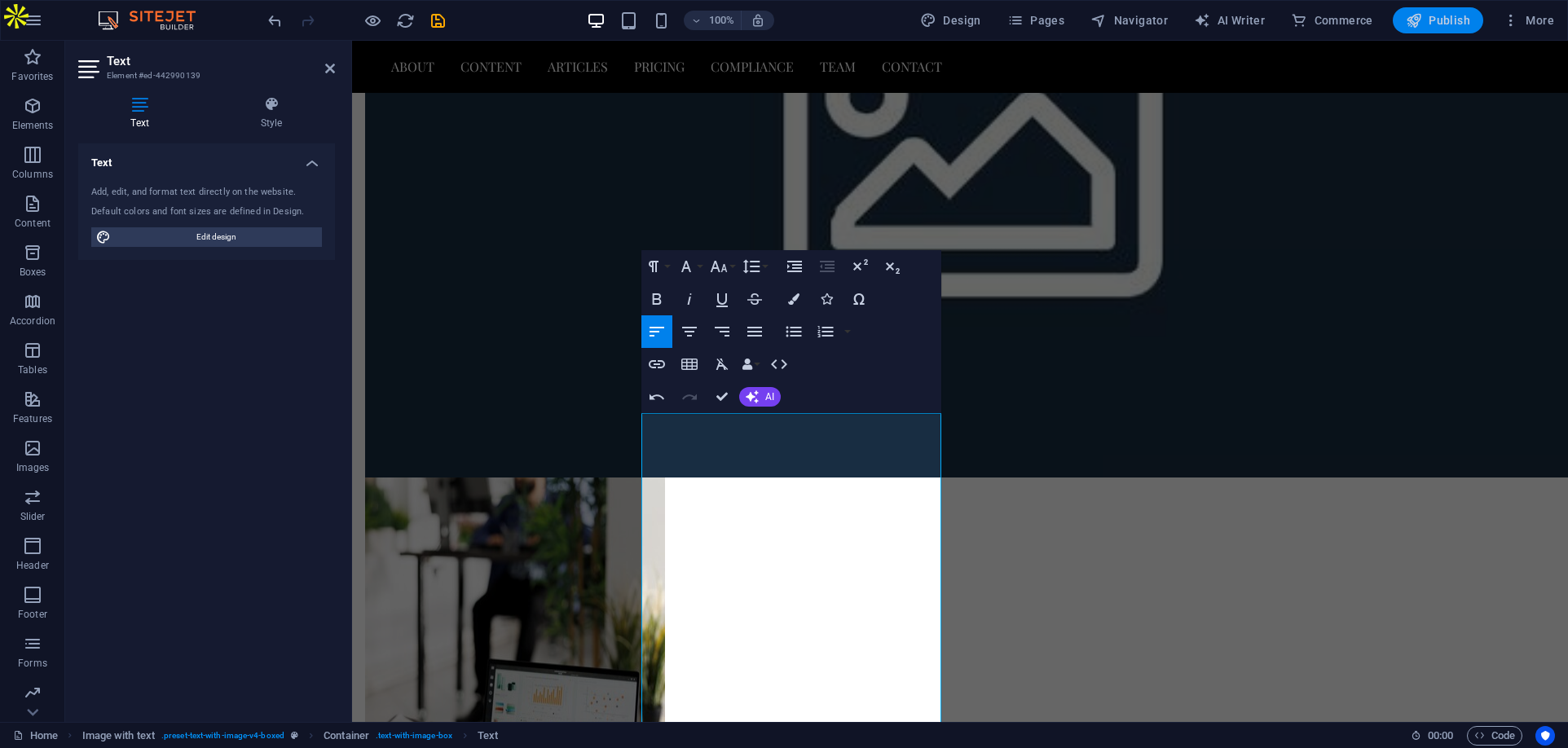
click at [1442, 20] on span "Publish" at bounding box center [1438, 20] width 65 height 16
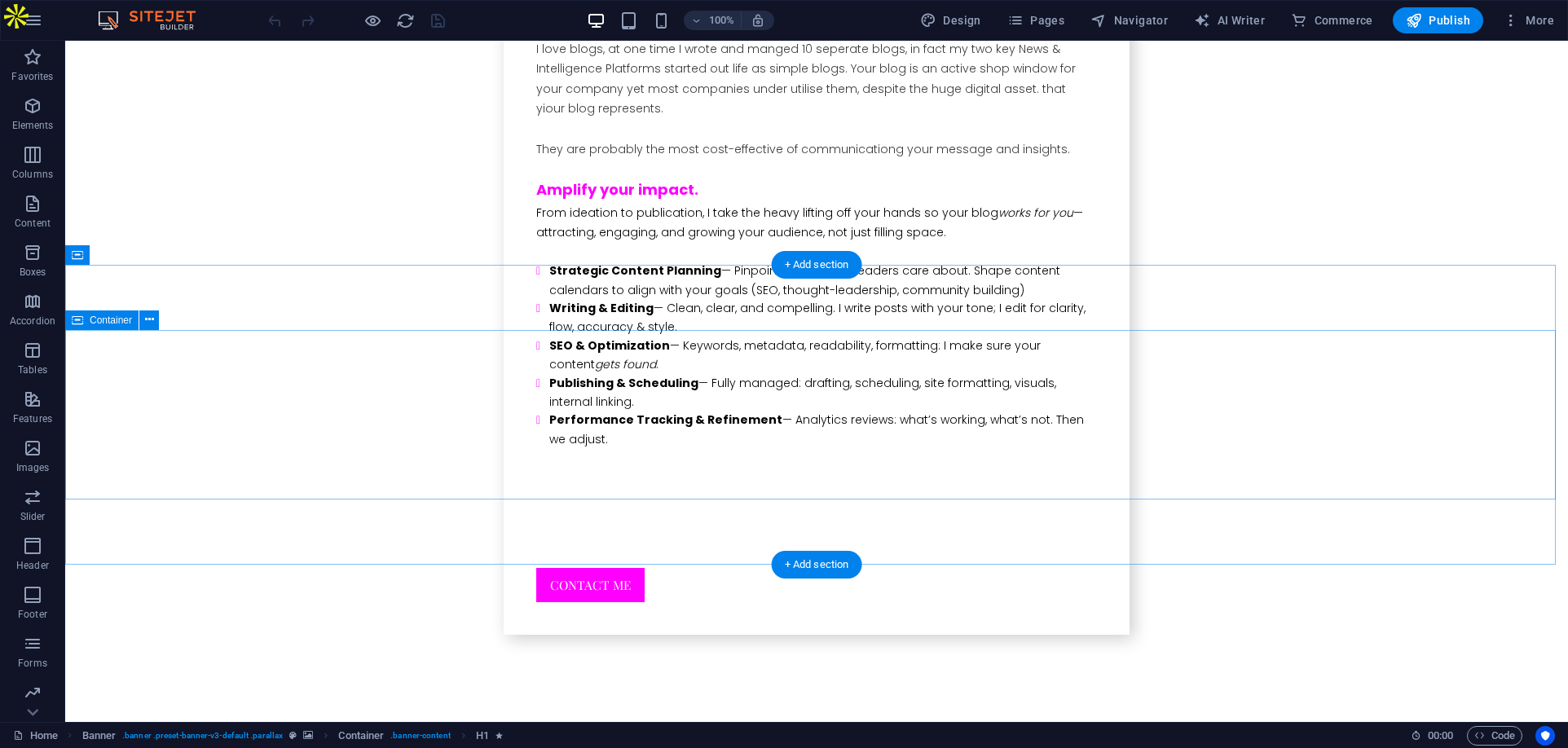
scroll to position [6602, 0]
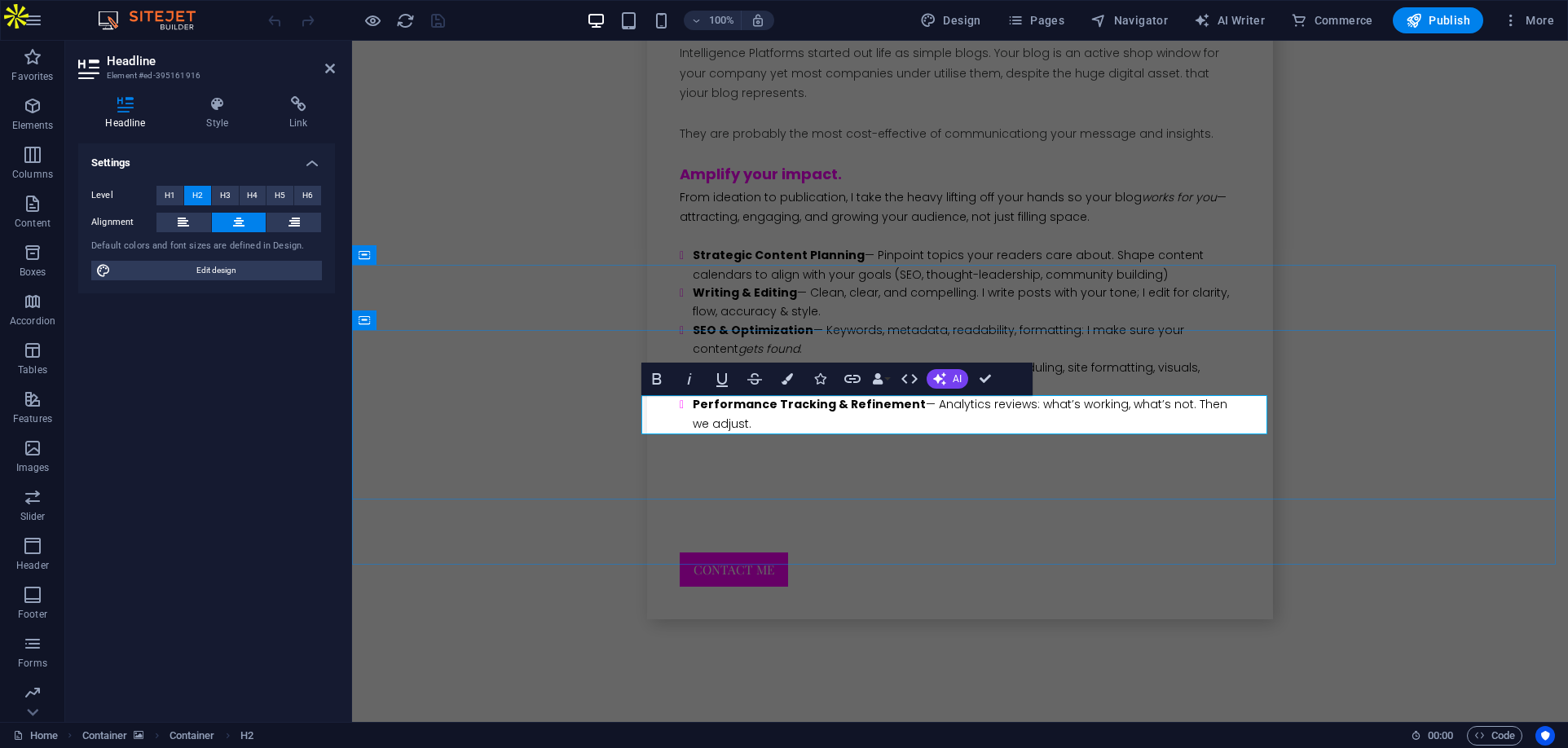
drag, startPoint x: 801, startPoint y: 416, endPoint x: 1150, endPoint y: 410, distance: 349.1
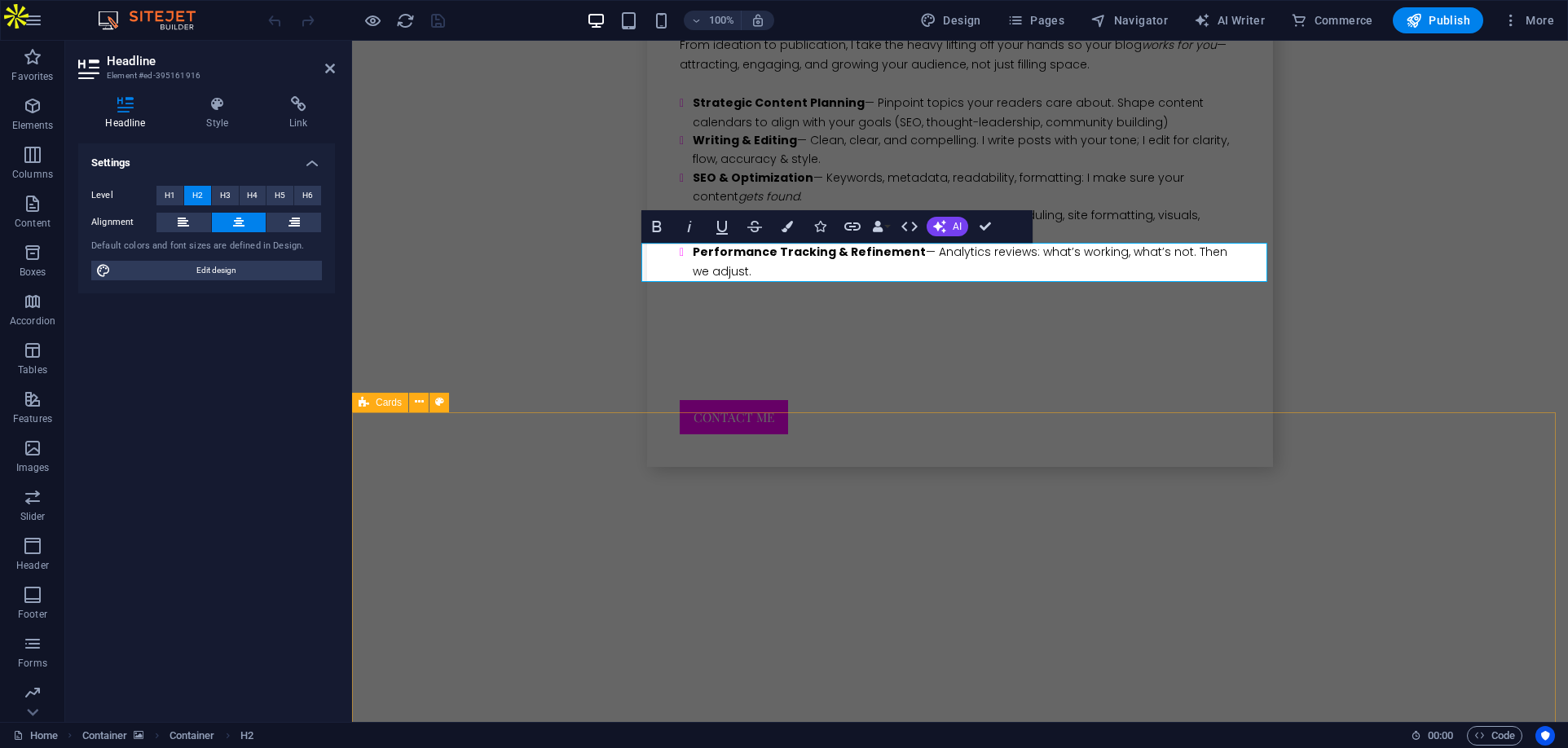
scroll to position [6764, 0]
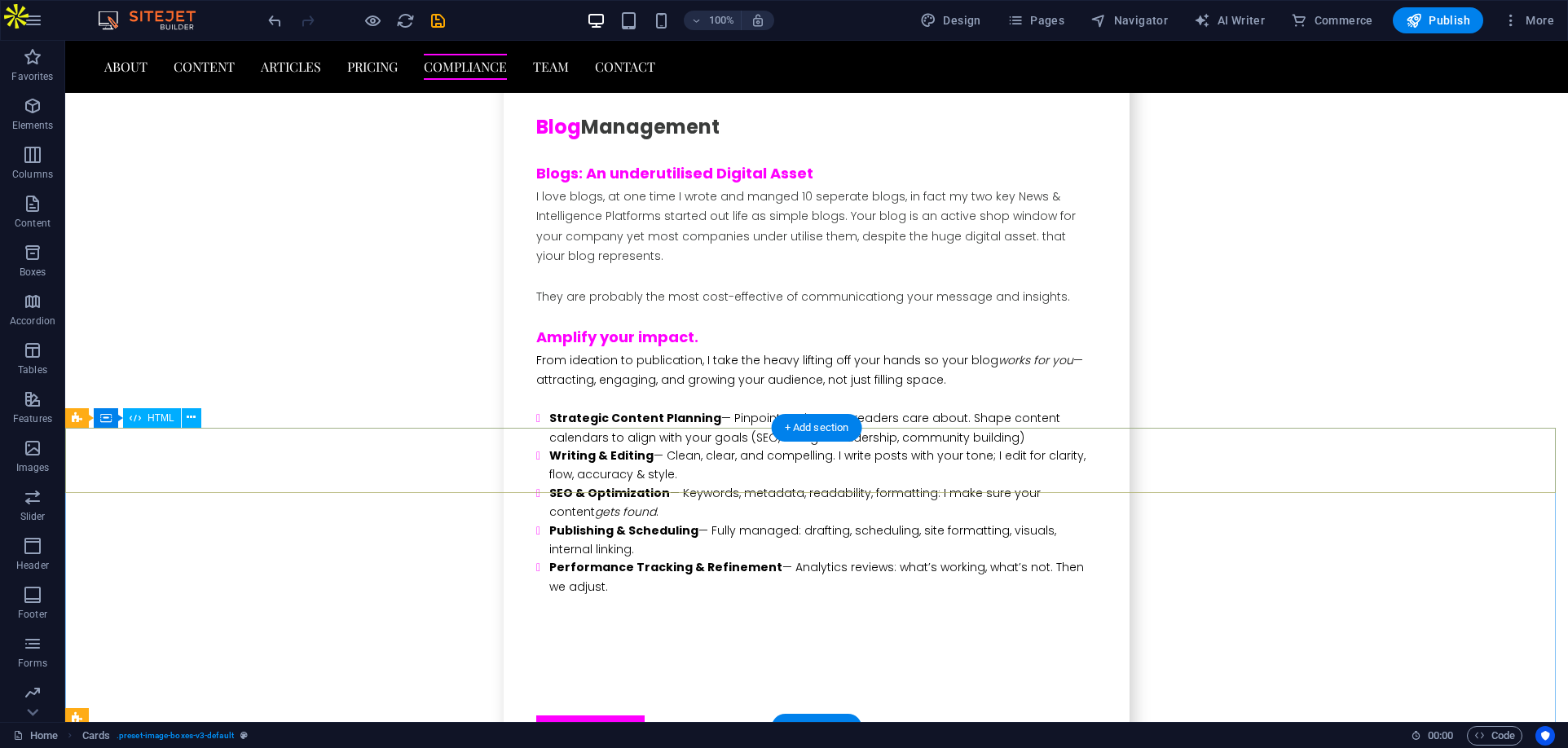
scroll to position [6358, 0]
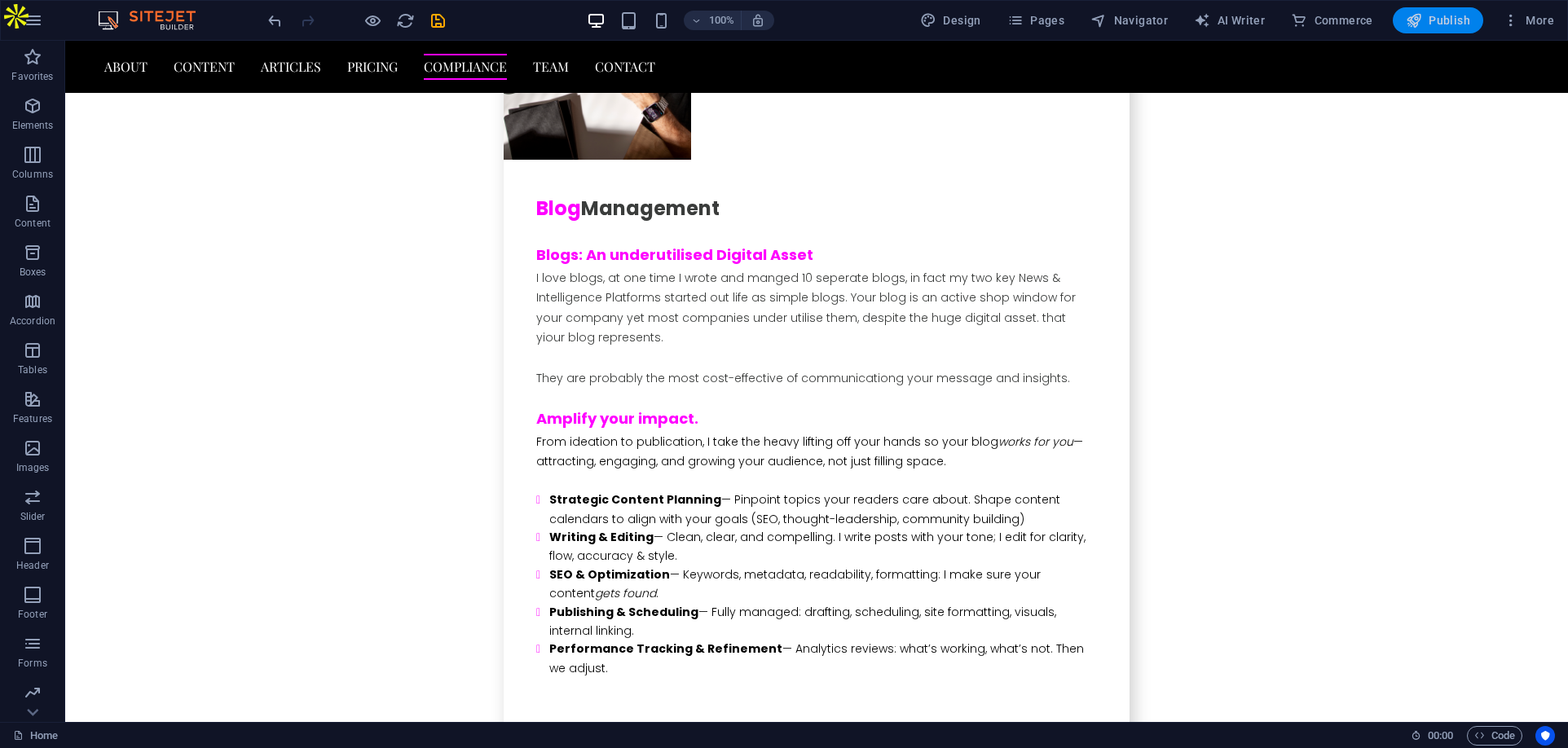
click at [1446, 16] on span "Publish" at bounding box center [1438, 20] width 65 height 16
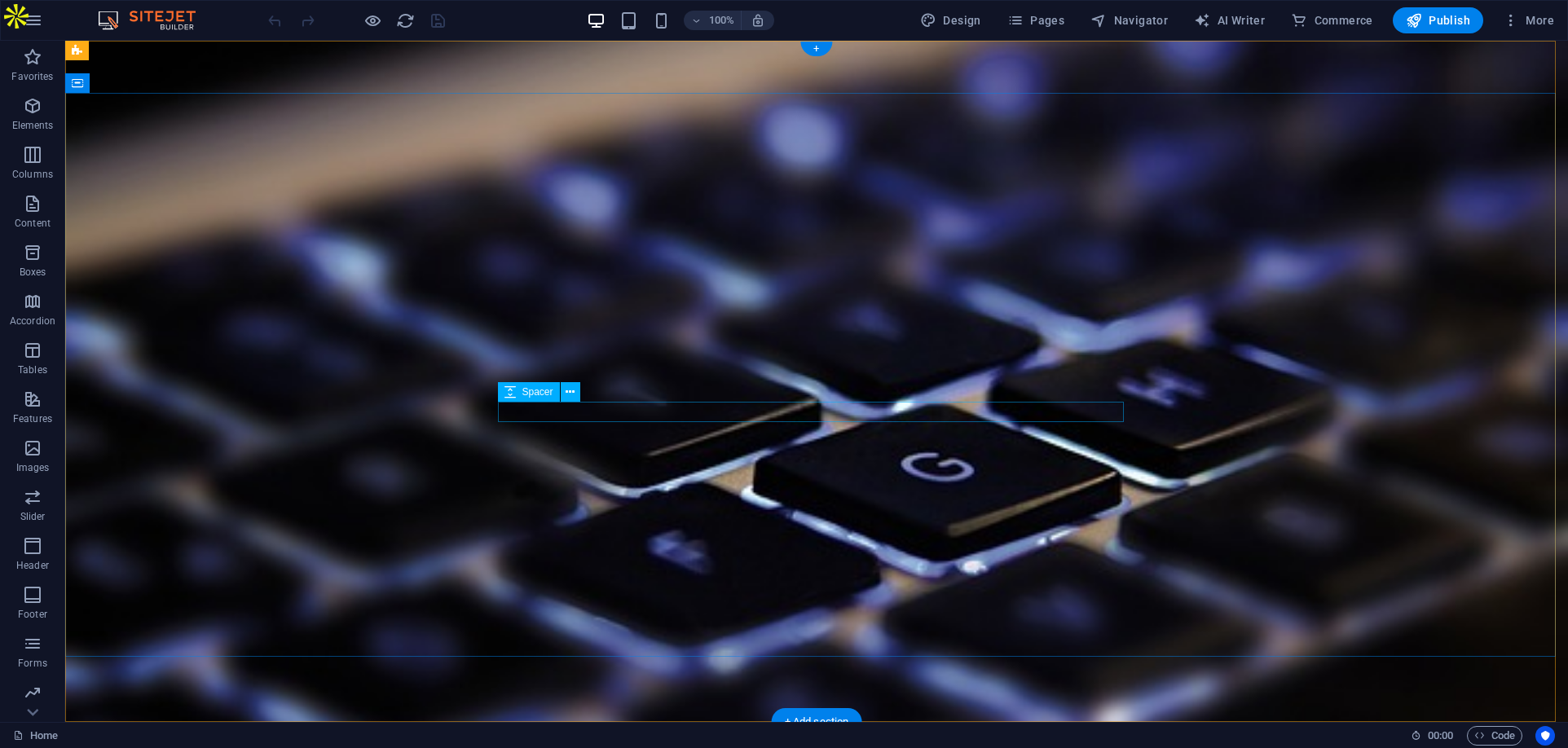
select select "px"
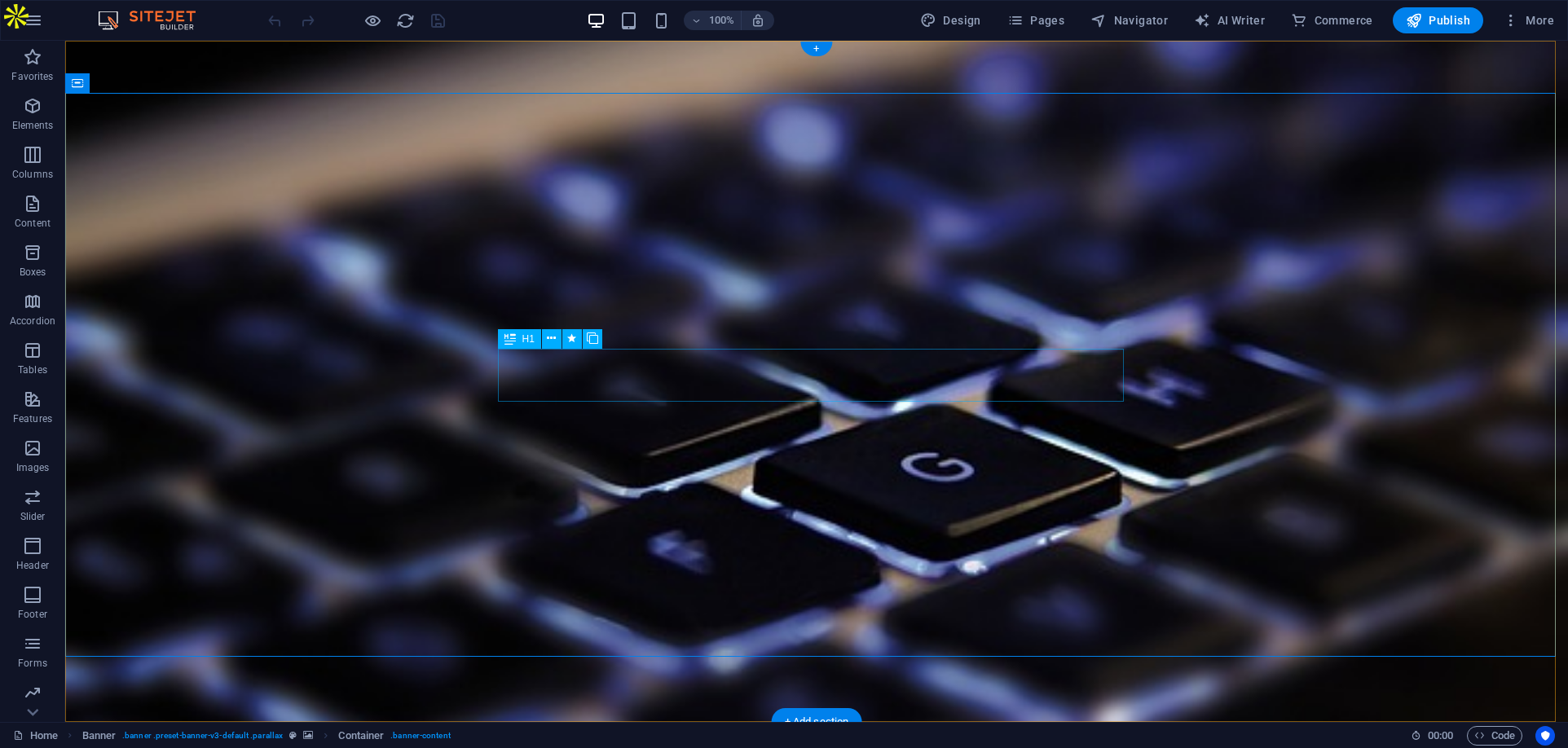
click at [551, 335] on icon at bounding box center [551, 339] width 9 height 17
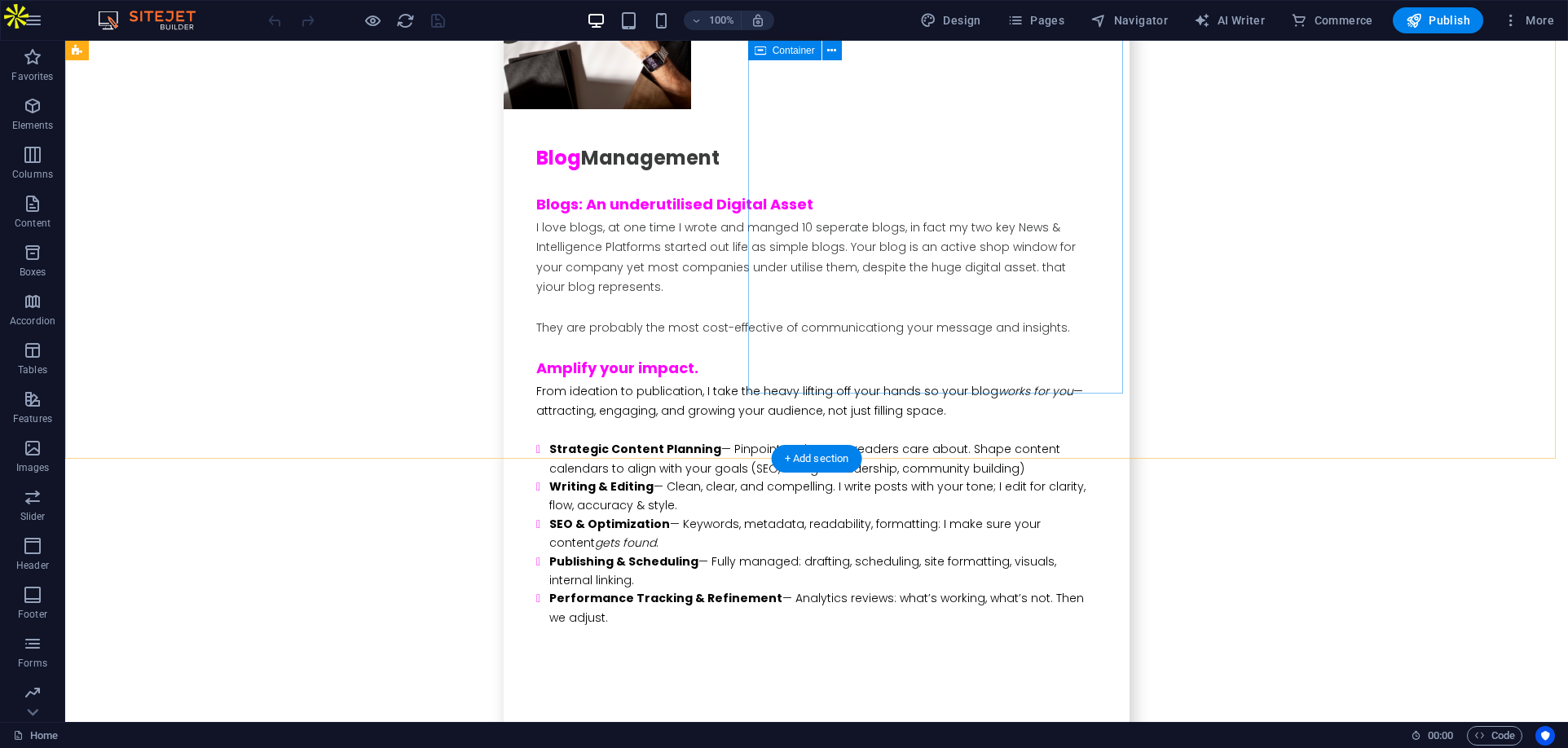
scroll to position [6438, 0]
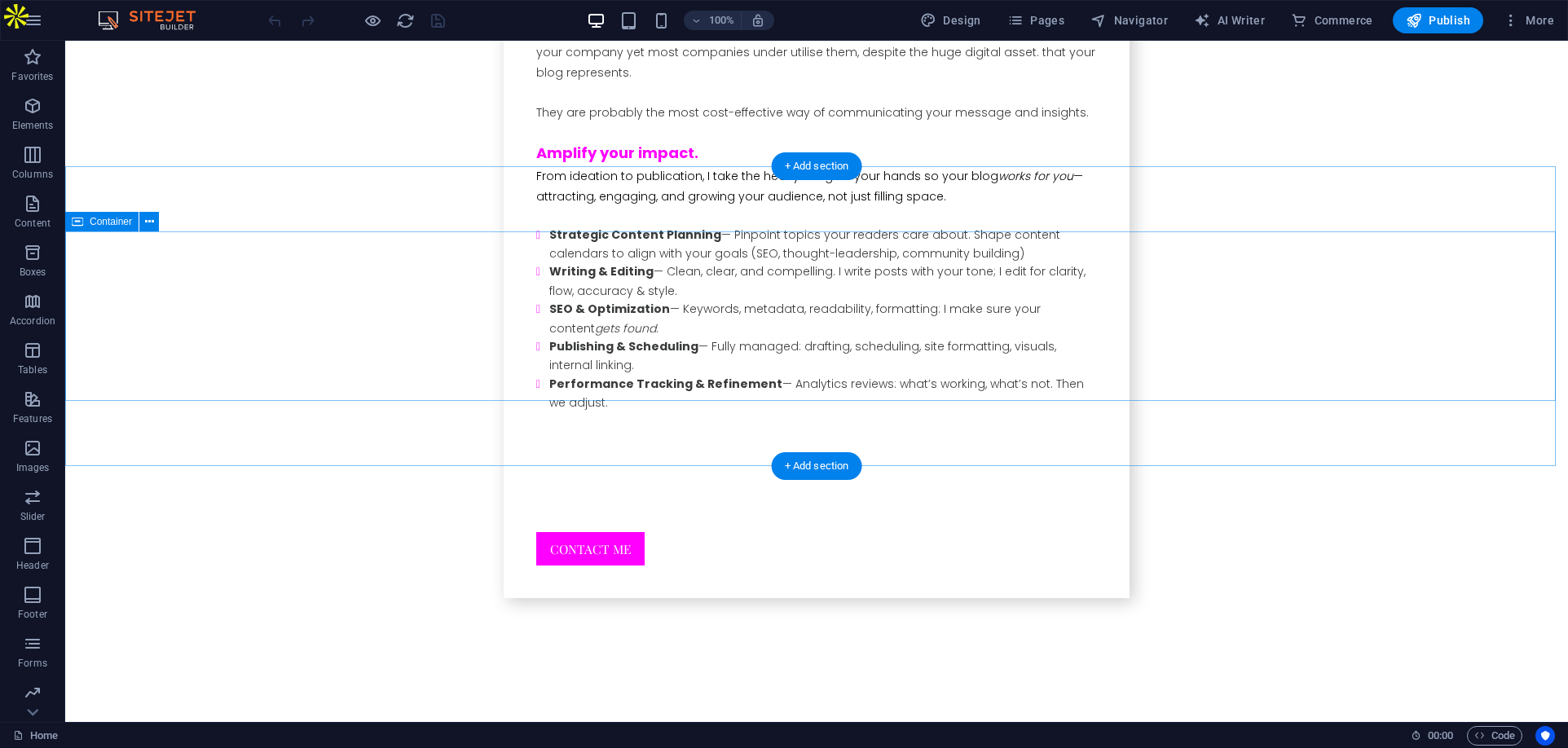
scroll to position [6764, 0]
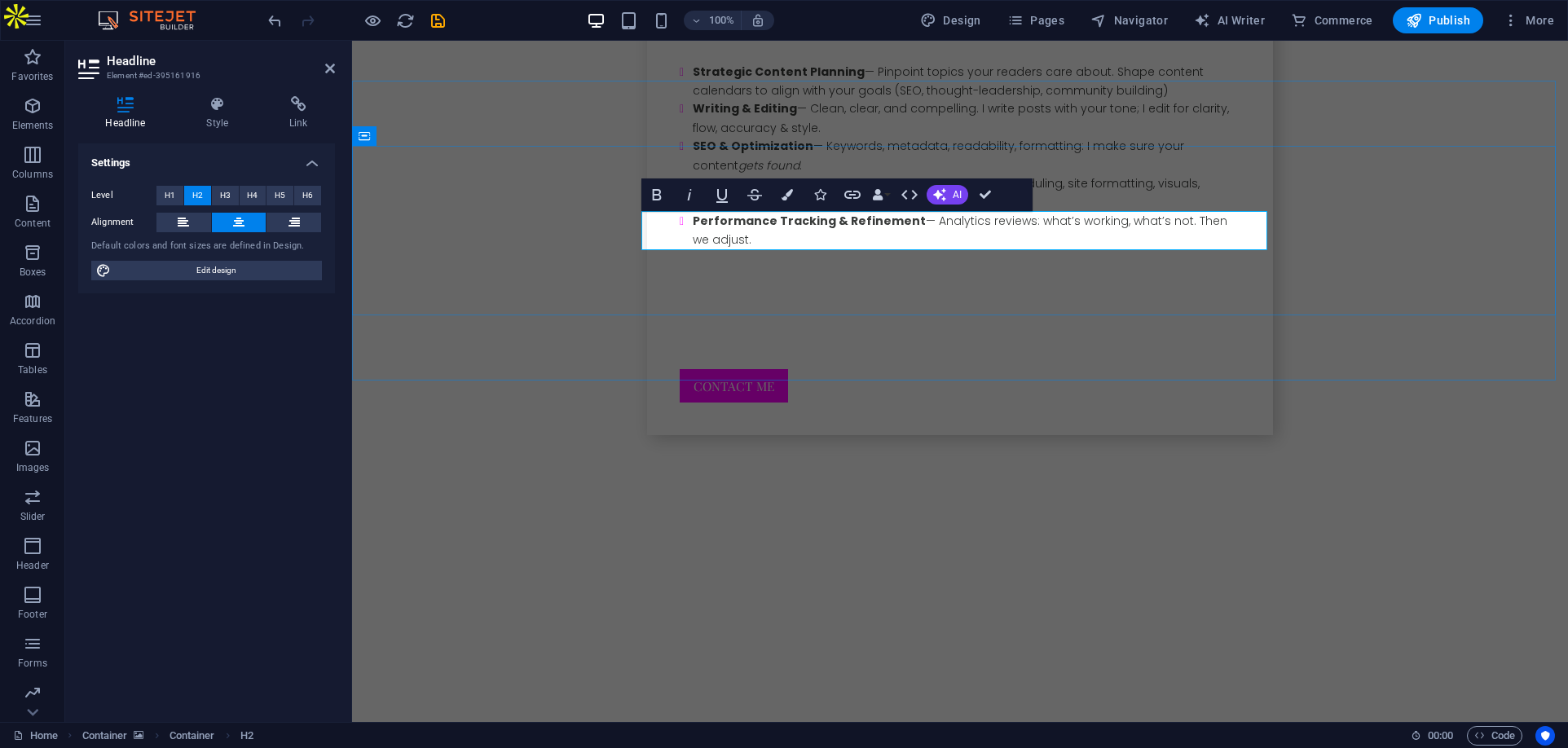
drag, startPoint x: 903, startPoint y: 241, endPoint x: 814, endPoint y: 230, distance: 89.7
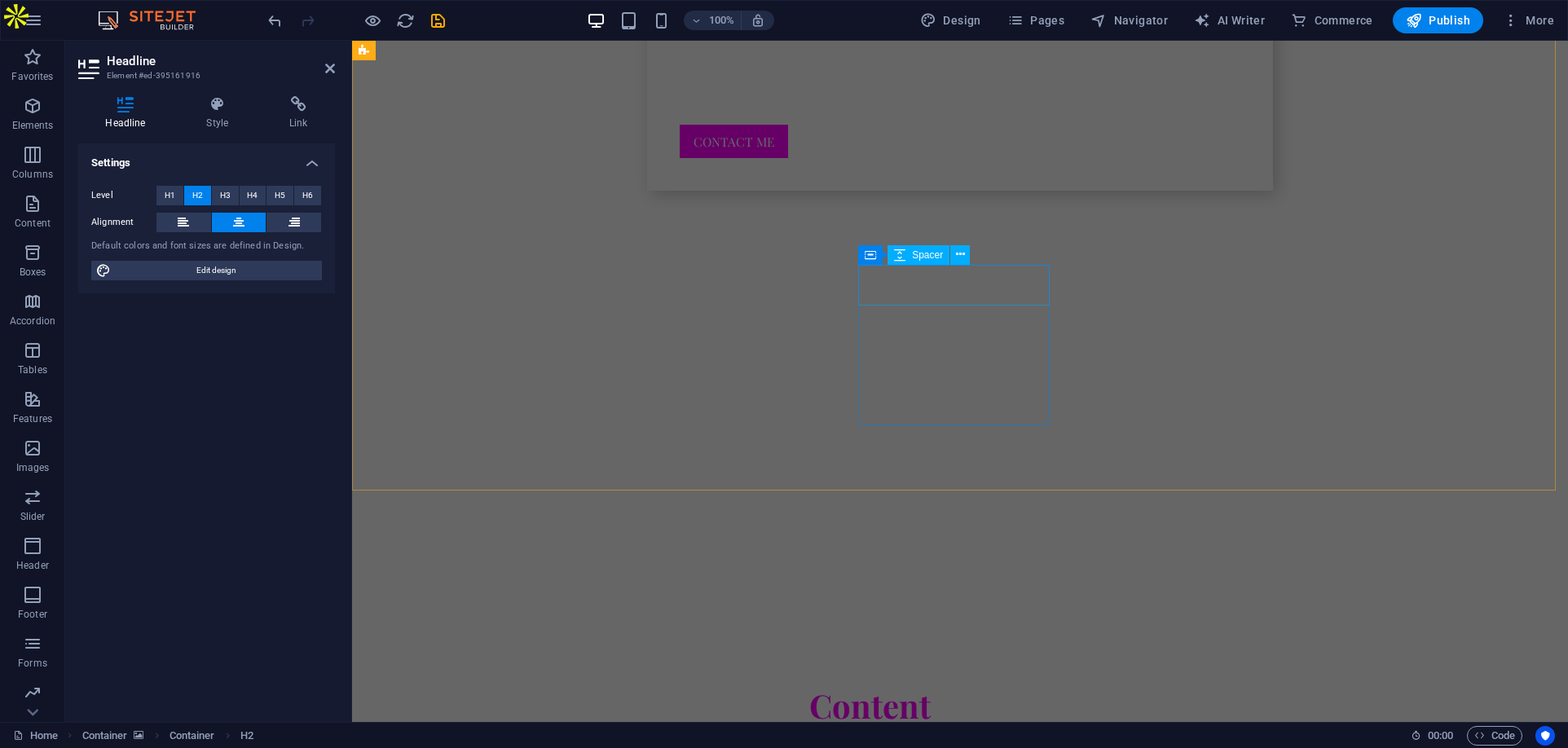
scroll to position [7254, 0]
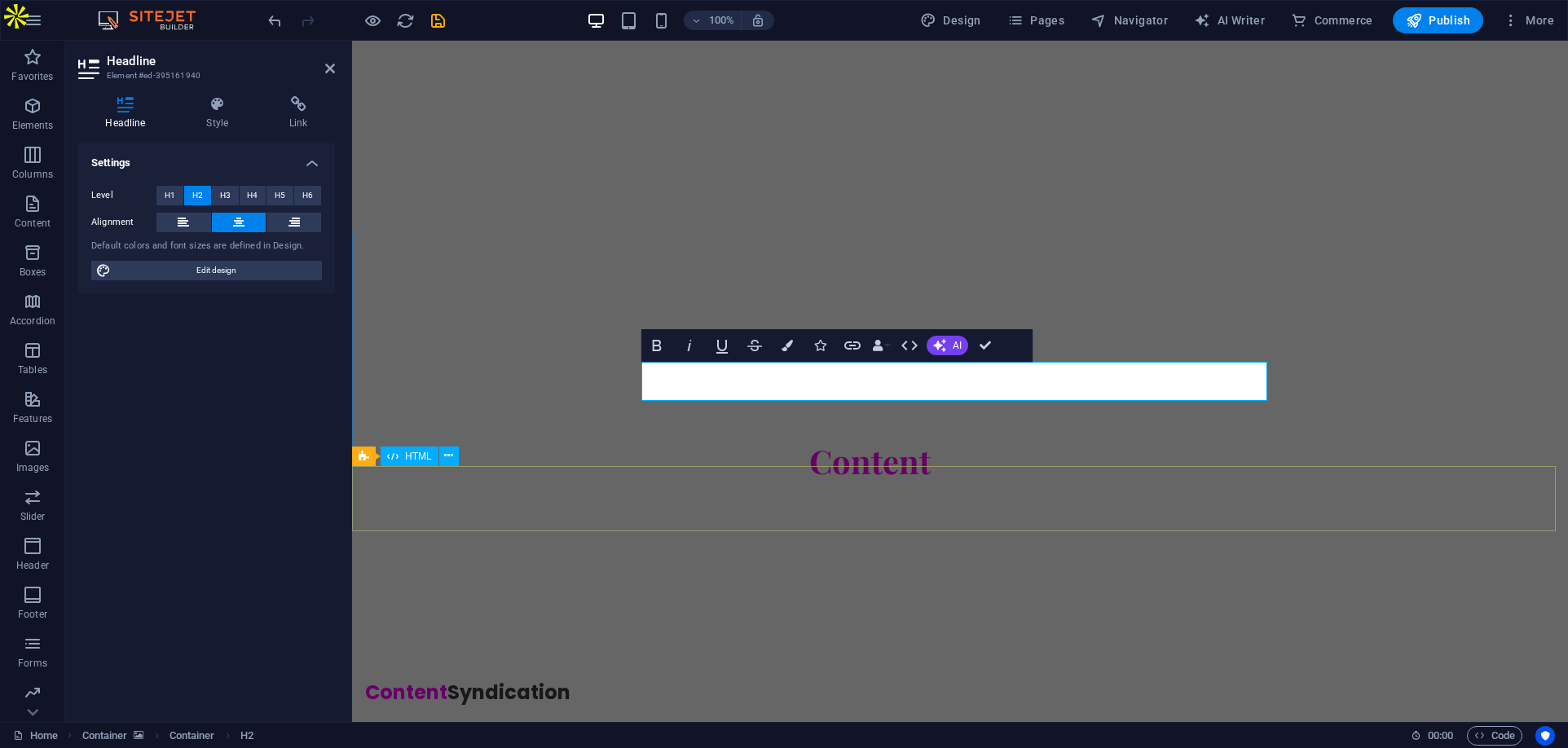
scroll to position [7393, 0]
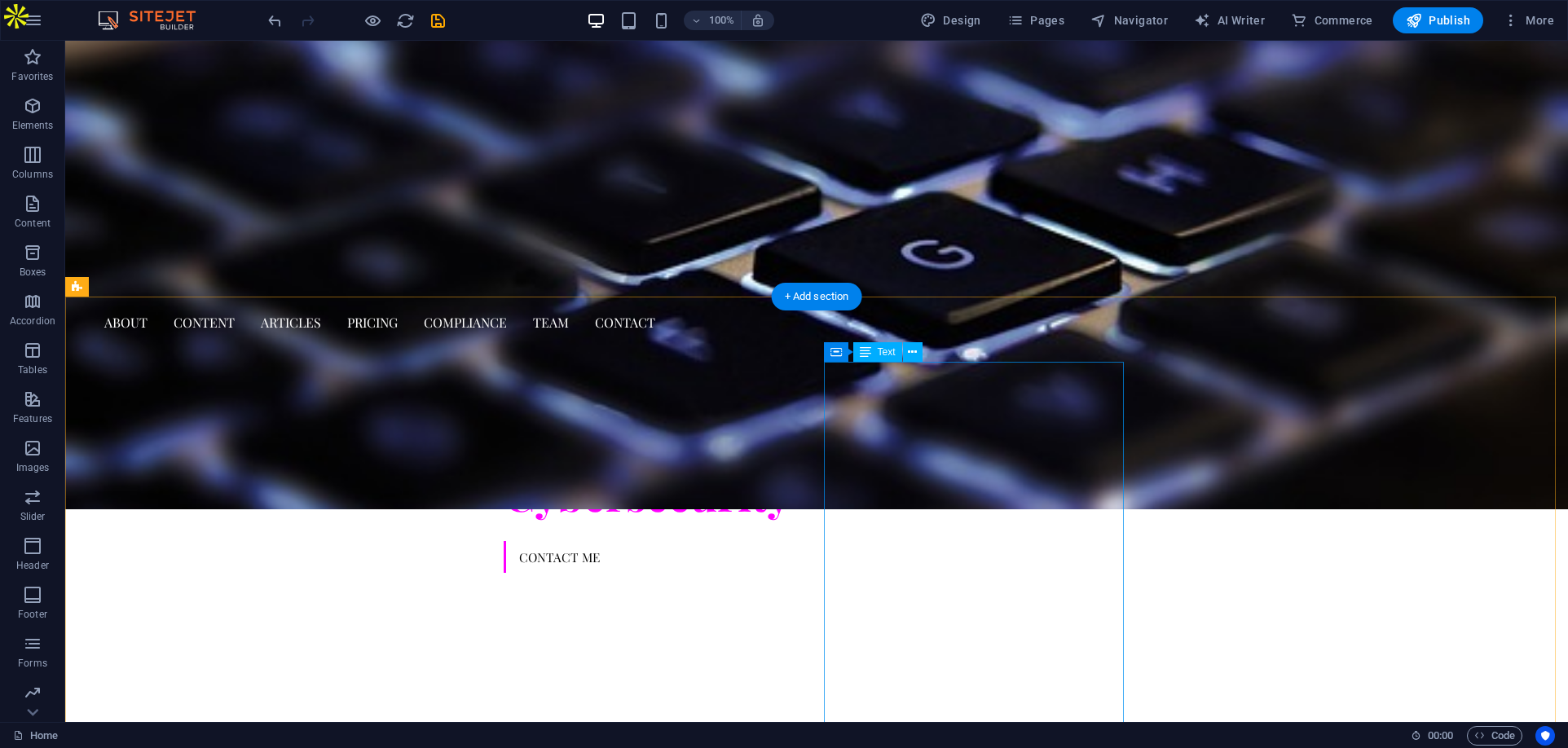
scroll to position [465, 0]
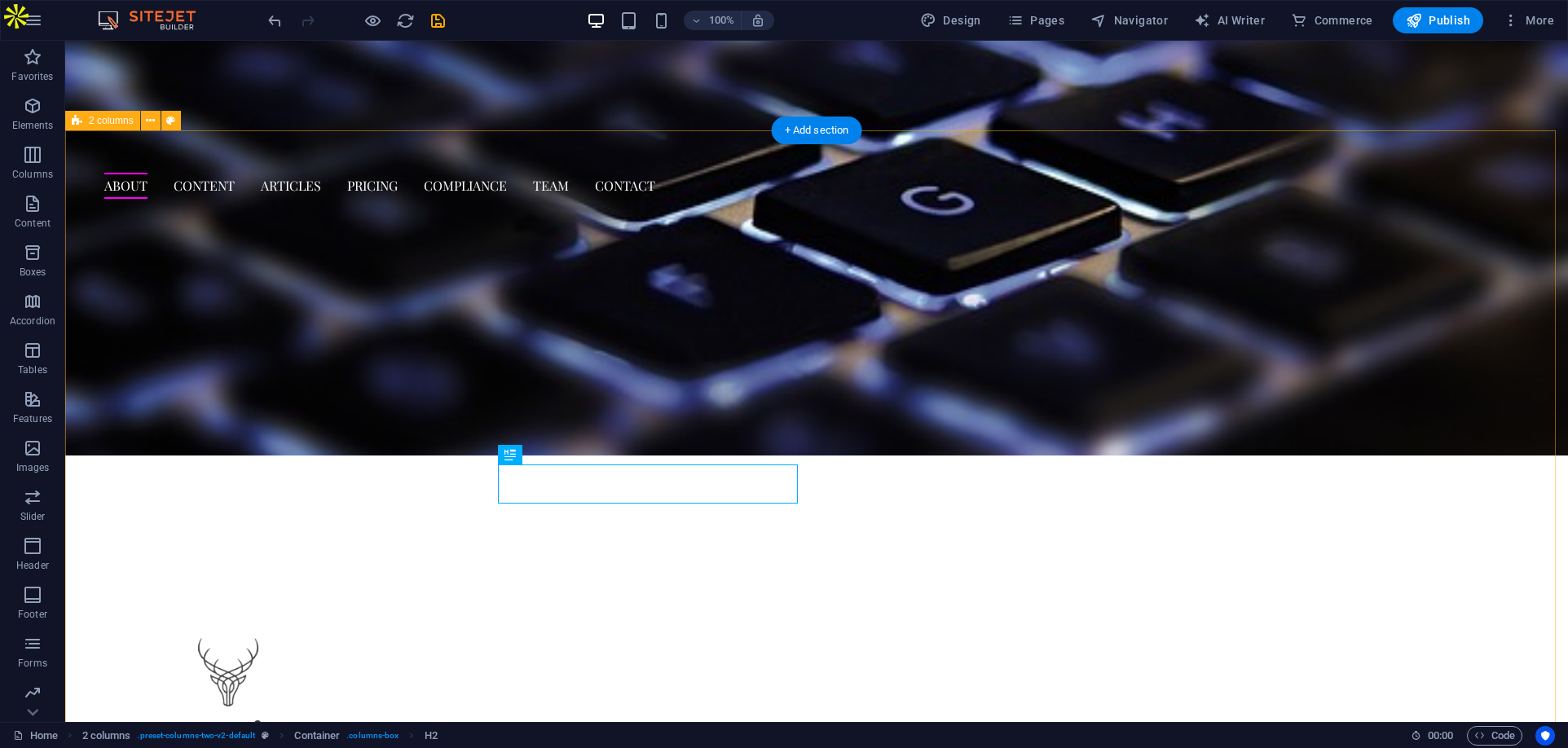
scroll to position [628, 0]
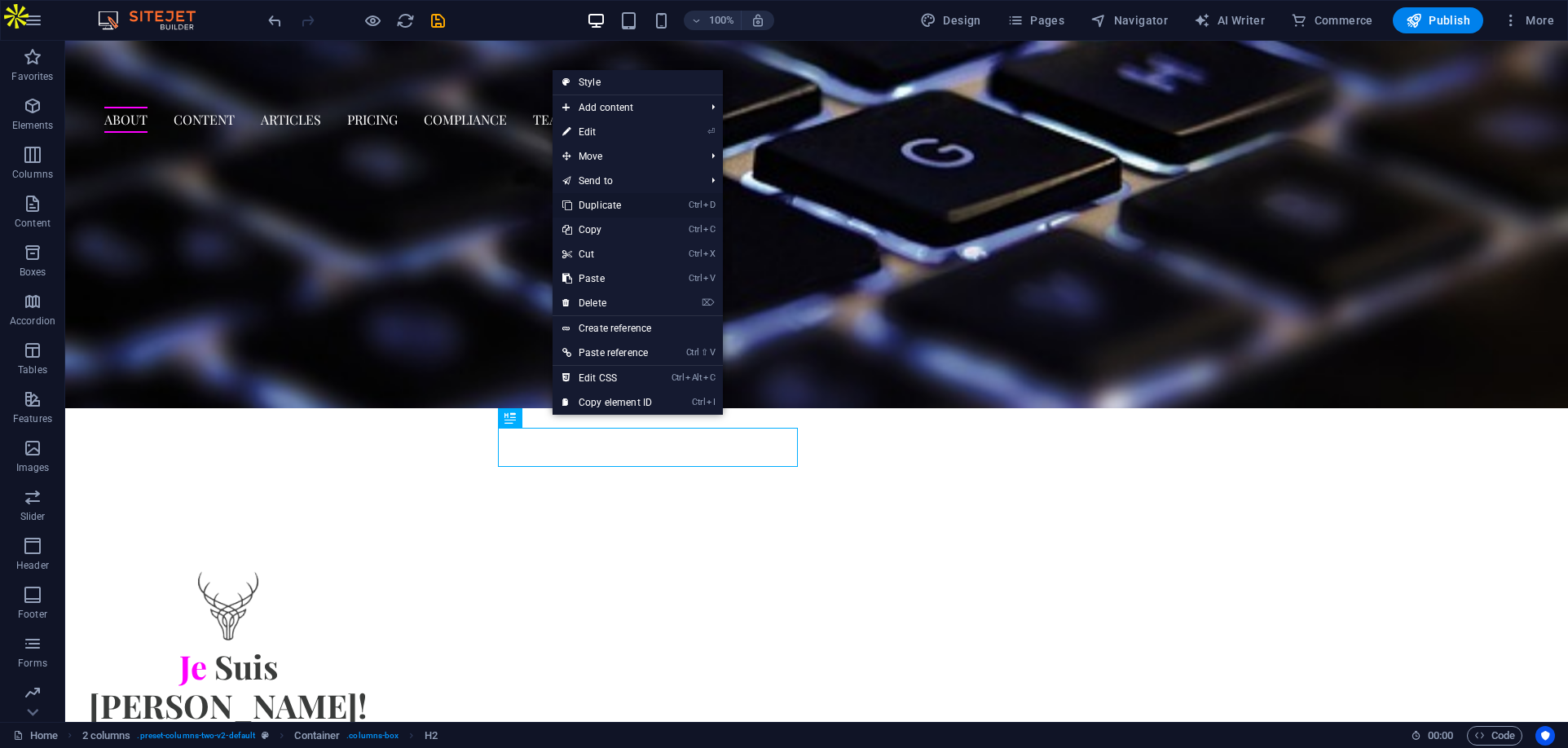
click at [618, 204] on link "Ctrl D Duplicate" at bounding box center [607, 205] width 109 height 25
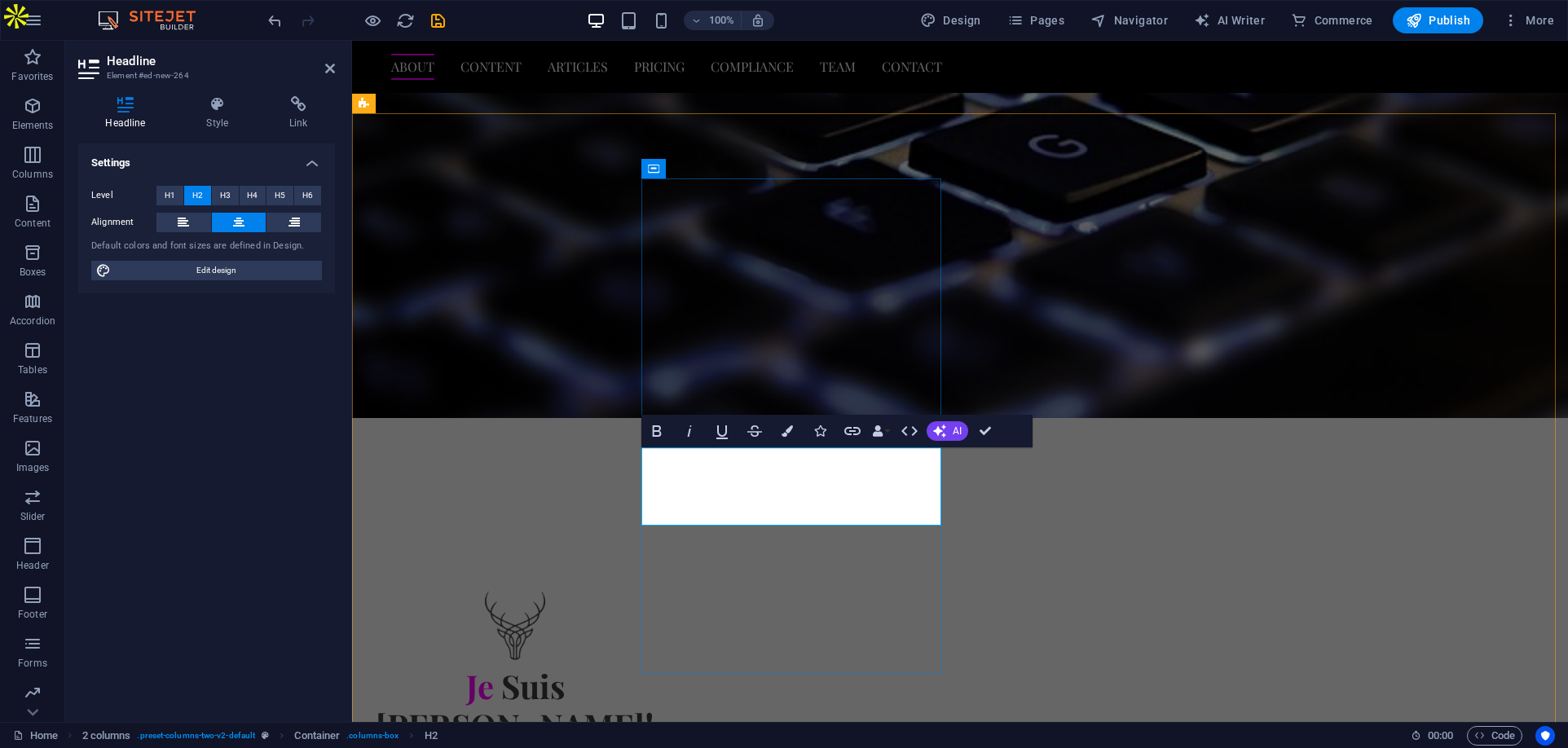
scroll to position [589, 0]
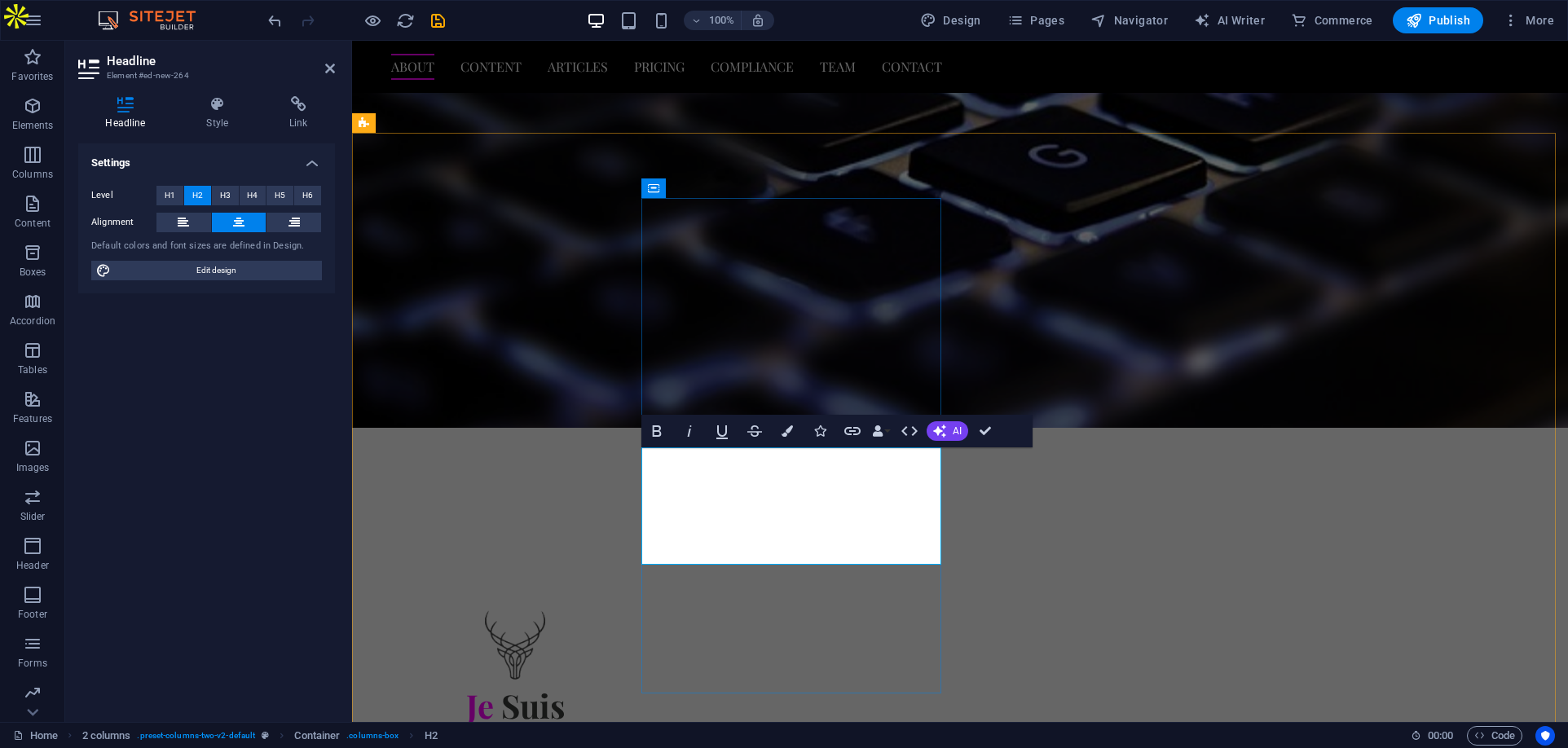
drag, startPoint x: 921, startPoint y: 551, endPoint x: 648, endPoint y: 474, distance: 283.7
click at [252, 196] on span "H4" at bounding box center [252, 195] width 10 height 20
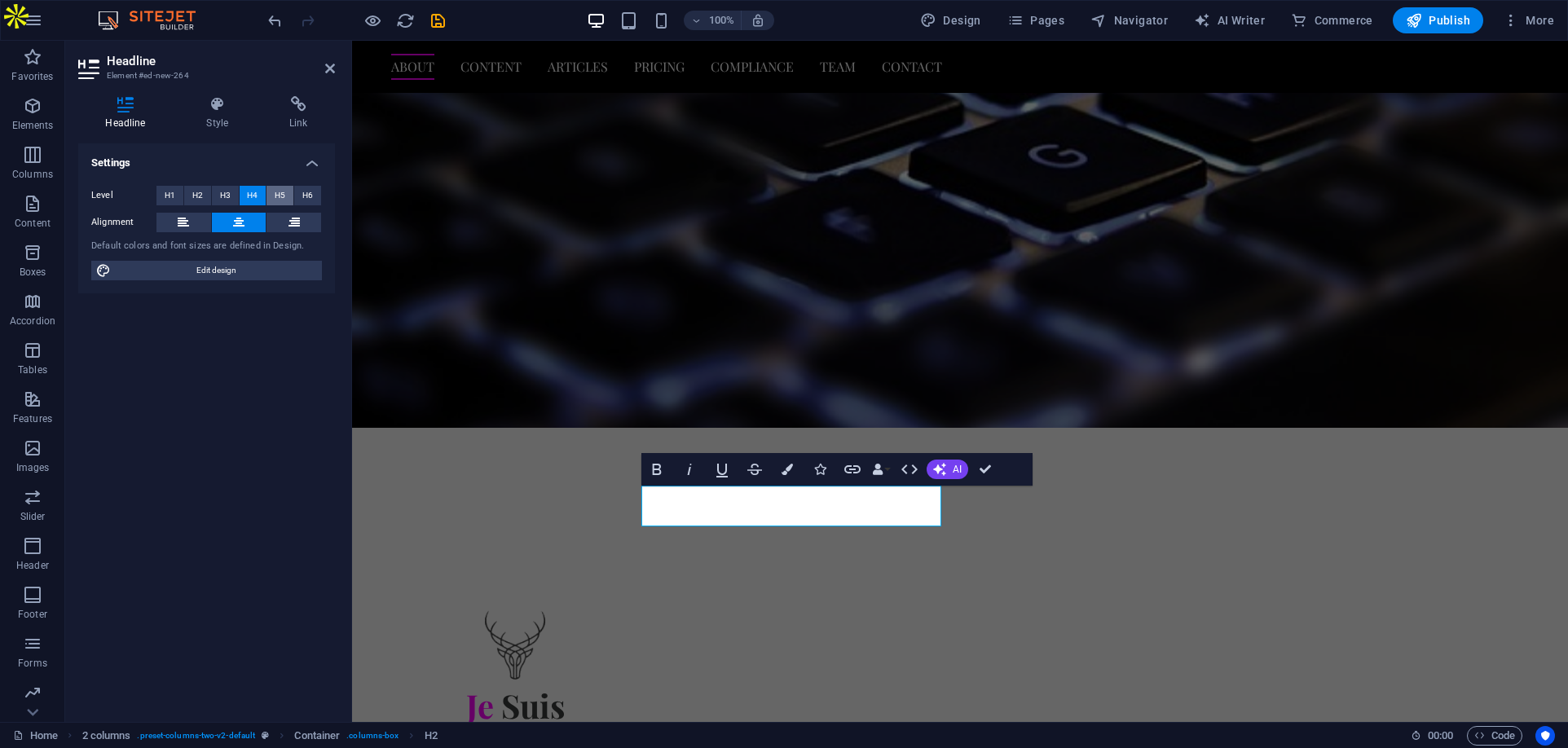
click at [273, 196] on button "H5" at bounding box center [280, 195] width 27 height 20
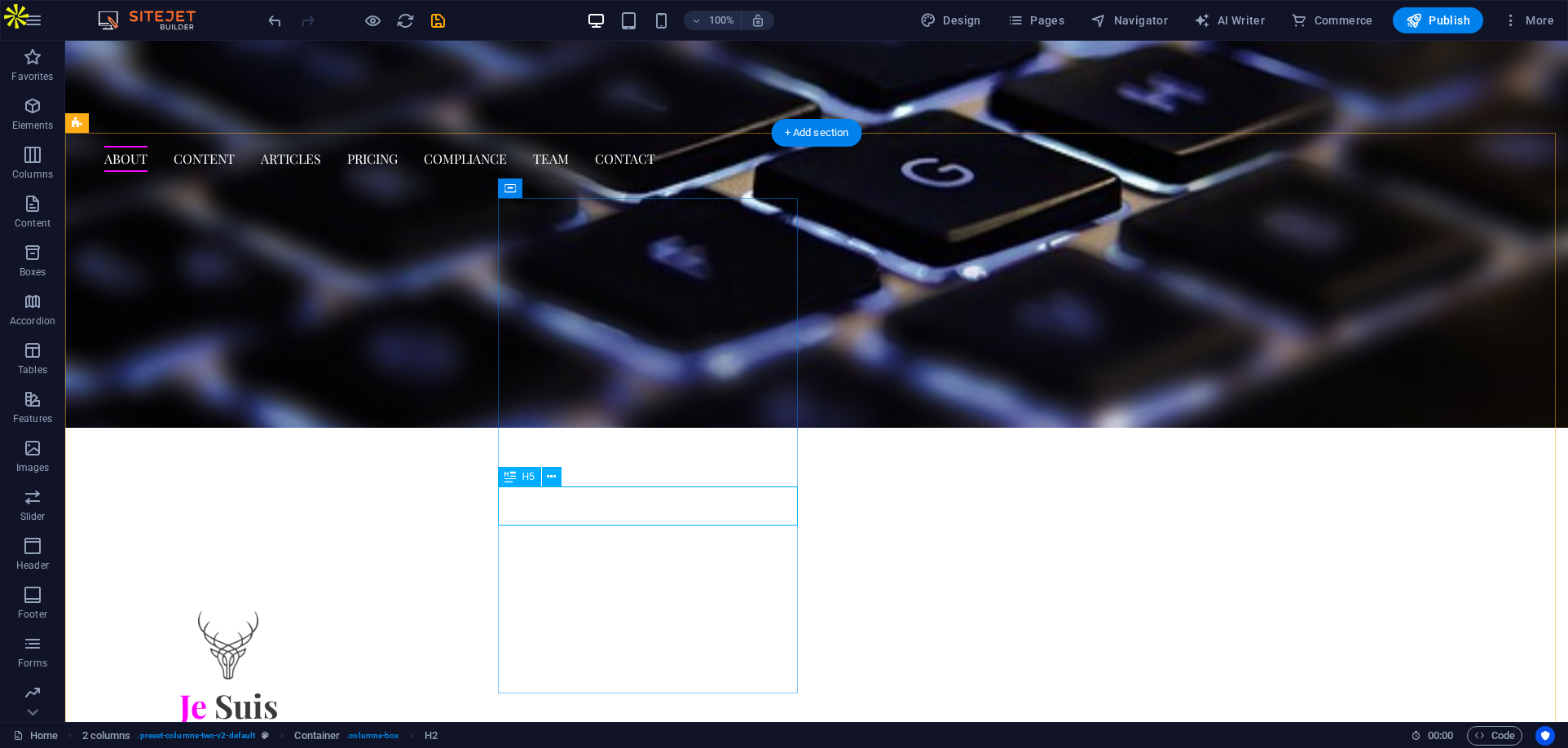
drag, startPoint x: 620, startPoint y: 510, endPoint x: 613, endPoint y: 528, distance: 19.3
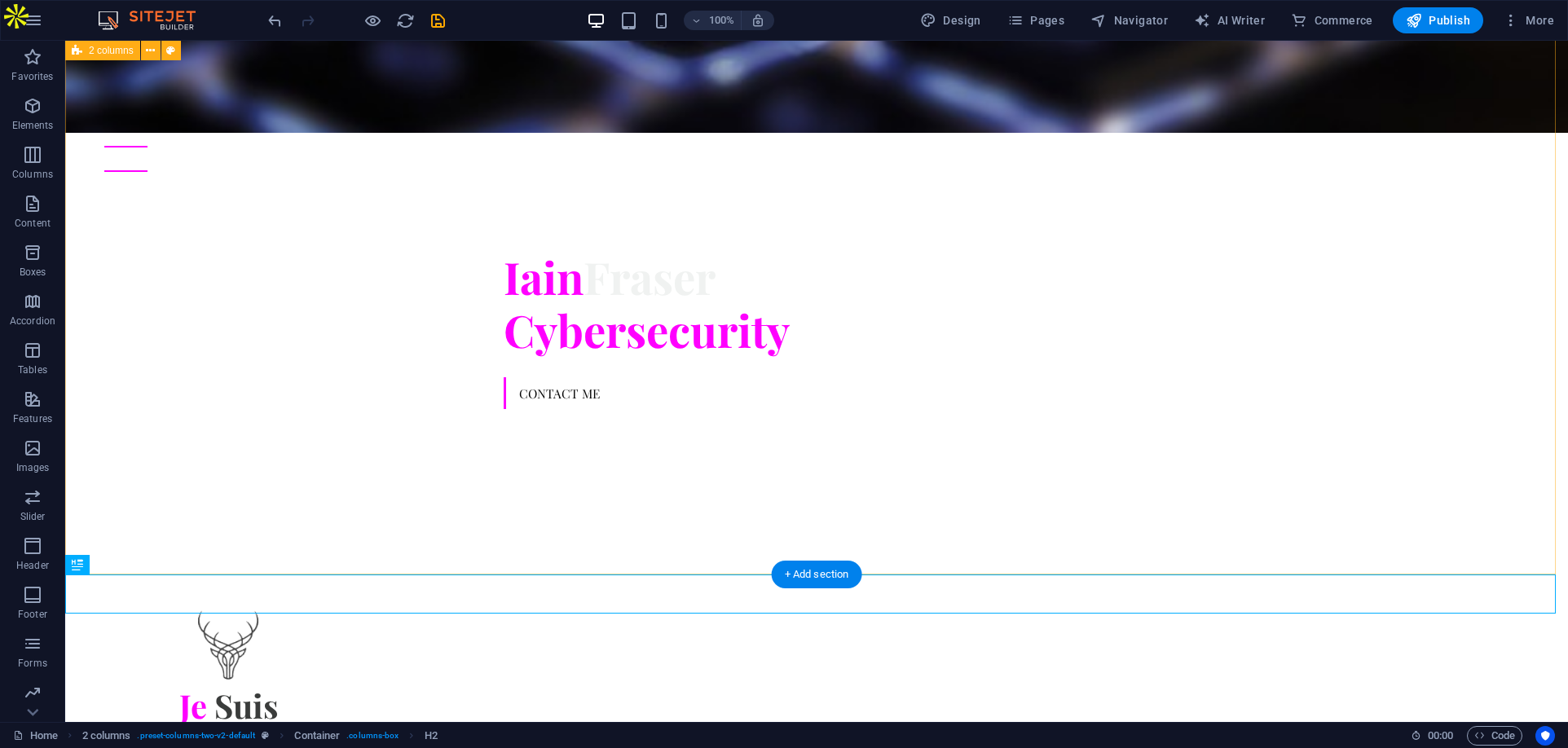
scroll to position [986, 0]
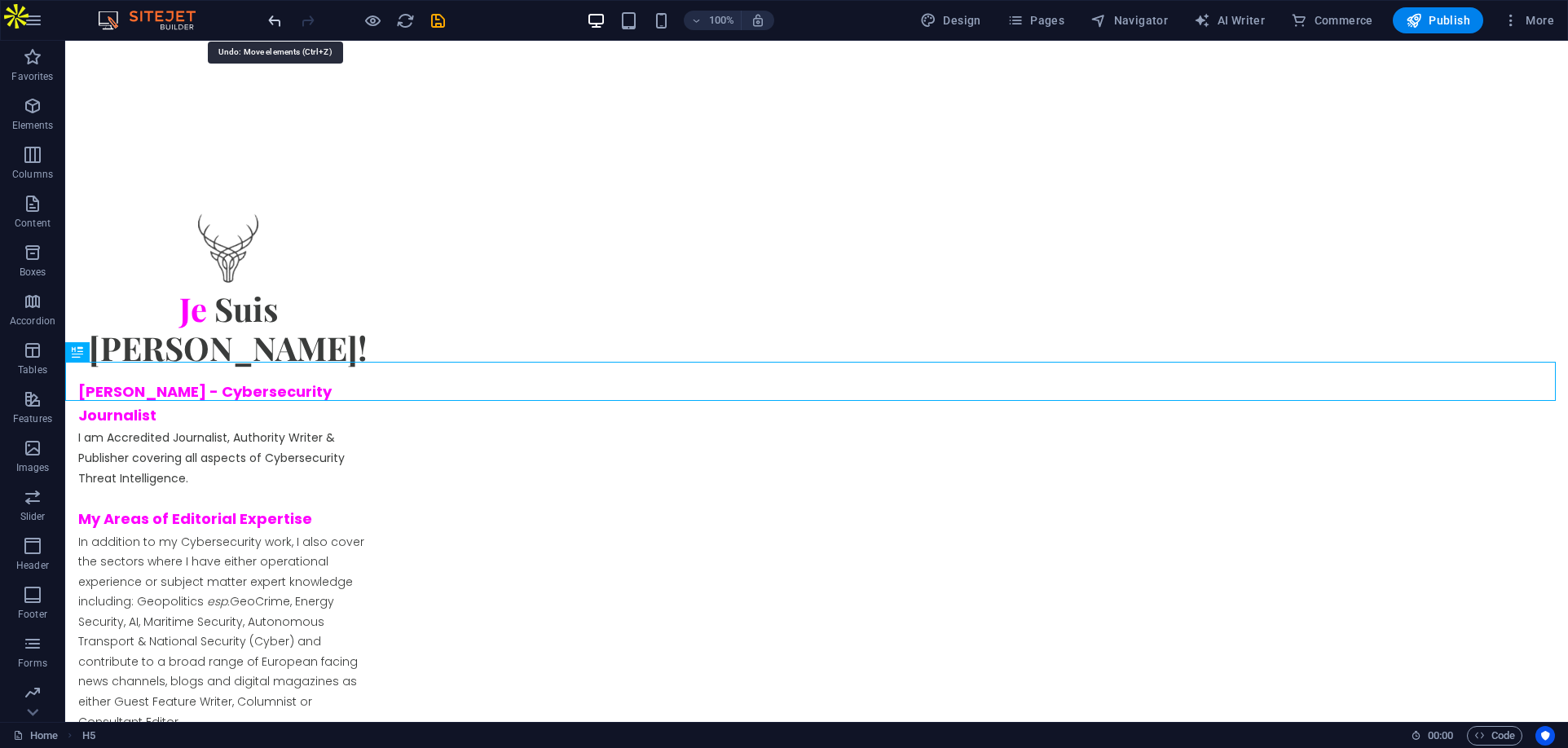
click at [275, 20] on icon "undo" at bounding box center [275, 20] width 19 height 19
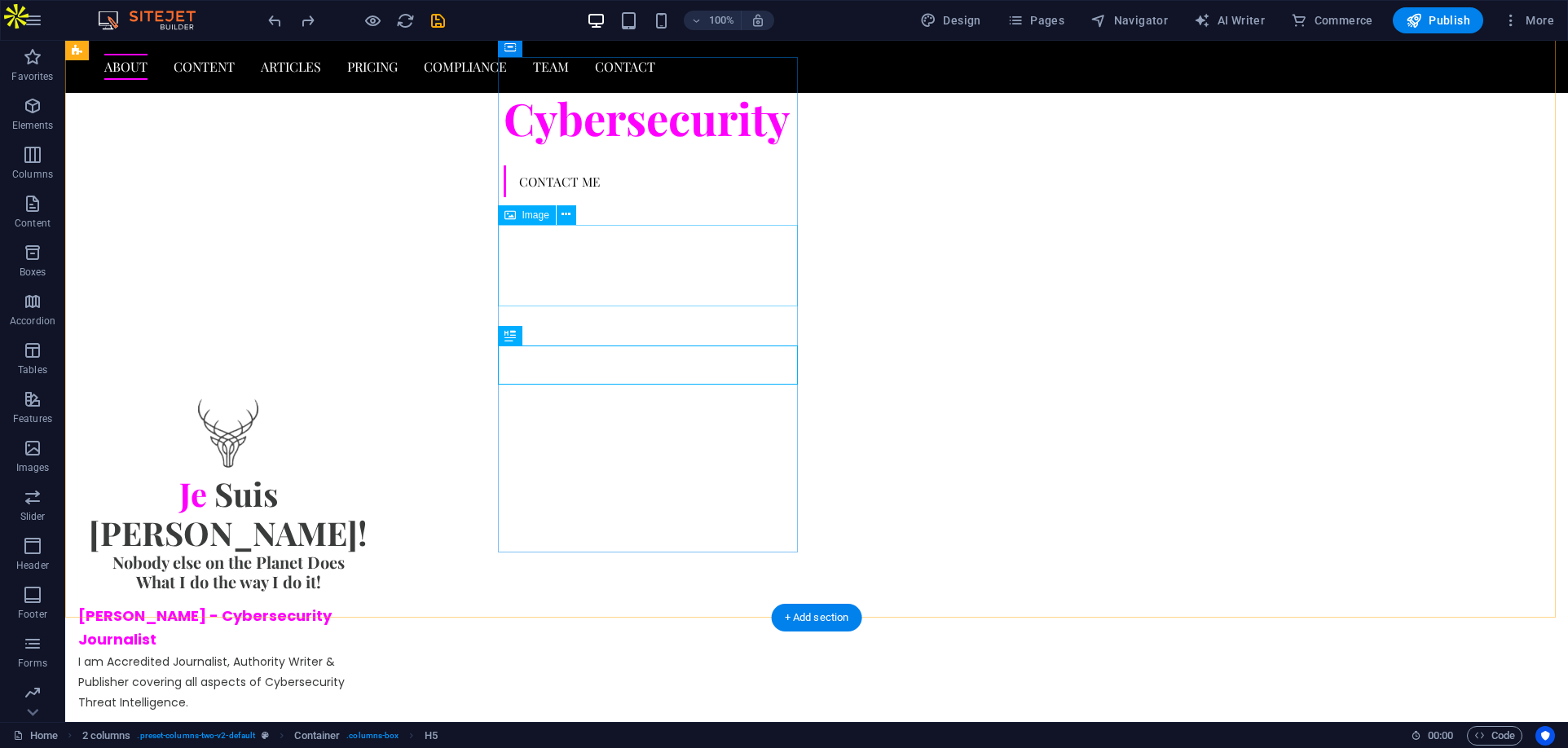
scroll to position [722, 0]
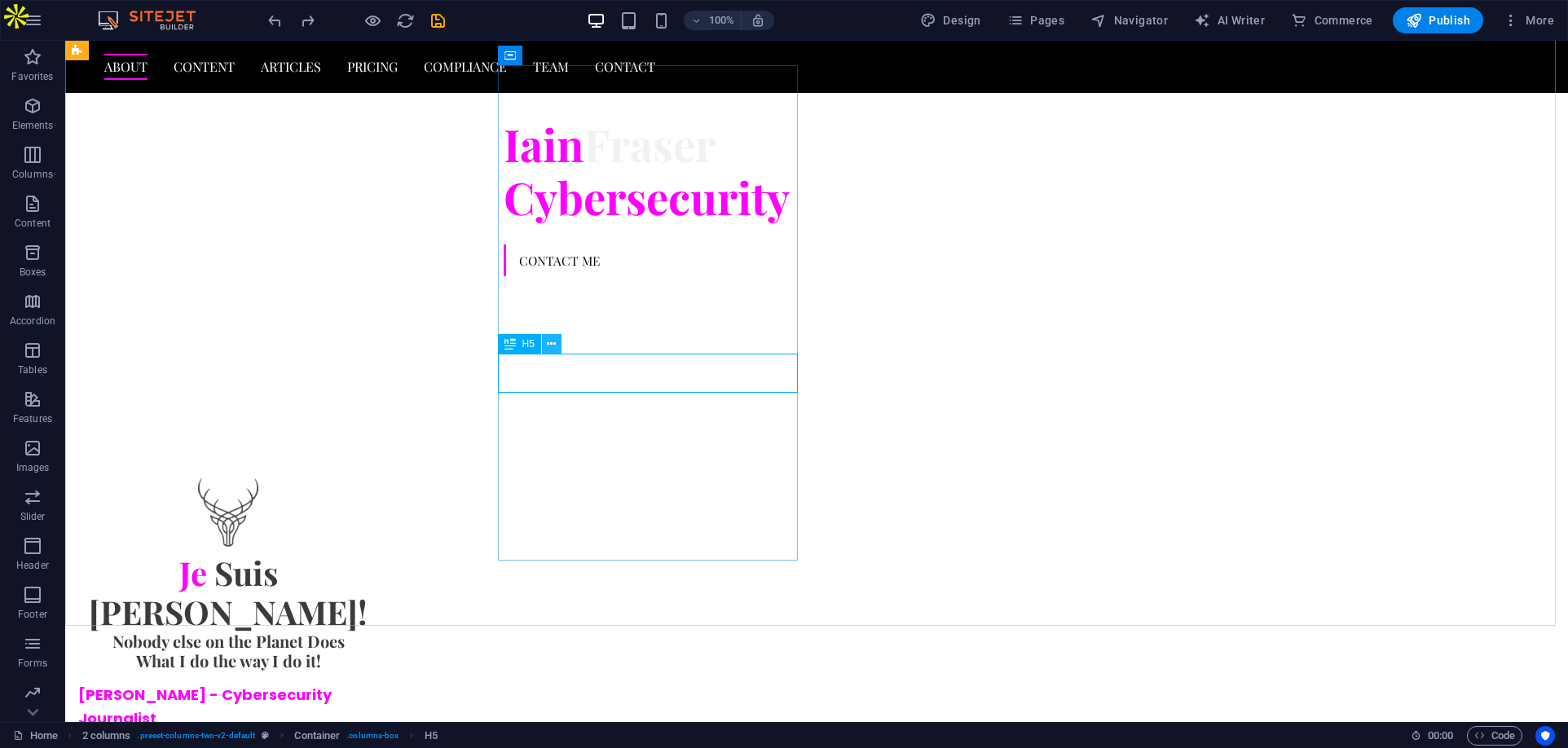
click at [553, 344] on icon at bounding box center [551, 345] width 9 height 17
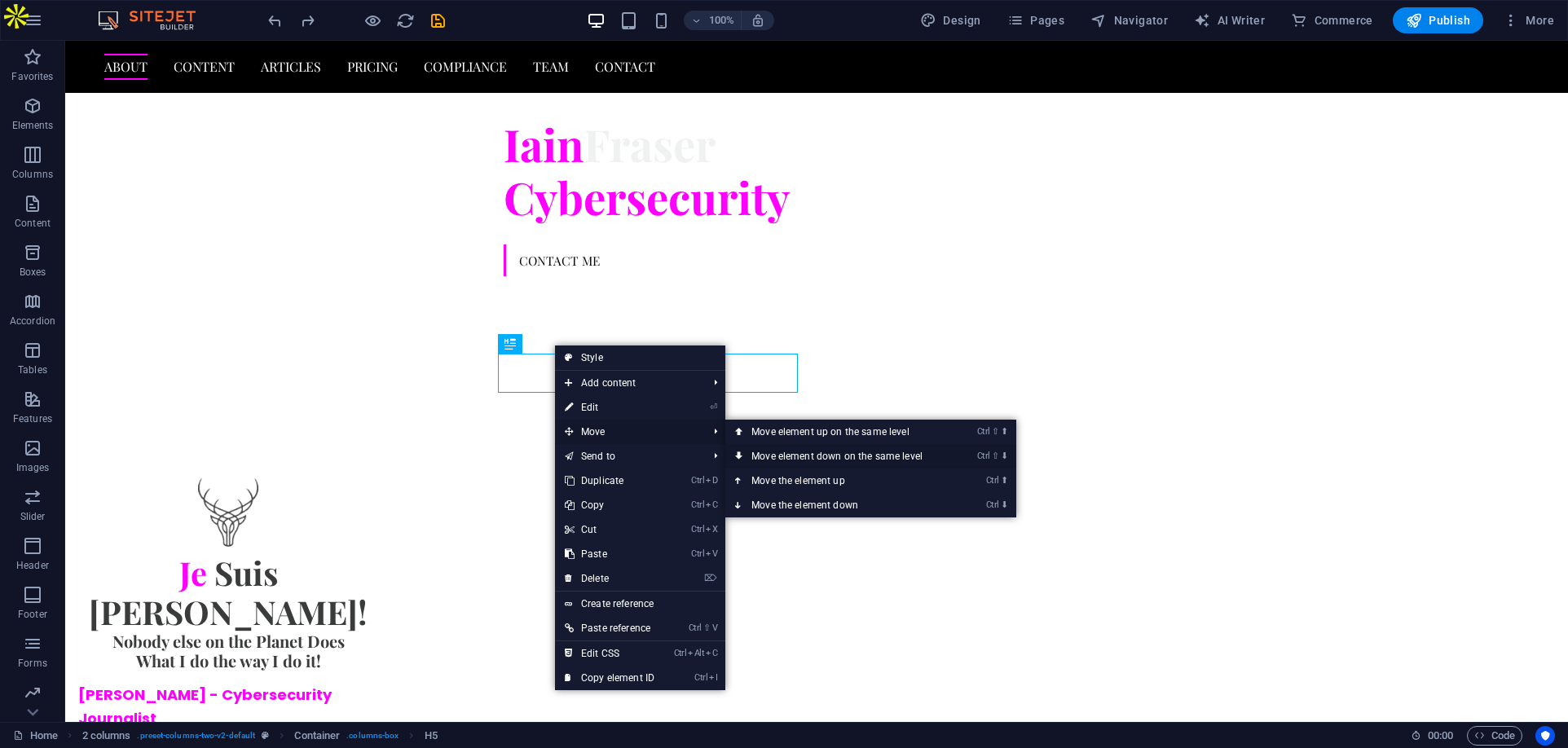
click at [801, 448] on link "Ctrl ⇧ ⬇ Move element down on the same level" at bounding box center [840, 456] width 230 height 25
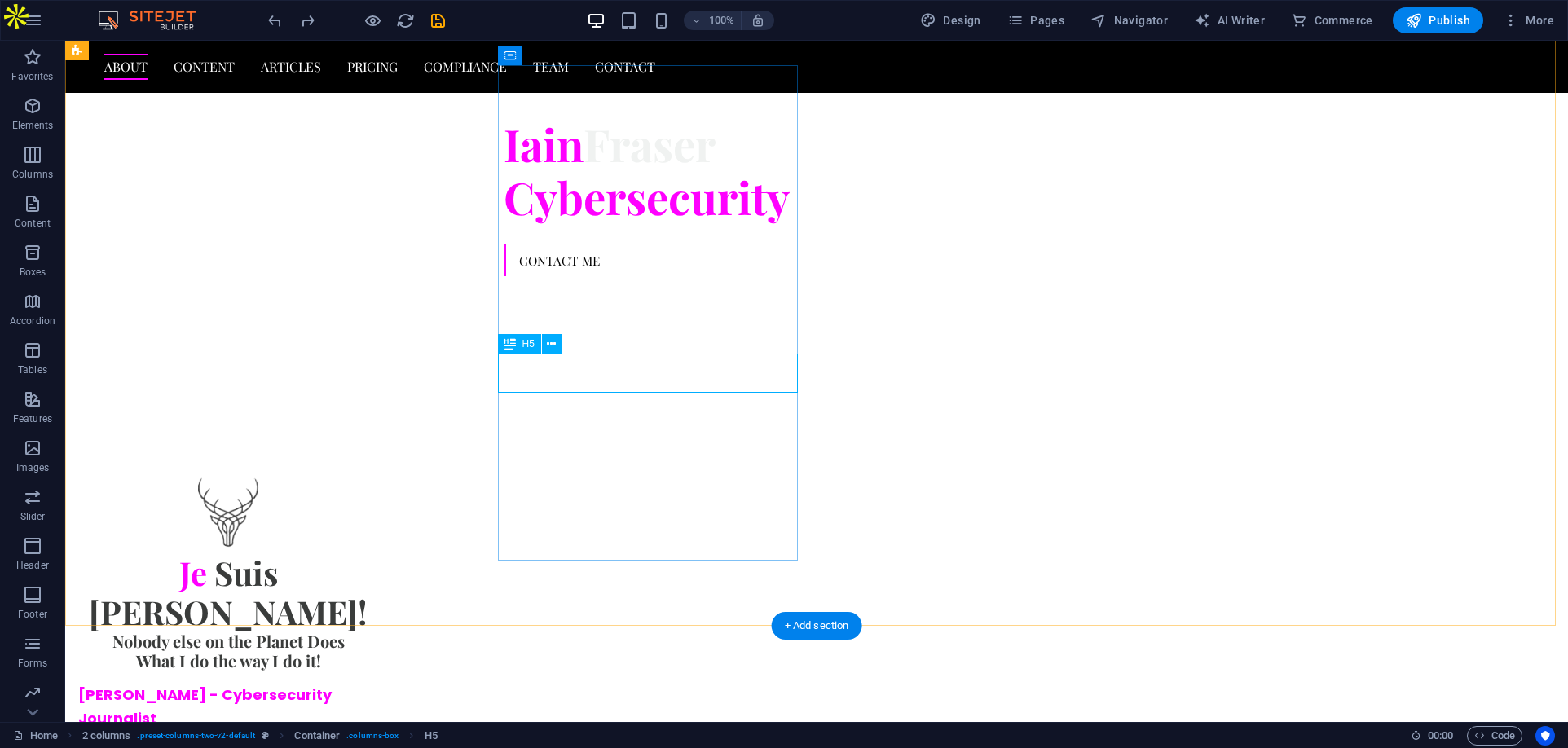
click at [378, 631] on div "Nobody else on the Planet Does What I do the way I do it!" at bounding box center [228, 651] width 299 height 39
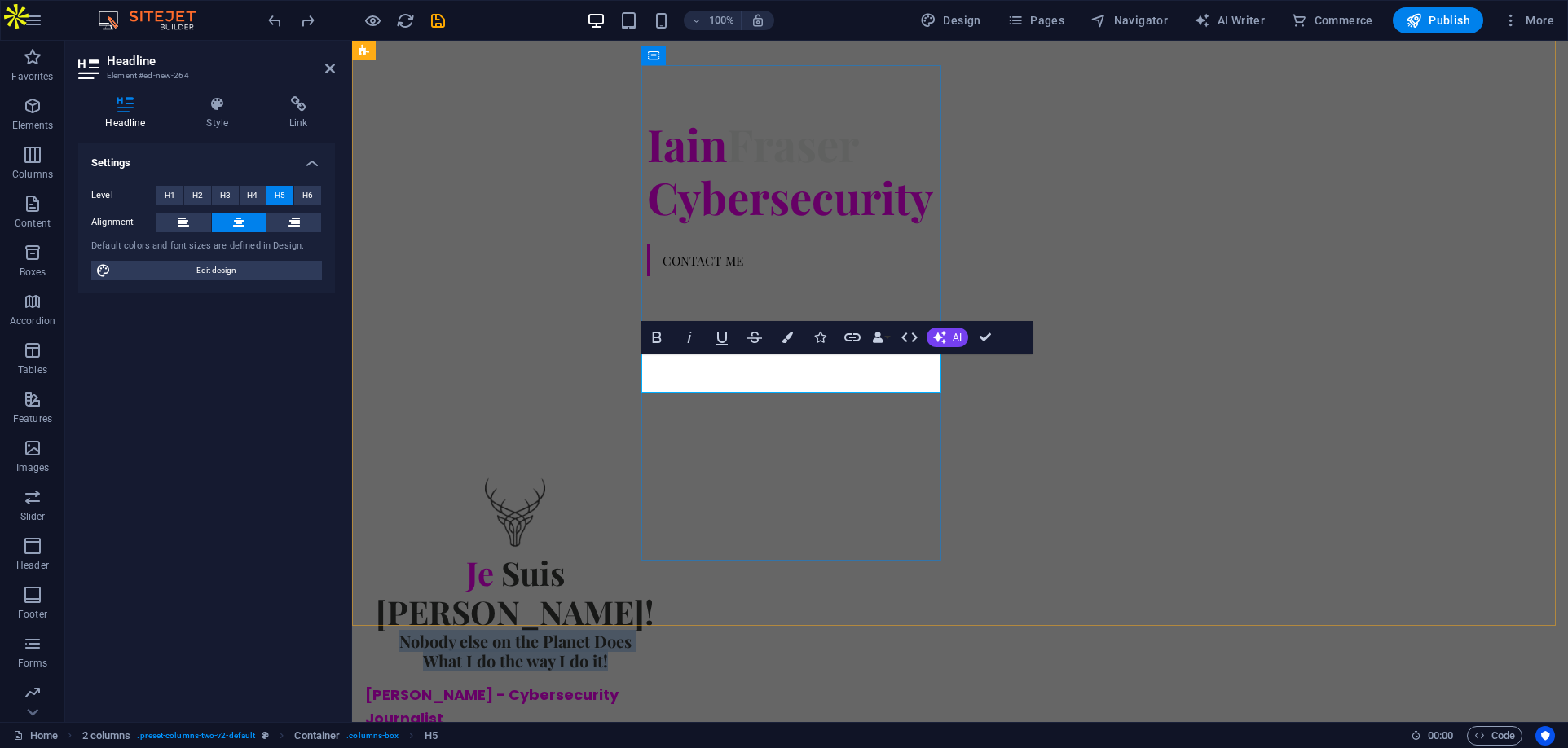
click at [631, 630] on span "Nobody else on the Planet Does What I do the way I do it!" at bounding box center [515, 650] width 232 height 42
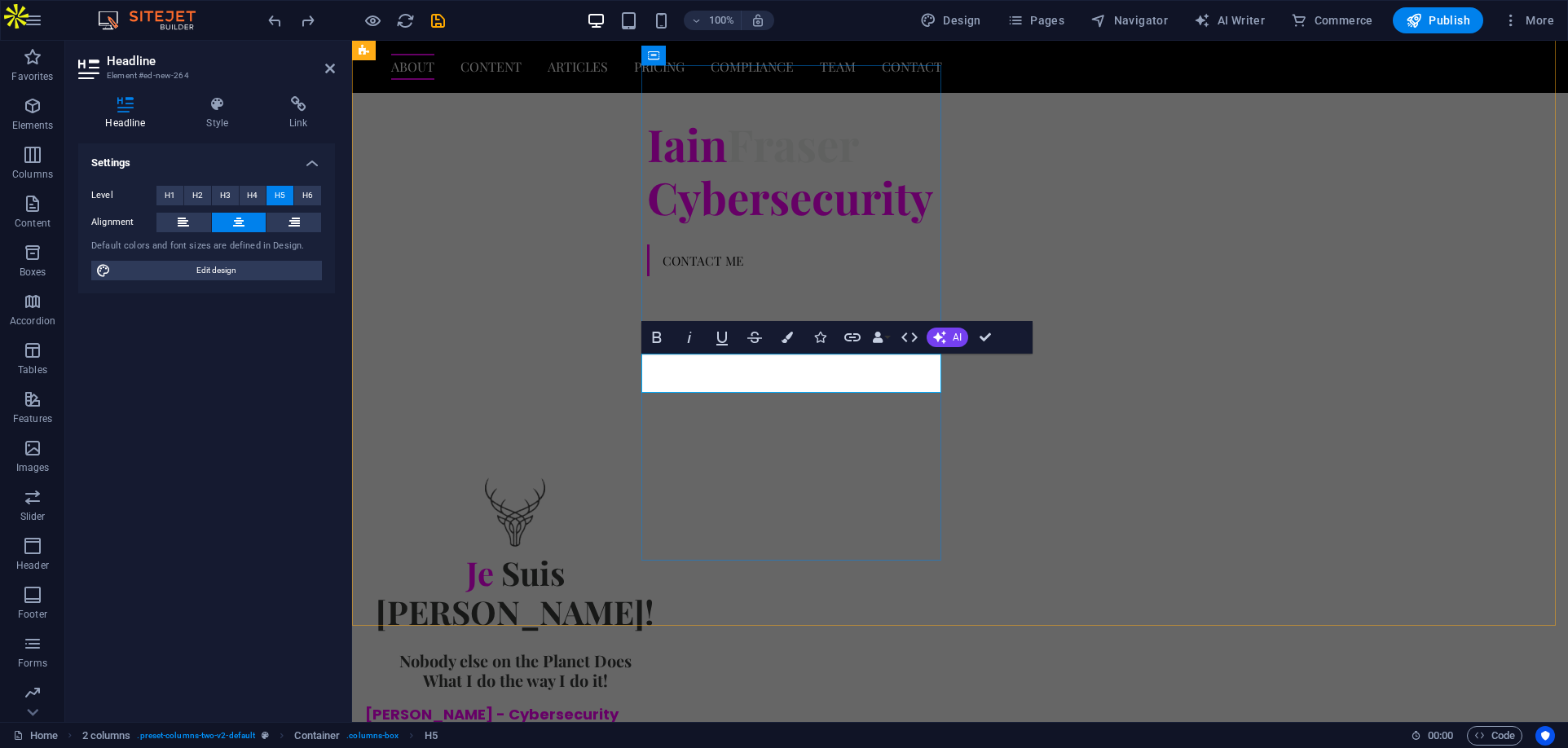
scroll to position [712, 0]
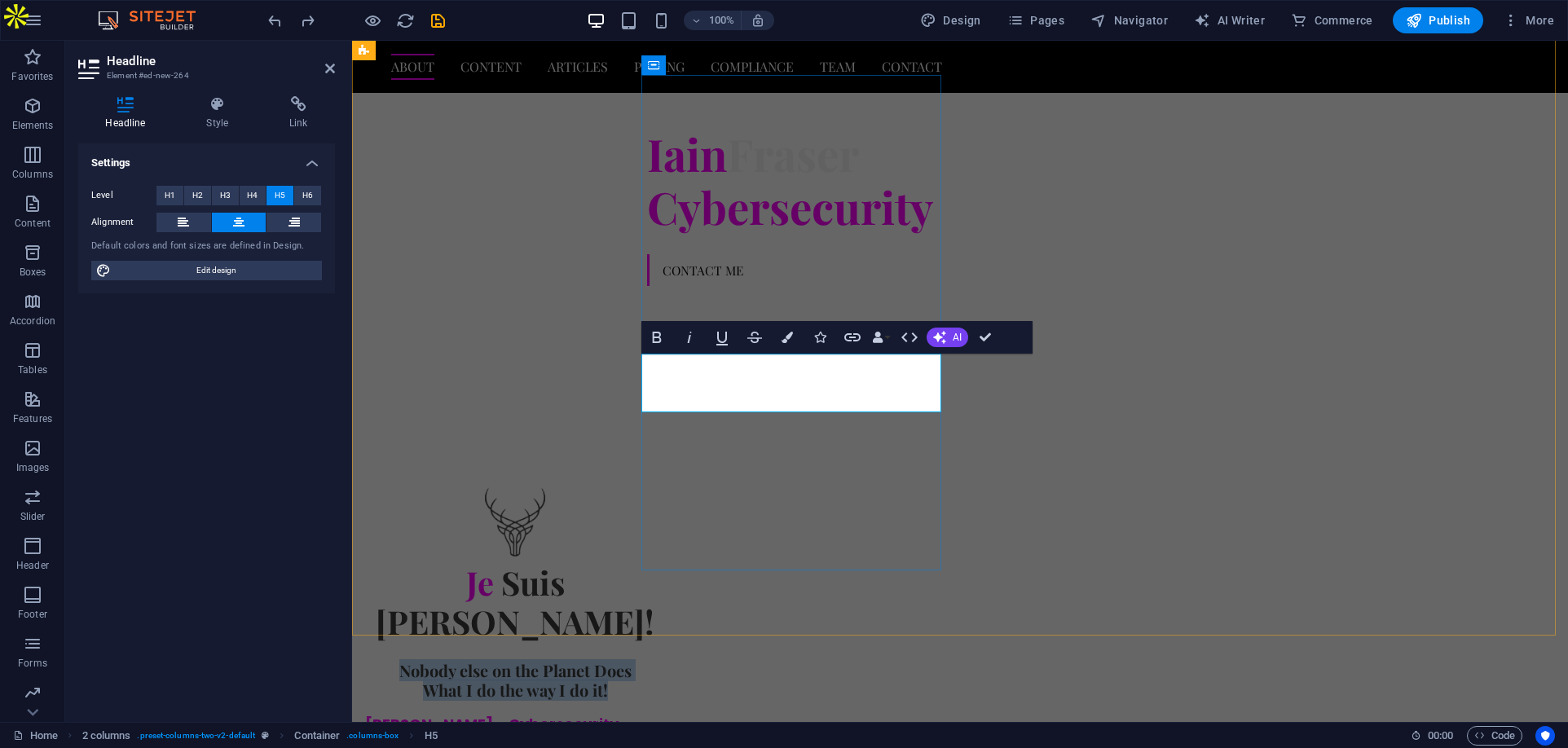
drag, startPoint x: 893, startPoint y: 401, endPoint x: 675, endPoint y: 387, distance: 218.4
click at [665, 642] on h5 "‌Nobody else on the Planet Does What I do the way I do it!" at bounding box center [515, 671] width 299 height 59
click at [309, 188] on span "H6" at bounding box center [307, 195] width 10 height 20
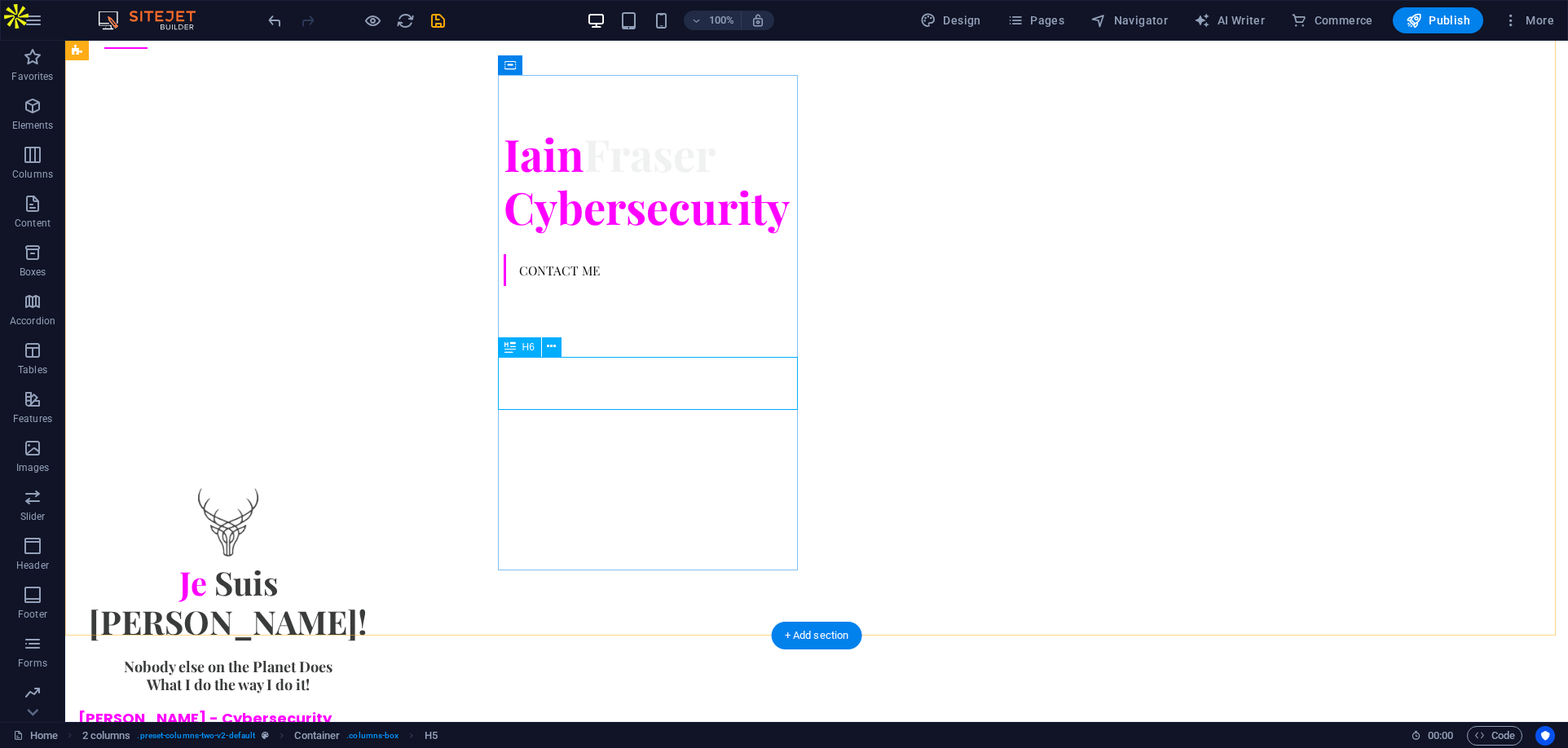
click at [378, 642] on div "Nobody else on the Planet Does What I do the way I do it!" at bounding box center [228, 668] width 299 height 53
click at [546, 343] on button at bounding box center [551, 347] width 20 height 20
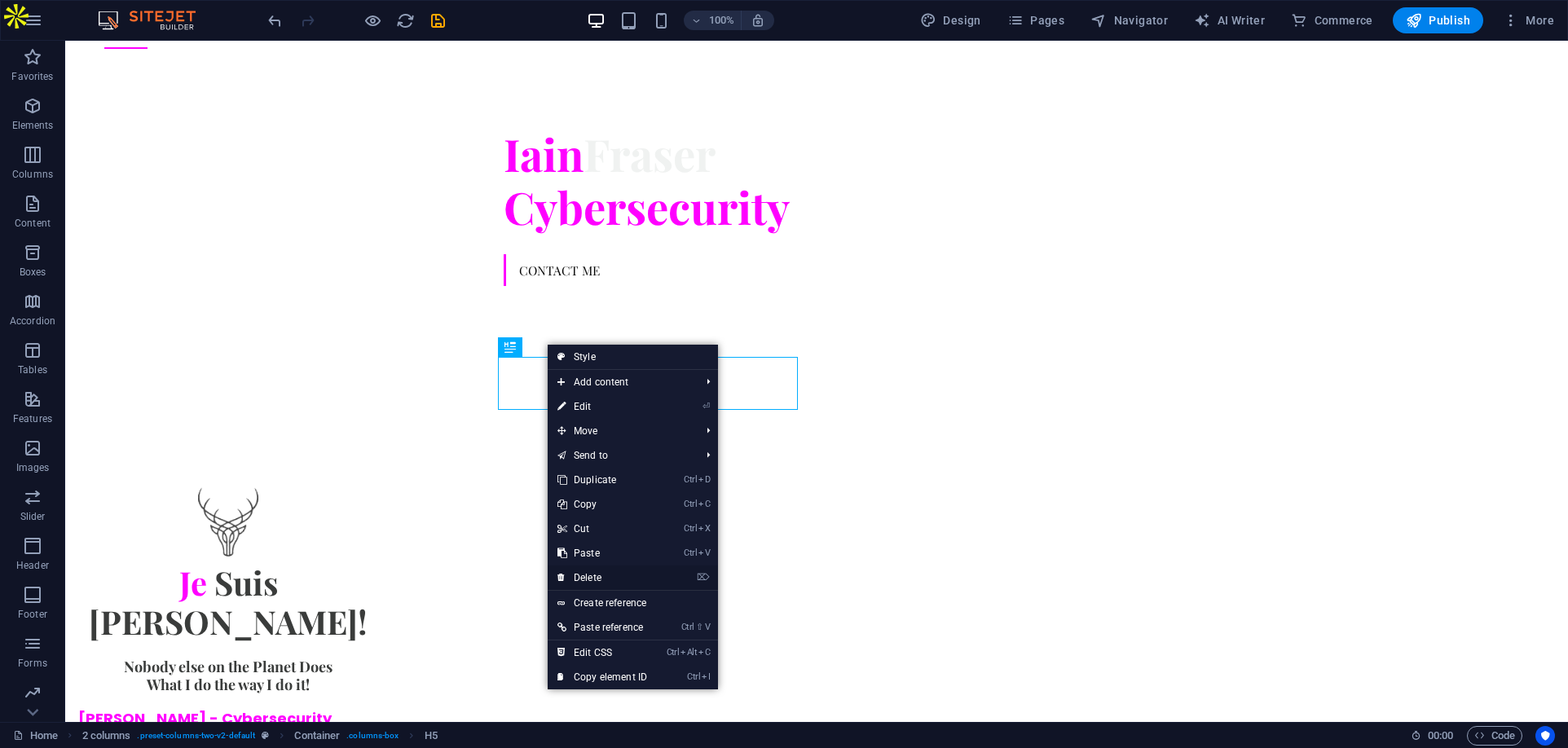
click at [600, 575] on link "⌦ Delete" at bounding box center [602, 578] width 109 height 25
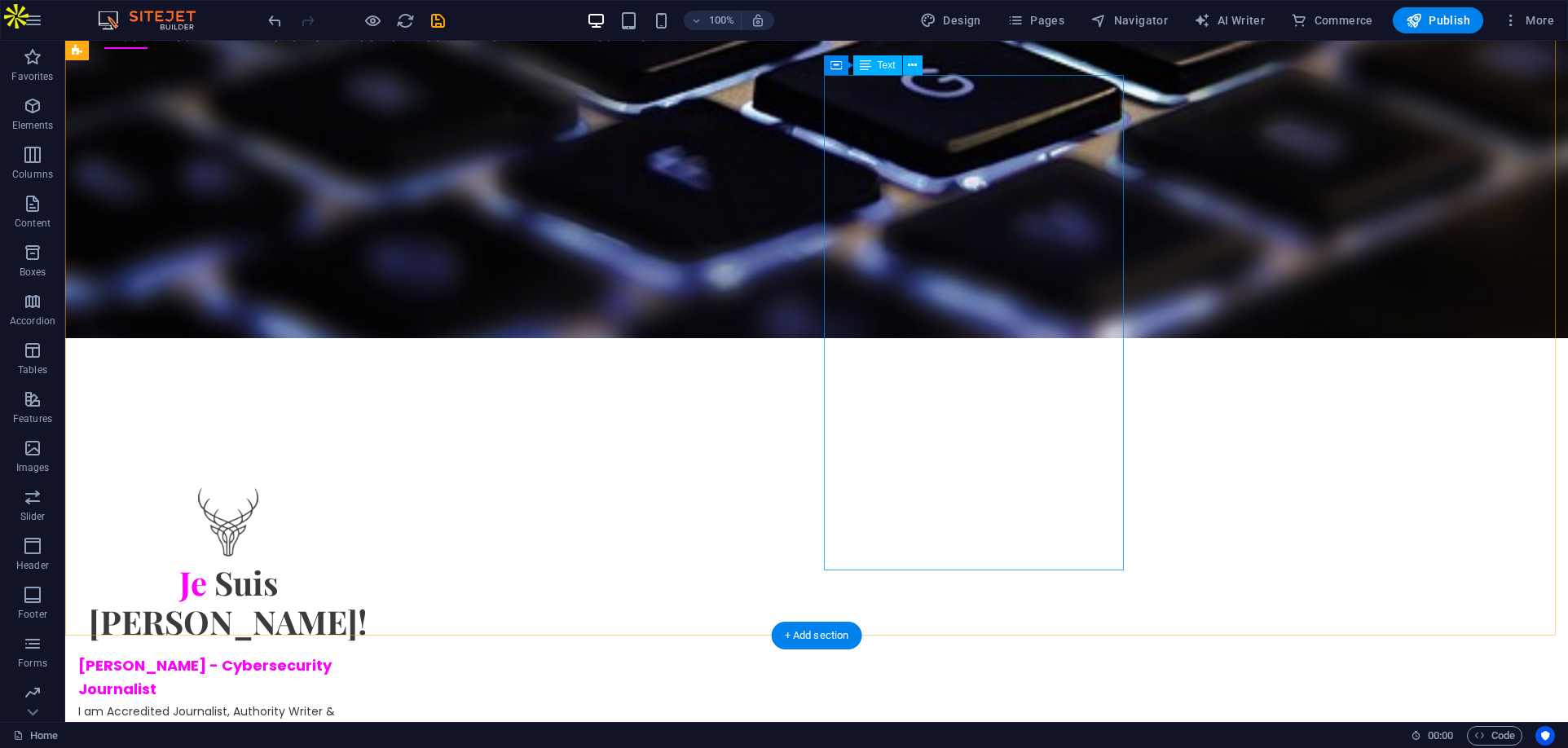
scroll to position [550, 0]
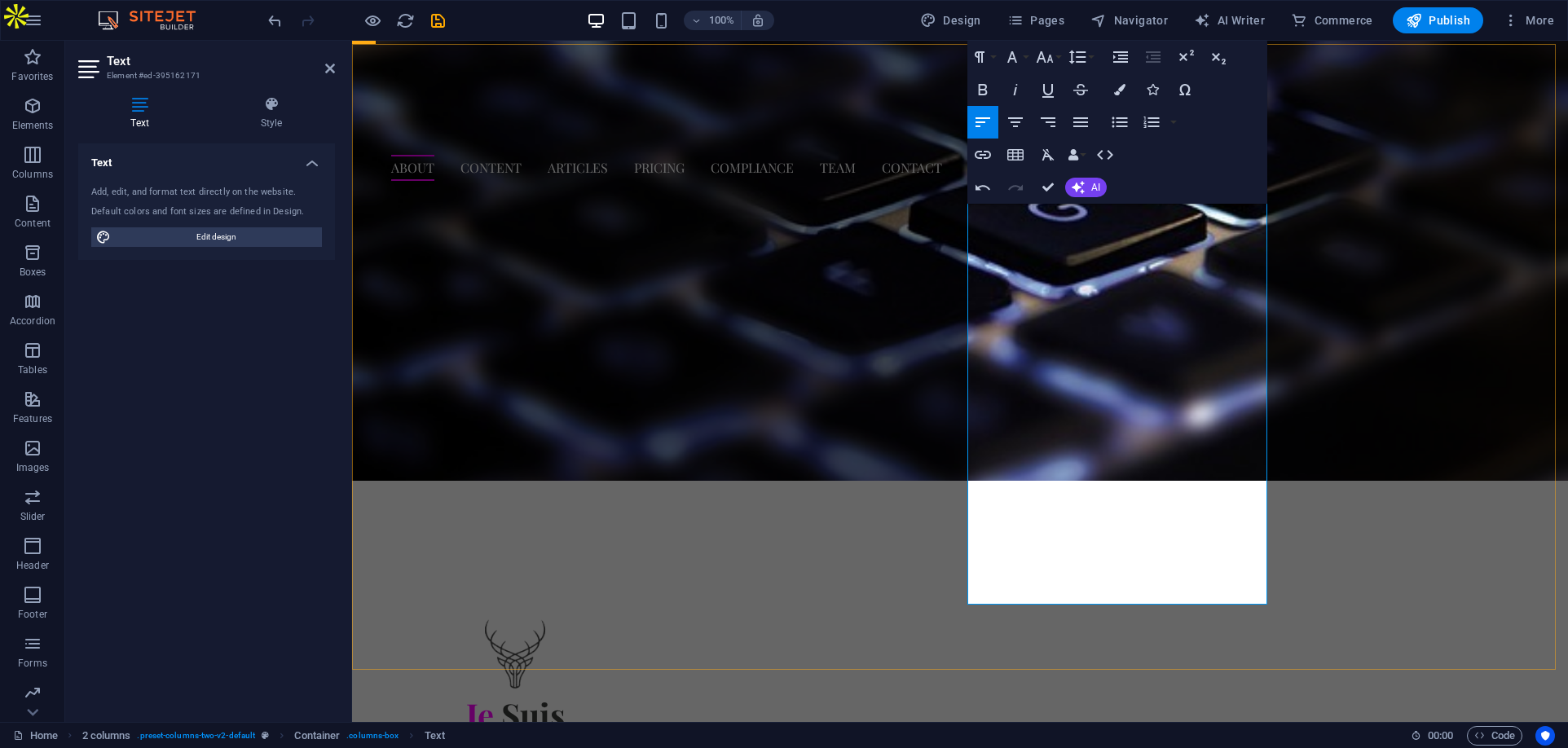
scroll to position [712, 0]
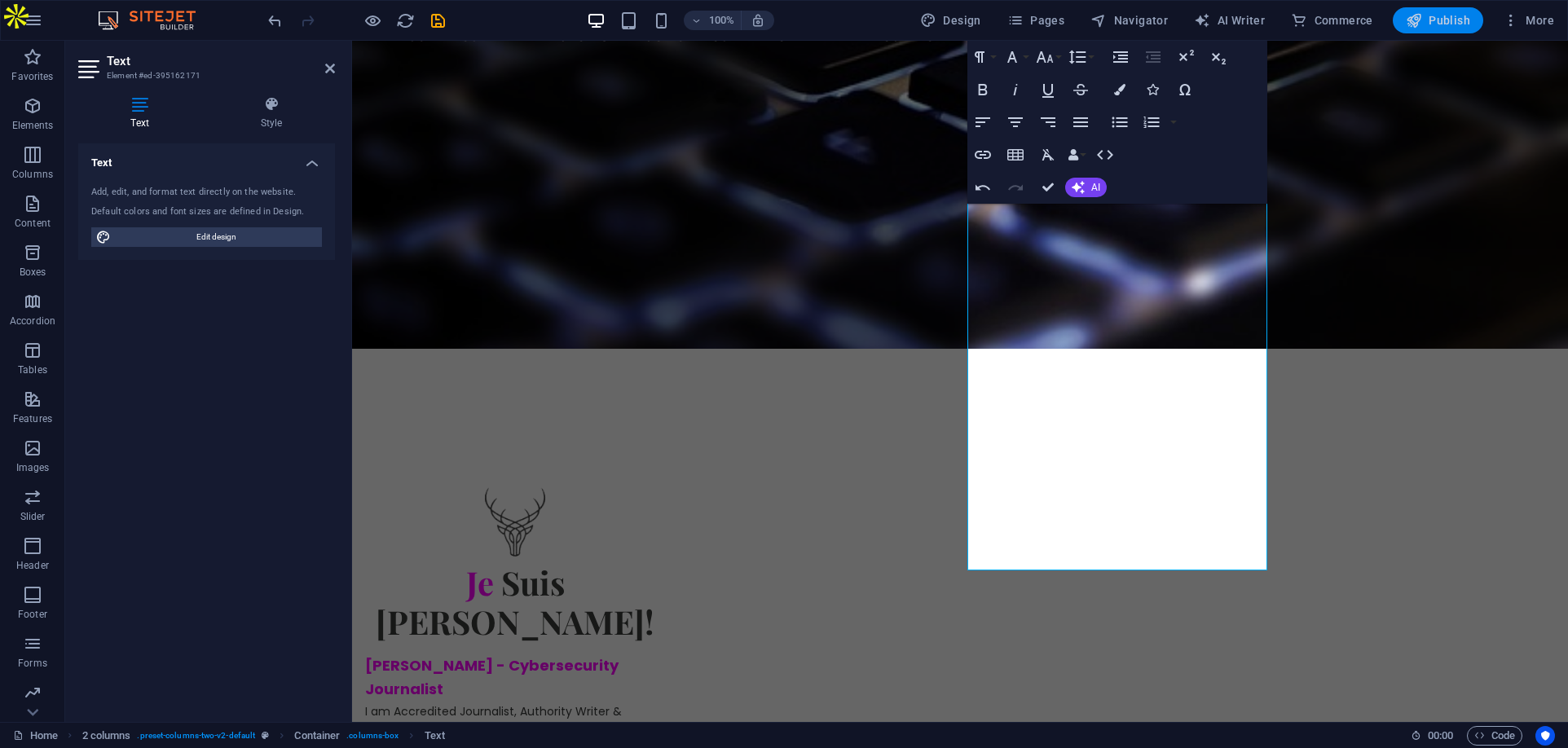
click at [1448, 23] on span "Publish" at bounding box center [1438, 20] width 65 height 16
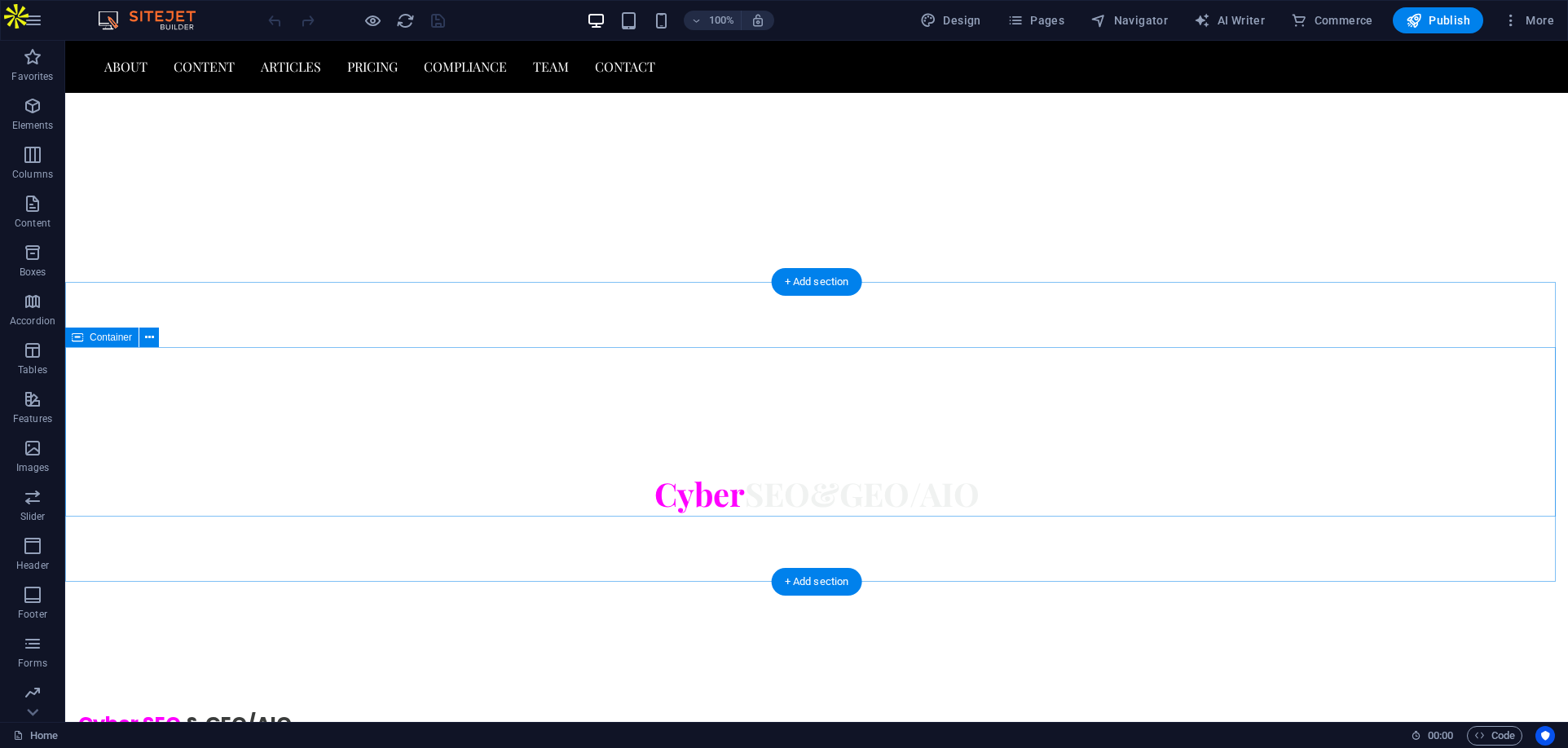
scroll to position [3098, 0]
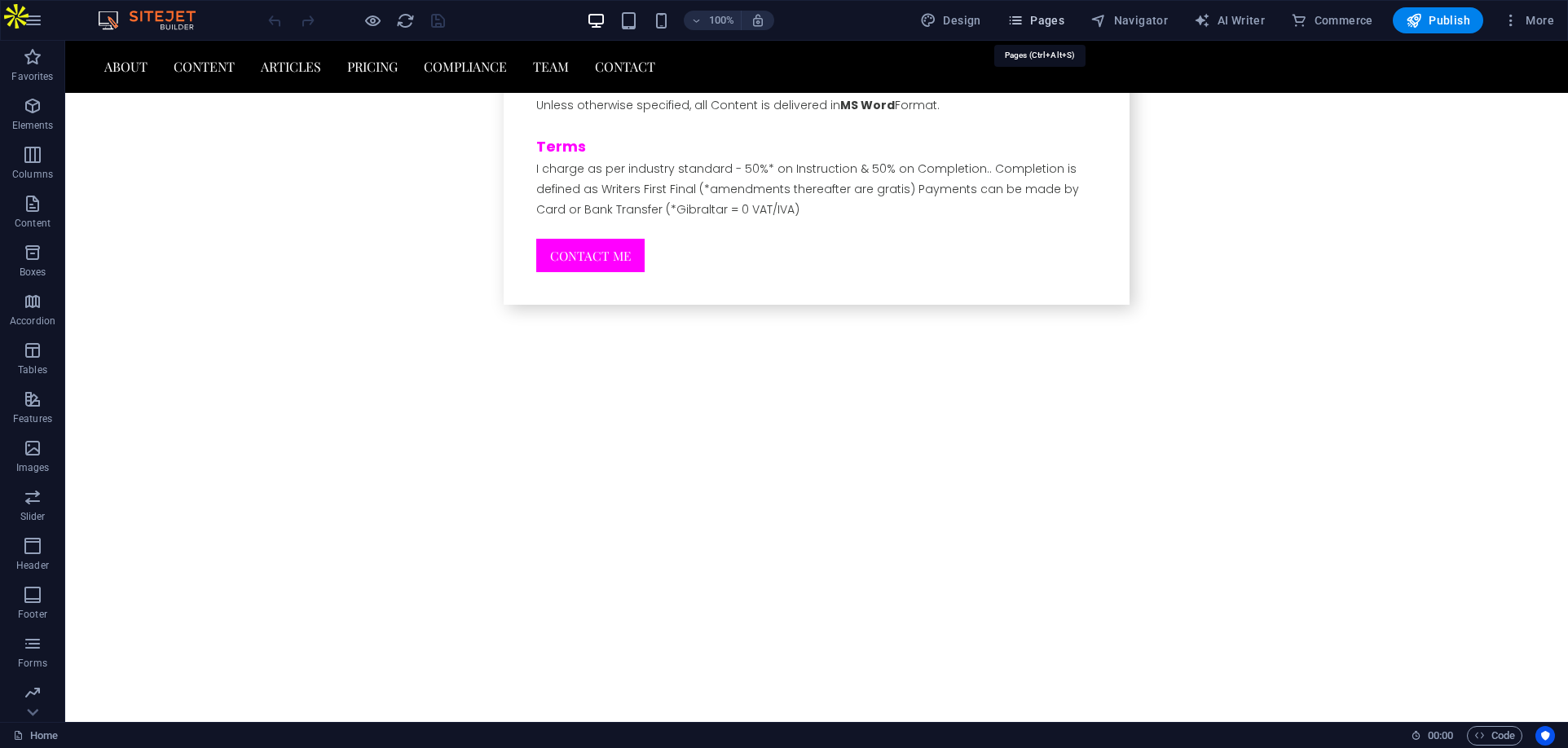
click at [1058, 17] on span "Pages" at bounding box center [1035, 20] width 57 height 16
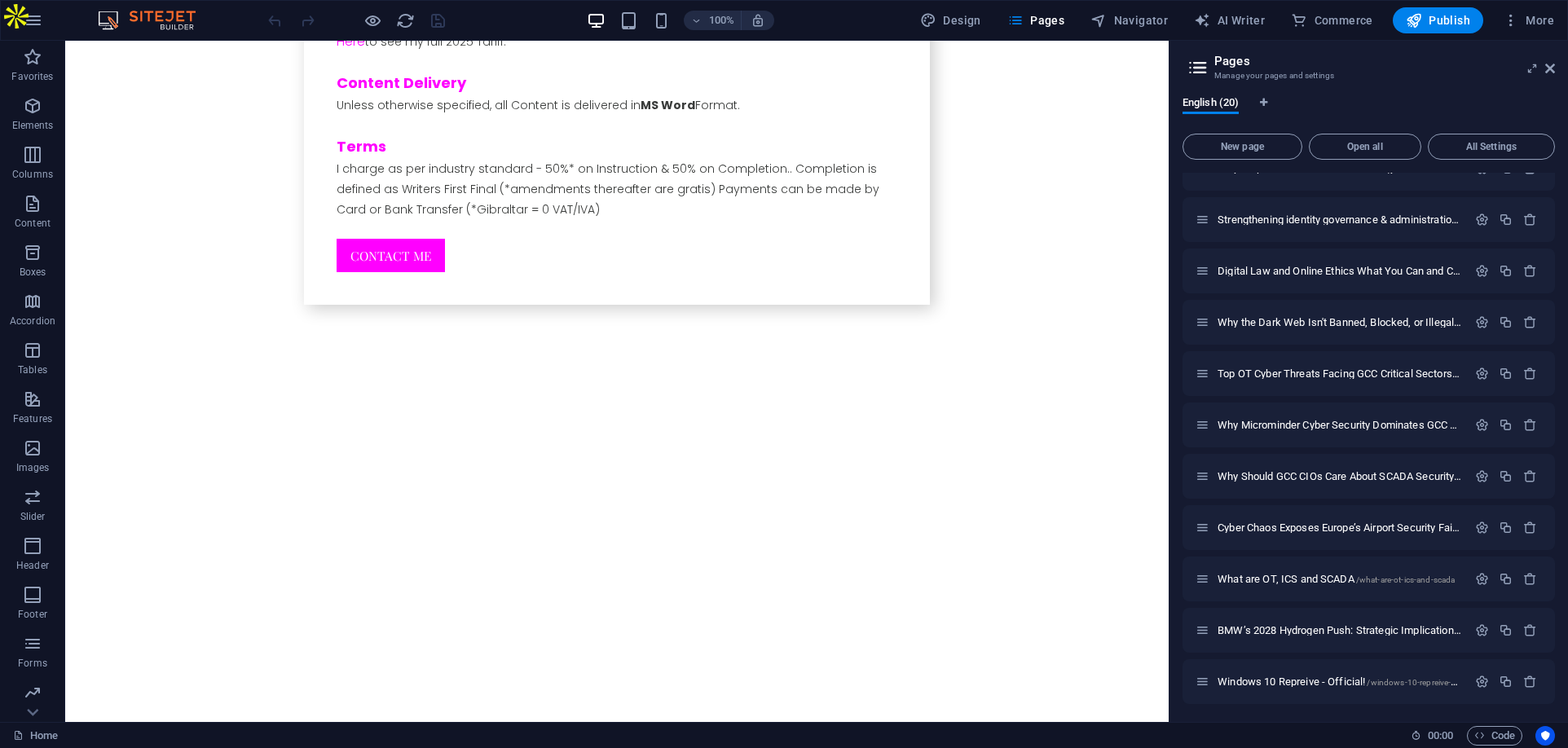
scroll to position [491, 0]
click at [1291, 680] on span "Windows 10 Repreive - Official! /windows-10-repreive-official" at bounding box center [1346, 680] width 257 height 12
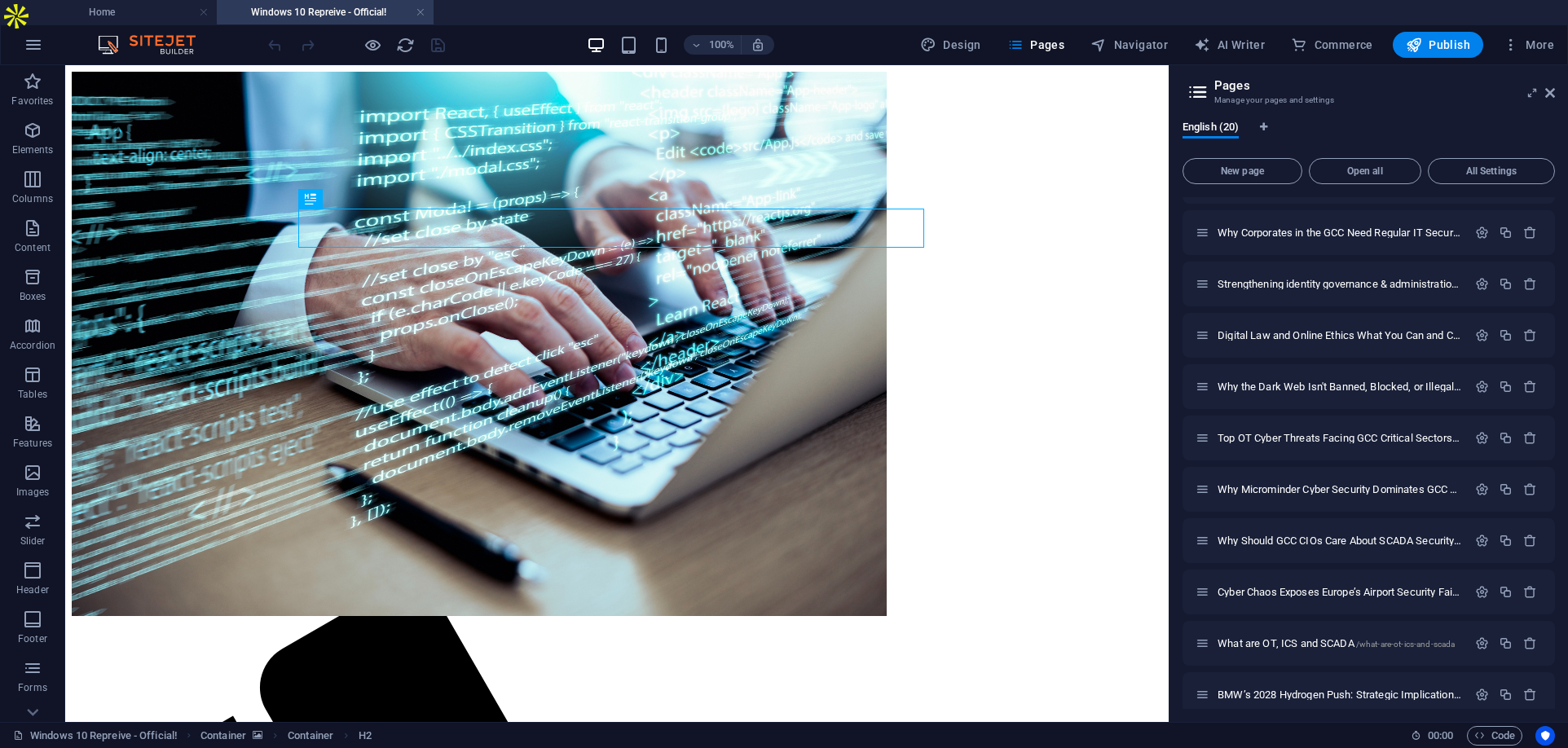
scroll to position [0, 0]
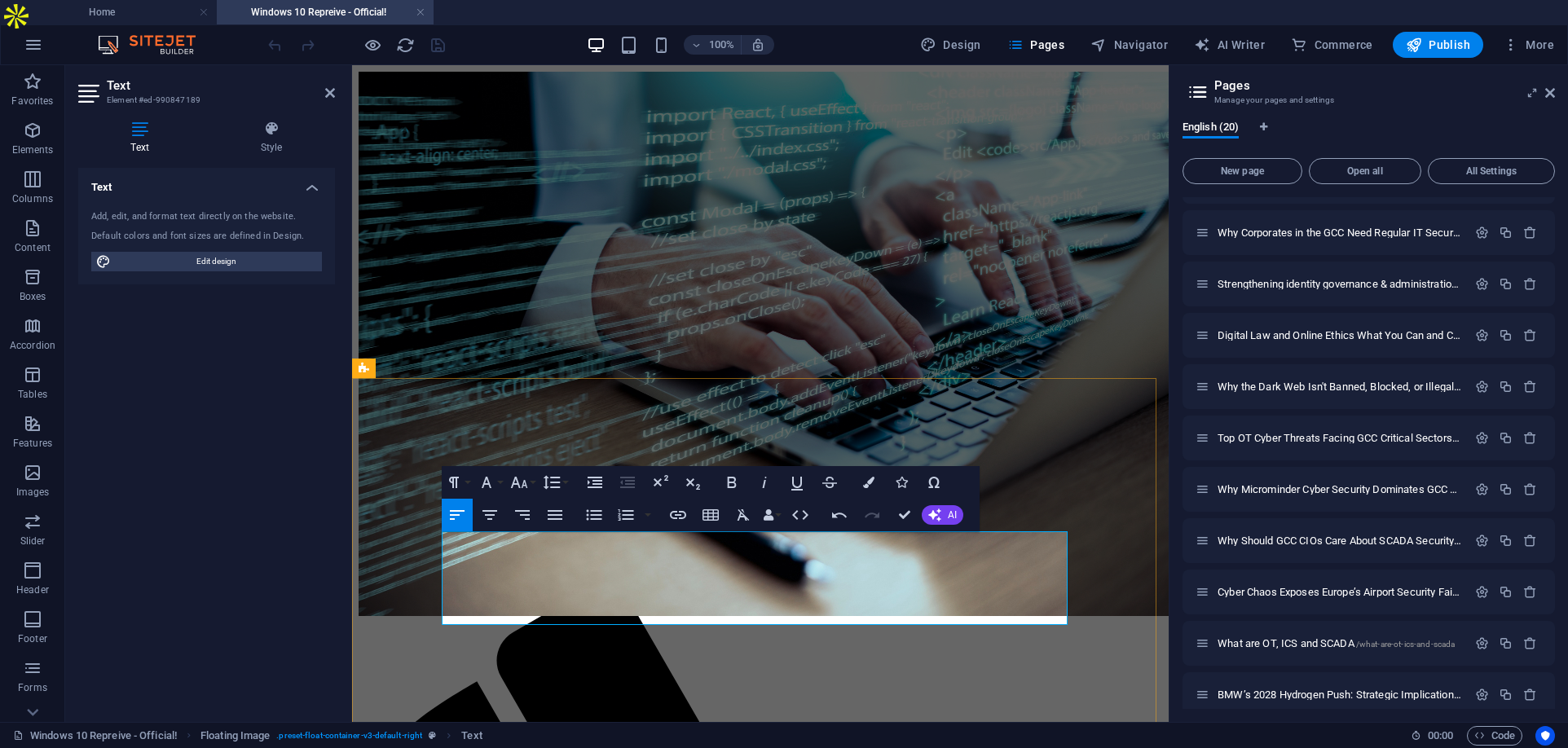
drag, startPoint x: 659, startPoint y: 571, endPoint x: 522, endPoint y: 570, distance: 137.0
drag, startPoint x: 678, startPoint y: 568, endPoint x: 436, endPoint y: 574, distance: 242.1
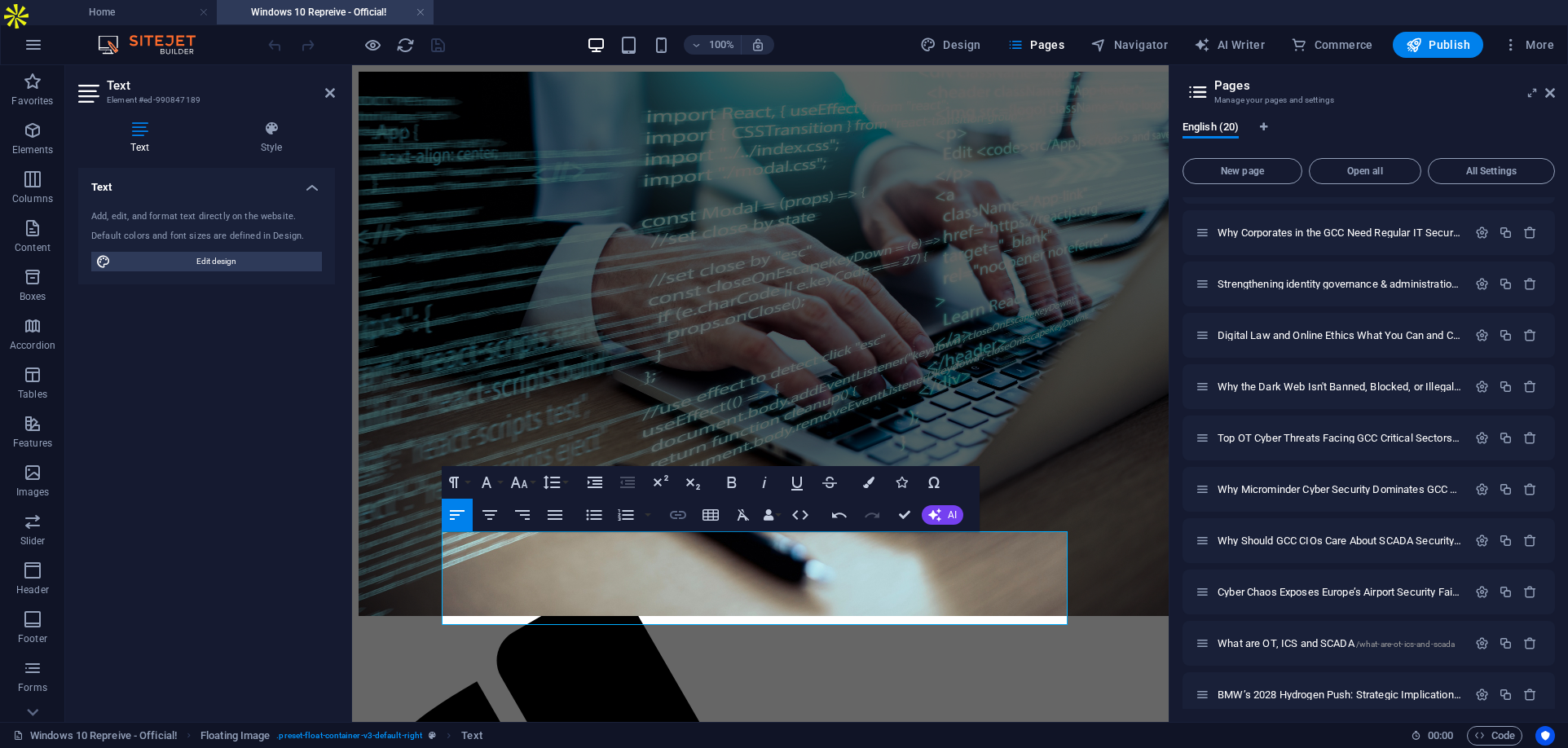
click at [673, 517] on icon "button" at bounding box center [677, 515] width 20 height 20
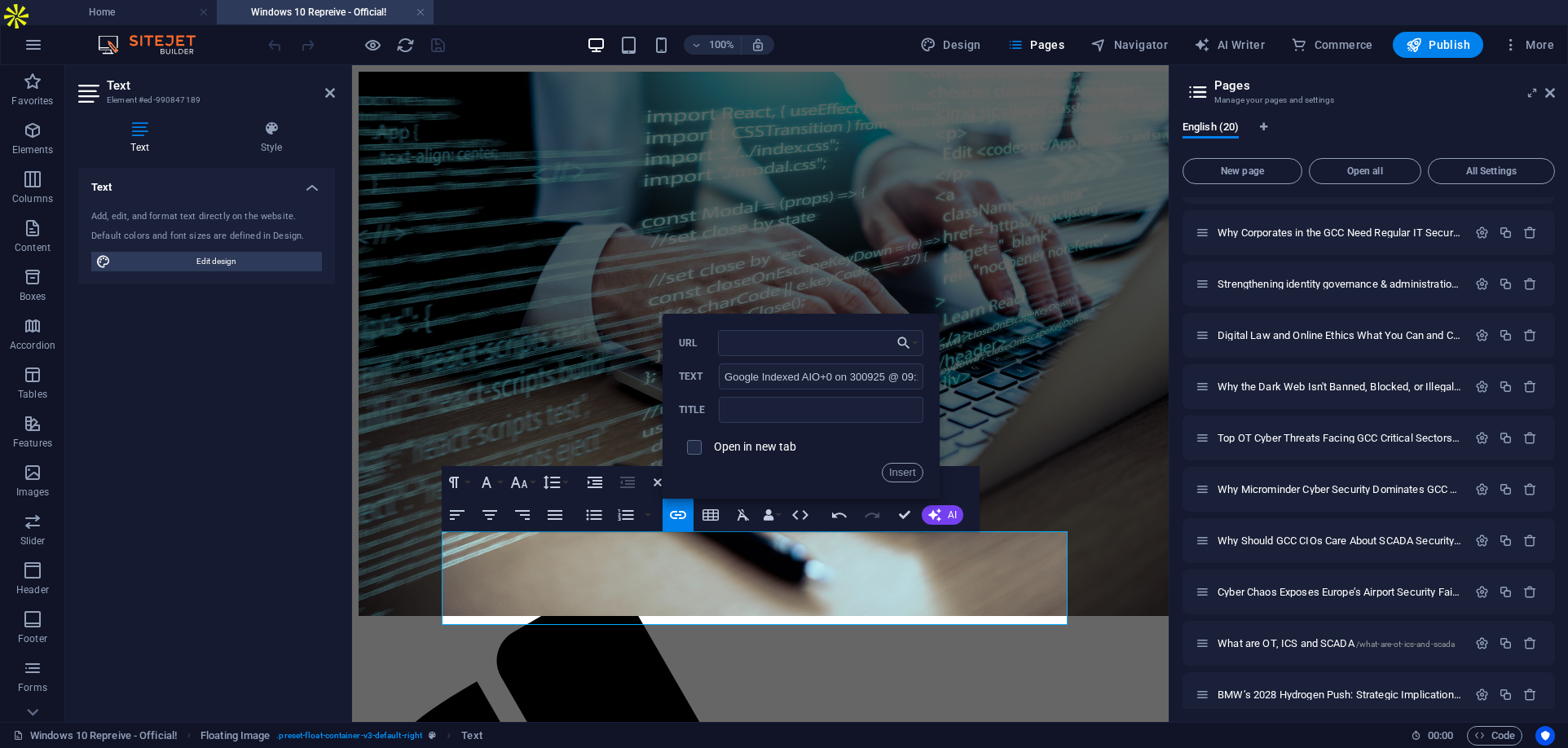
type input "https://www.google.com/search?q=The+Critical+One-Year+Reprieve+for+UK+SMEs&sca_…"
click at [899, 473] on button "Insert" at bounding box center [902, 472] width 42 height 20
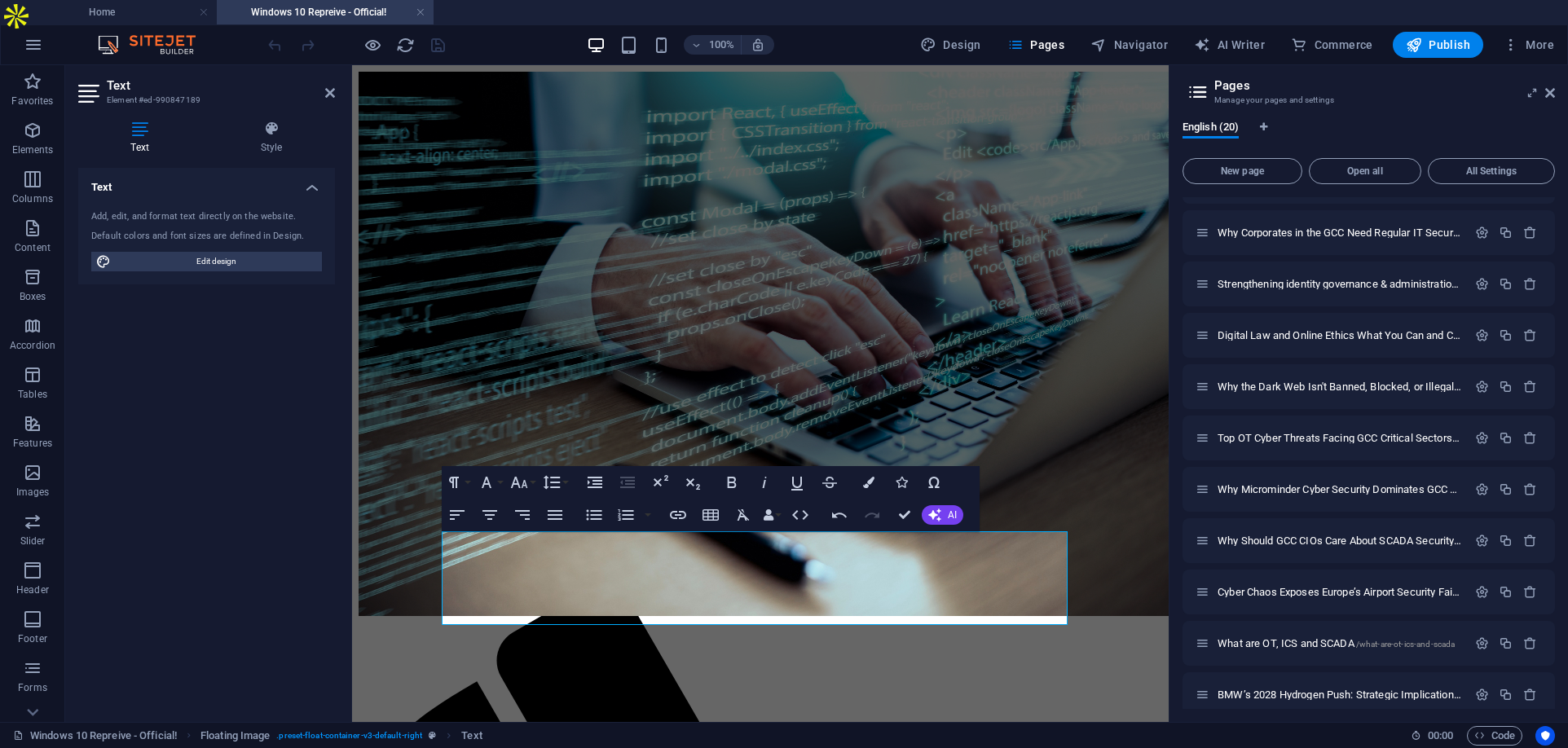
scroll to position [0, 0]
click at [1459, 38] on span "Publish" at bounding box center [1438, 44] width 65 height 16
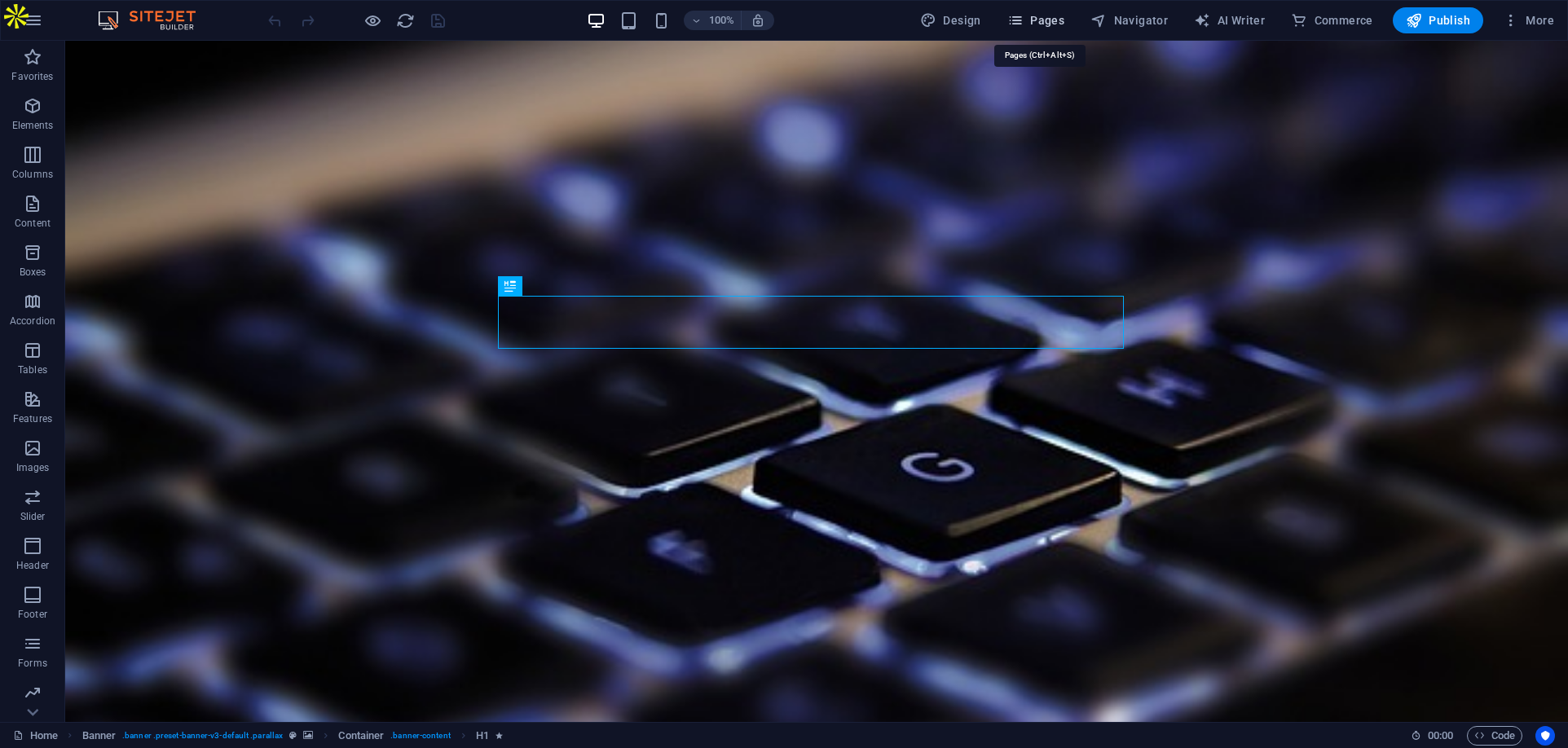
click at [1052, 19] on span "Pages" at bounding box center [1035, 20] width 57 height 16
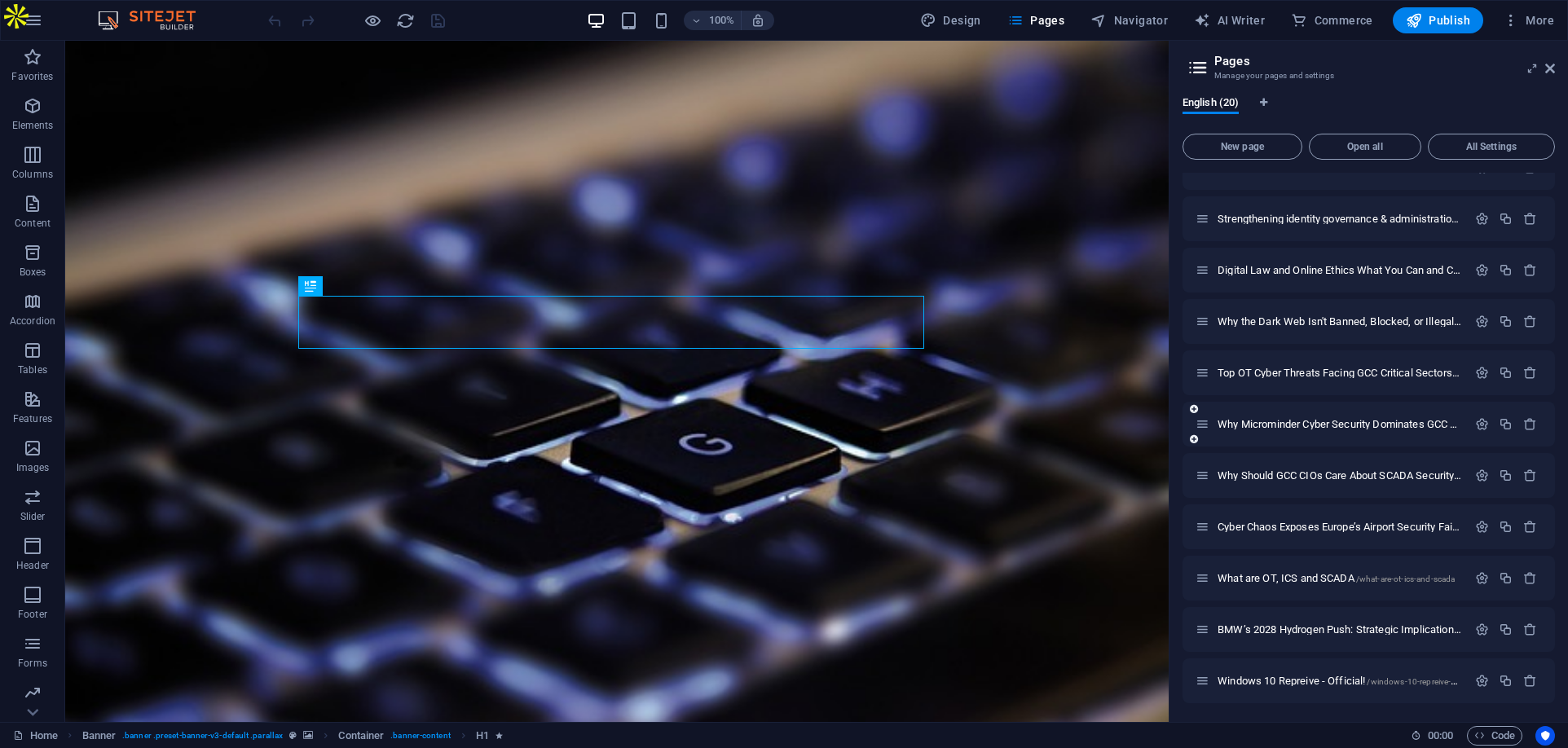
scroll to position [491, 0]
click at [1303, 676] on span "Windows 10 Repreive - Official! /windows-10-repreive-official" at bounding box center [1346, 680] width 257 height 12
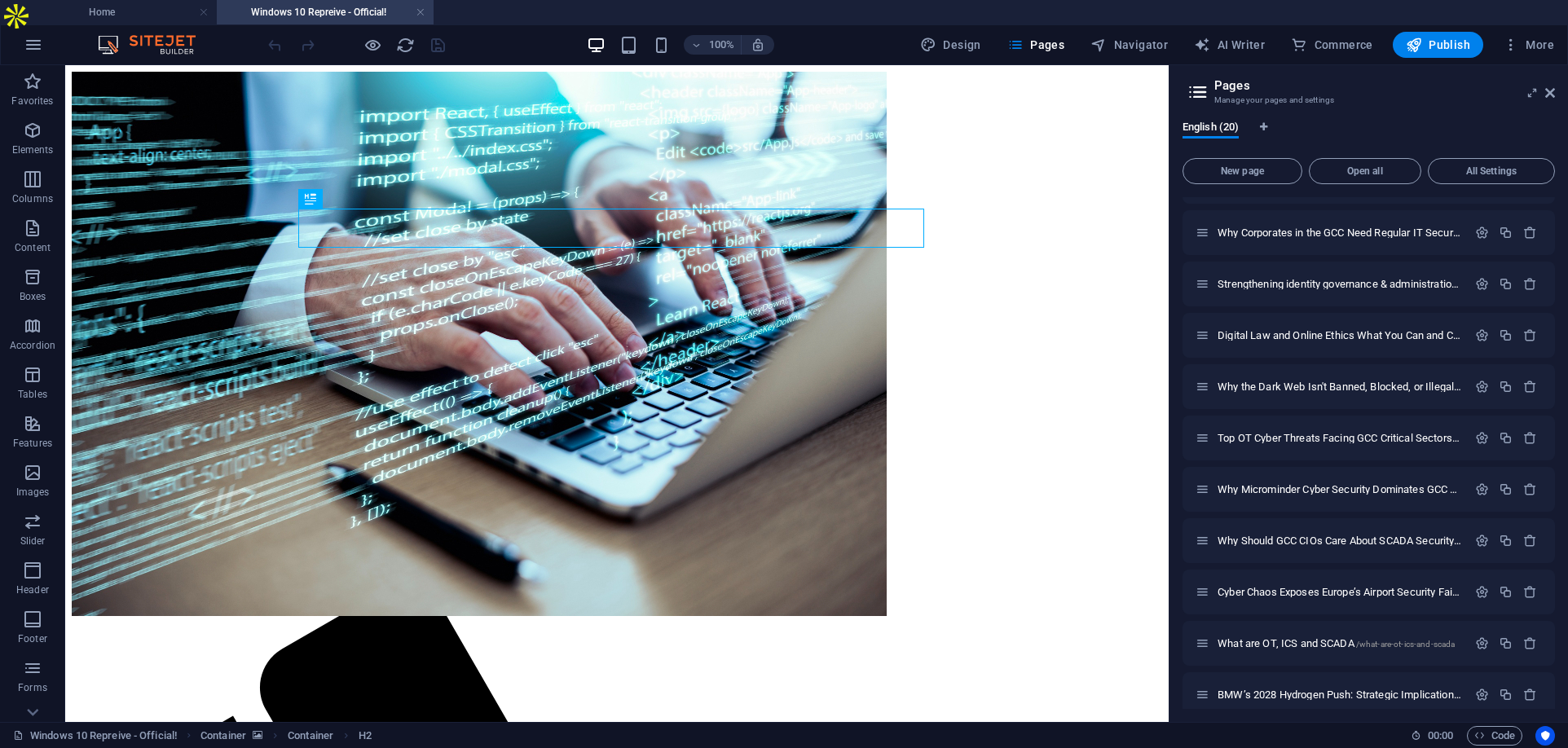
scroll to position [0, 0]
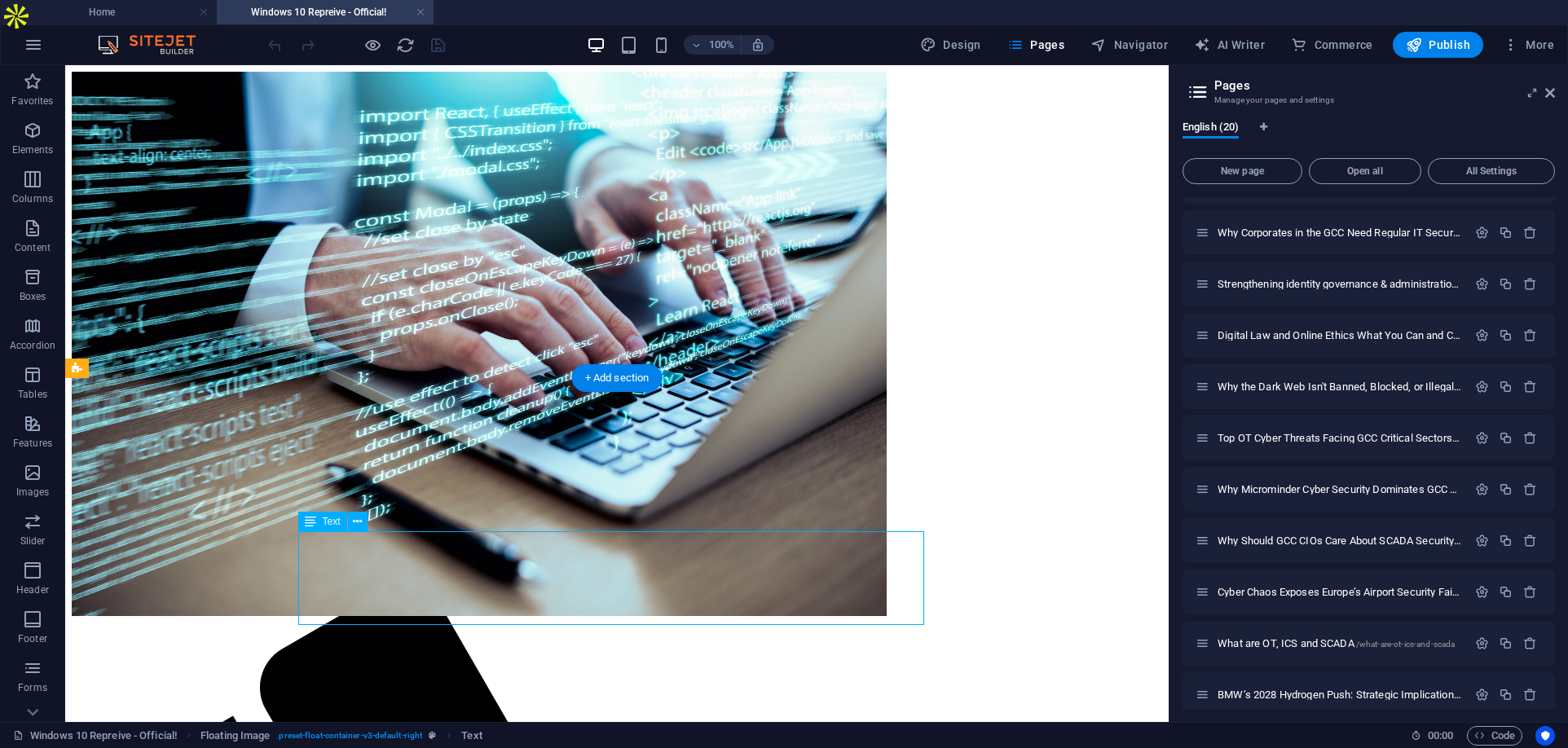
drag, startPoint x: 549, startPoint y: 565, endPoint x: 433, endPoint y: 566, distance: 116.0
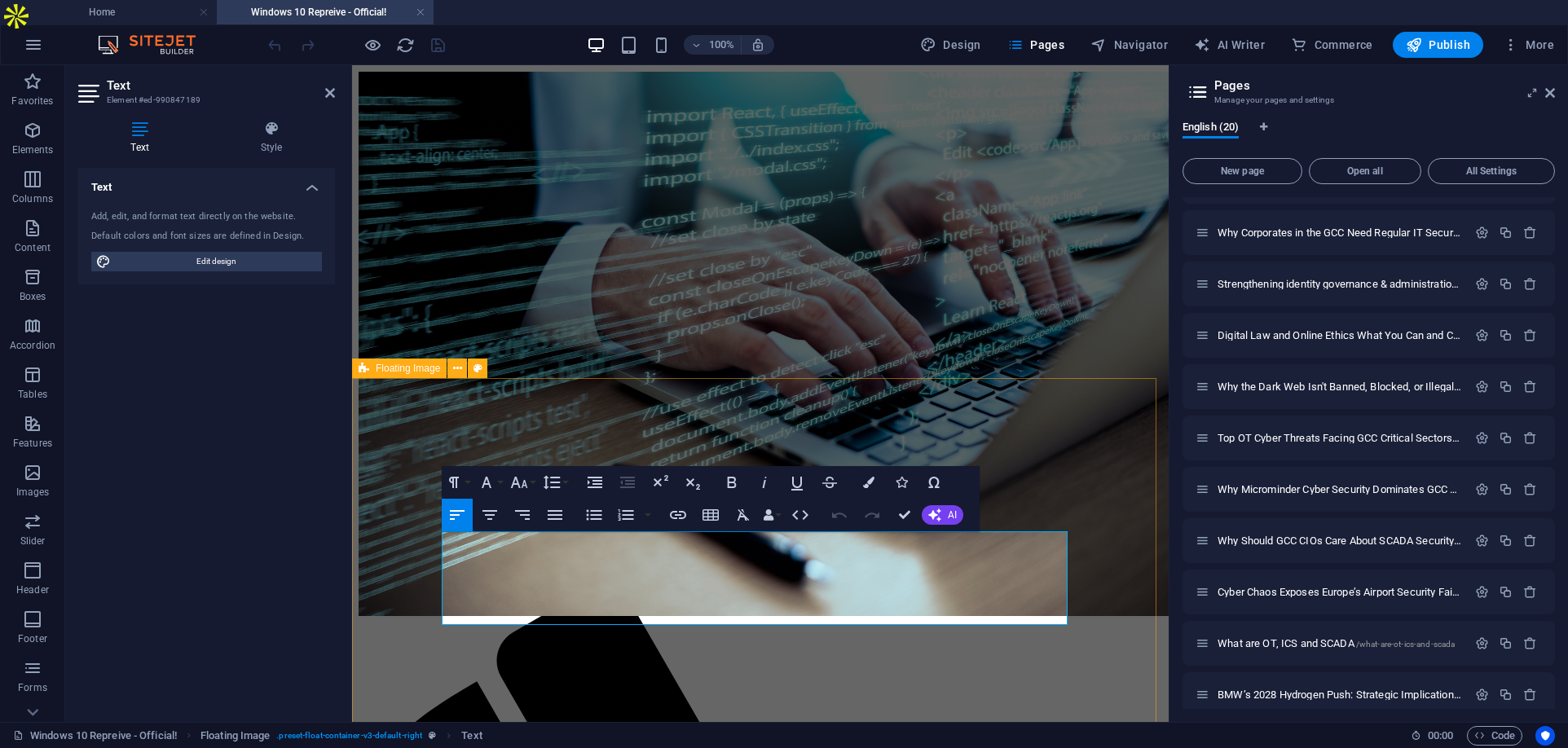
drag, startPoint x: 688, startPoint y: 571, endPoint x: 437, endPoint y: 574, distance: 251.0
copy link "Google Indexed AIO+0 on 300925 @ 09:19 CET"
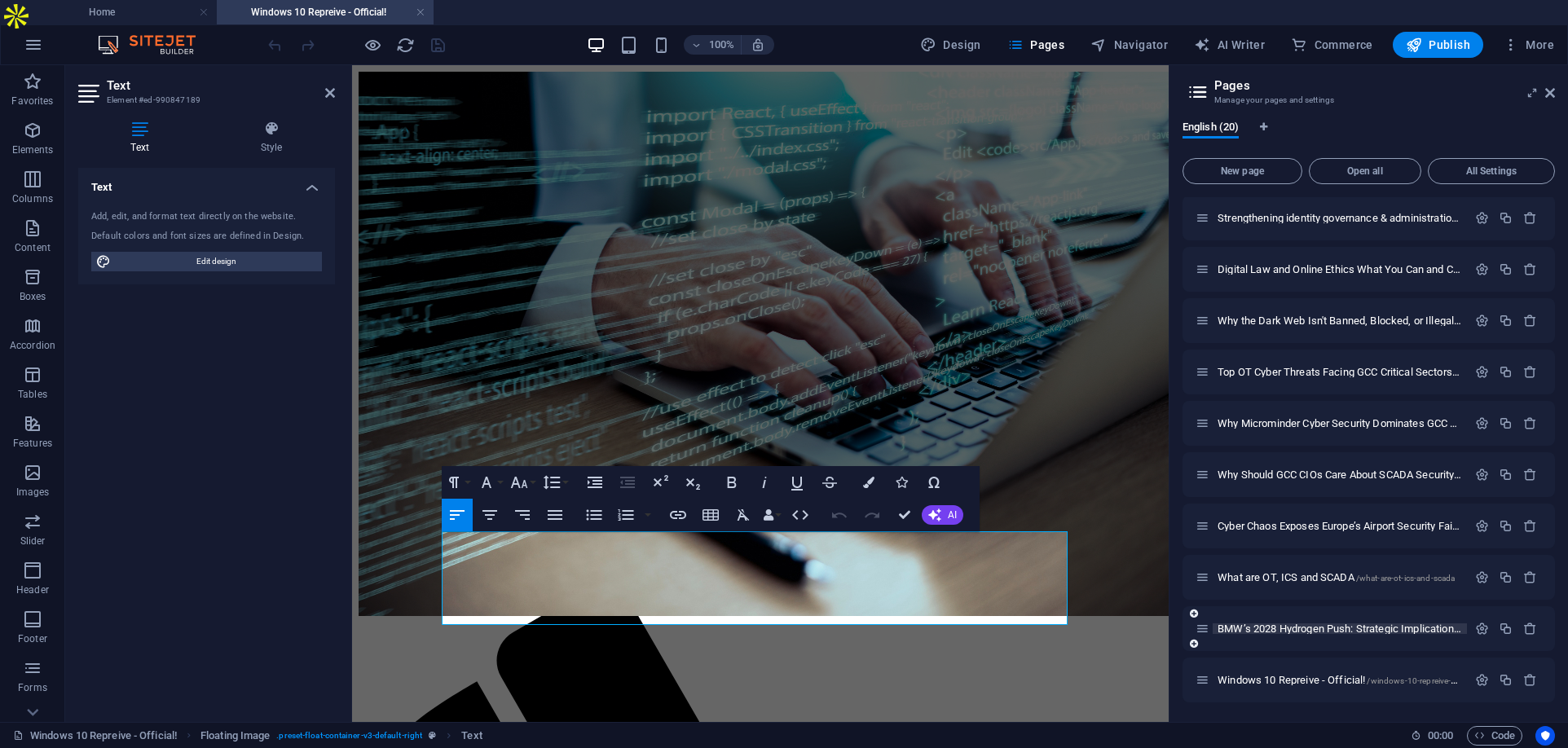
click at [1269, 626] on span "BMW’s 2028 Hydrogen Push: Strategic Implications for Global Energy Transition /…" at bounding box center [1553, 629] width 671 height 12
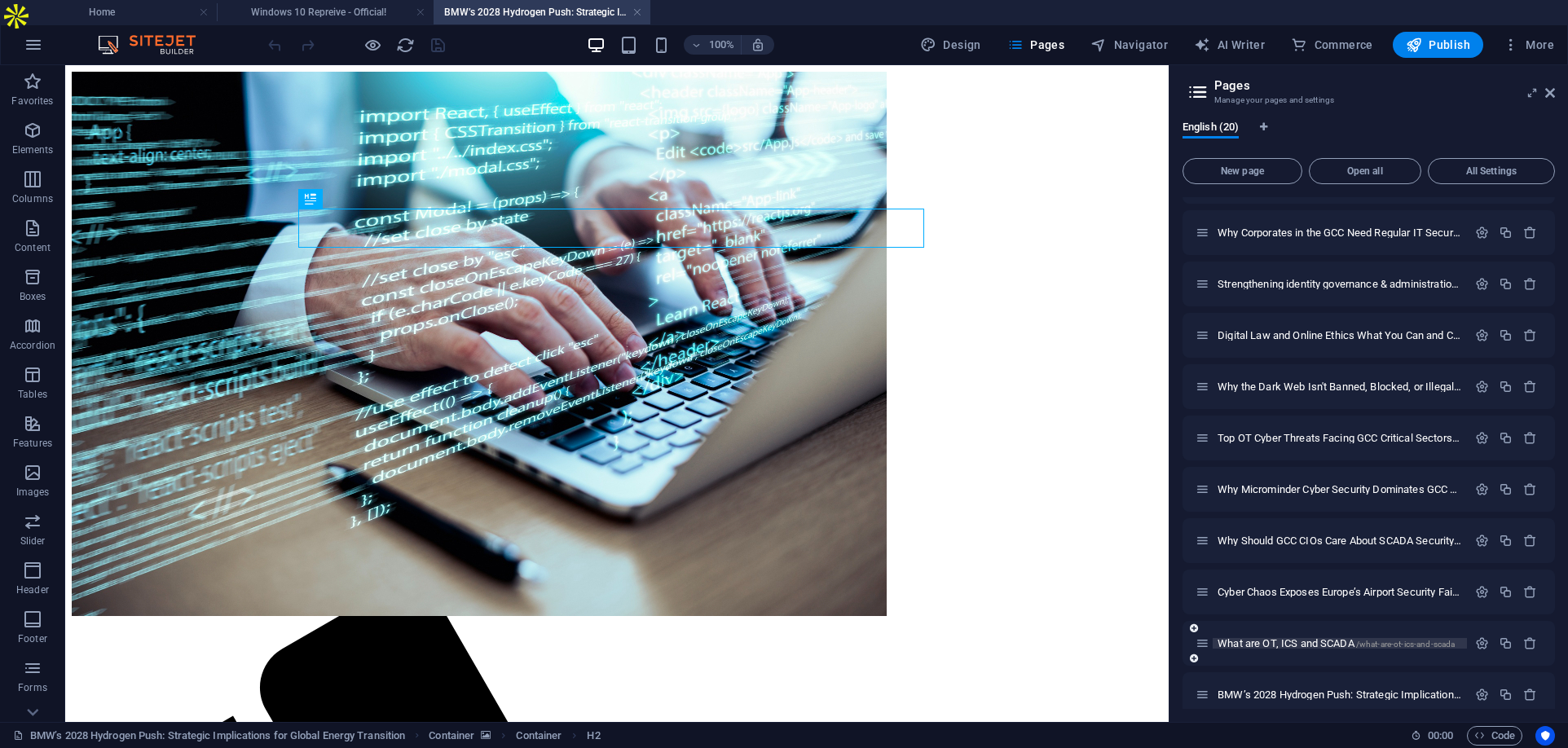
scroll to position [0, 0]
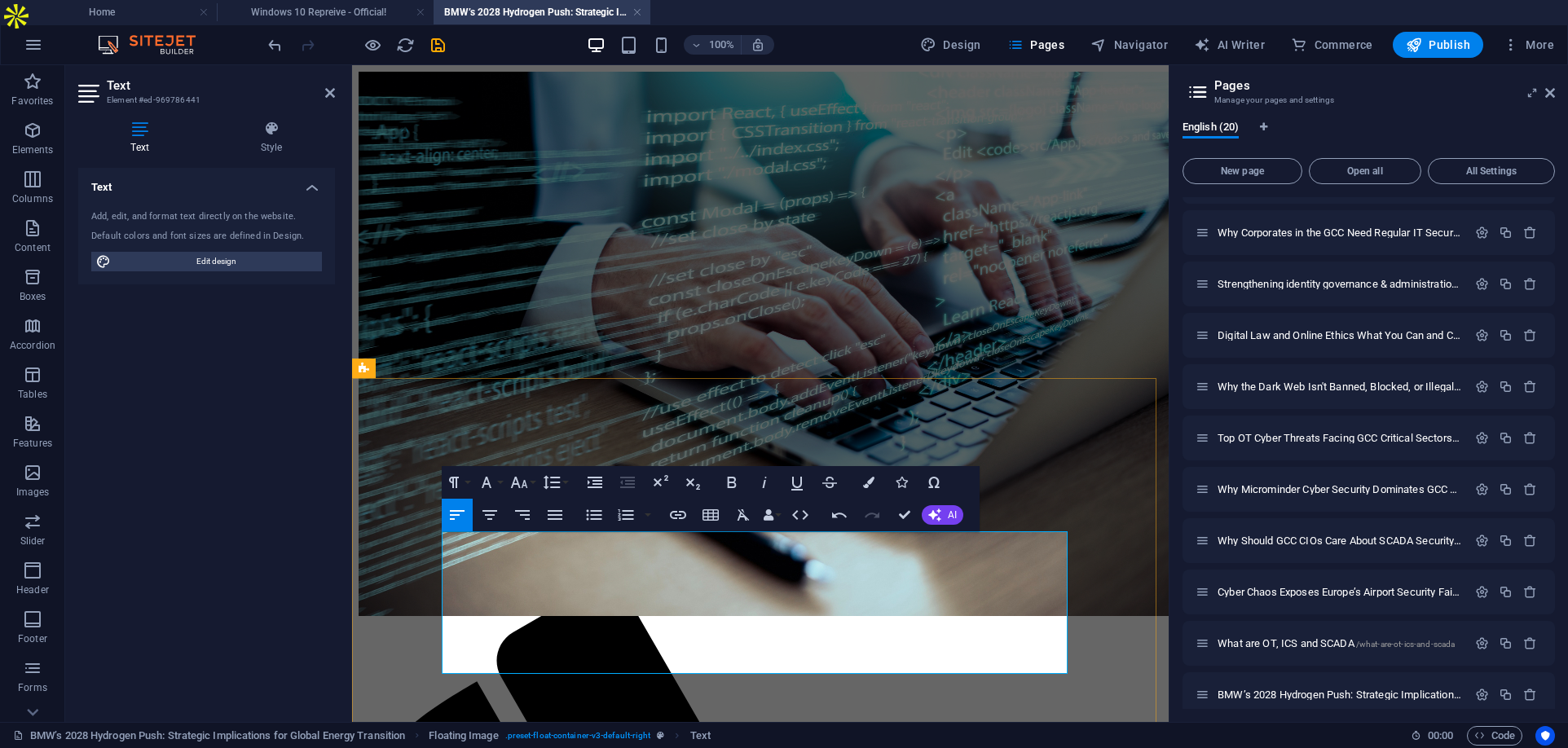
drag, startPoint x: 667, startPoint y: 579, endPoint x: 453, endPoint y: 575, distance: 214.0
click at [552, 538] on button "Edit Link" at bounding box center [550, 548] width 31 height 32
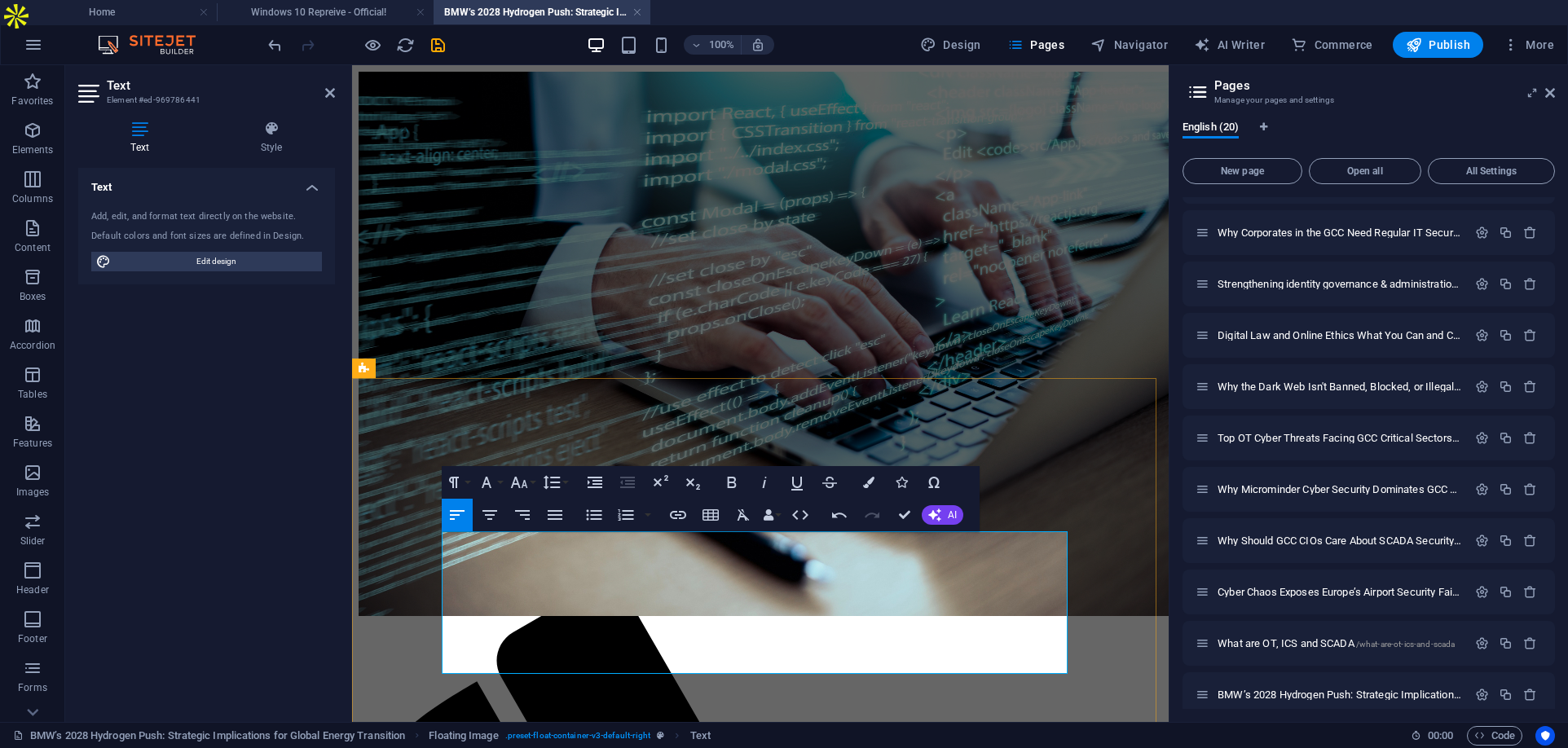
drag, startPoint x: 660, startPoint y: 575, endPoint x: 433, endPoint y: 574, distance: 227.0
click at [442, 537] on icon "button" at bounding box center [441, 538] width 20 height 20
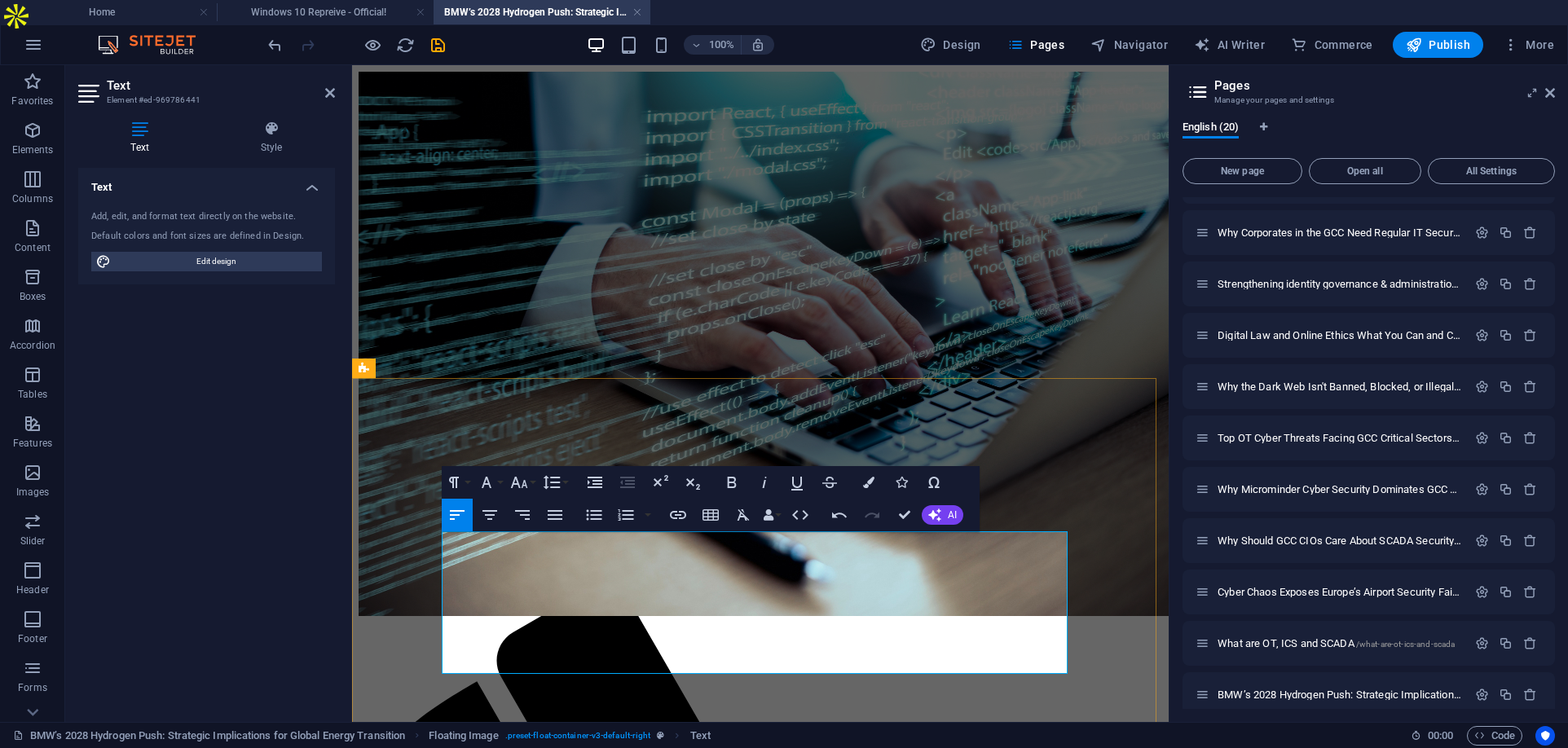
drag, startPoint x: 653, startPoint y: 580, endPoint x: 436, endPoint y: 581, distance: 217.0
type input "Google Indexed AIO+0 on 270925 @ 09:111 CET"
click at [682, 513] on icon "button" at bounding box center [677, 515] width 20 height 20
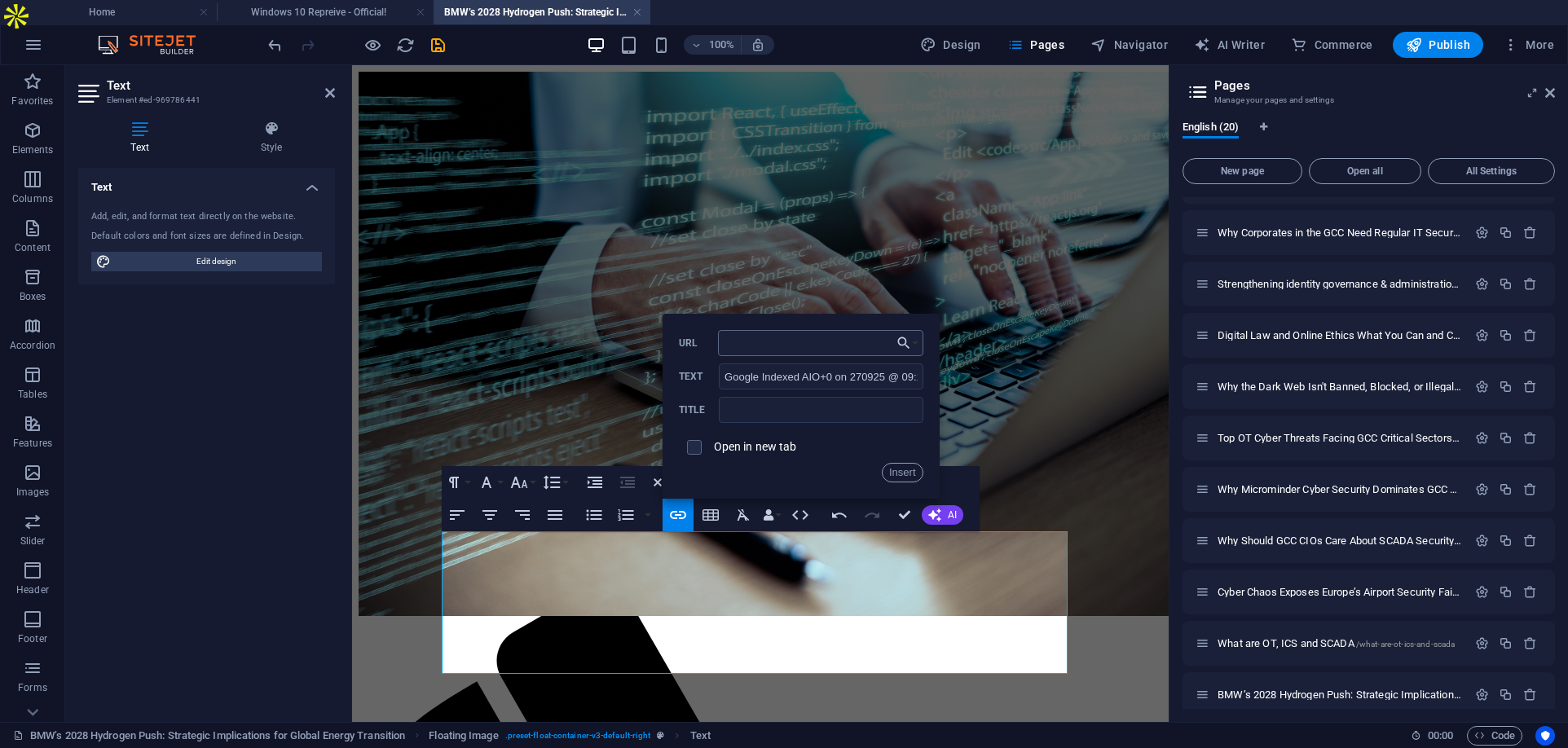
type input "[URL][DOMAIN_NAME]"
click at [904, 468] on button "Insert" at bounding box center [902, 472] width 42 height 20
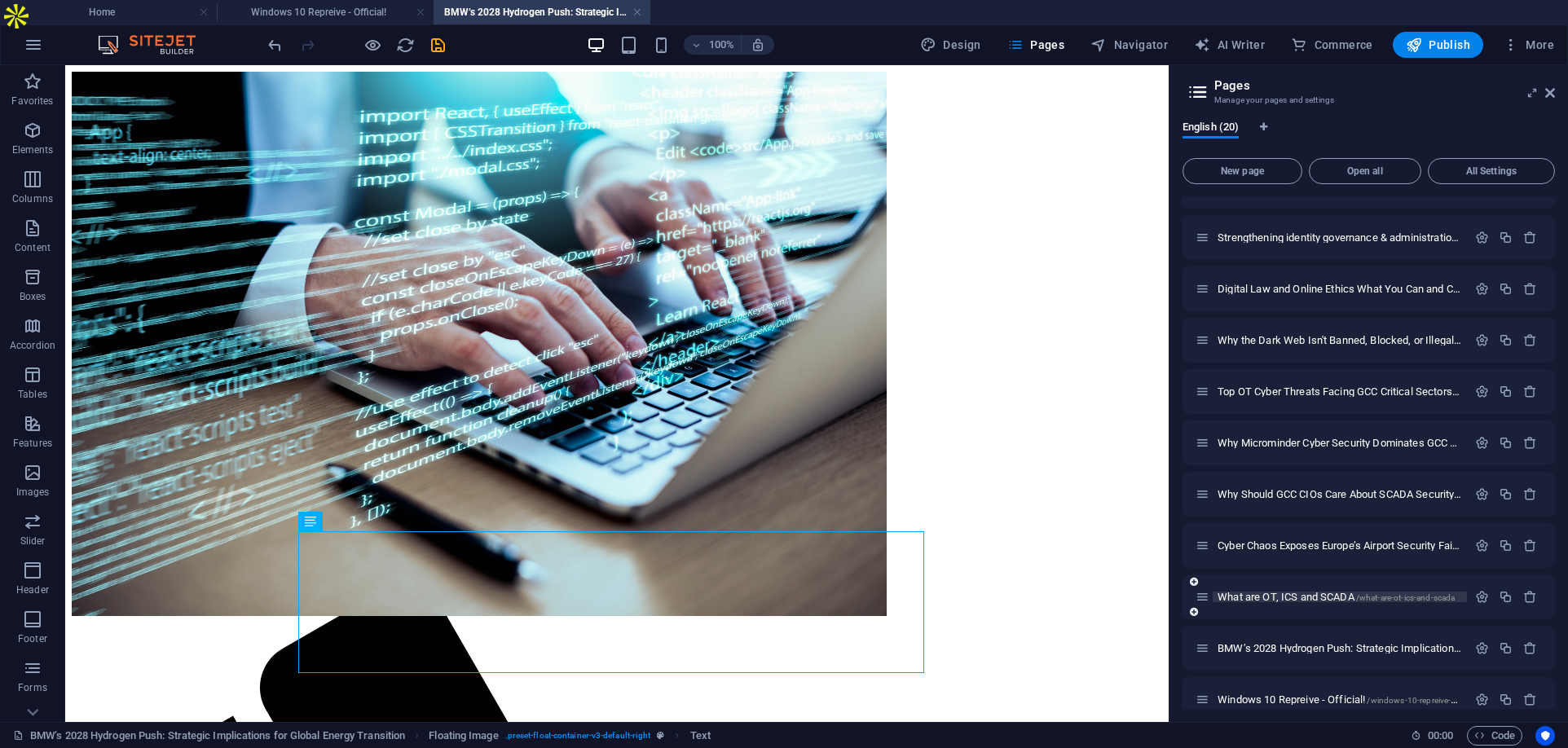
scroll to position [515, 0]
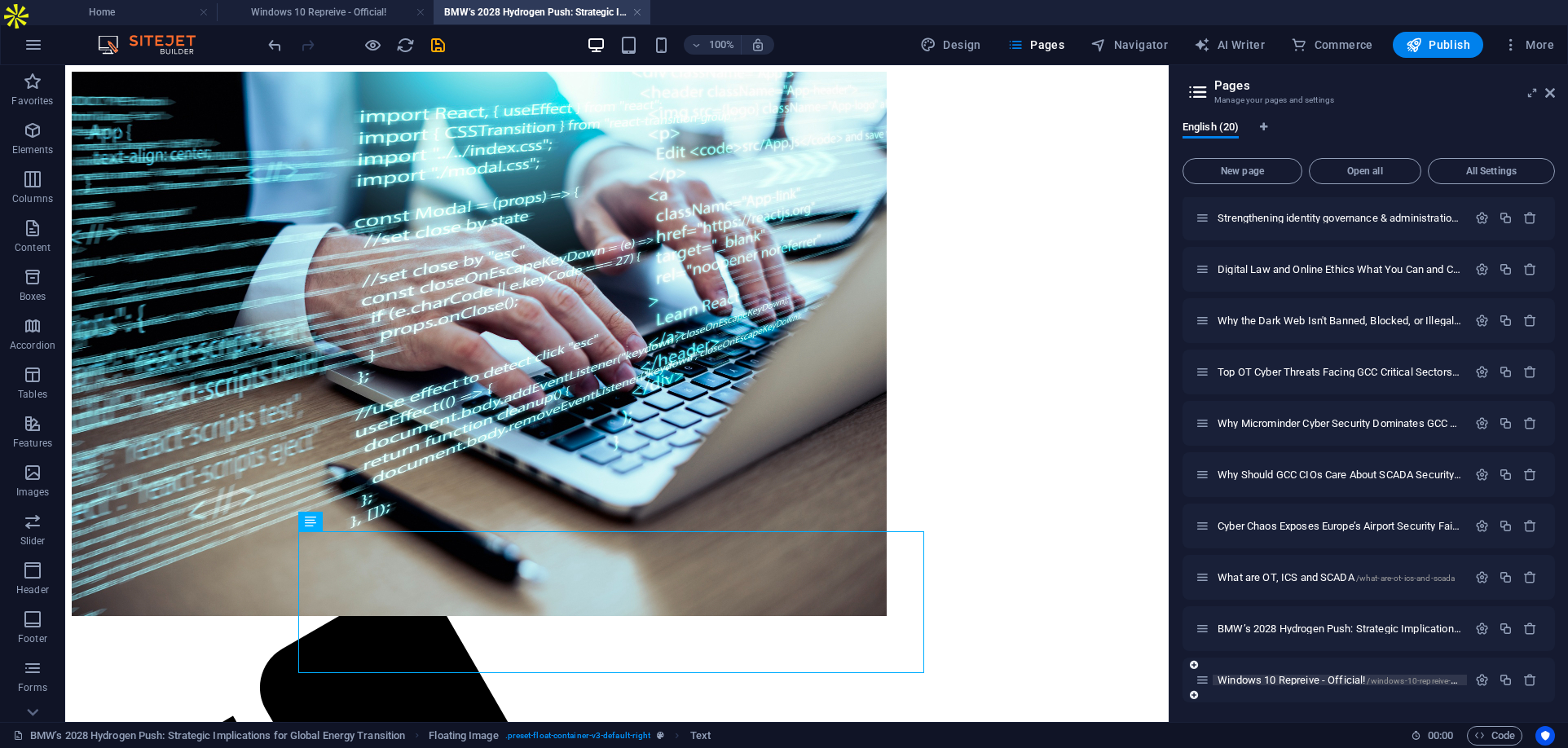
click at [1286, 676] on span "Windows 10 Repreive - Official! /windows-10-repreive-official" at bounding box center [1346, 680] width 257 height 12
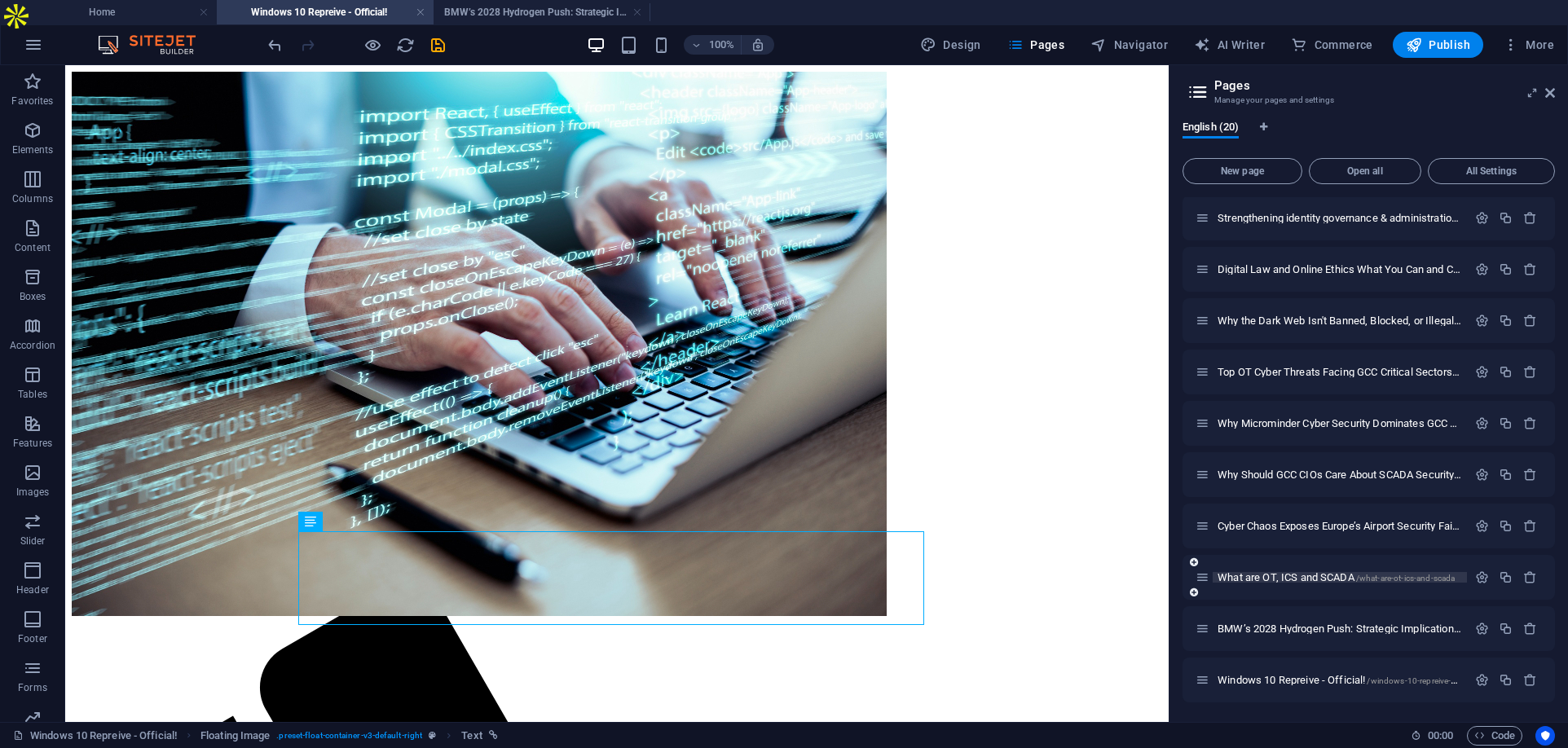
click at [1273, 580] on span "What are OT, ICS and SCADA /what-are-ot-ics-and-scada" at bounding box center [1336, 577] width 237 height 12
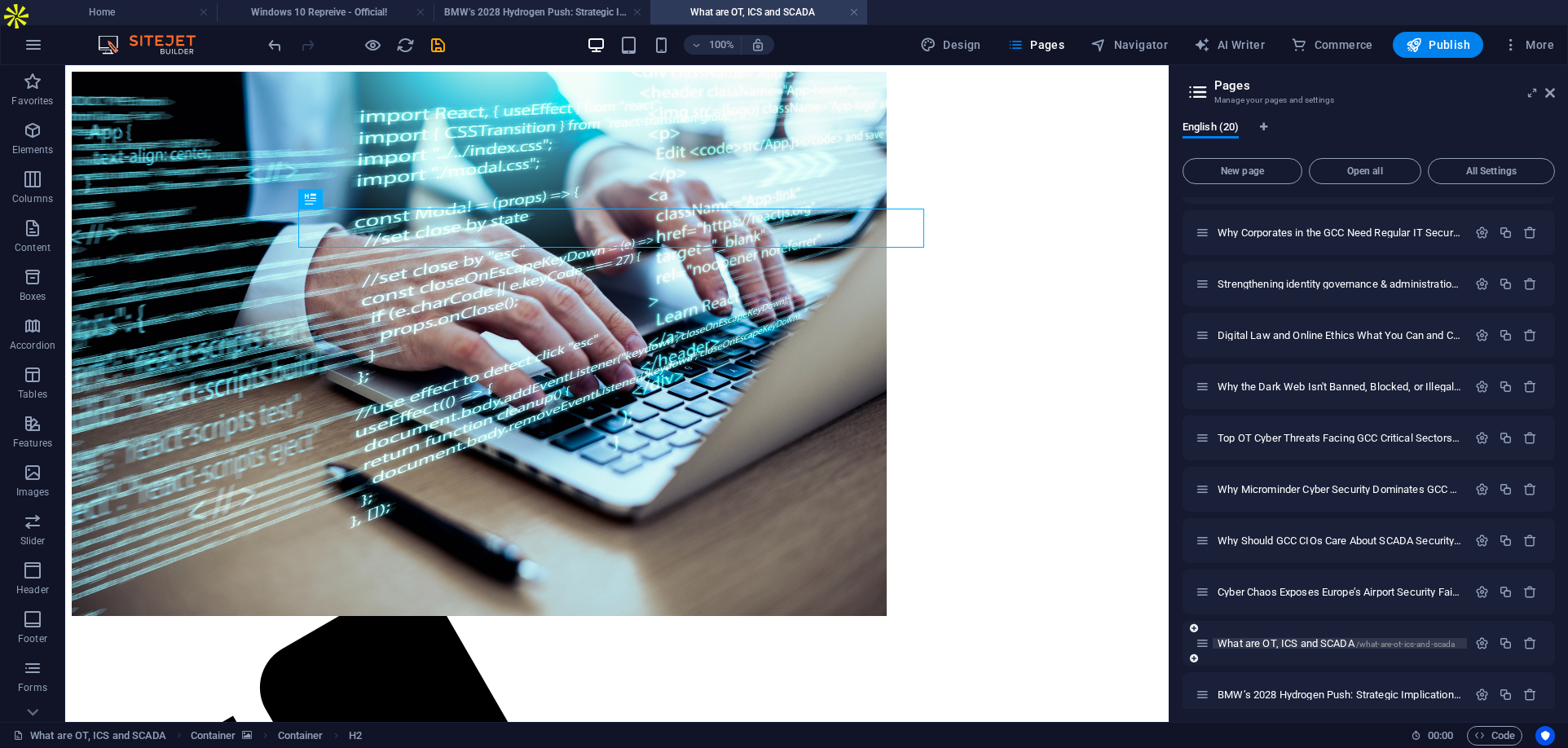
scroll to position [0, 0]
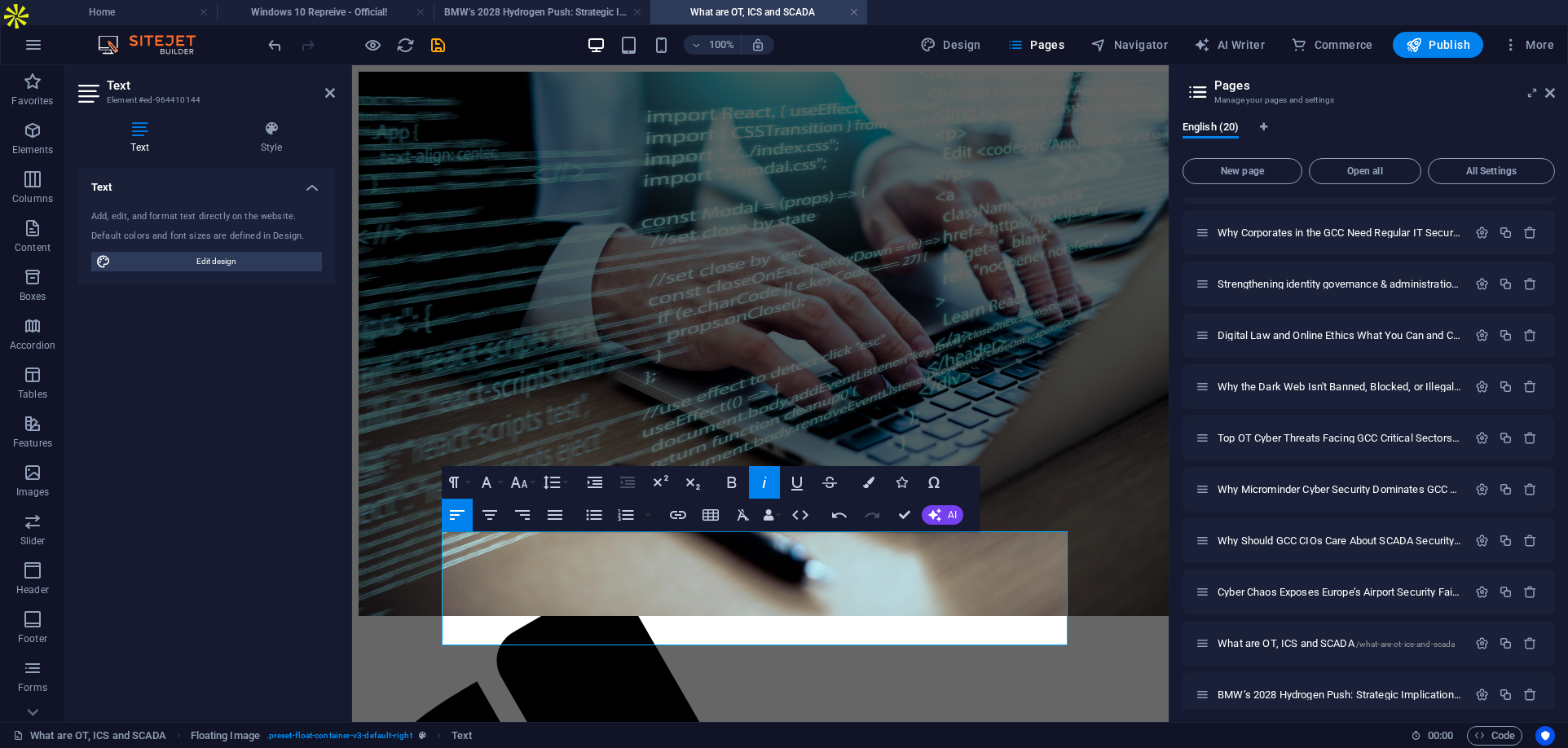
click at [765, 478] on icon "button" at bounding box center [764, 482] width 20 height 20
drag, startPoint x: 589, startPoint y: 567, endPoint x: 442, endPoint y: 572, distance: 147.1
drag, startPoint x: 548, startPoint y: 562, endPoint x: 607, endPoint y: 577, distance: 60.9
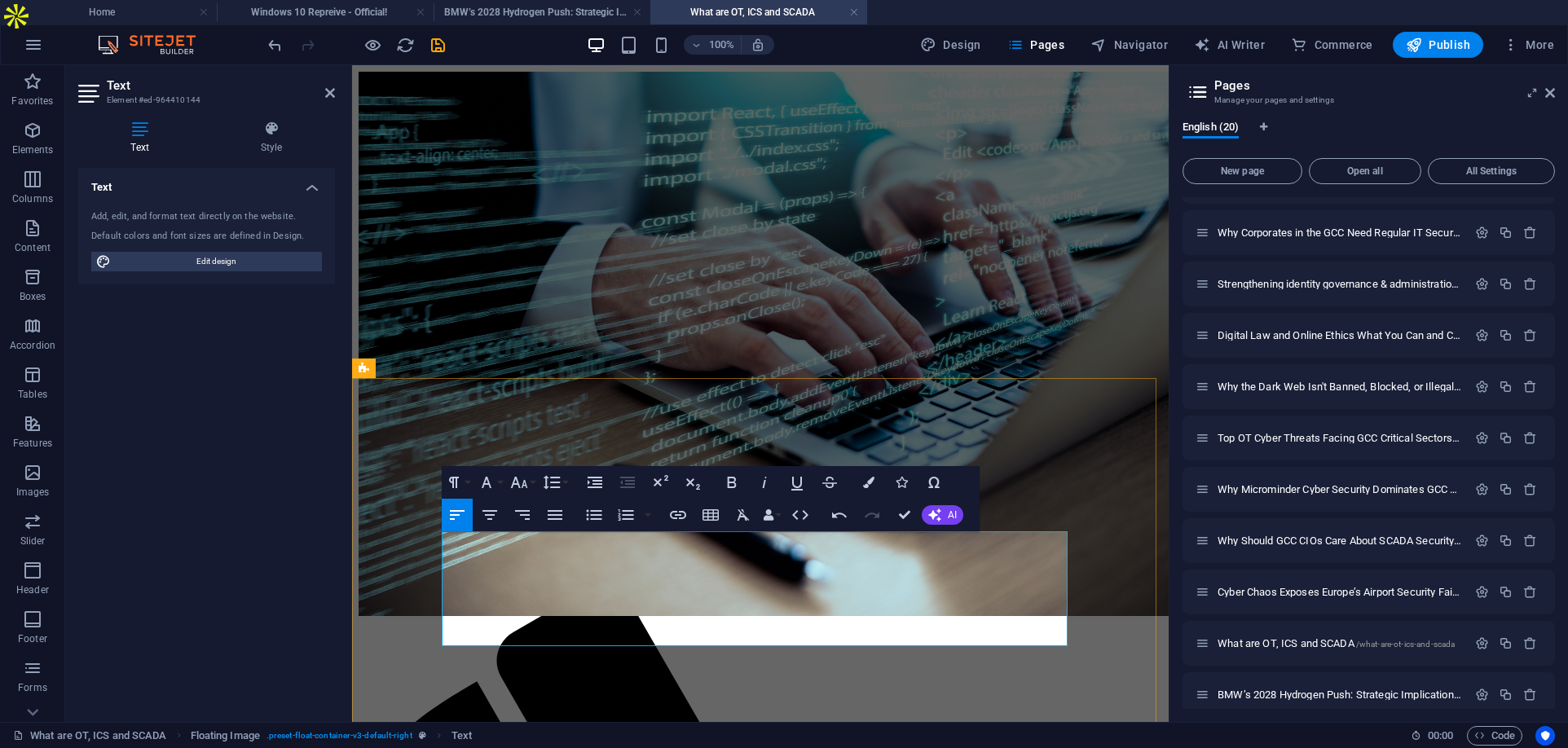
drag, startPoint x: 596, startPoint y: 567, endPoint x: 443, endPoint y: 569, distance: 153.0
click at [678, 519] on icon "button" at bounding box center [677, 515] width 20 height 20
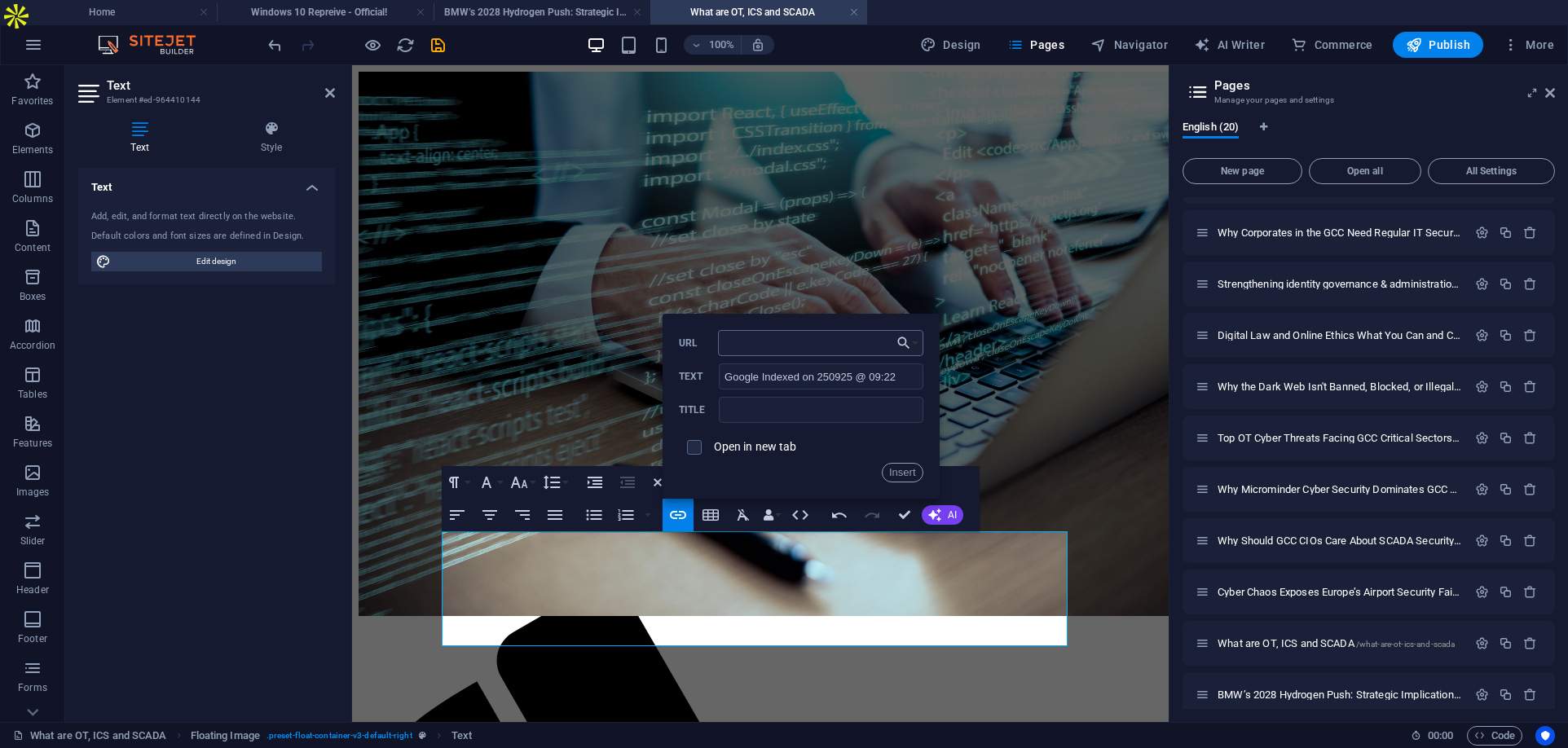
type input "[URL][DOMAIN_NAME]"
click at [901, 473] on button "Insert" at bounding box center [902, 472] width 42 height 20
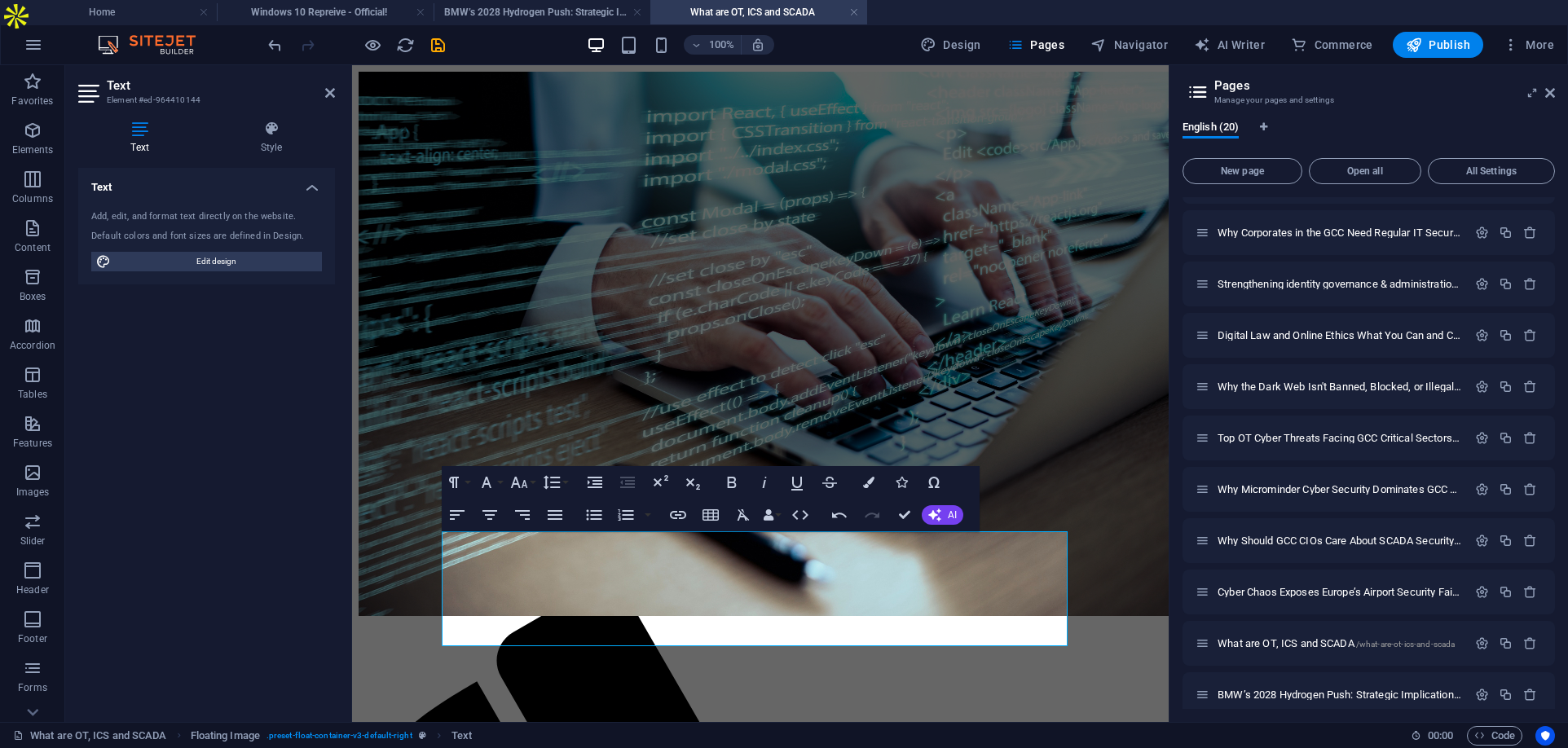
scroll to position [0, 0]
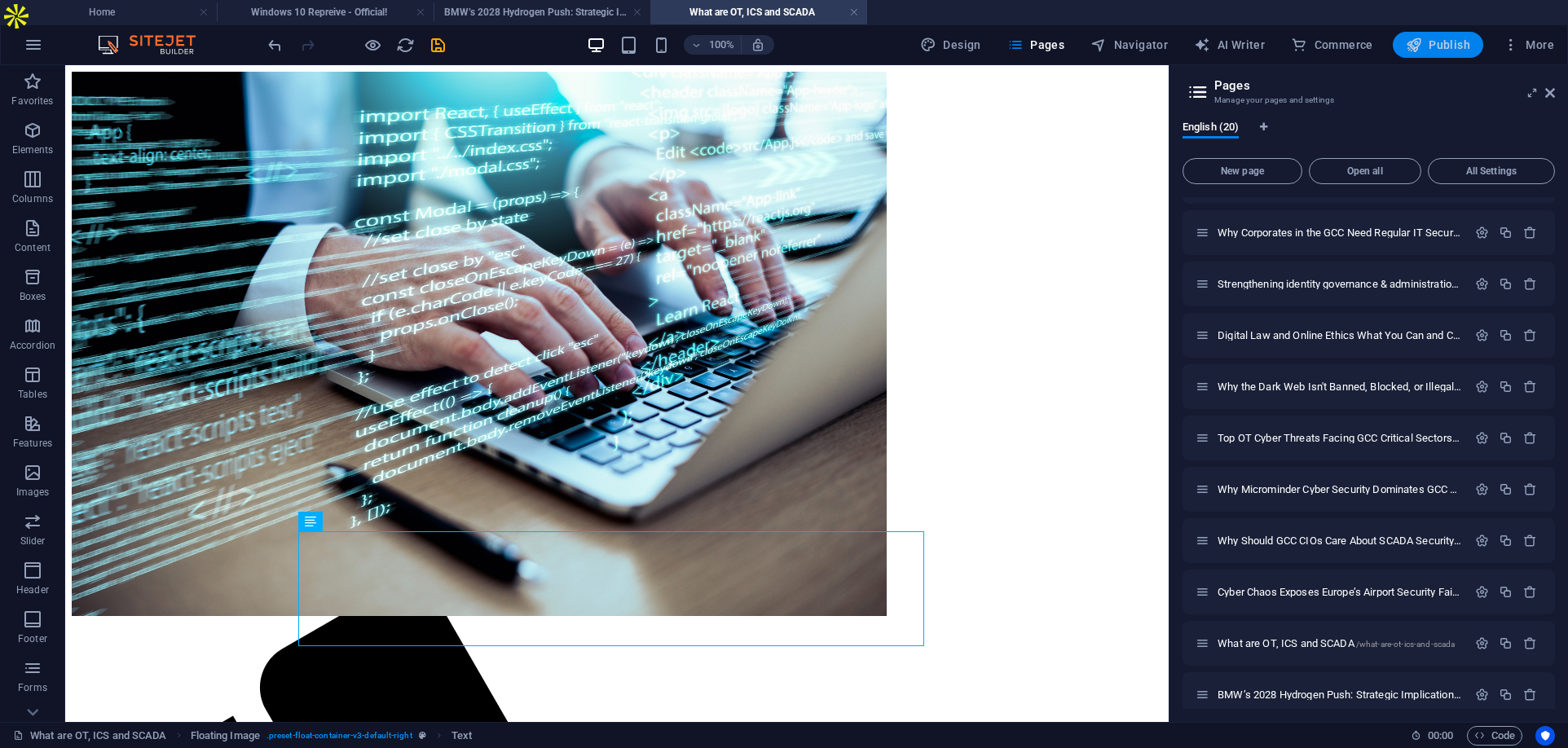
click at [1437, 38] on span "Publish" at bounding box center [1438, 44] width 65 height 16
